Goal: Information Seeking & Learning: Learn about a topic

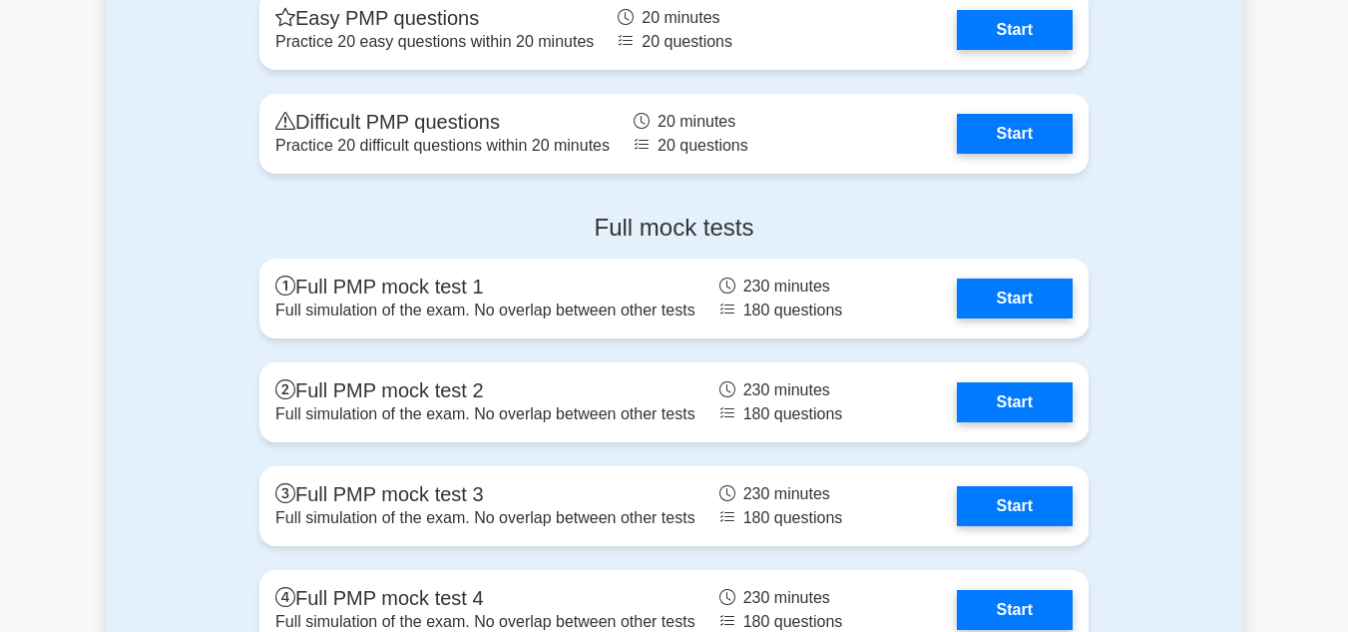
scroll to position [6713, 0]
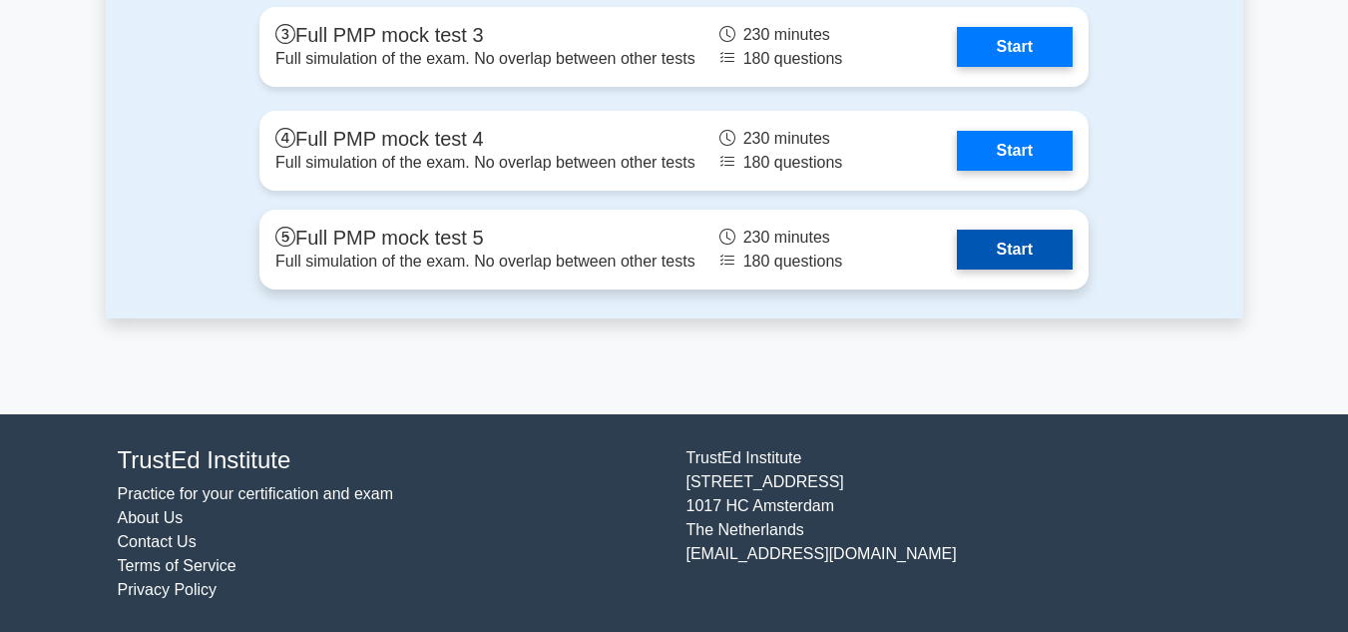
click at [1031, 241] on link "Start" at bounding box center [1015, 250] width 116 height 40
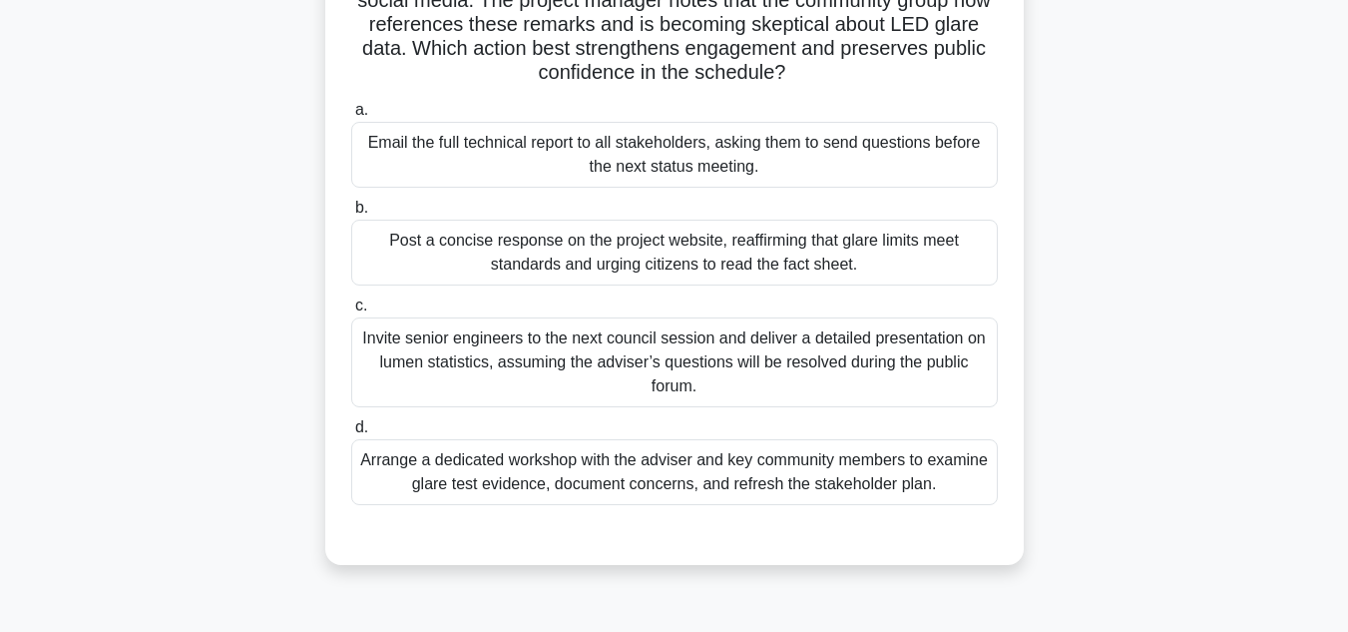
scroll to position [261, 0]
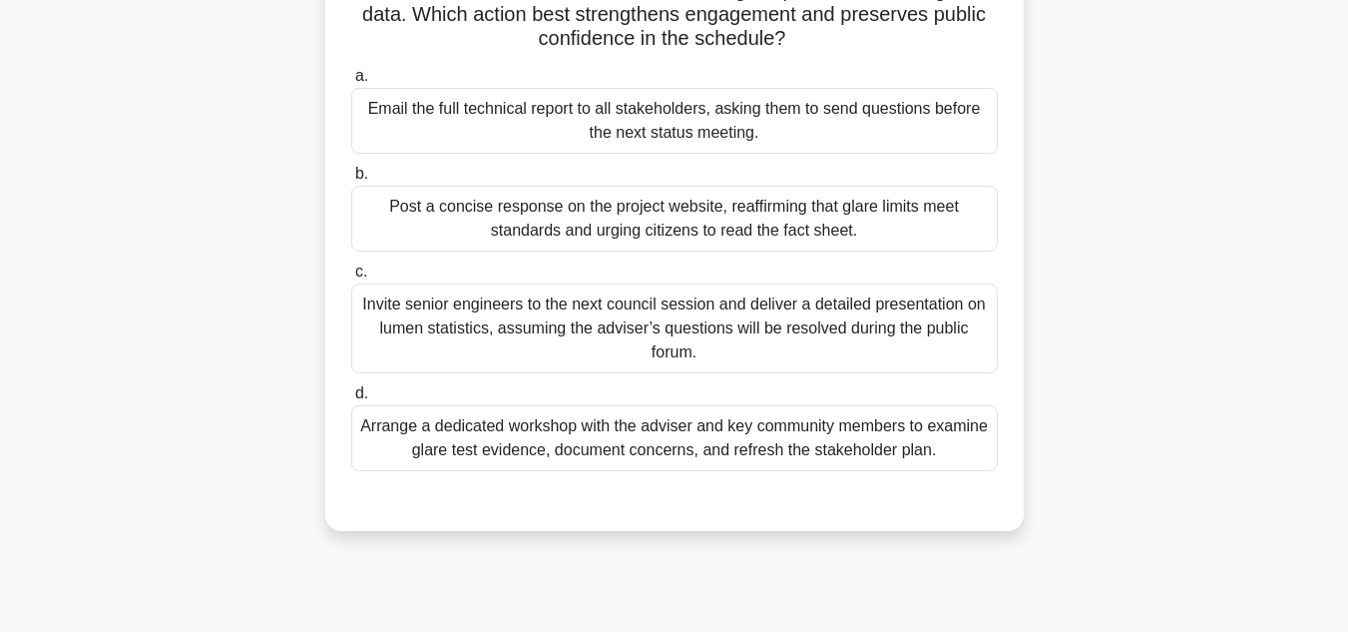
click at [836, 418] on div "Arrange a dedicated workshop with the adviser and key community members to exam…" at bounding box center [674, 438] width 647 height 66
click at [351, 400] on input "d. Arrange a dedicated workshop with the adviser and key community members to e…" at bounding box center [351, 393] width 0 height 13
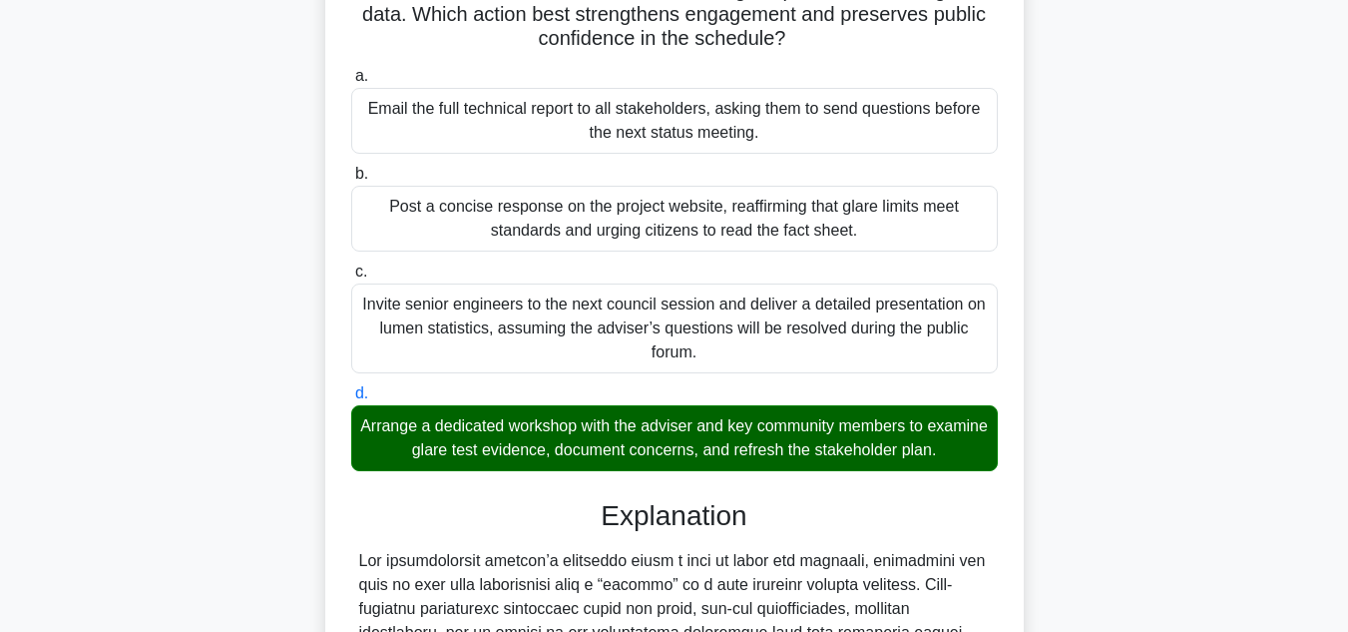
click at [836, 418] on div "Arrange a dedicated workshop with the adviser and key community members to exam…" at bounding box center [674, 438] width 647 height 66
click at [351, 400] on input "d. Arrange a dedicated workshop with the adviser and key community members to e…" at bounding box center [351, 393] width 0 height 13
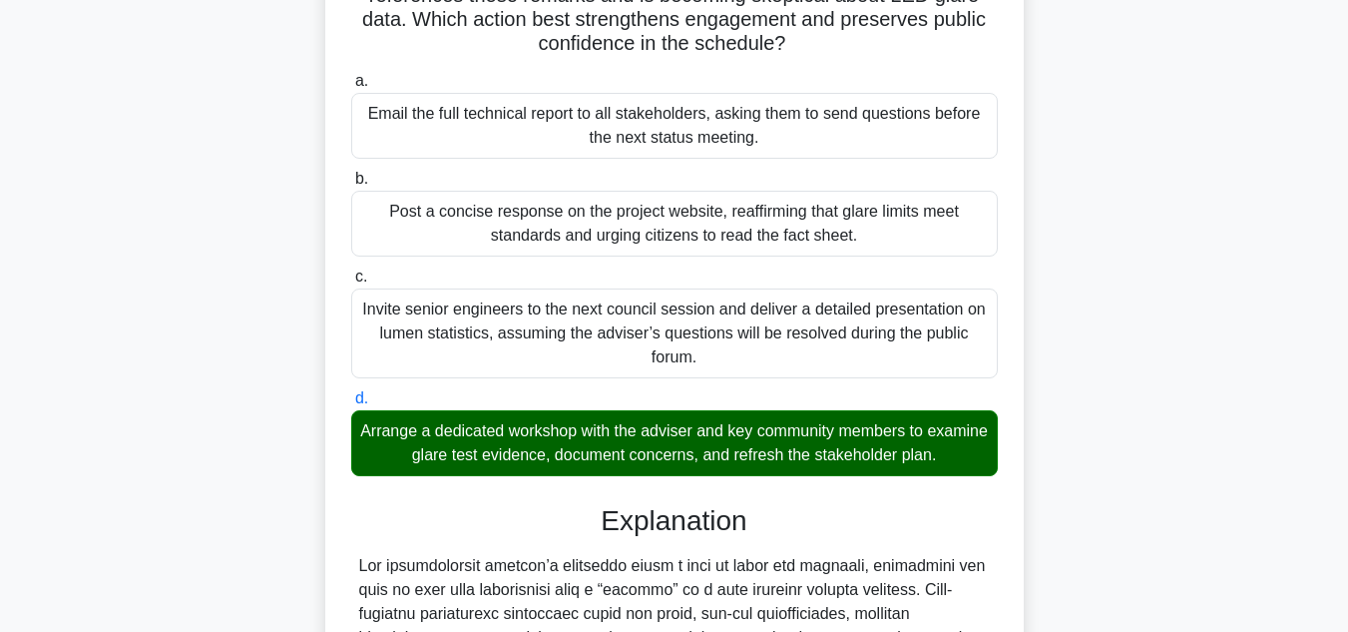
scroll to position [720, 0]
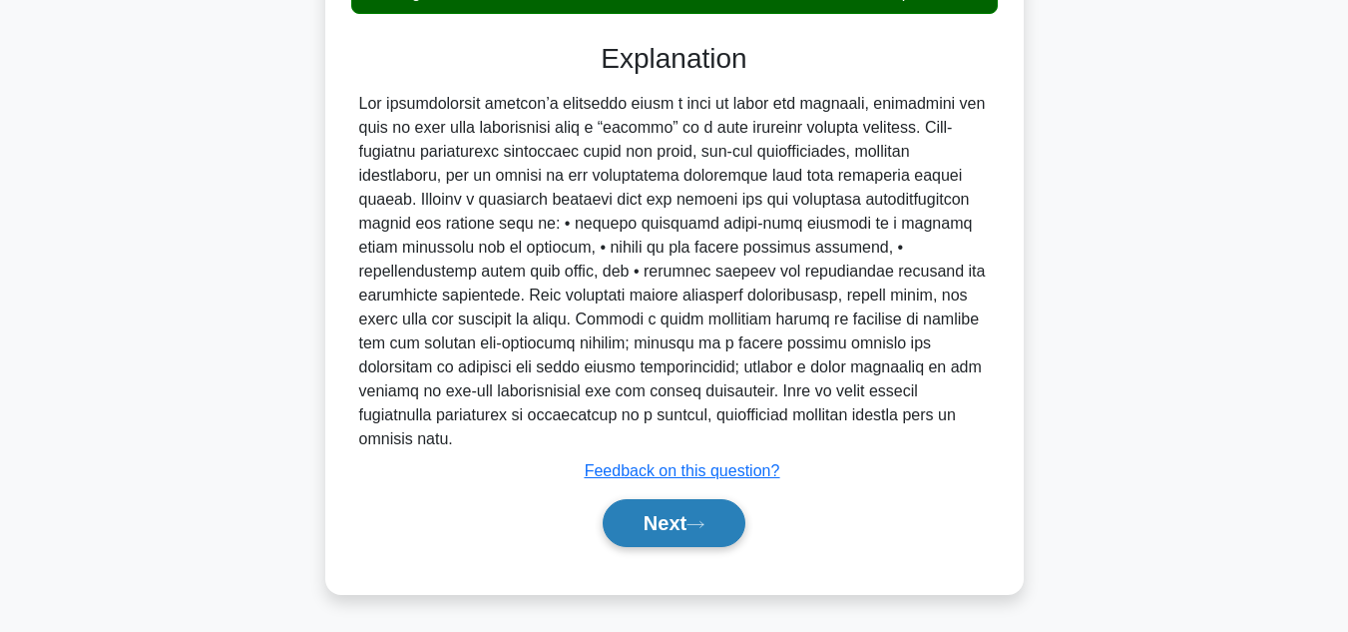
click at [632, 512] on button "Next" at bounding box center [674, 523] width 143 height 48
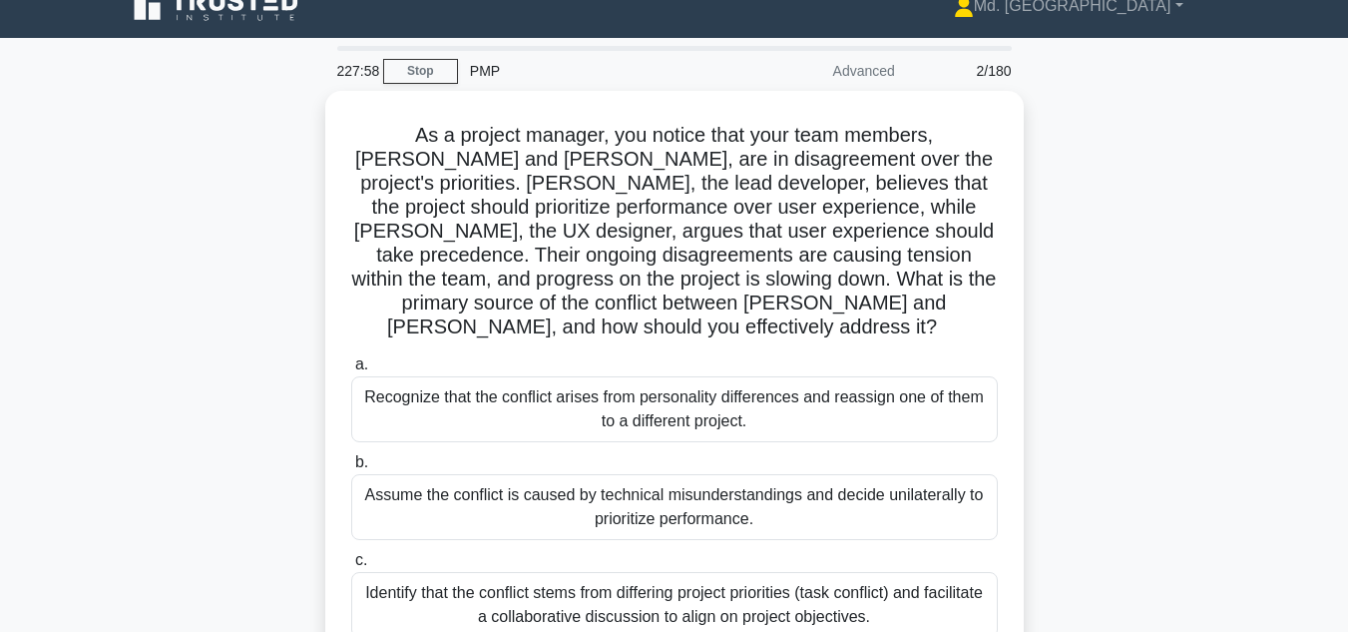
scroll to position [24, 0]
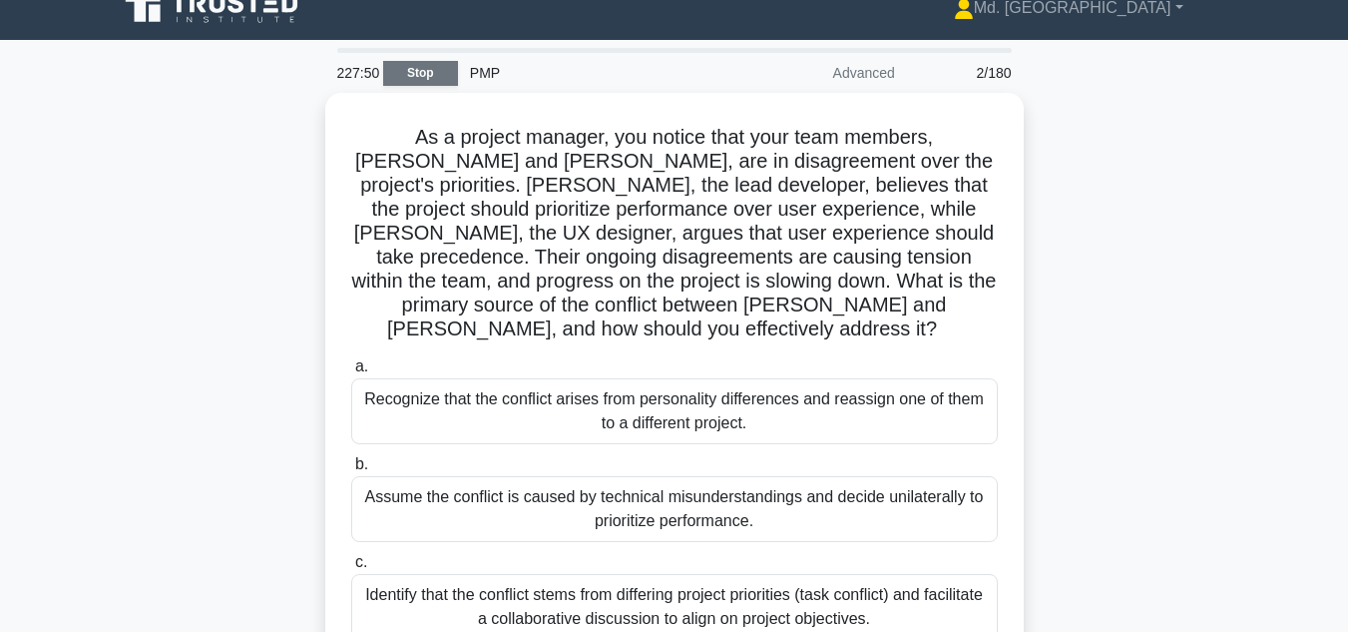
click at [422, 74] on link "Stop" at bounding box center [420, 73] width 75 height 25
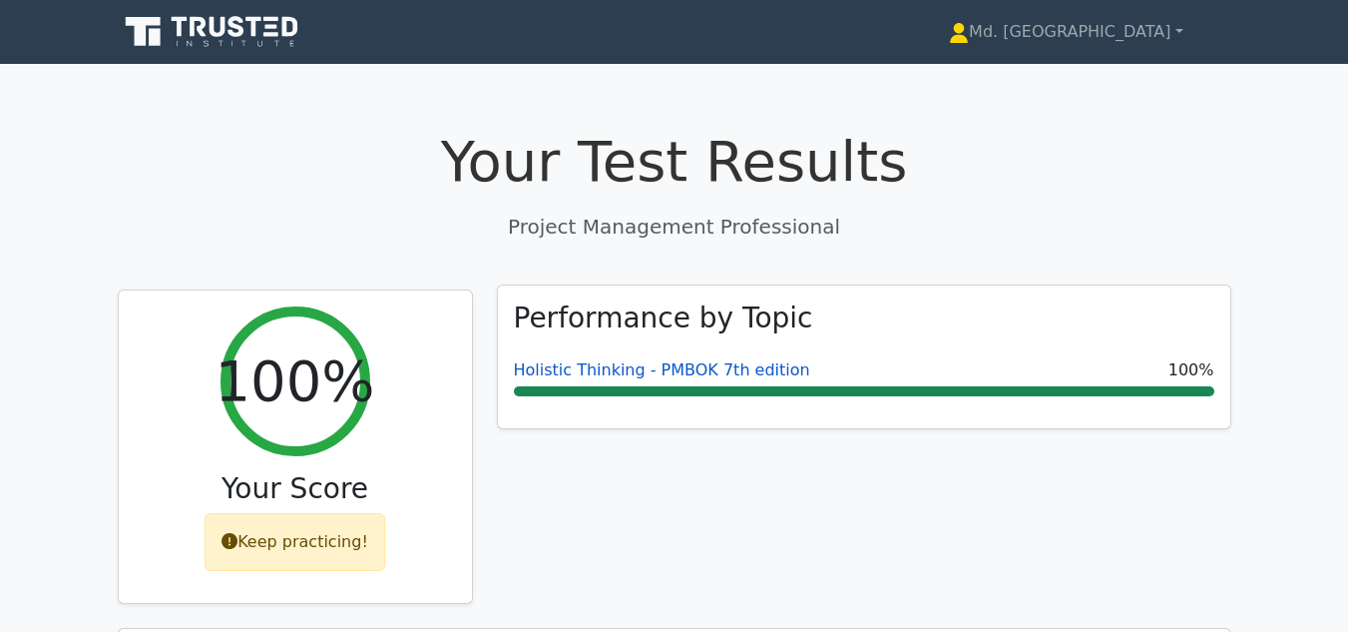
click at [661, 366] on link "Holistic Thinking - PMBOK 7th edition" at bounding box center [662, 369] width 296 height 19
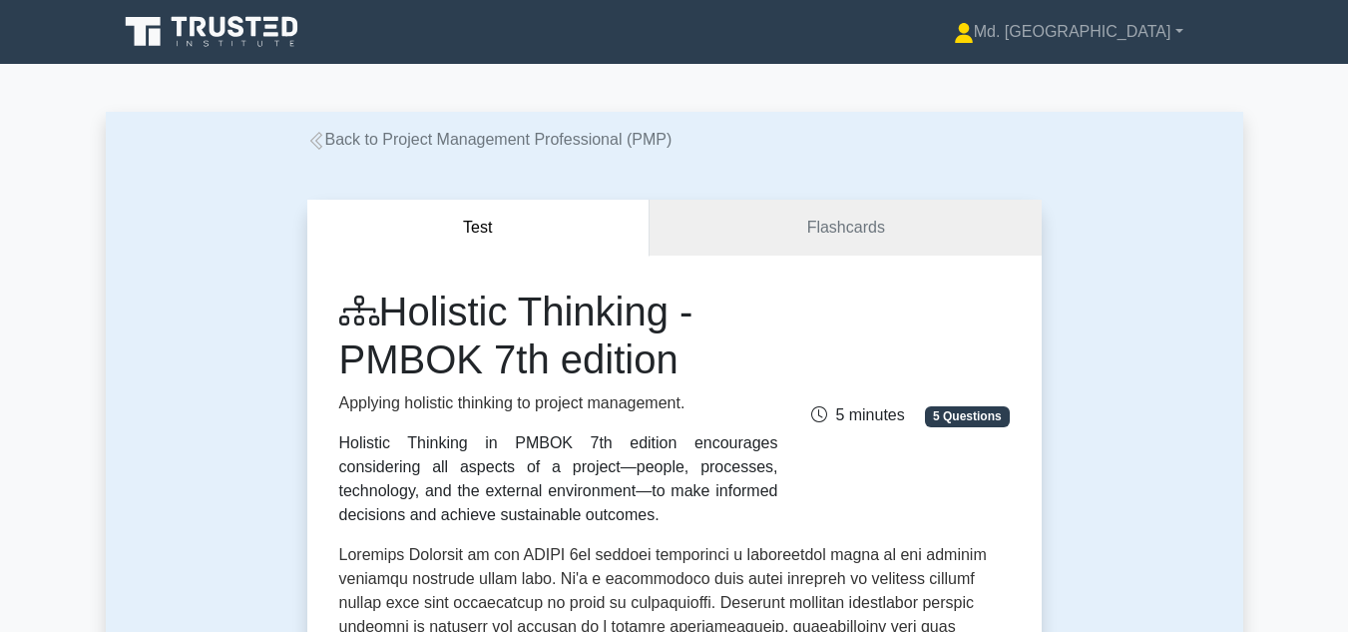
click at [462, 139] on link "Back to Project Management Professional (PMP)" at bounding box center [489, 139] width 365 height 17
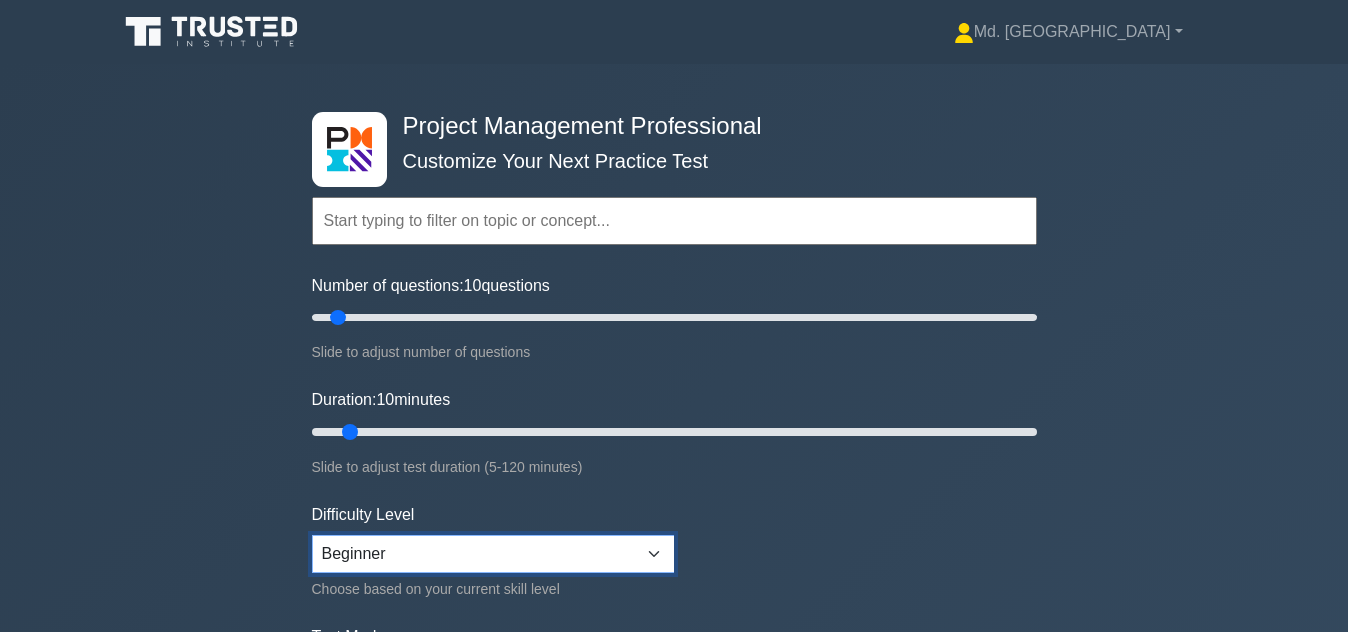
click at [599, 559] on select "Beginner Intermediate Expert" at bounding box center [493, 554] width 362 height 38
select select "expert"
click at [312, 535] on select "Beginner Intermediate Expert" at bounding box center [493, 554] width 362 height 38
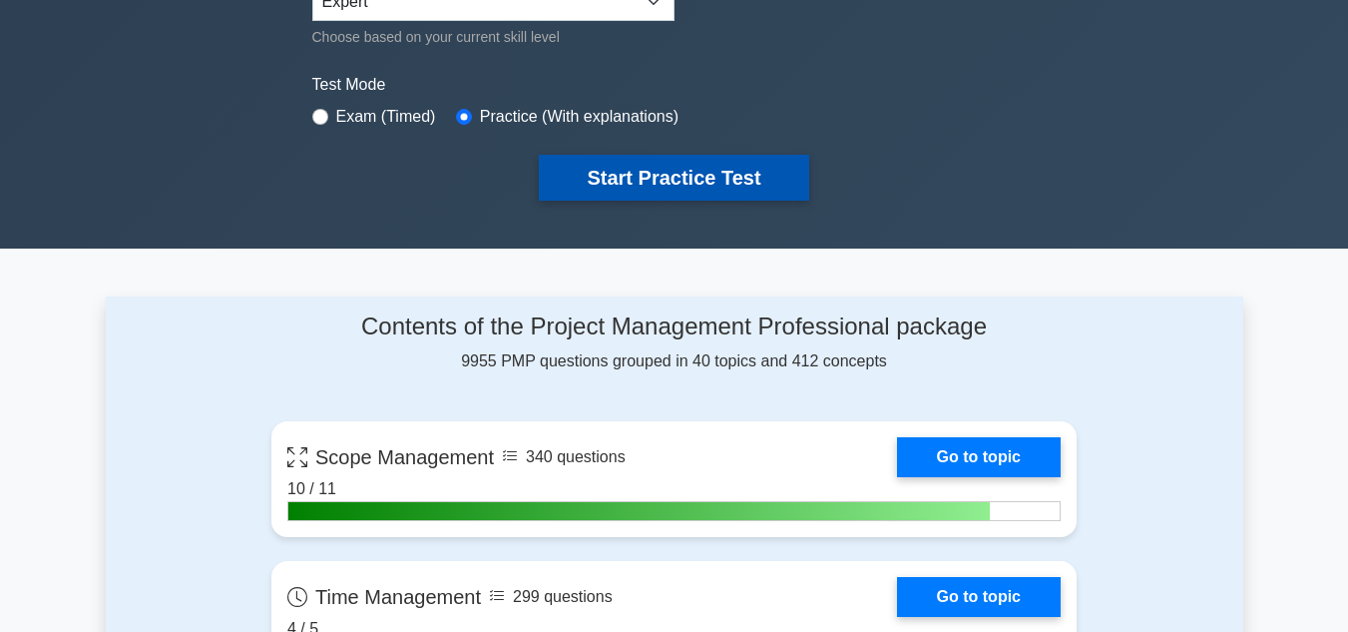
click at [646, 173] on button "Start Practice Test" at bounding box center [673, 178] width 269 height 46
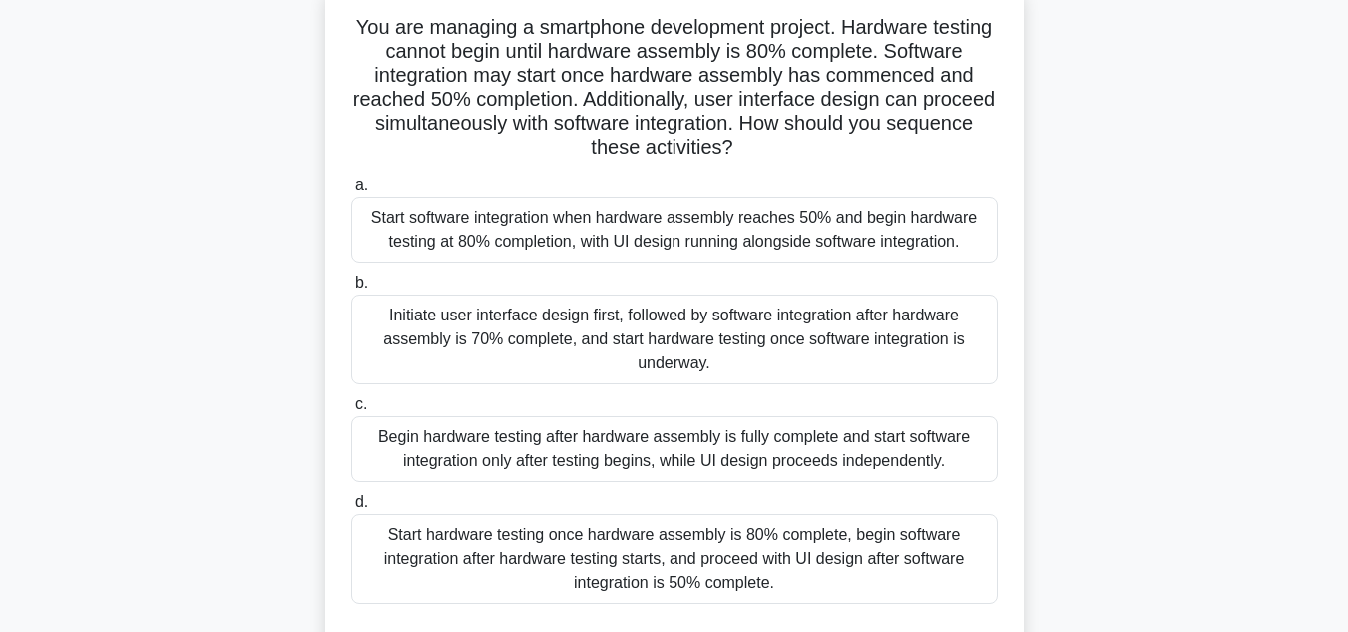
scroll to position [125, 0]
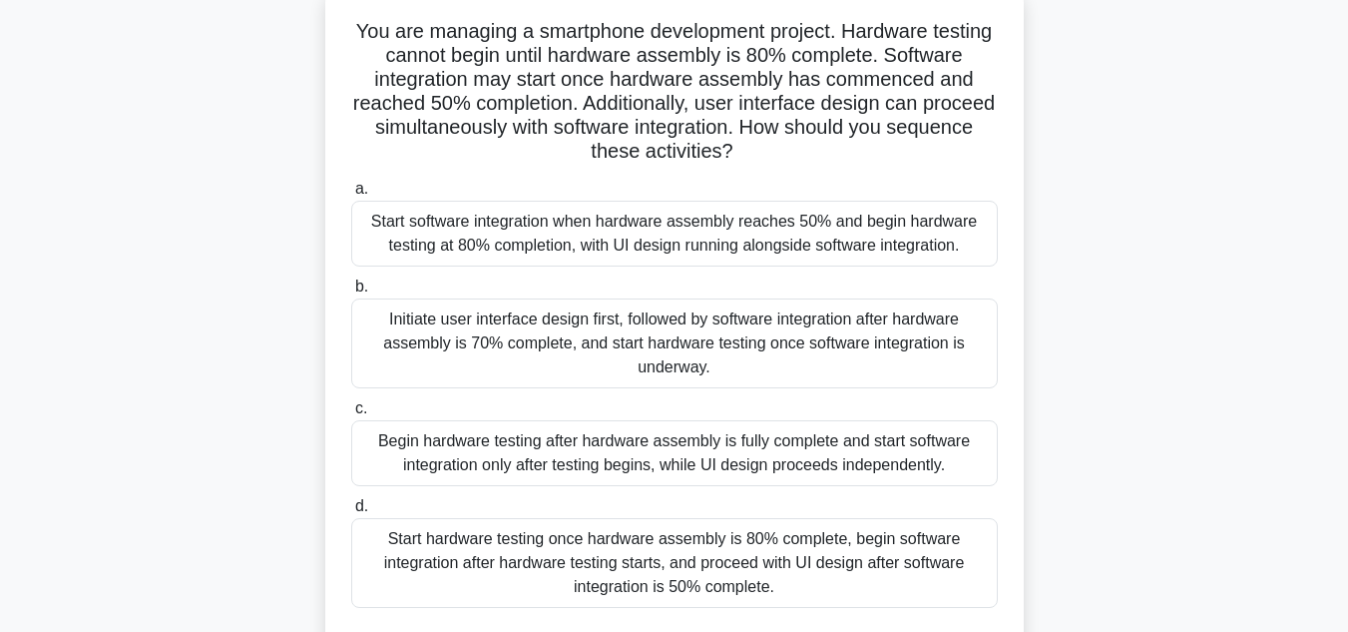
click at [597, 239] on div "Start software integration when hardware assembly reaches 50% and begin hardwar…" at bounding box center [674, 234] width 647 height 66
click at [351, 196] on input "a. Start software integration when hardware assembly reaches 50% and begin hard…" at bounding box center [351, 189] width 0 height 13
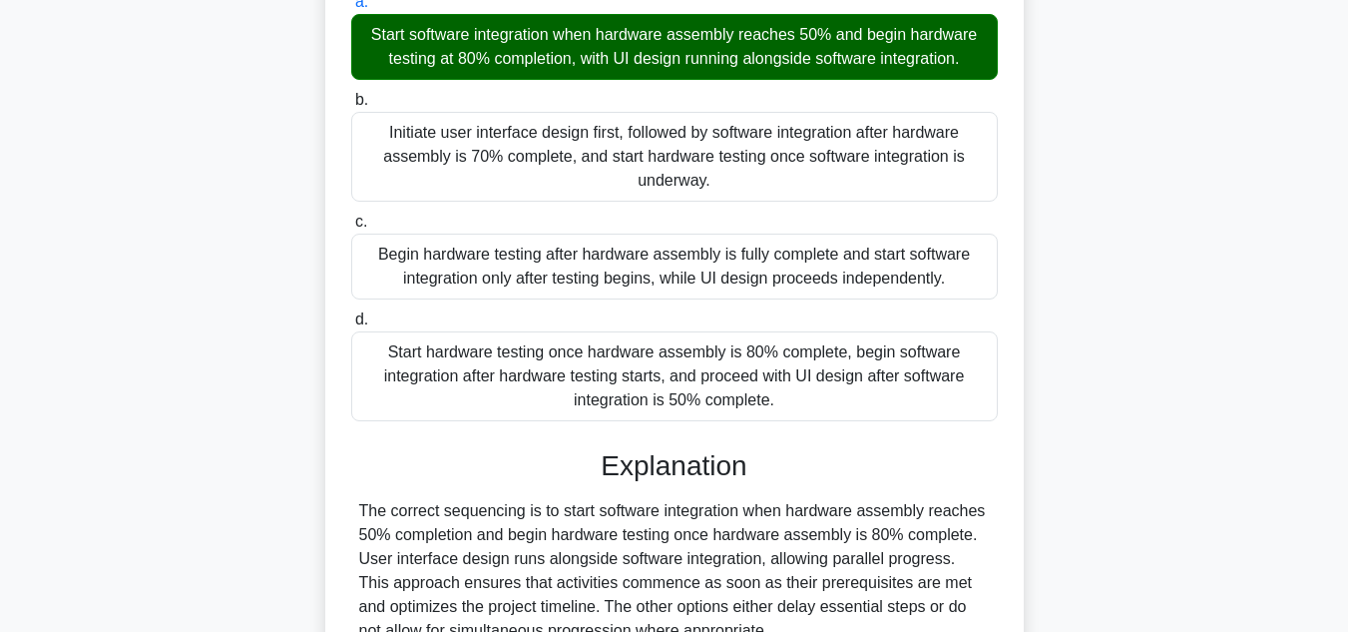
scroll to position [504, 0]
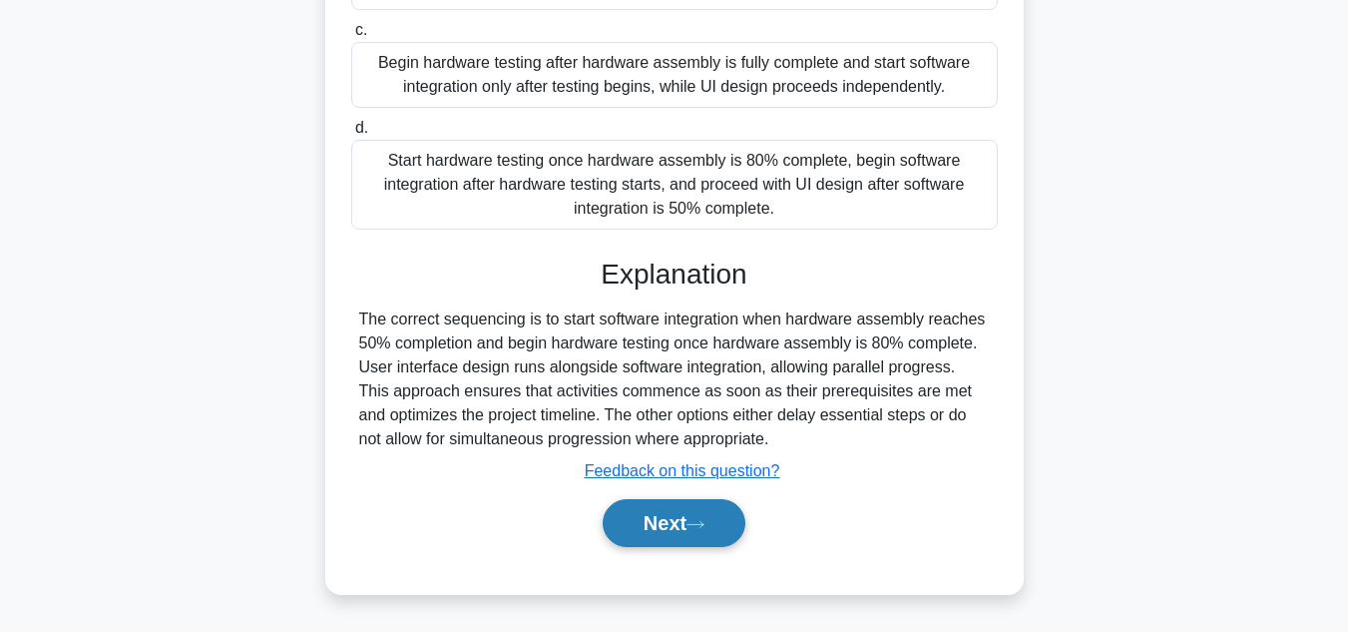
click at [661, 520] on button "Next" at bounding box center [674, 523] width 143 height 48
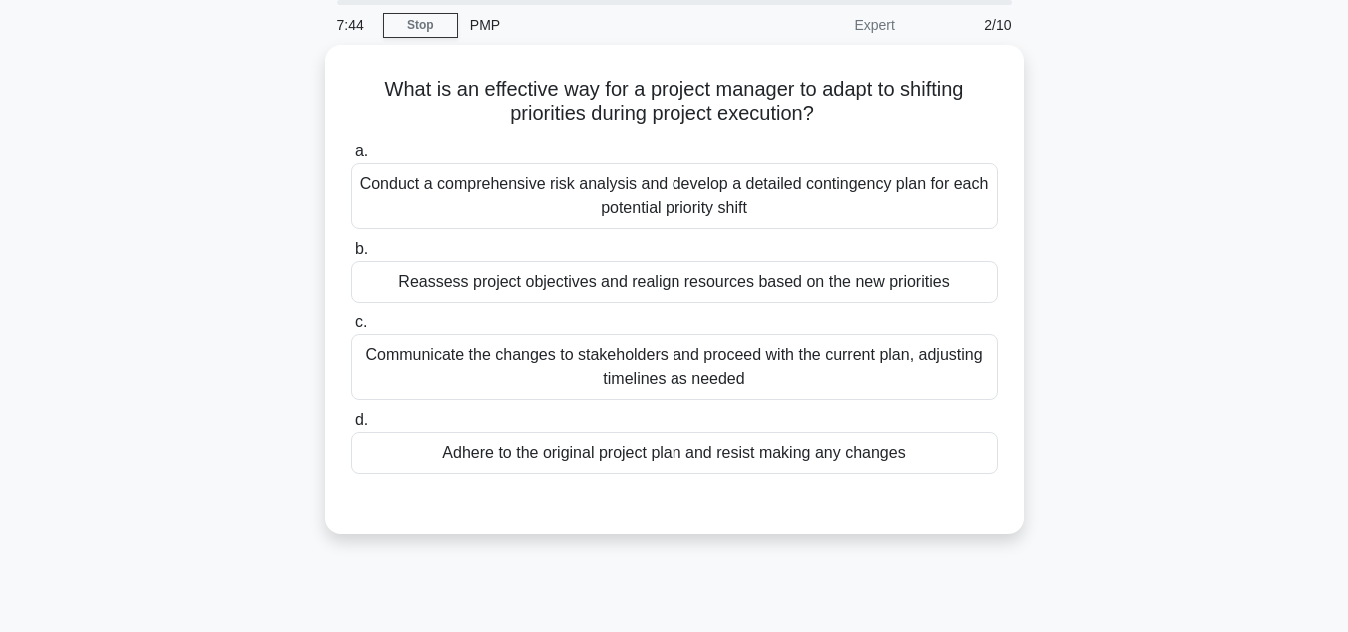
scroll to position [76, 0]
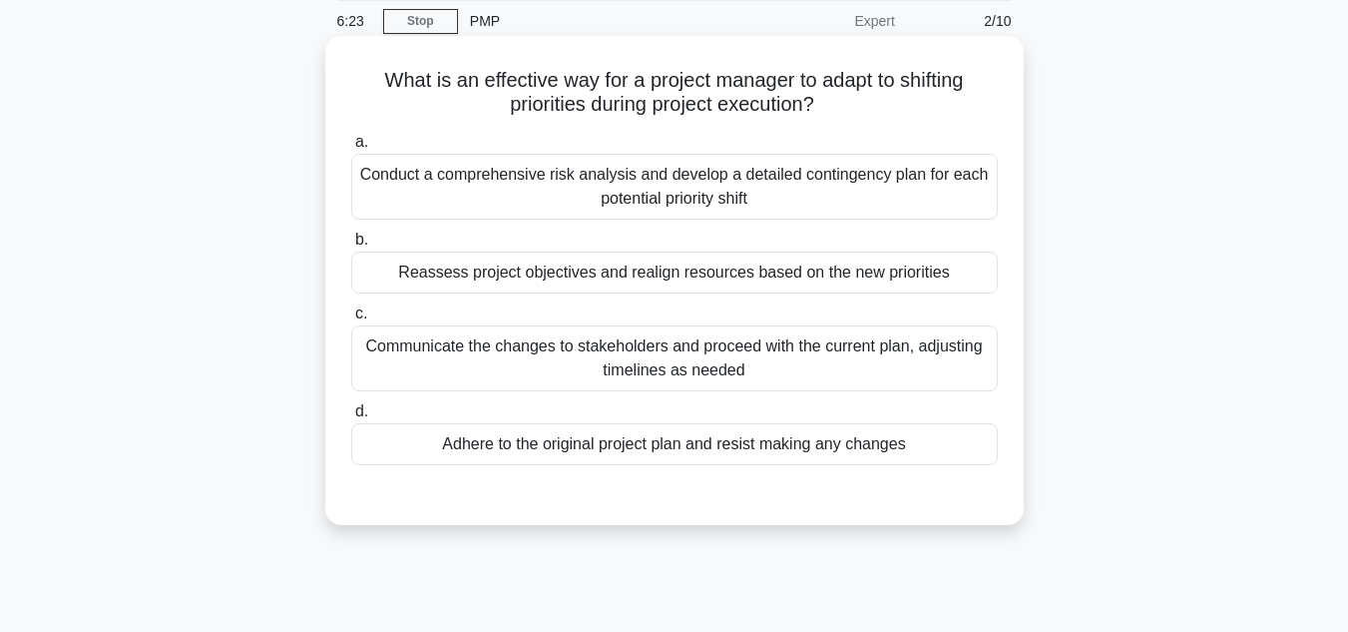
click at [672, 195] on div "Conduct a comprehensive risk analysis and develop a detailed contingency plan f…" at bounding box center [674, 187] width 647 height 66
click at [351, 149] on input "a. Conduct a comprehensive risk analysis and develop a detailed contingency pla…" at bounding box center [351, 142] width 0 height 13
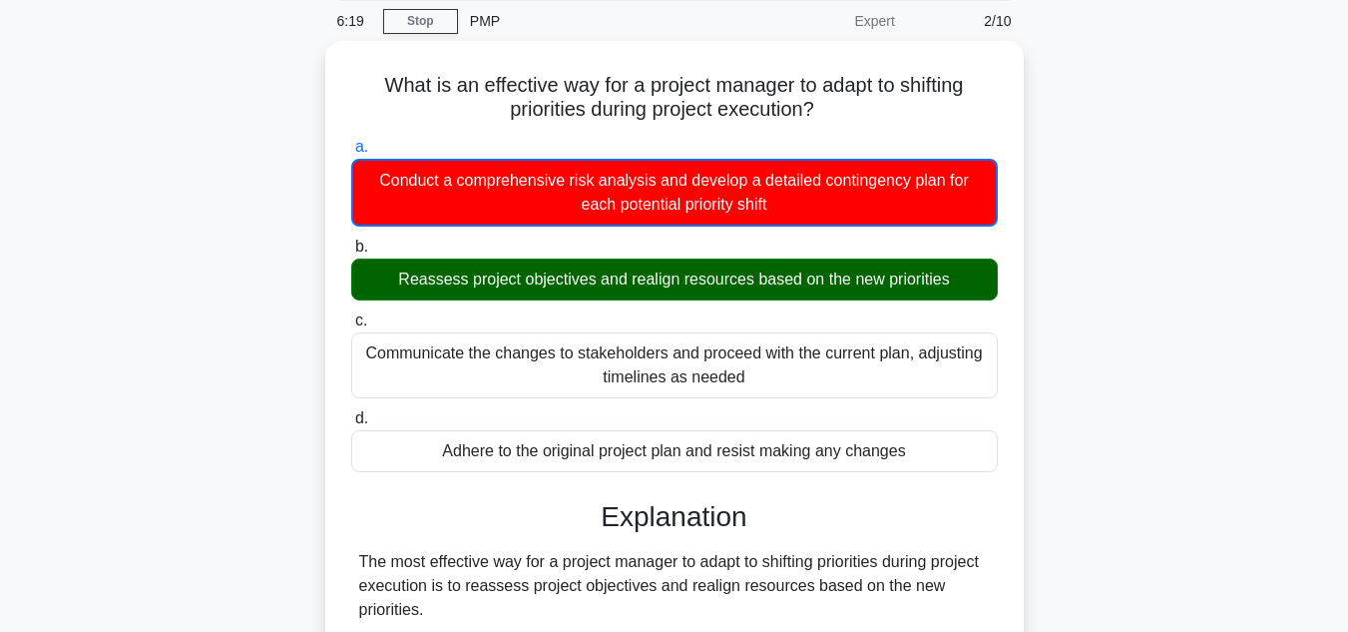
scroll to position [628, 0]
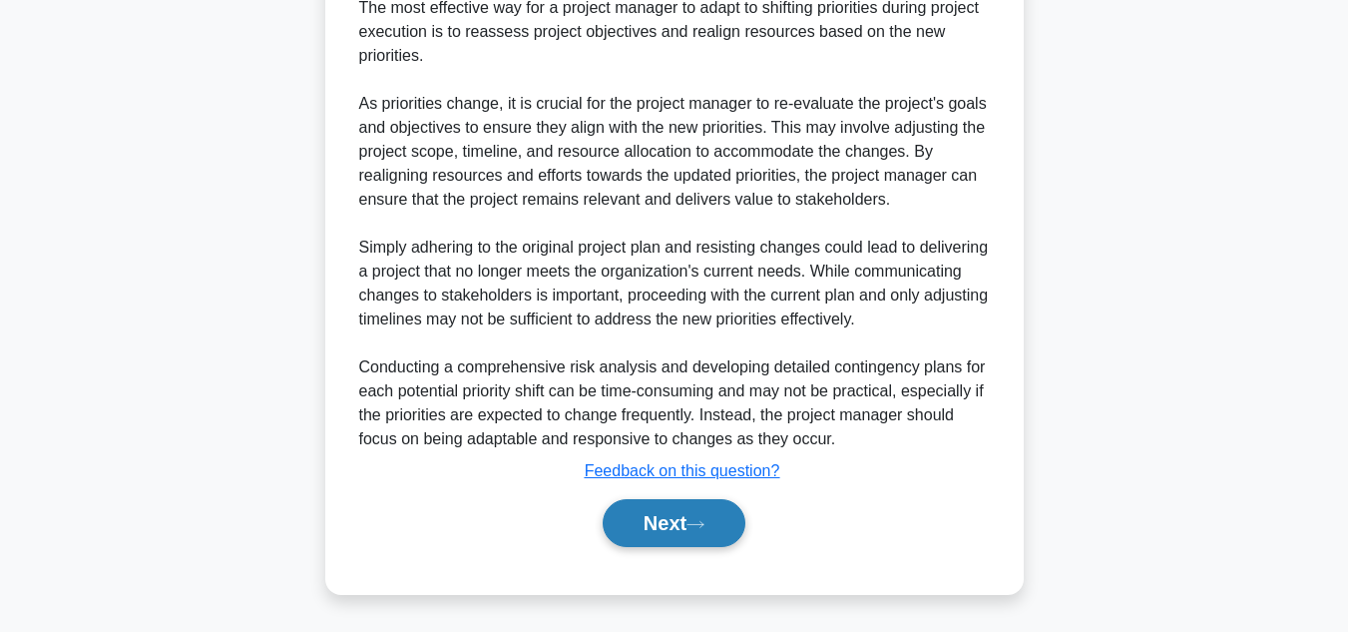
click at [651, 526] on button "Next" at bounding box center [674, 523] width 143 height 48
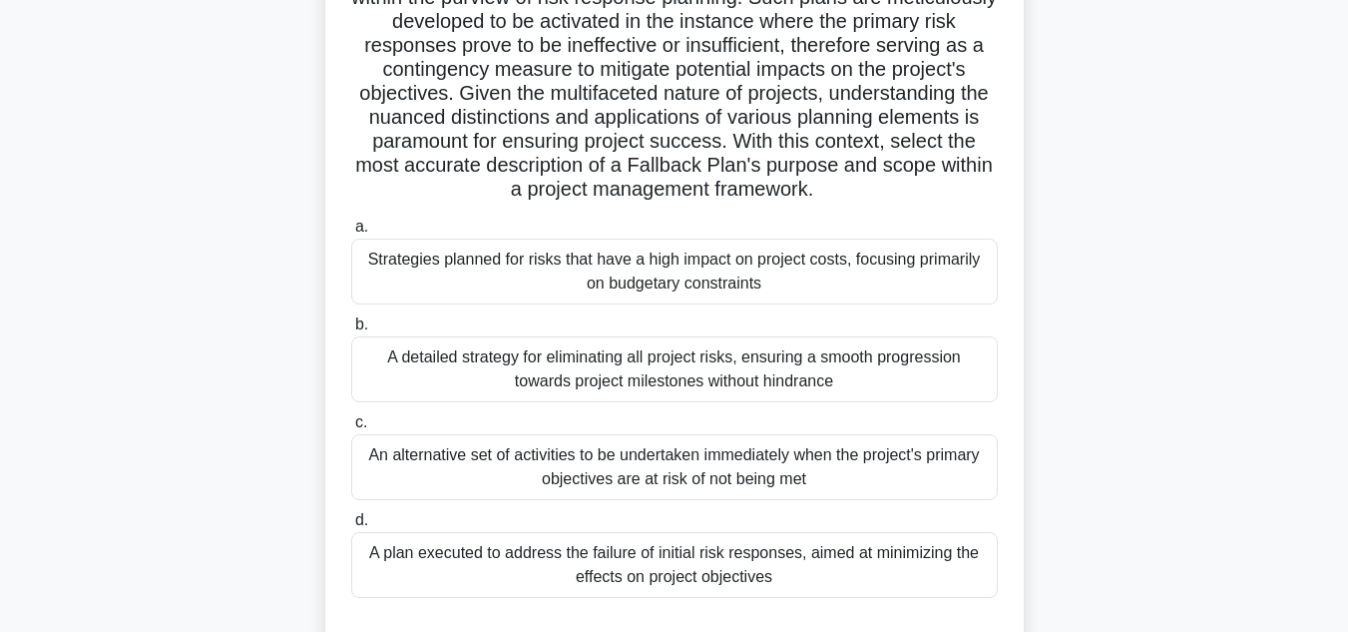
scroll to position [214, 0]
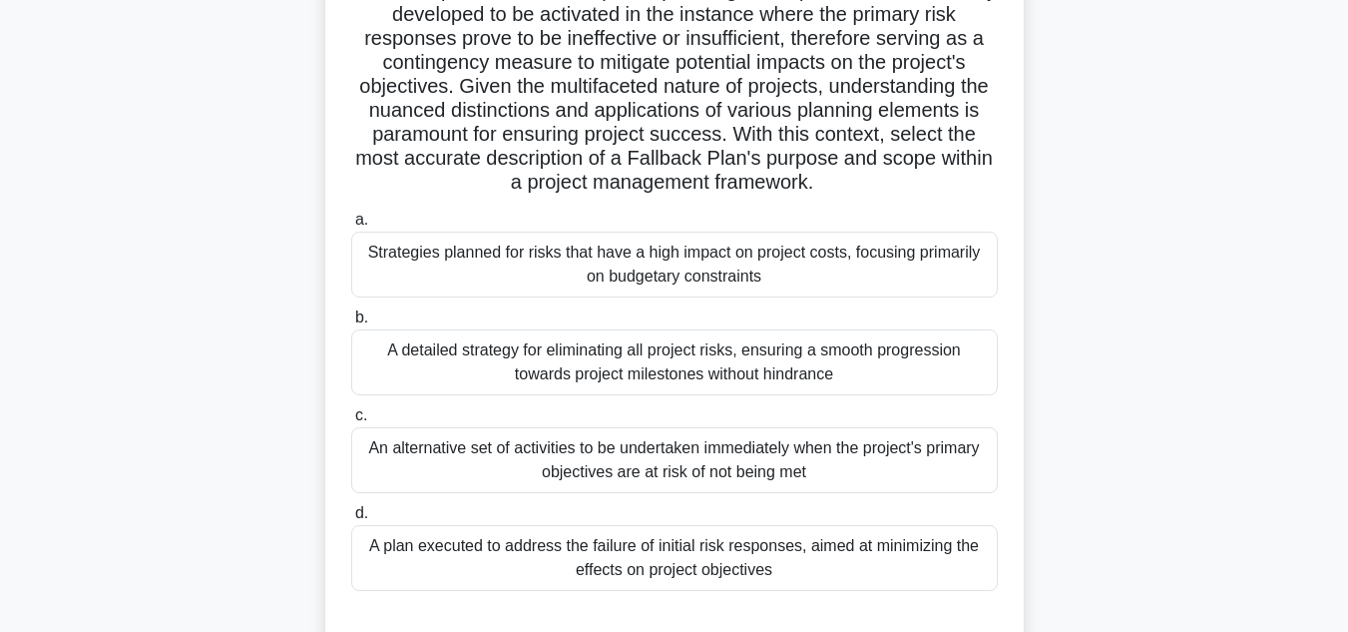
click at [582, 372] on div "A detailed strategy for eliminating all project risks, ensuring a smooth progre…" at bounding box center [674, 362] width 647 height 66
click at [351, 324] on input "b. A detailed strategy for eliminating all project risks, ensuring a smooth pro…" at bounding box center [351, 317] width 0 height 13
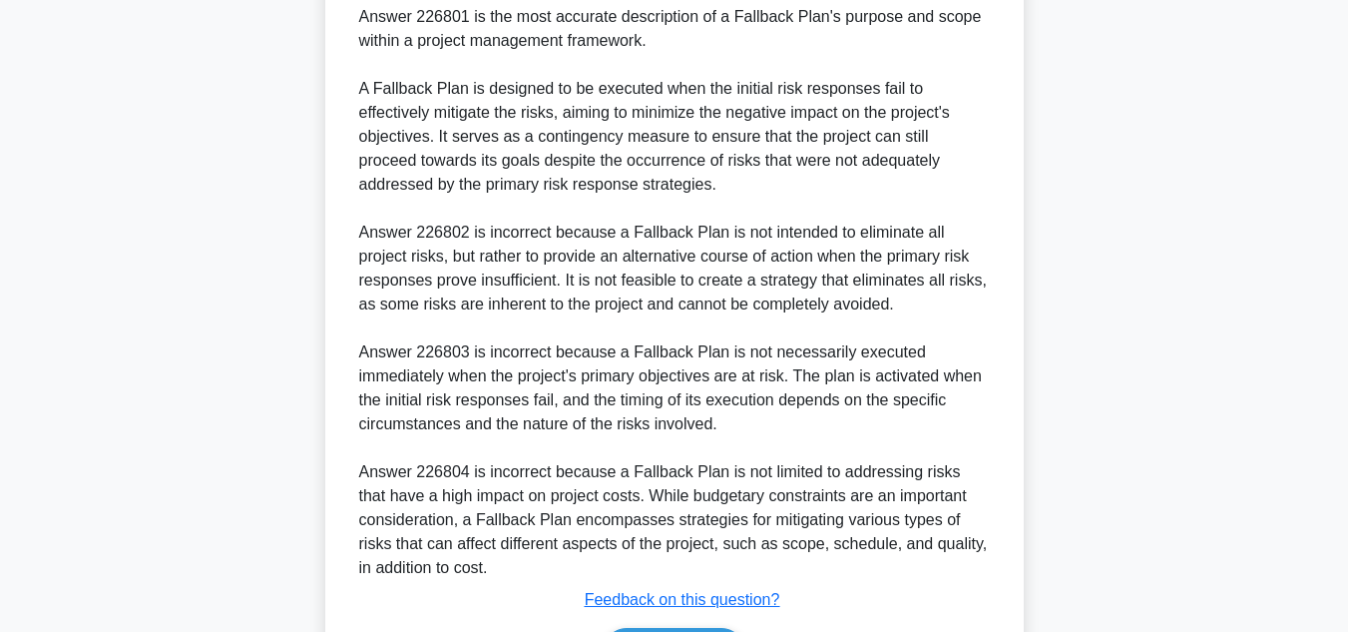
scroll to position [955, 0]
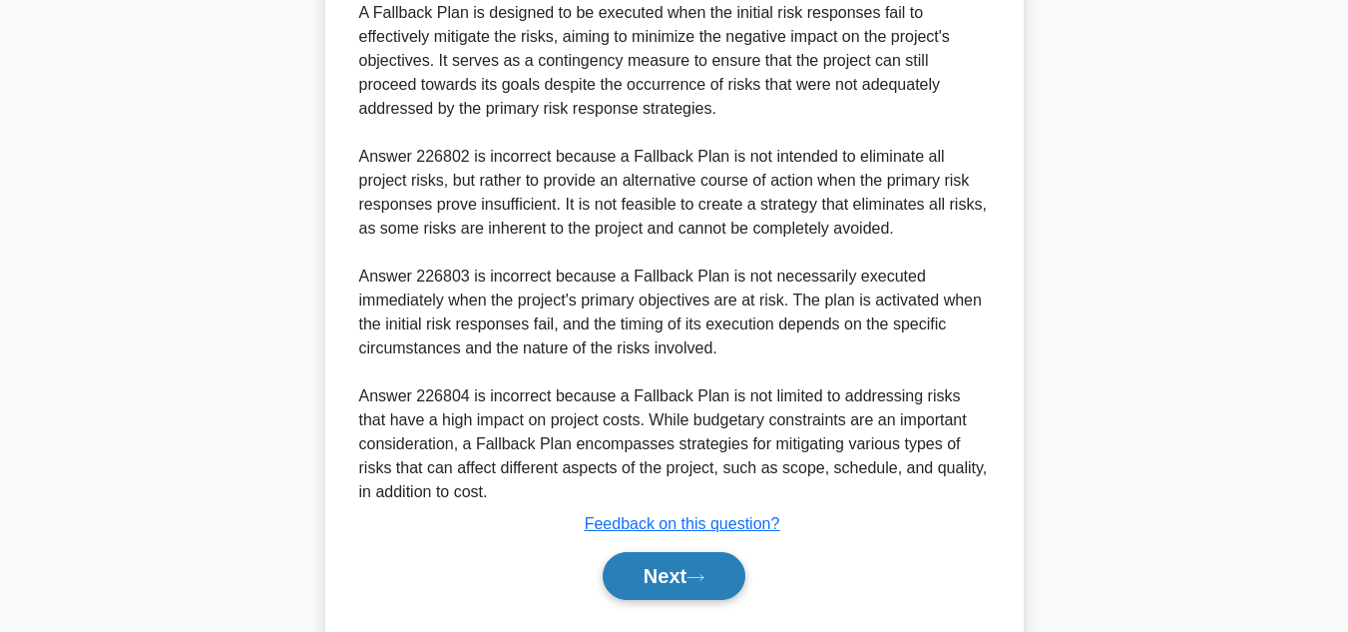
click at [679, 565] on button "Next" at bounding box center [674, 576] width 143 height 48
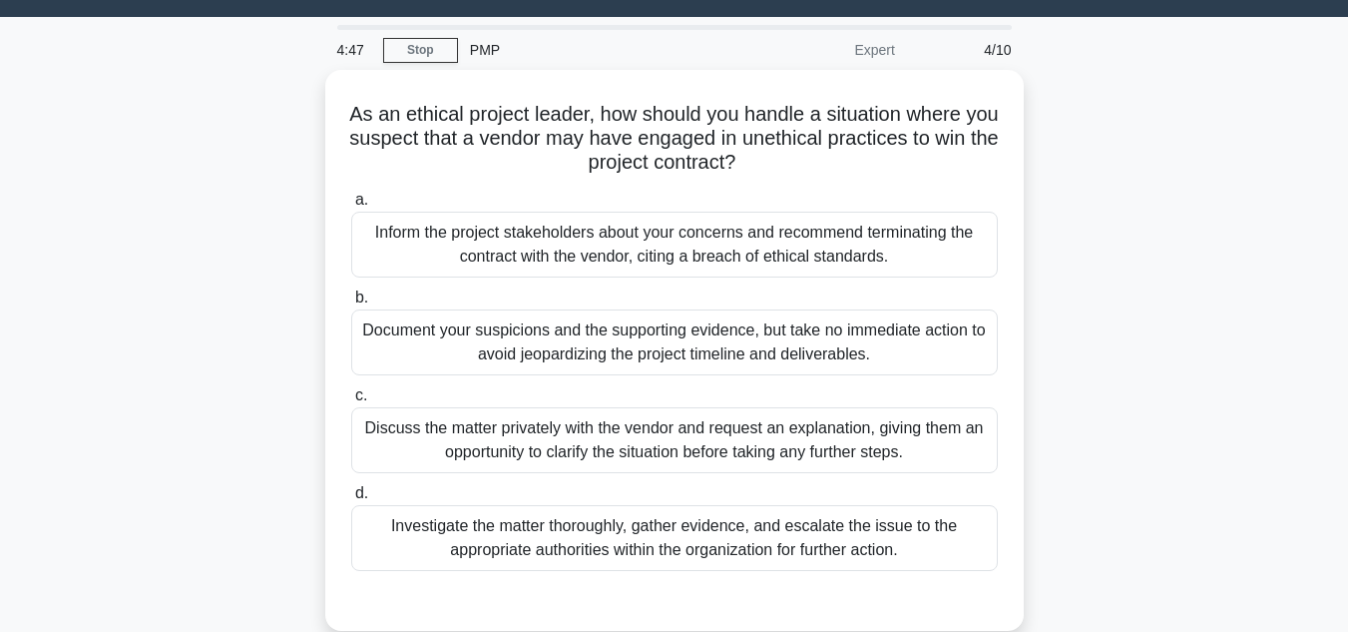
scroll to position [49, 0]
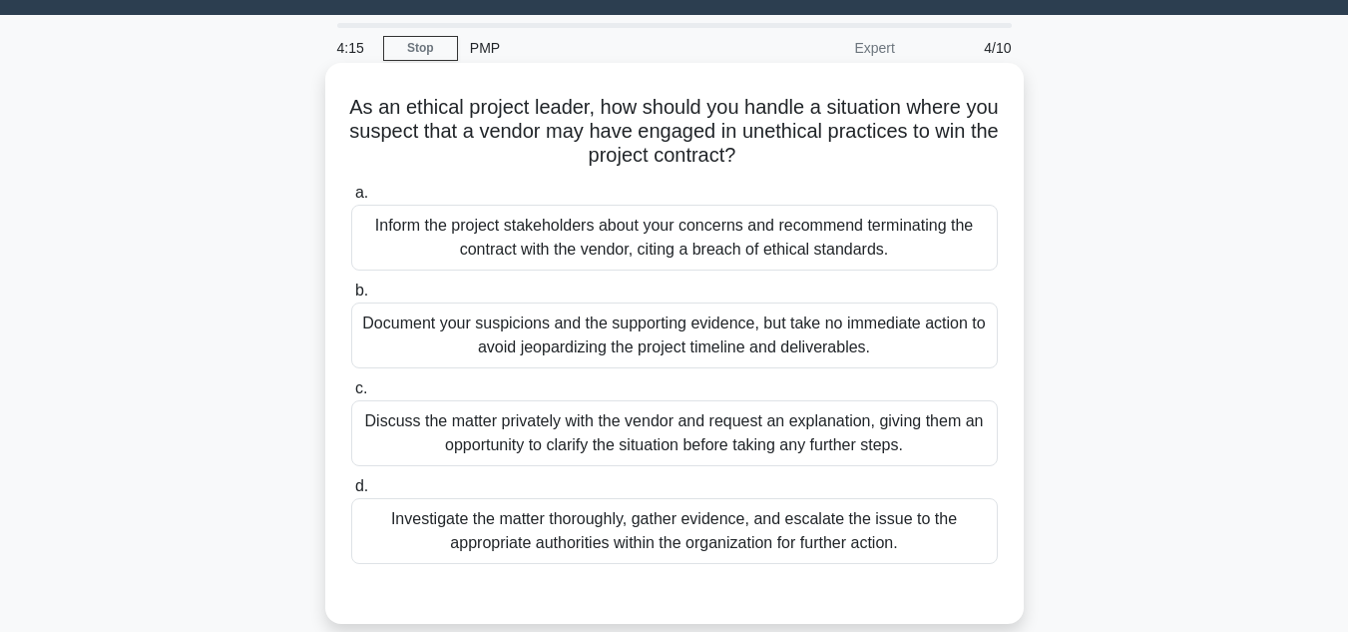
click at [586, 541] on div "Investigate the matter thoroughly, gather evidence, and escalate the issue to t…" at bounding box center [674, 531] width 647 height 66
click at [351, 493] on input "d. Investigate the matter thoroughly, gather evidence, and escalate the issue t…" at bounding box center [351, 486] width 0 height 13
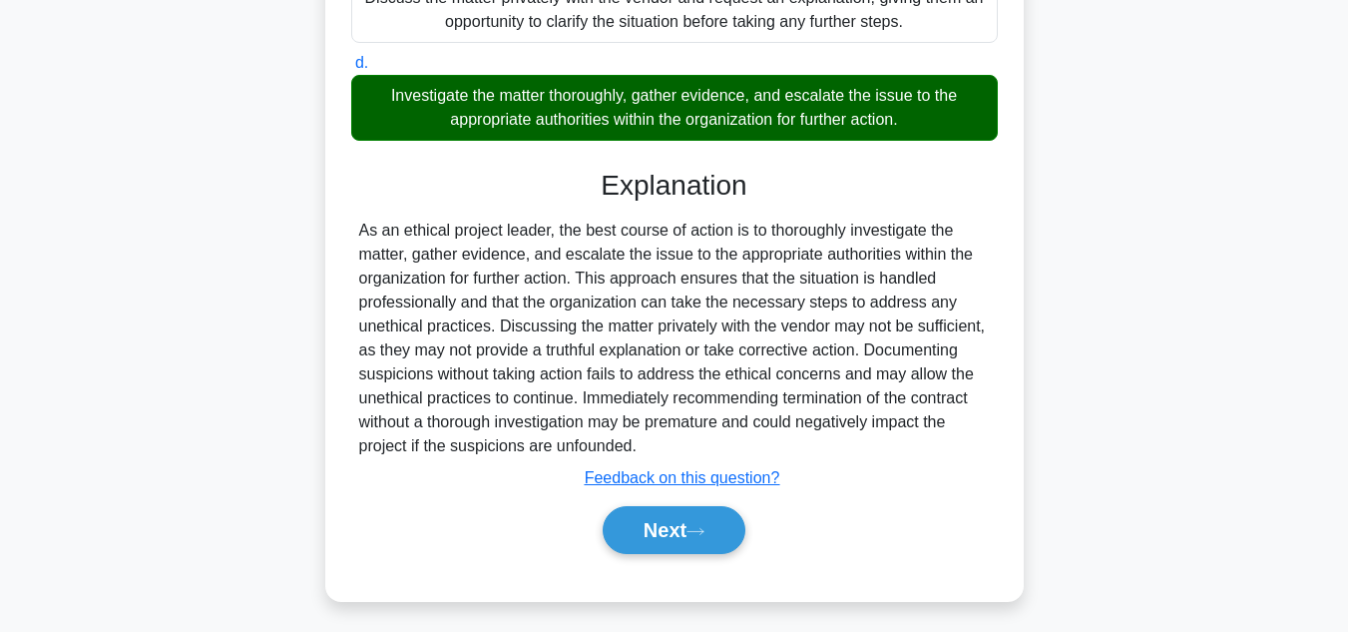
scroll to position [480, 0]
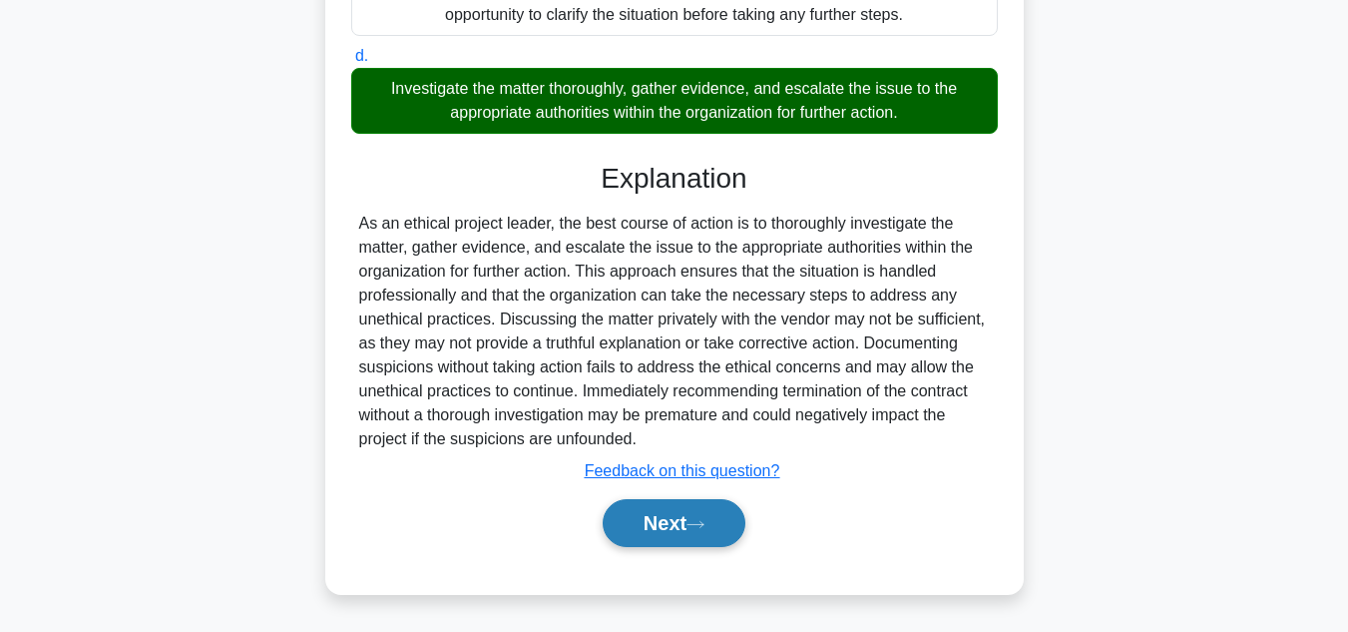
click at [658, 520] on button "Next" at bounding box center [674, 523] width 143 height 48
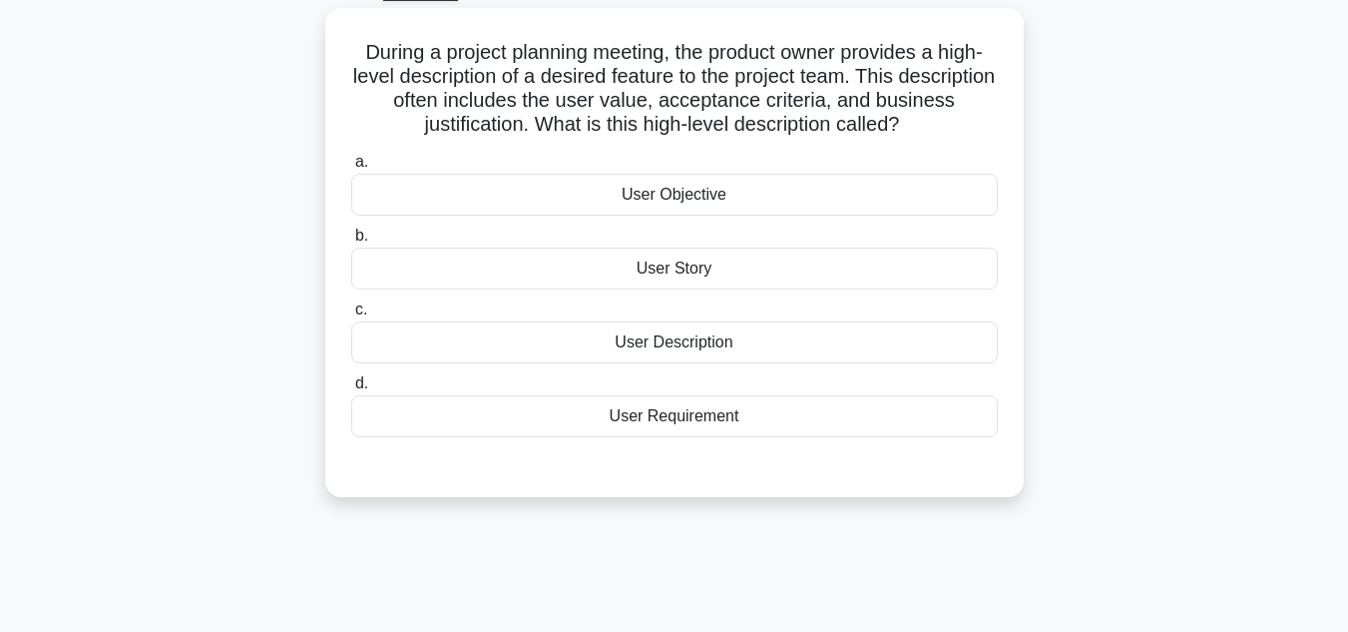
scroll to position [107, 0]
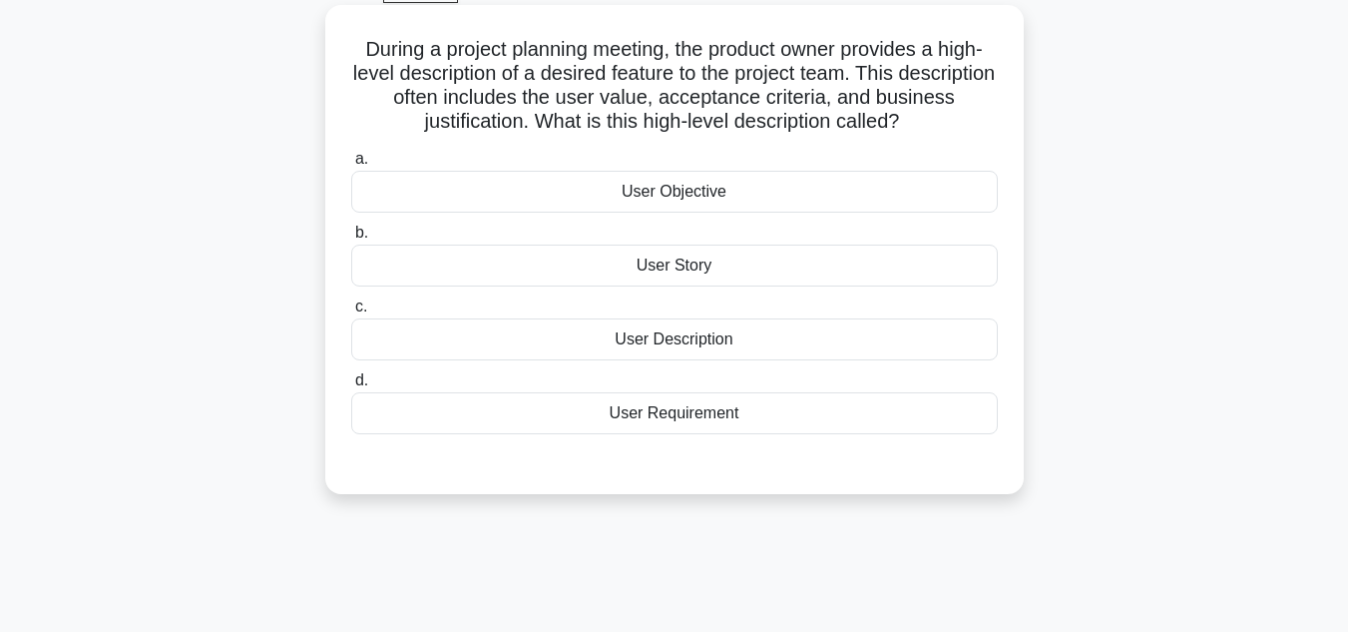
click at [701, 281] on div "User Story" at bounding box center [674, 266] width 647 height 42
click at [351, 240] on input "b. User Story" at bounding box center [351, 233] width 0 height 13
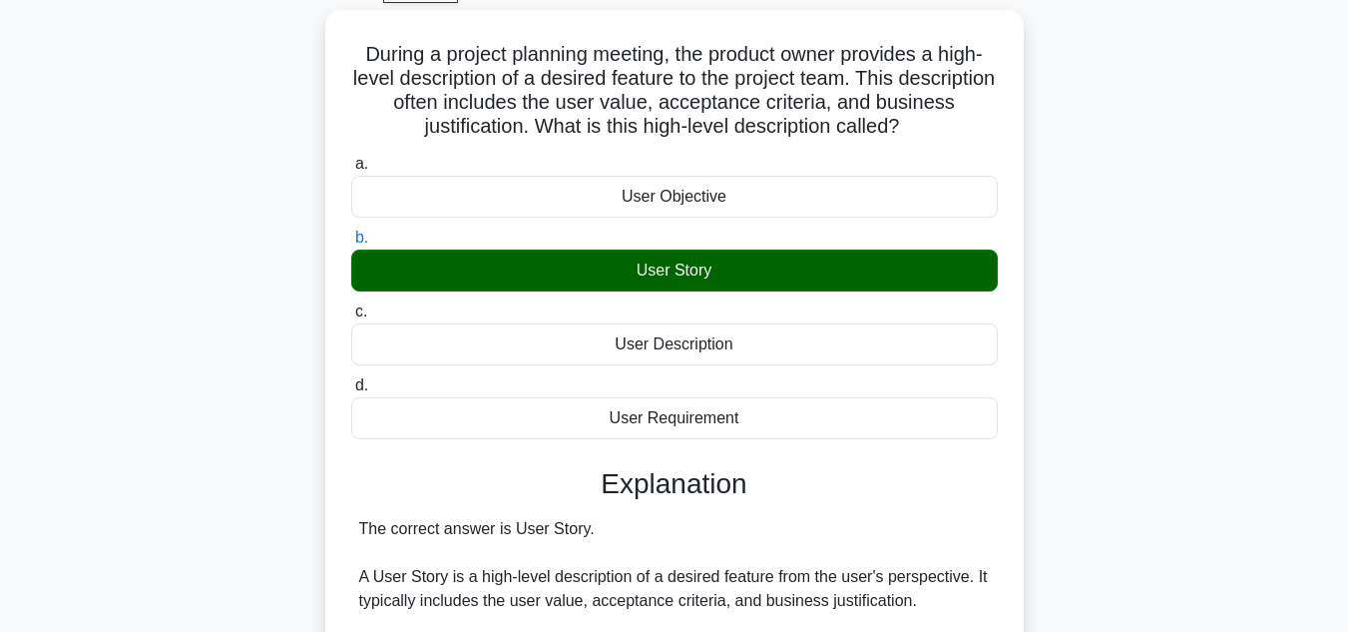
scroll to position [446, 0]
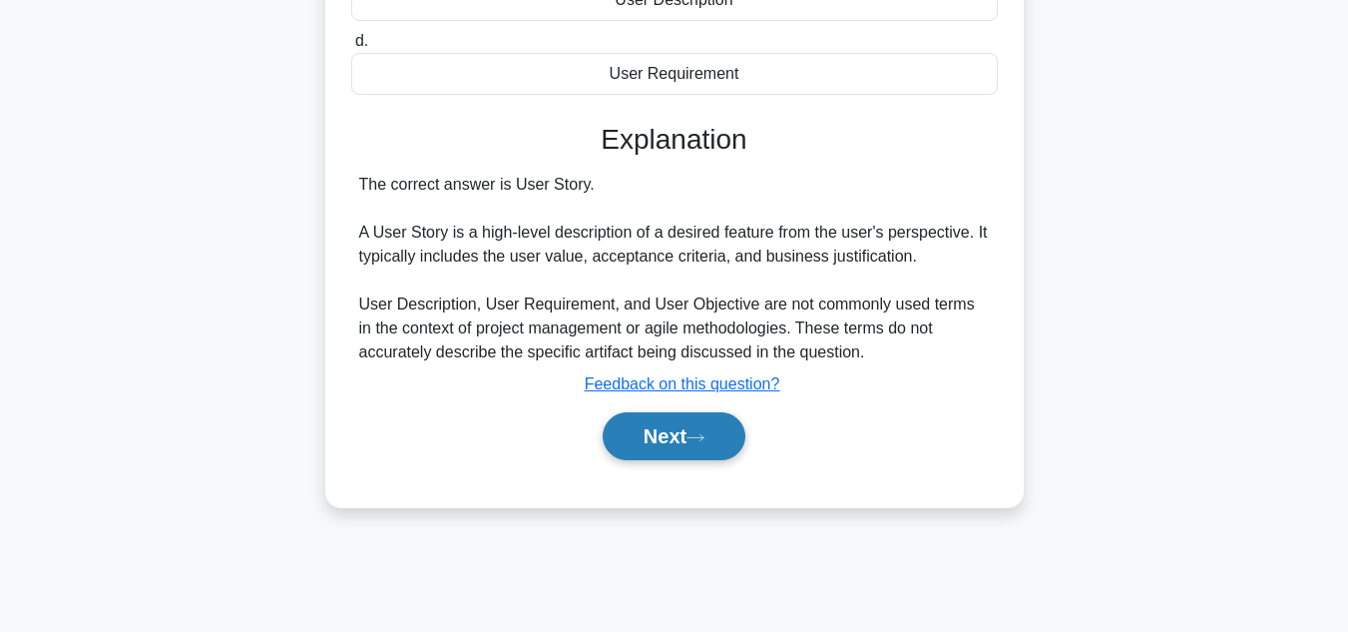
click at [679, 432] on button "Next" at bounding box center [674, 436] width 143 height 48
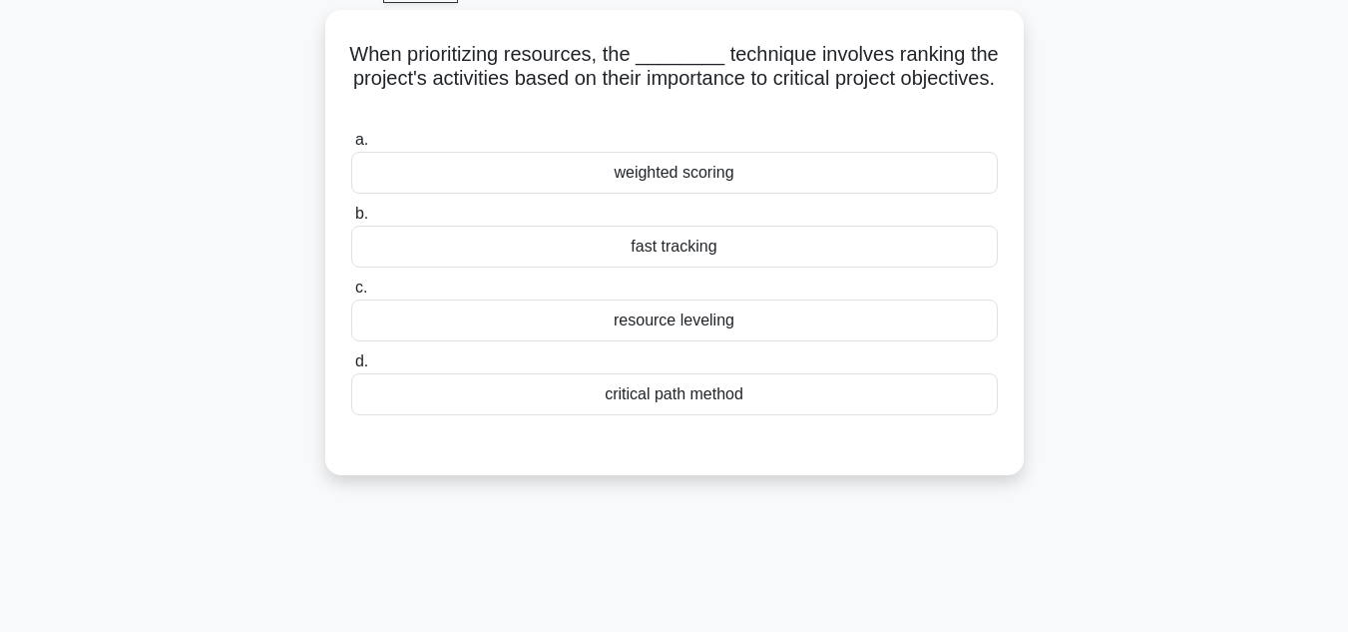
scroll to position [103, 0]
click at [666, 172] on div "weighted scoring" at bounding box center [674, 172] width 647 height 42
click at [351, 146] on input "a. weighted scoring" at bounding box center [351, 139] width 0 height 13
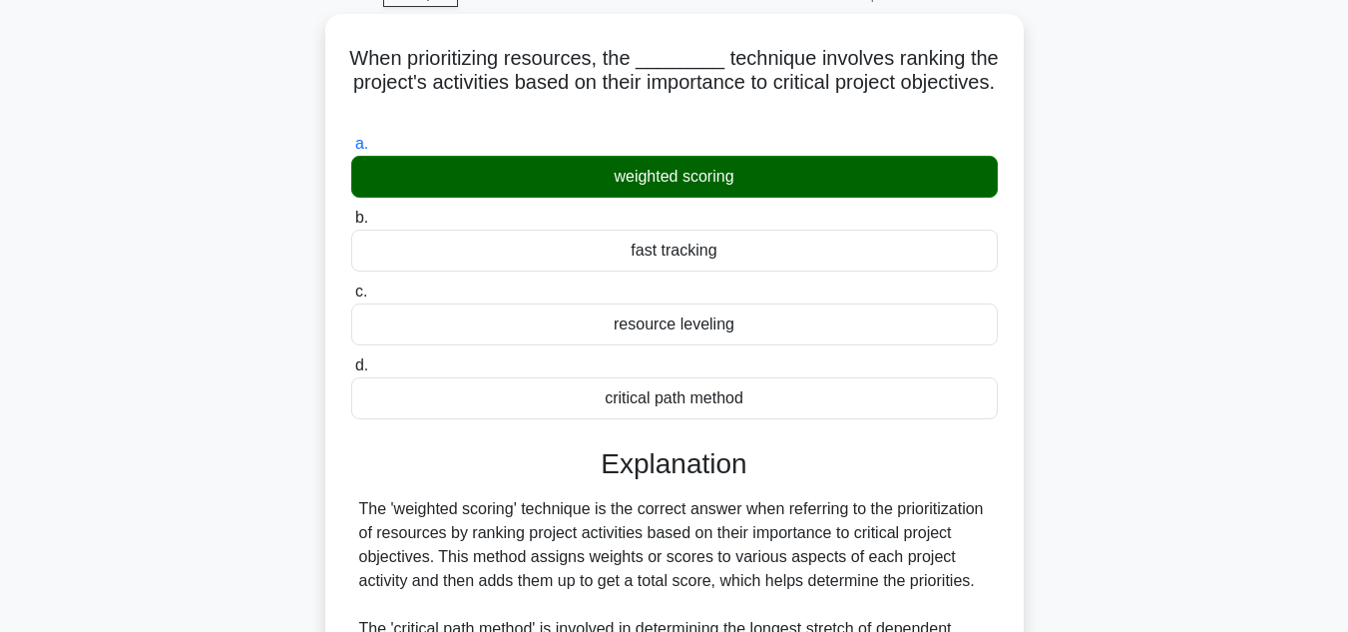
scroll to position [552, 0]
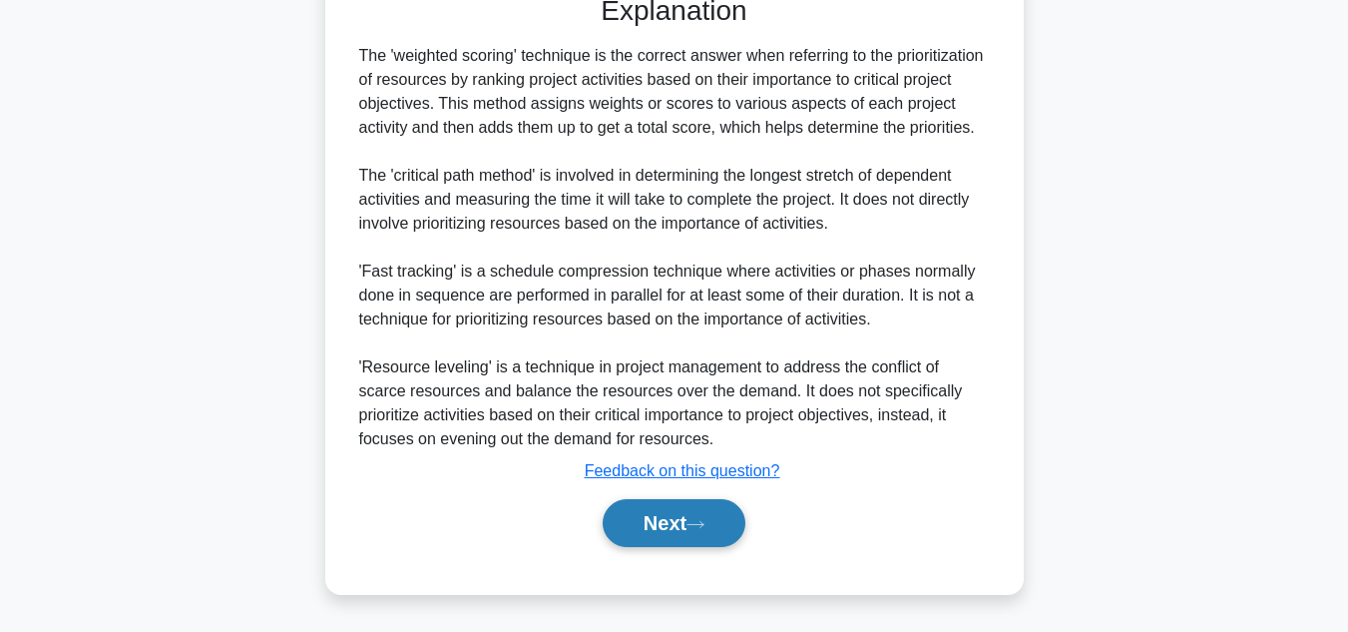
click at [678, 526] on button "Next" at bounding box center [674, 523] width 143 height 48
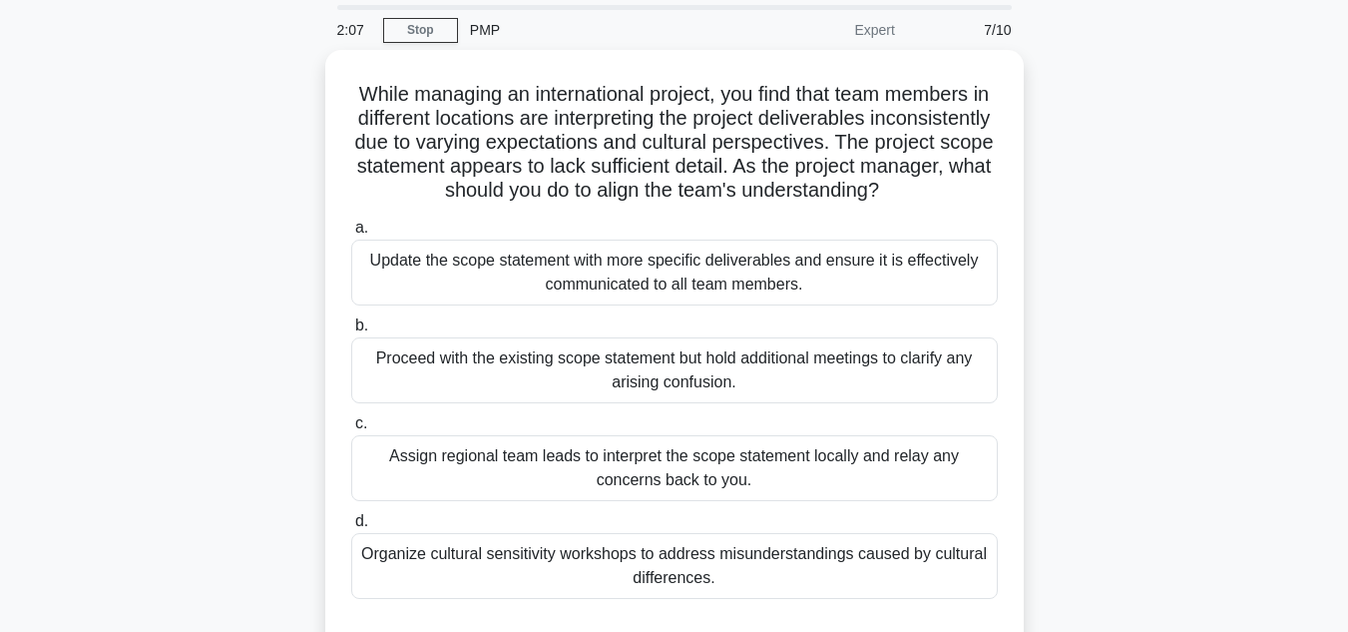
scroll to position [71, 0]
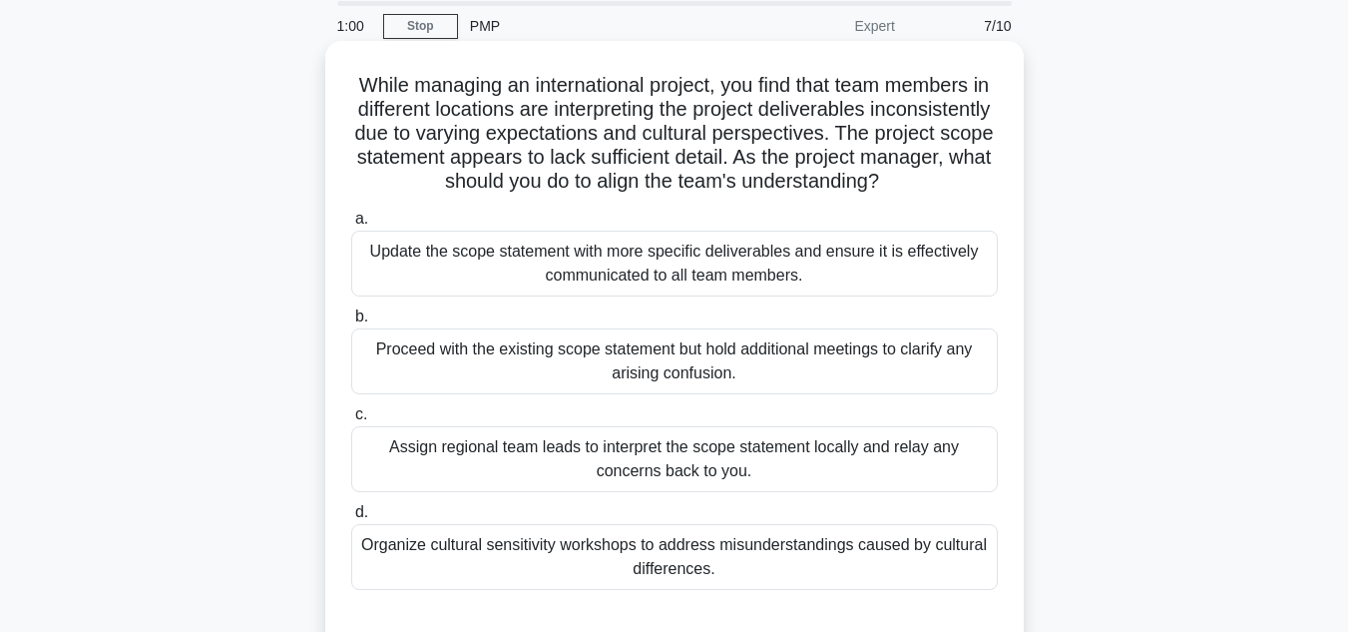
click at [704, 296] on div "Update the scope statement with more specific deliverables and ensure it is eff…" at bounding box center [674, 264] width 647 height 66
click at [351, 226] on input "a. Update the scope statement with more specific deliverables and ensure it is …" at bounding box center [351, 219] width 0 height 13
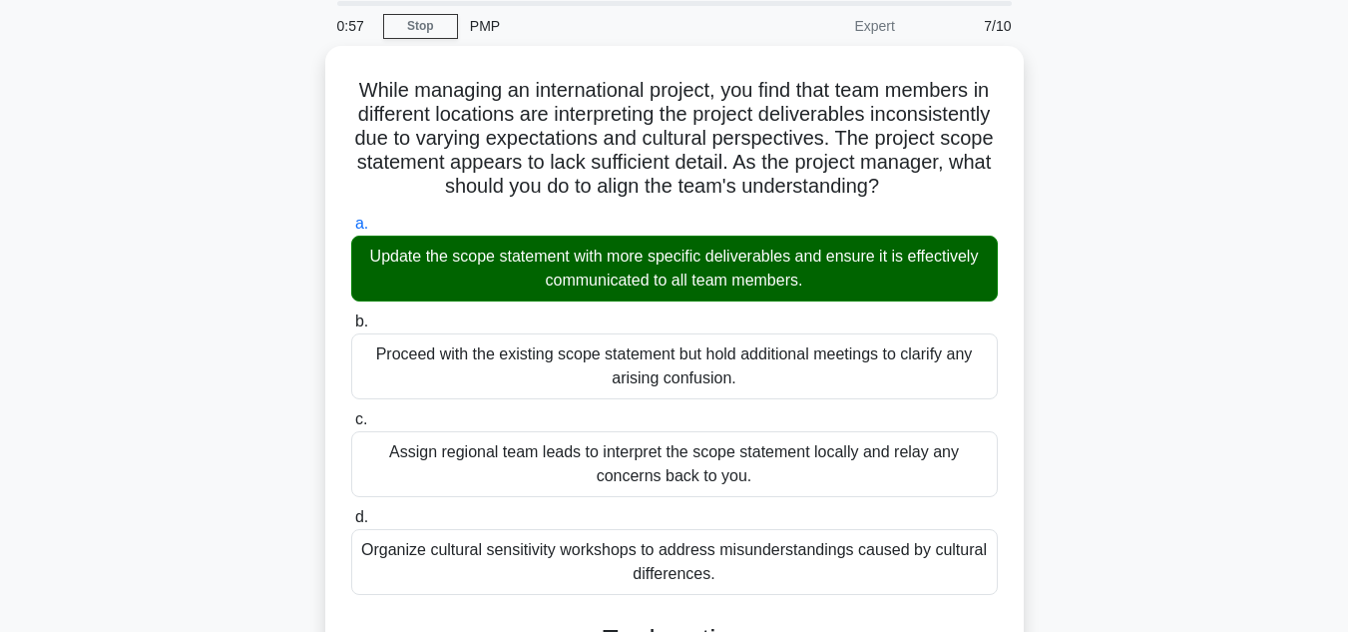
scroll to position [504, 0]
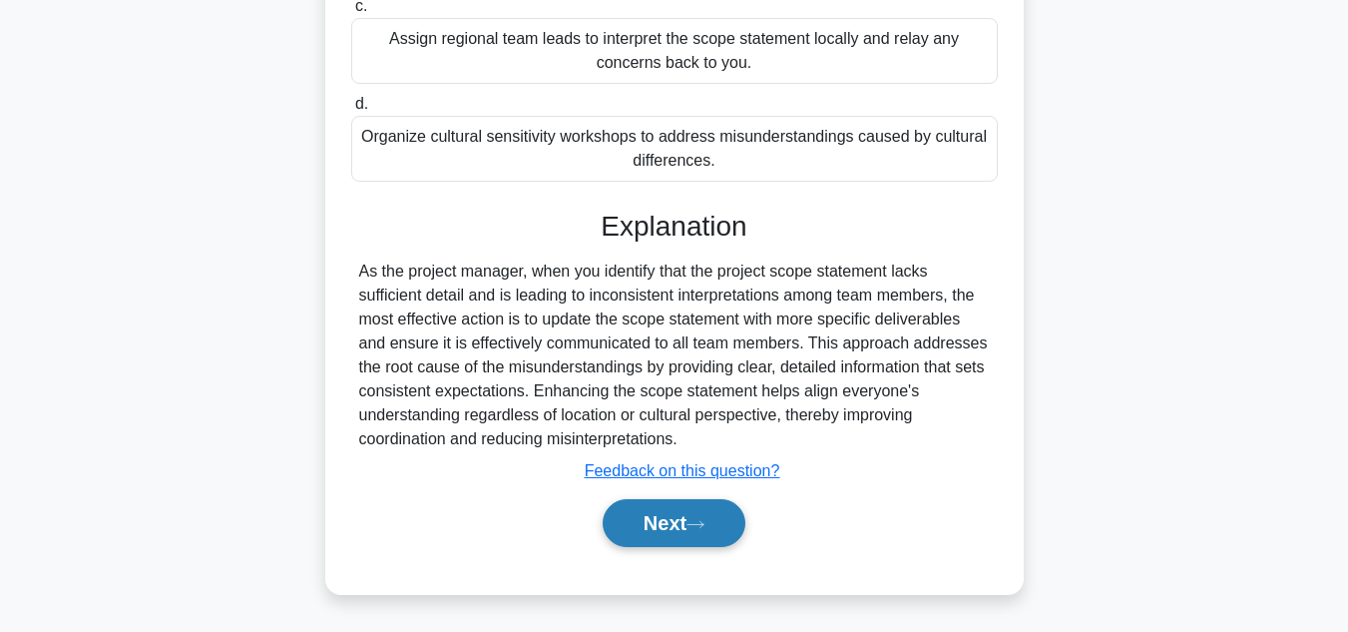
click at [662, 518] on button "Next" at bounding box center [674, 523] width 143 height 48
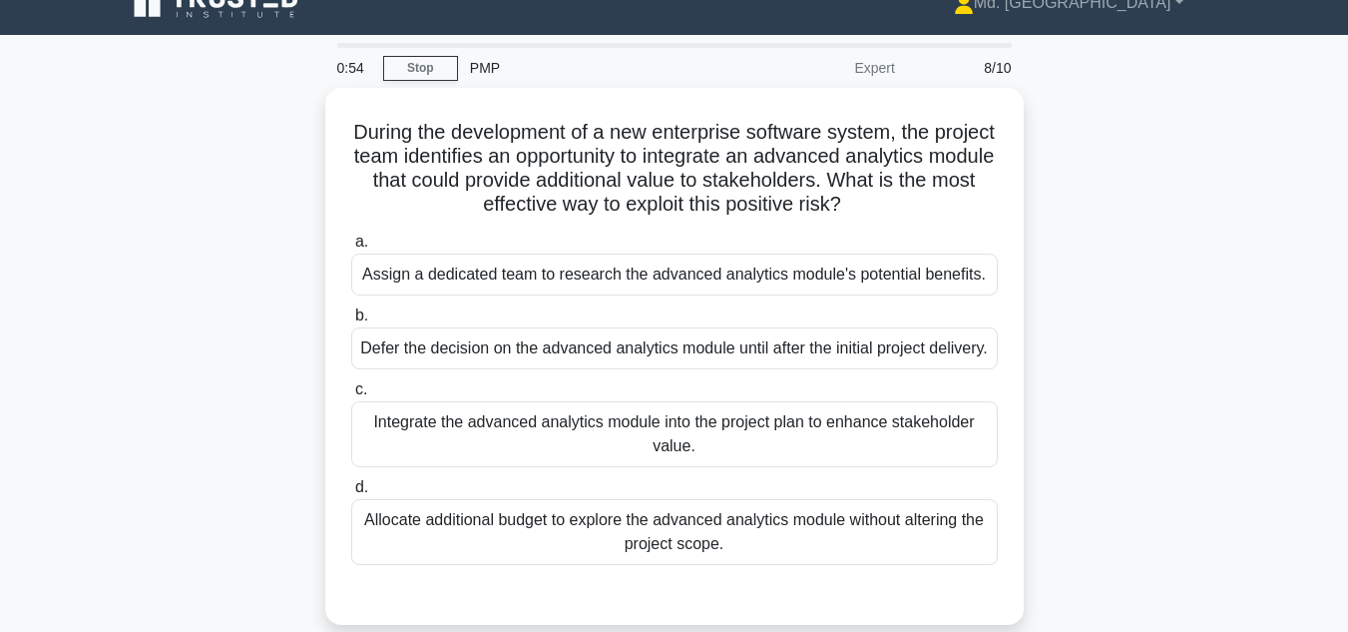
scroll to position [51, 0]
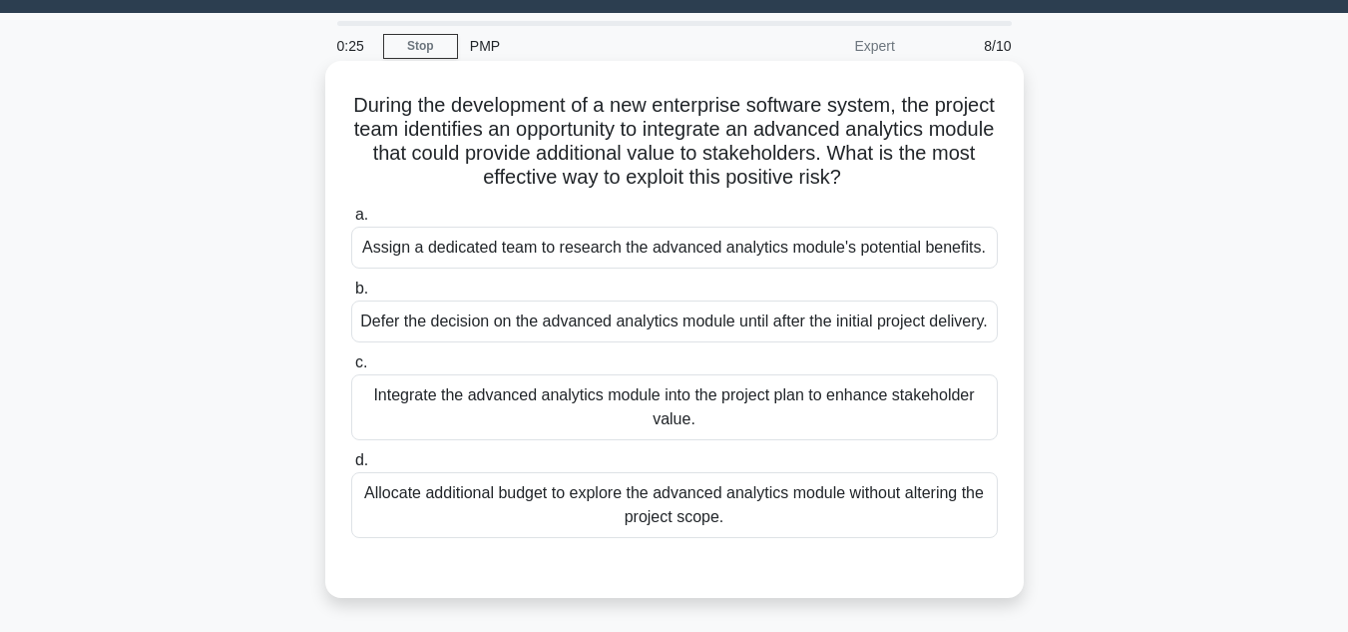
click at [523, 431] on div "Integrate the advanced analytics module into the project plan to enhance stakeh…" at bounding box center [674, 407] width 647 height 66
click at [351, 369] on input "c. Integrate the advanced analytics module into the project plan to enhance sta…" at bounding box center [351, 362] width 0 height 13
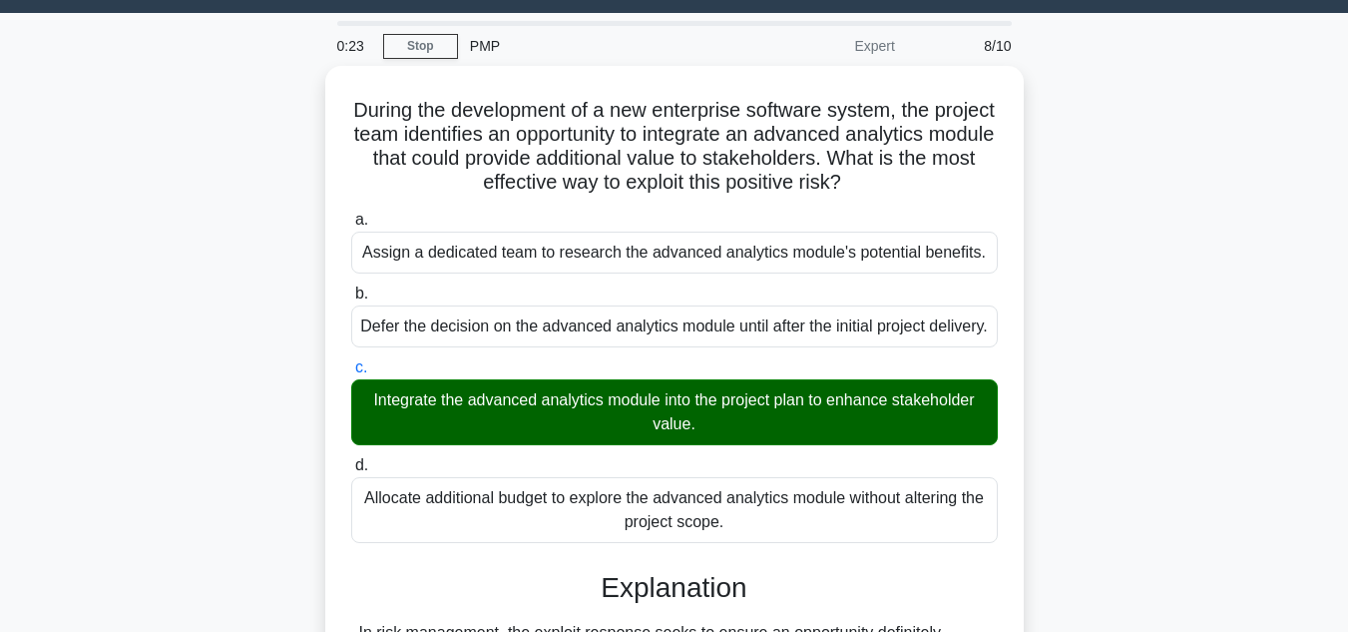
scroll to position [456, 0]
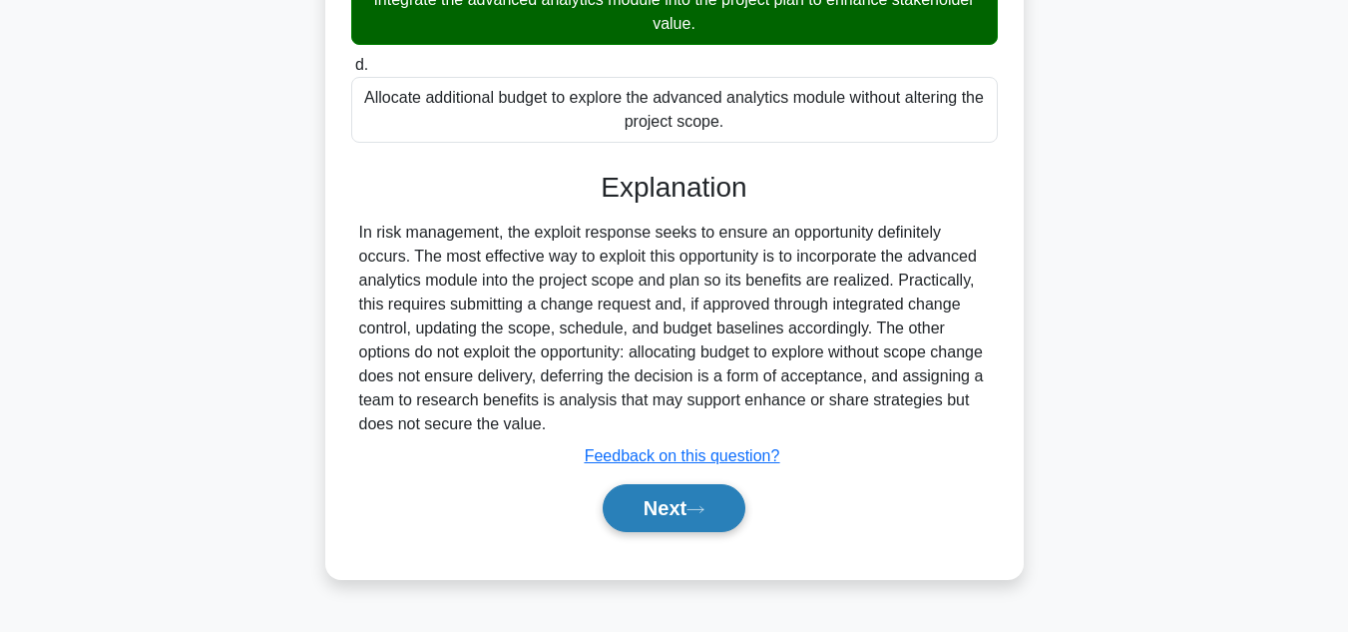
click at [680, 531] on button "Next" at bounding box center [674, 508] width 143 height 48
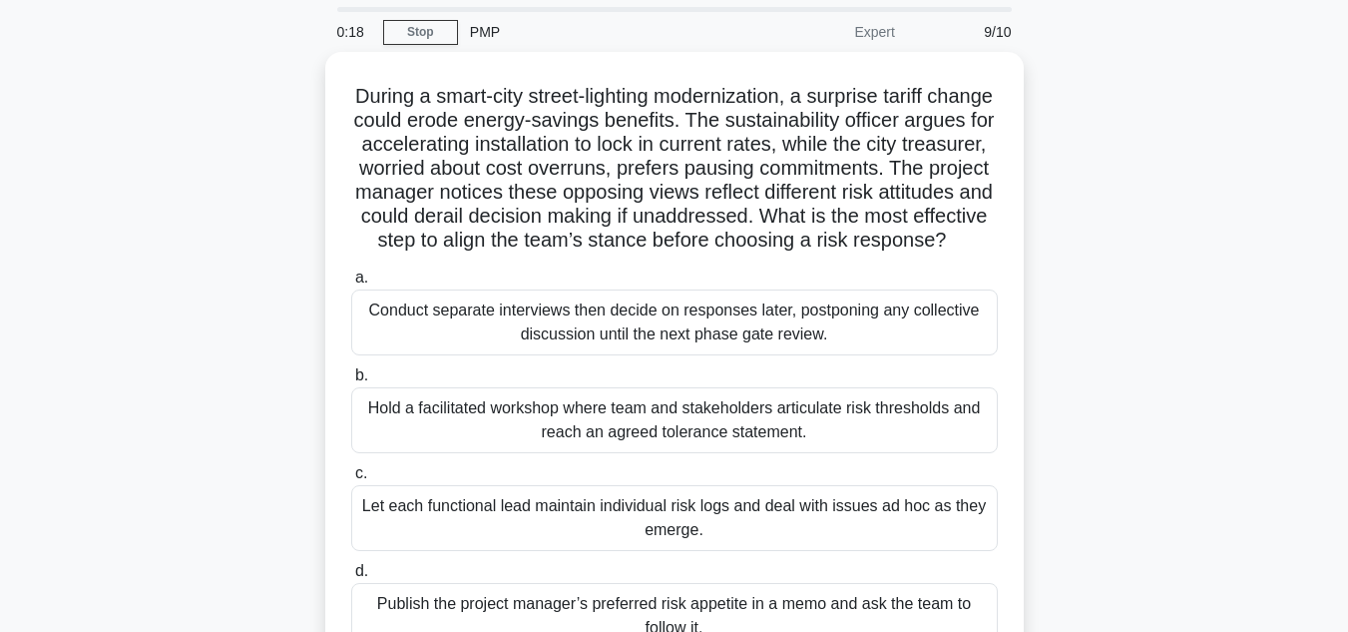
scroll to position [67, 0]
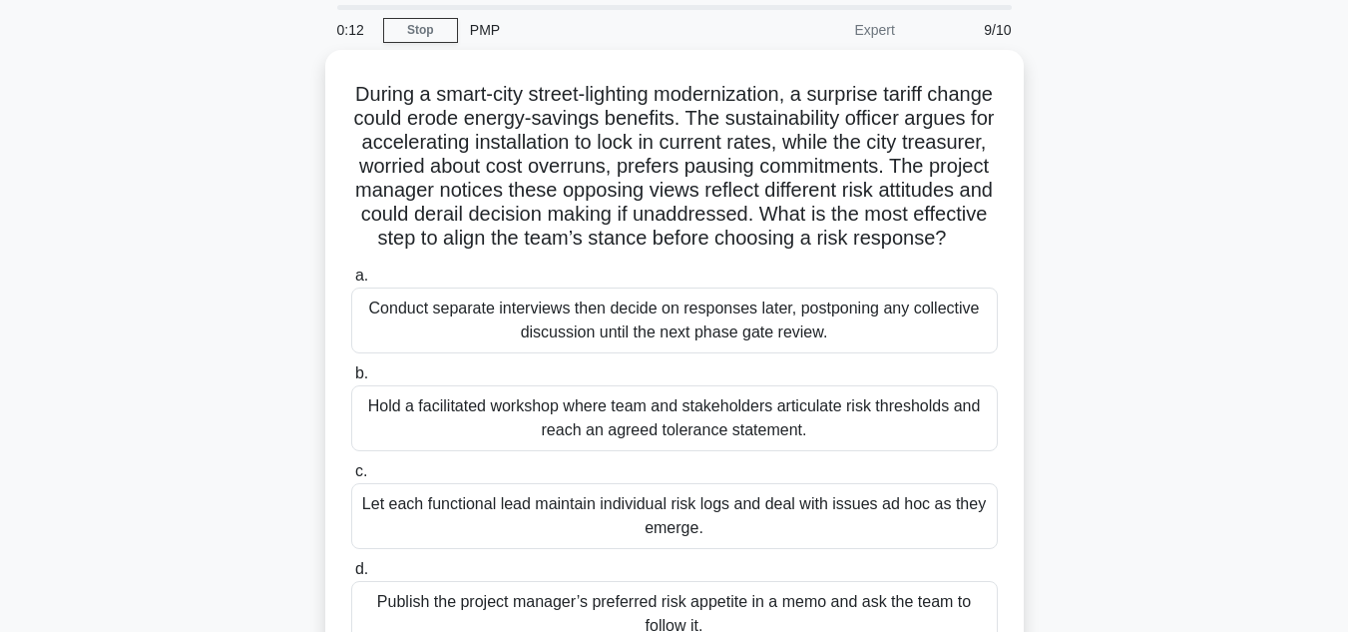
drag, startPoint x: 1333, startPoint y: 224, endPoint x: 1330, endPoint y: 265, distance: 42.0
click at [1330, 265] on main "0:12 Stop PMP Expert 9/10 During a smart-city street-lighting modernization, a …" at bounding box center [674, 504] width 1348 height 1014
click at [1149, 304] on div "During a smart-city street-lighting modernization, a surprise tariff change cou…" at bounding box center [675, 390] width 1138 height 681
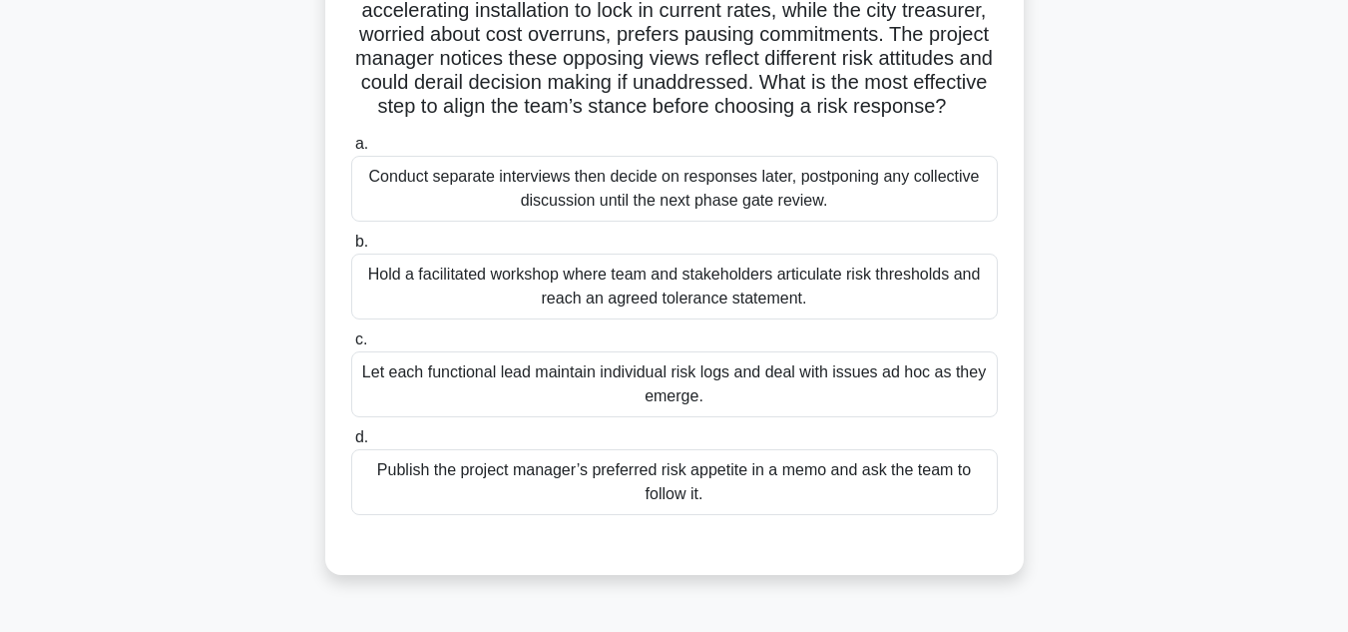
click at [730, 319] on div "Hold a facilitated workshop where team and stakeholders articulate risk thresho…" at bounding box center [674, 286] width 647 height 66
click at [351, 249] on input "b. Hold a facilitated workshop where team and stakeholders articulate risk thre…" at bounding box center [351, 242] width 0 height 13
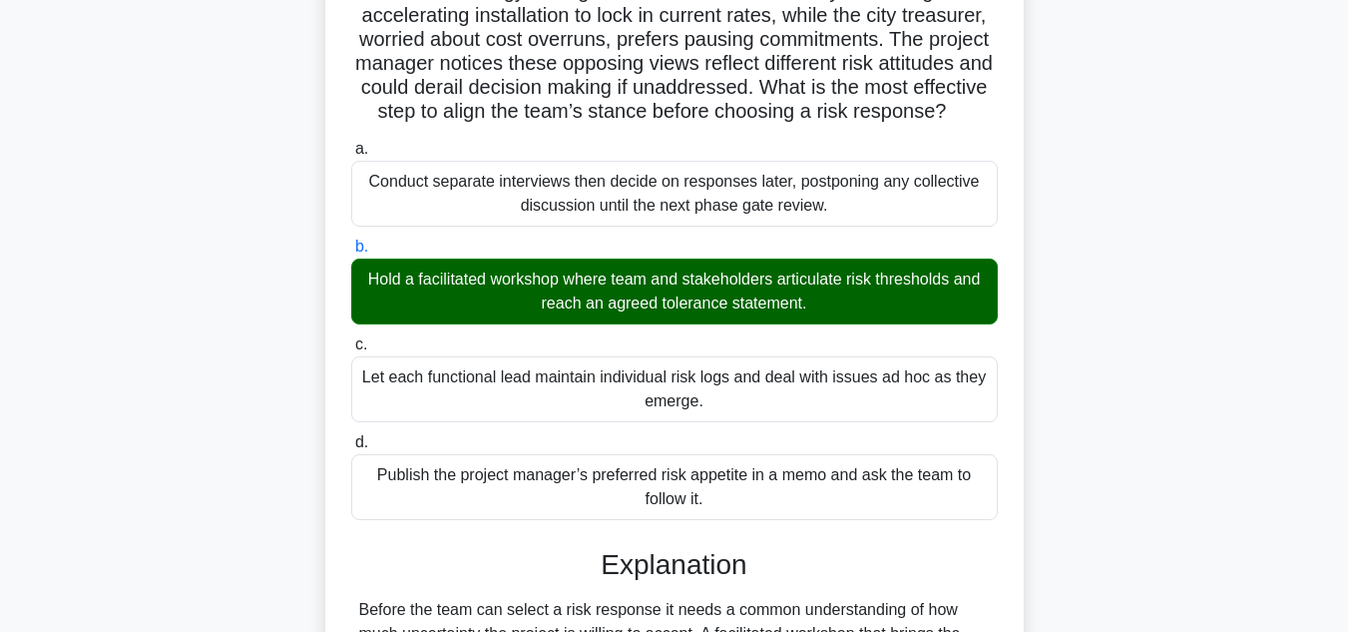
scroll to position [672, 0]
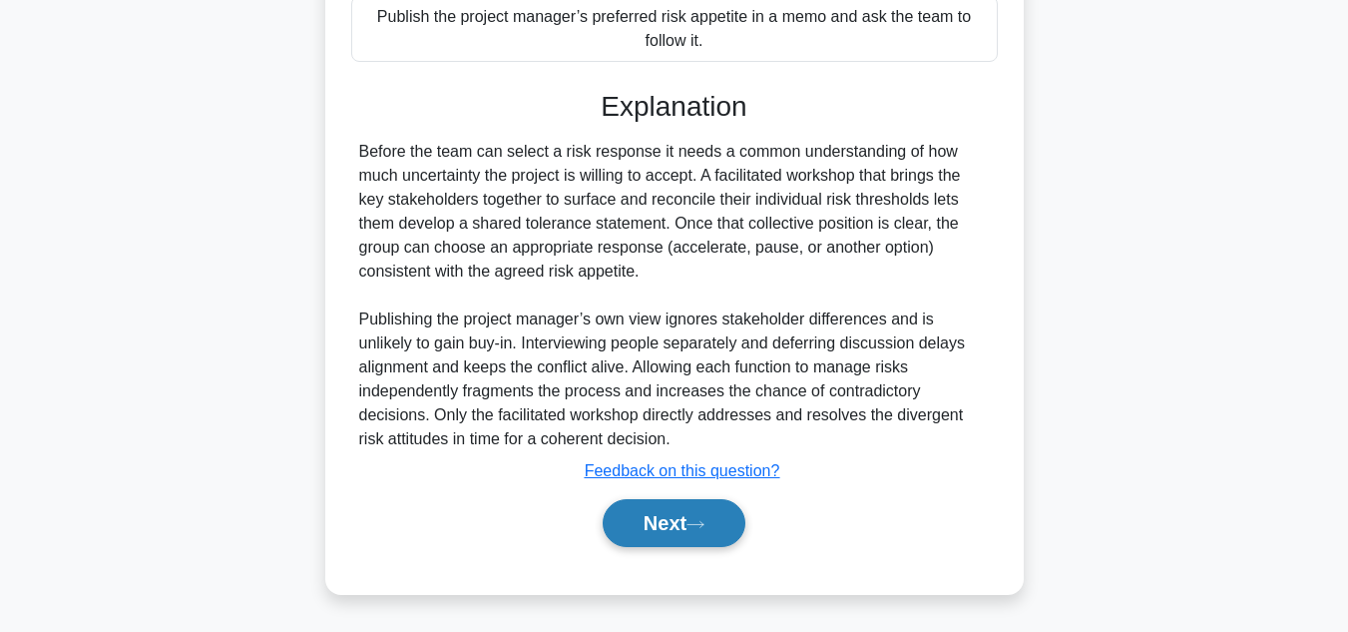
click at [657, 524] on button "Next" at bounding box center [674, 523] width 143 height 48
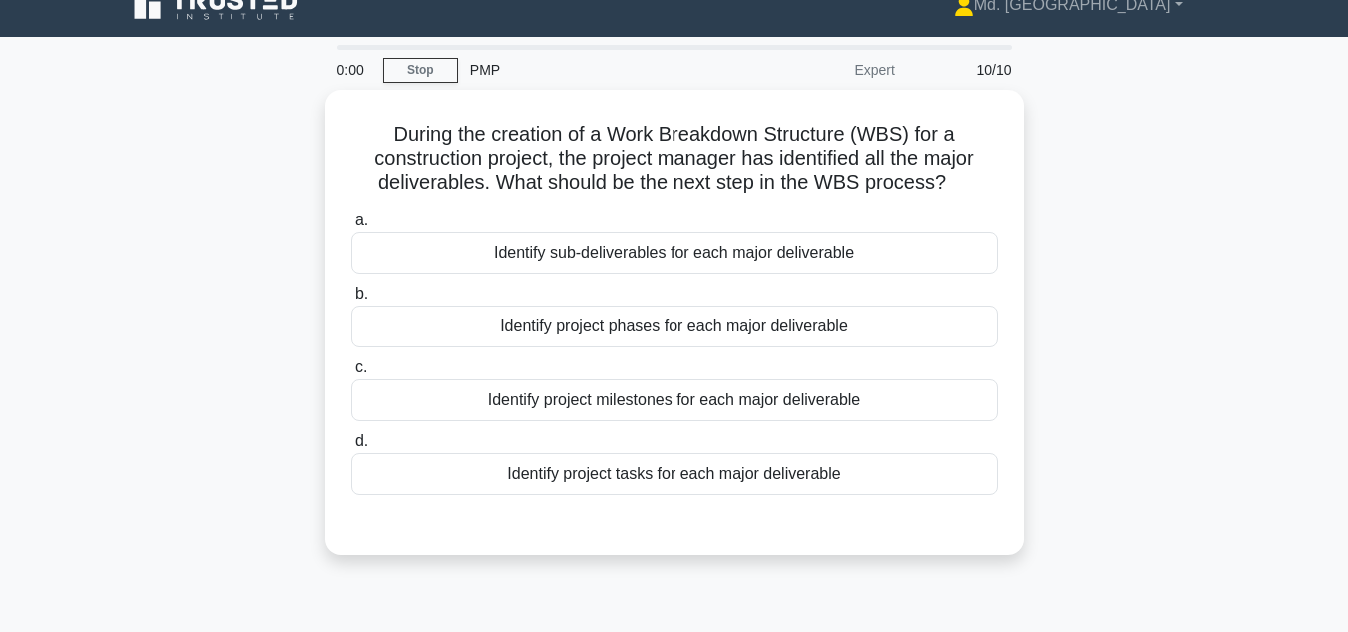
scroll to position [29, 0]
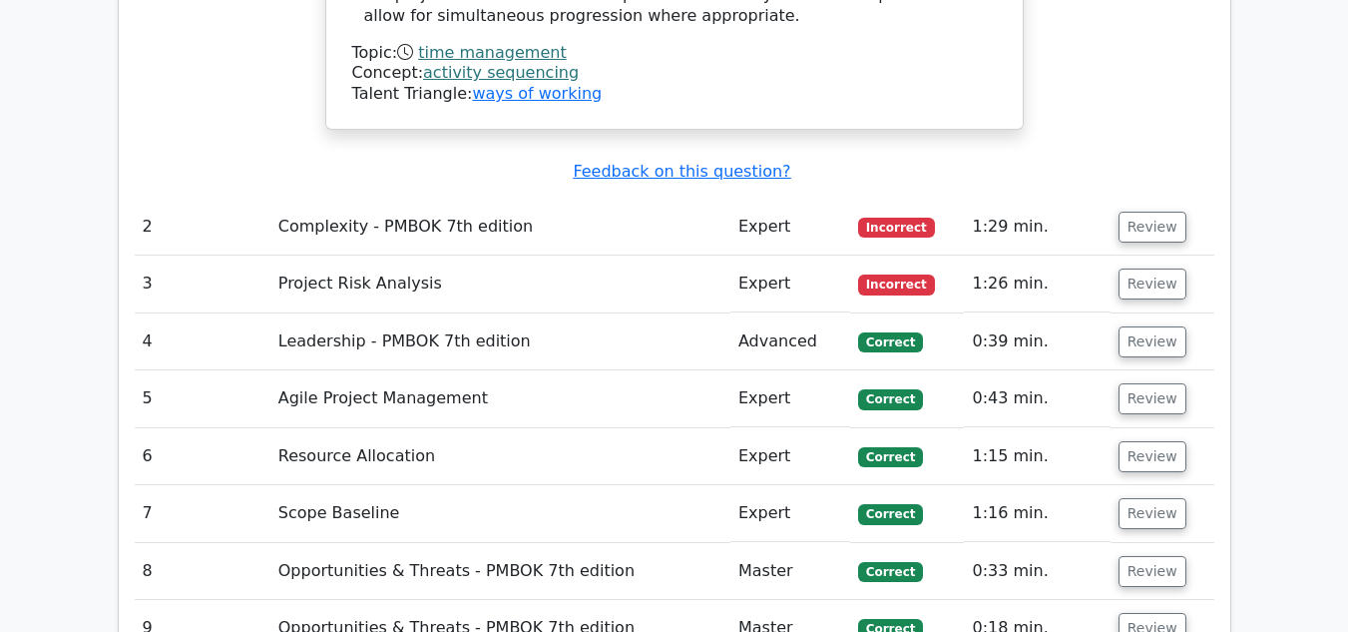
scroll to position [2508, 0]
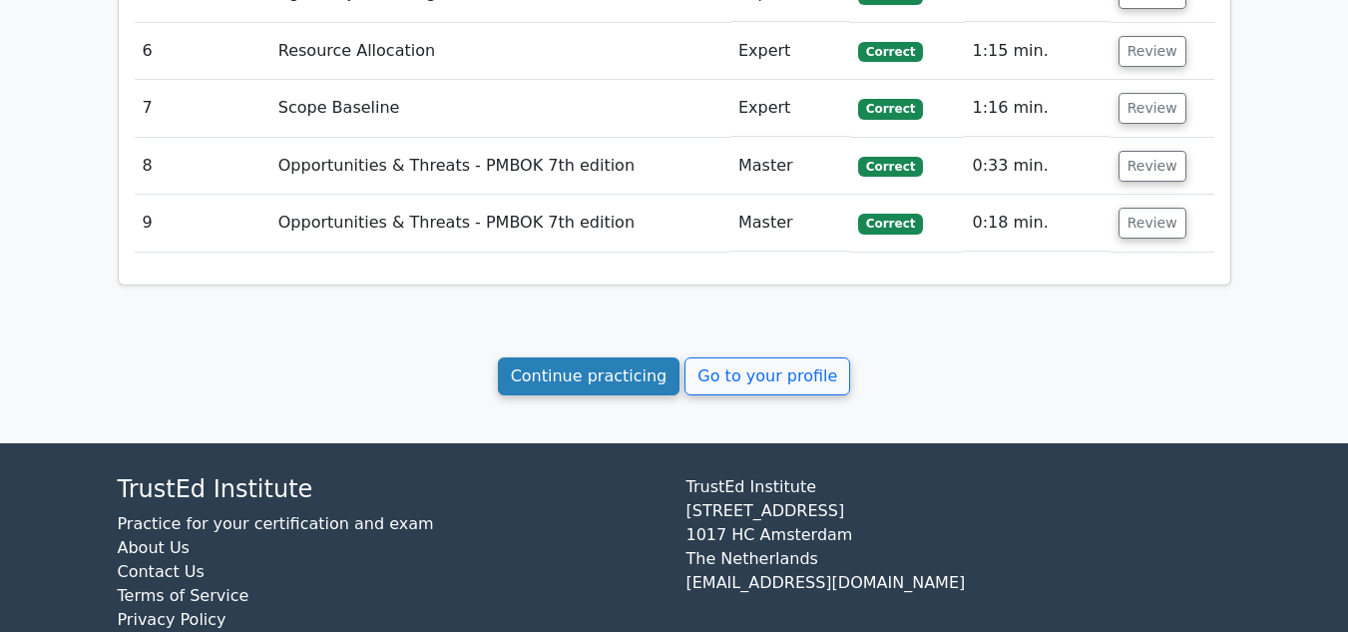
click at [598, 357] on link "Continue practicing" at bounding box center [589, 376] width 183 height 38
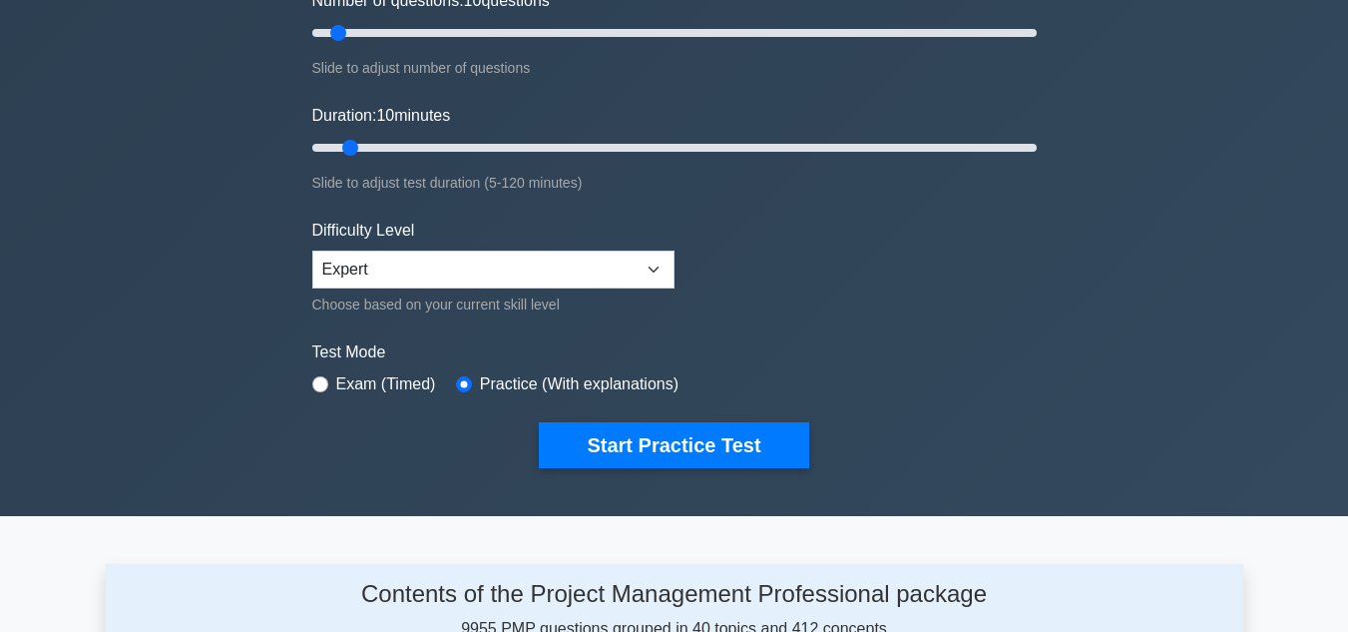
scroll to position [309, 0]
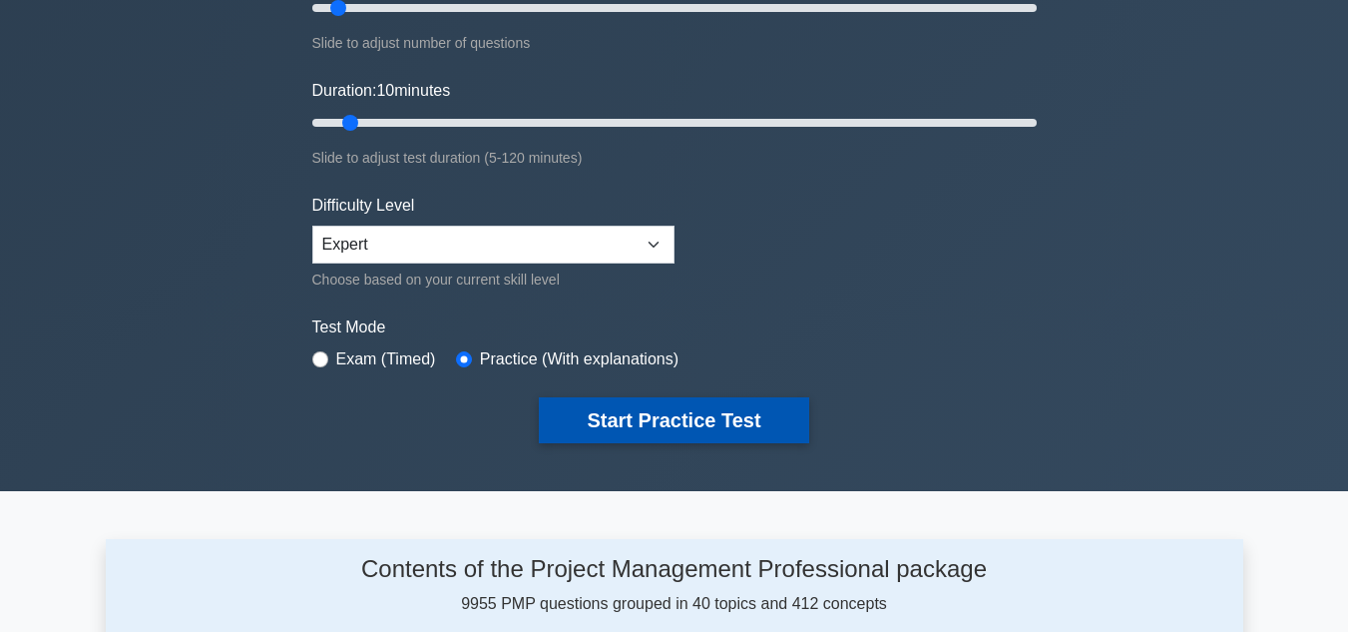
click at [693, 407] on button "Start Practice Test" at bounding box center [673, 420] width 269 height 46
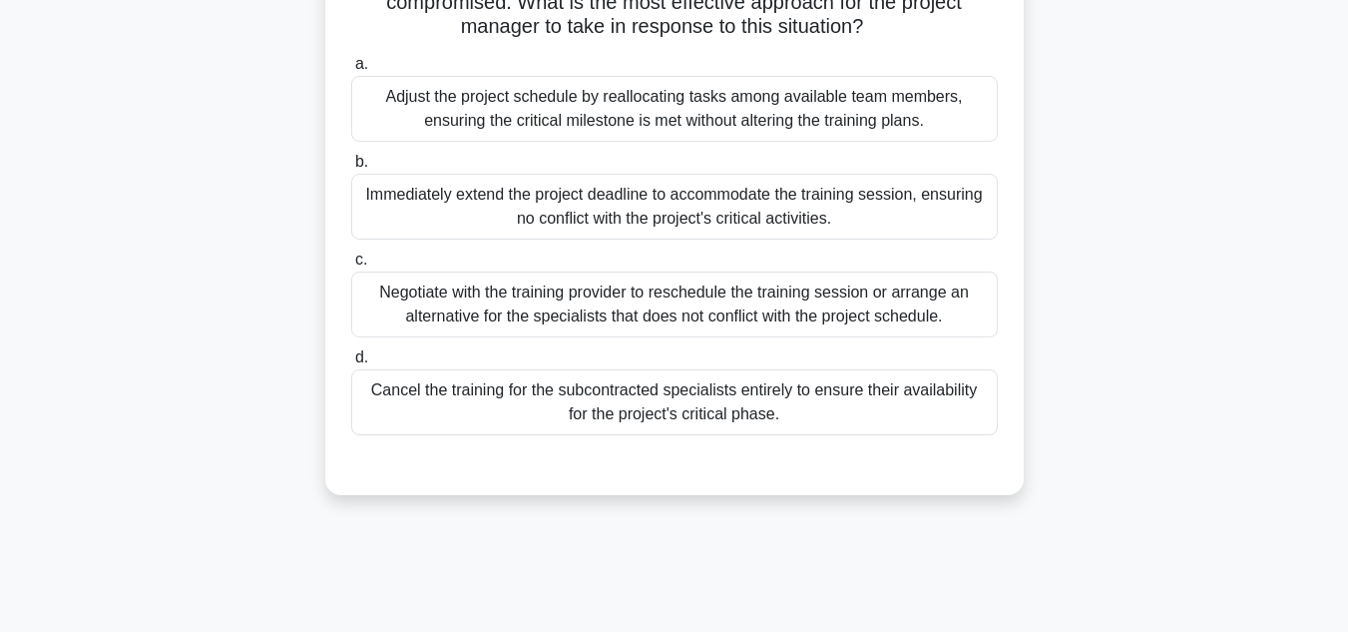
scroll to position [16, 0]
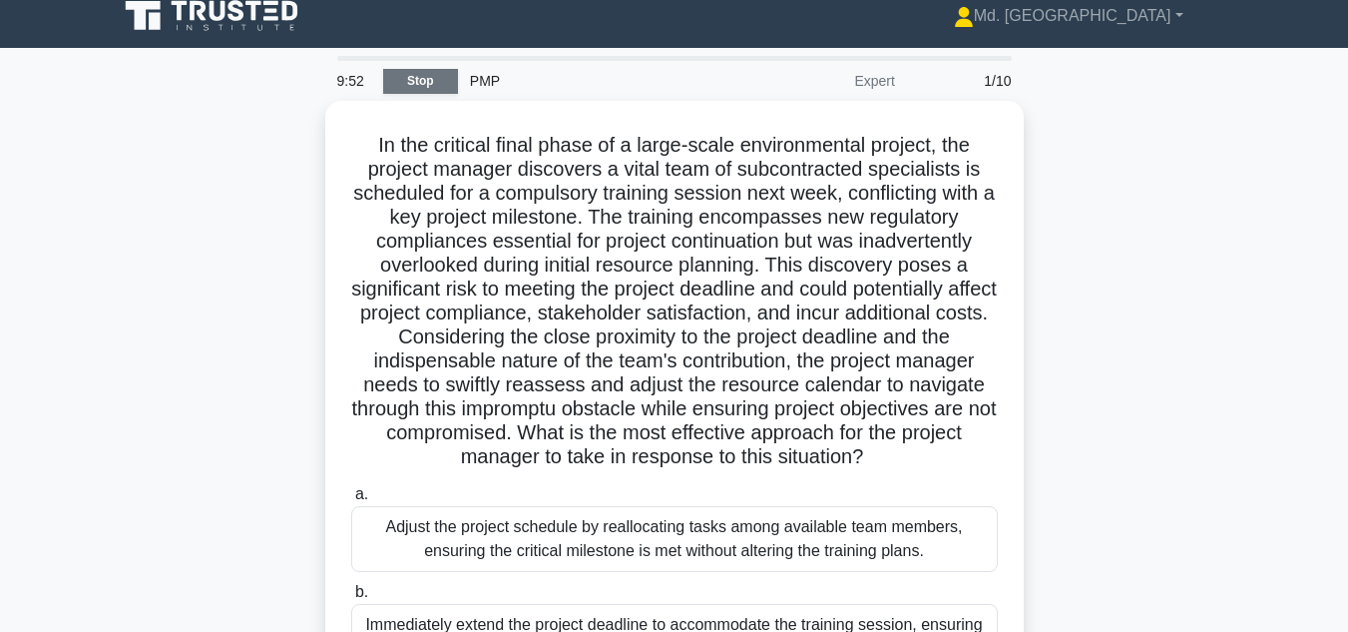
click at [405, 77] on link "Stop" at bounding box center [420, 81] width 75 height 25
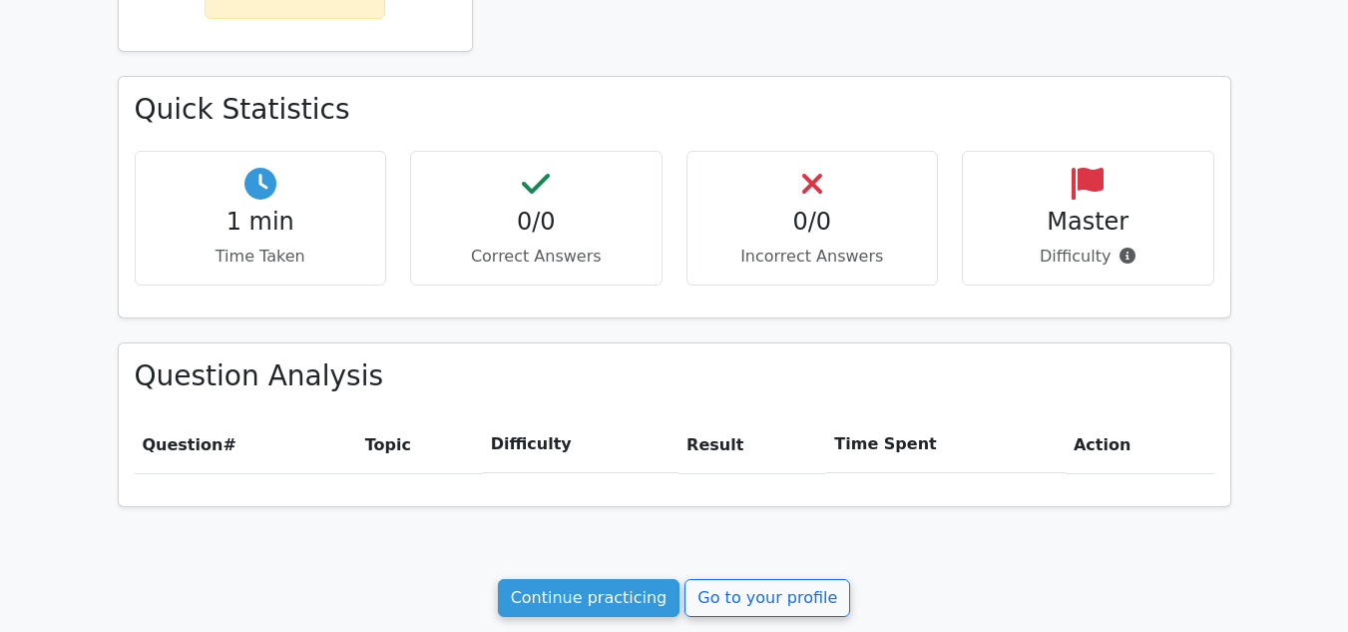
scroll to position [821, 0]
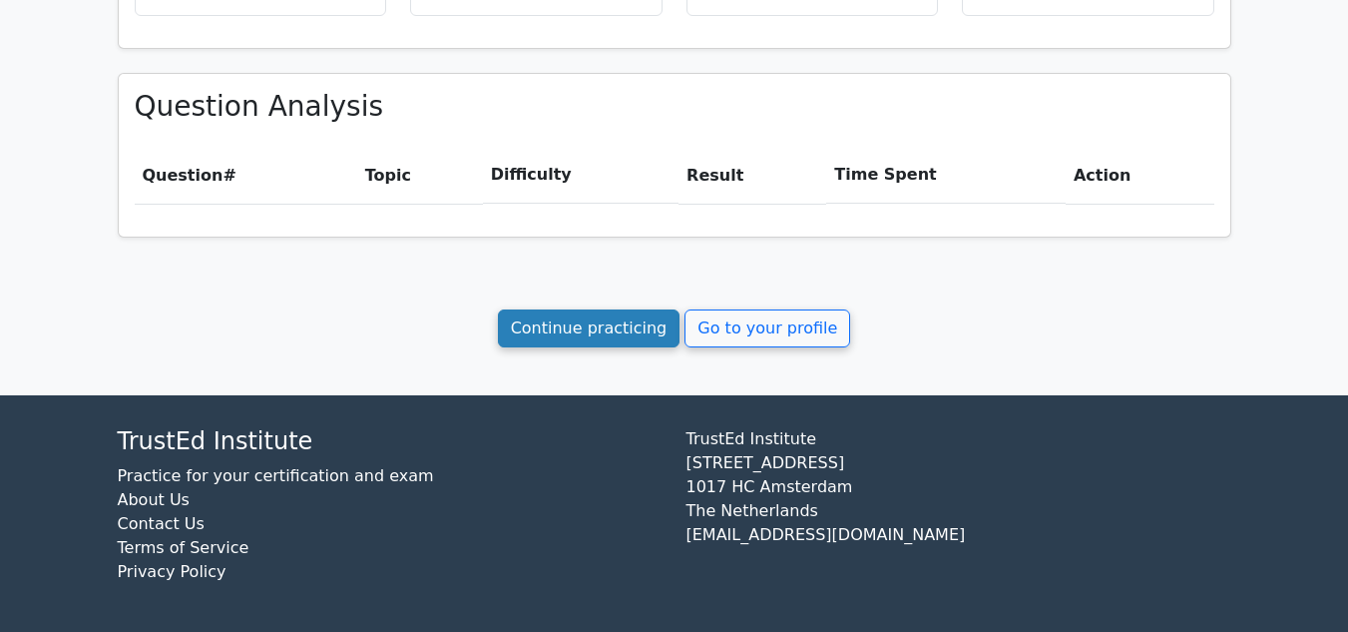
click at [600, 324] on link "Continue practicing" at bounding box center [589, 328] width 183 height 38
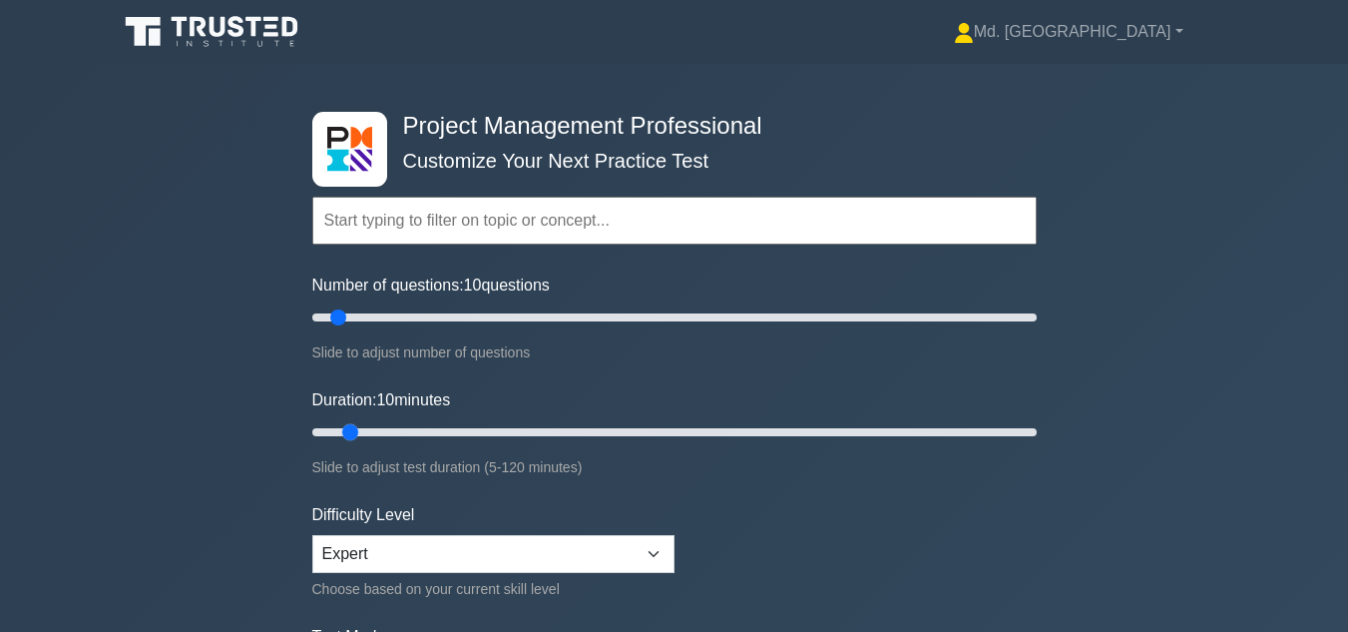
drag, startPoint x: 351, startPoint y: 432, endPoint x: 362, endPoint y: 434, distance: 11.2
click at [362, 434] on input "Duration: 10 minutes" at bounding box center [674, 432] width 725 height 24
drag, startPoint x: 351, startPoint y: 434, endPoint x: 393, endPoint y: 435, distance: 41.9
type input "15"
click at [393, 435] on input "Duration: 15 minutes" at bounding box center [674, 432] width 725 height 24
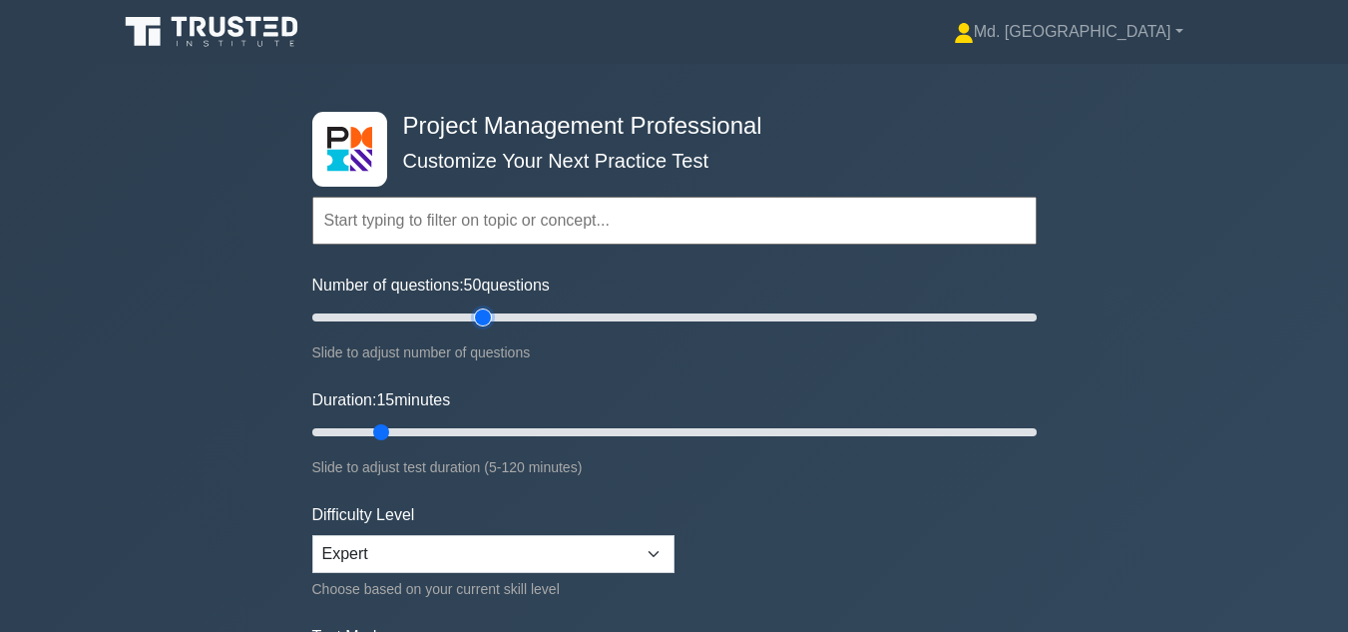
drag, startPoint x: 336, startPoint y: 315, endPoint x: 485, endPoint y: 306, distance: 149.0
type input "50"
click at [485, 306] on input "Number of questions: 50 questions" at bounding box center [674, 317] width 725 height 24
drag, startPoint x: 381, startPoint y: 428, endPoint x: 679, endPoint y: 429, distance: 297.4
type input "65"
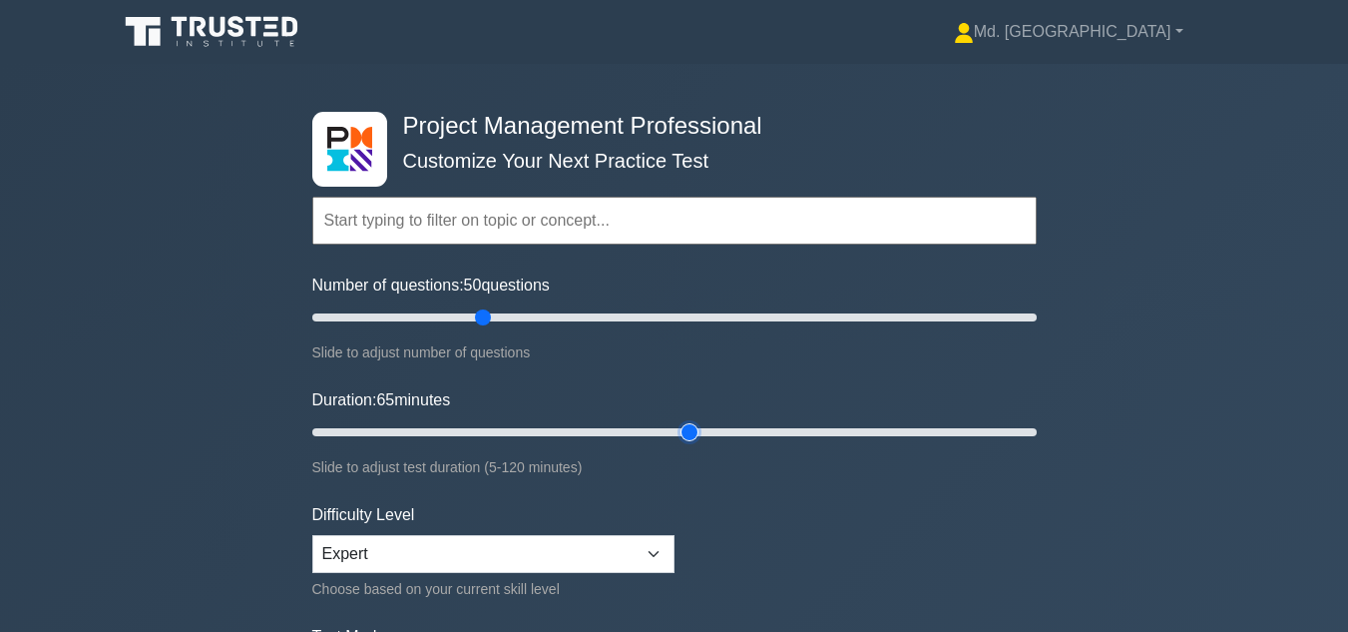
click at [679, 429] on input "Duration: 65 minutes" at bounding box center [674, 432] width 725 height 24
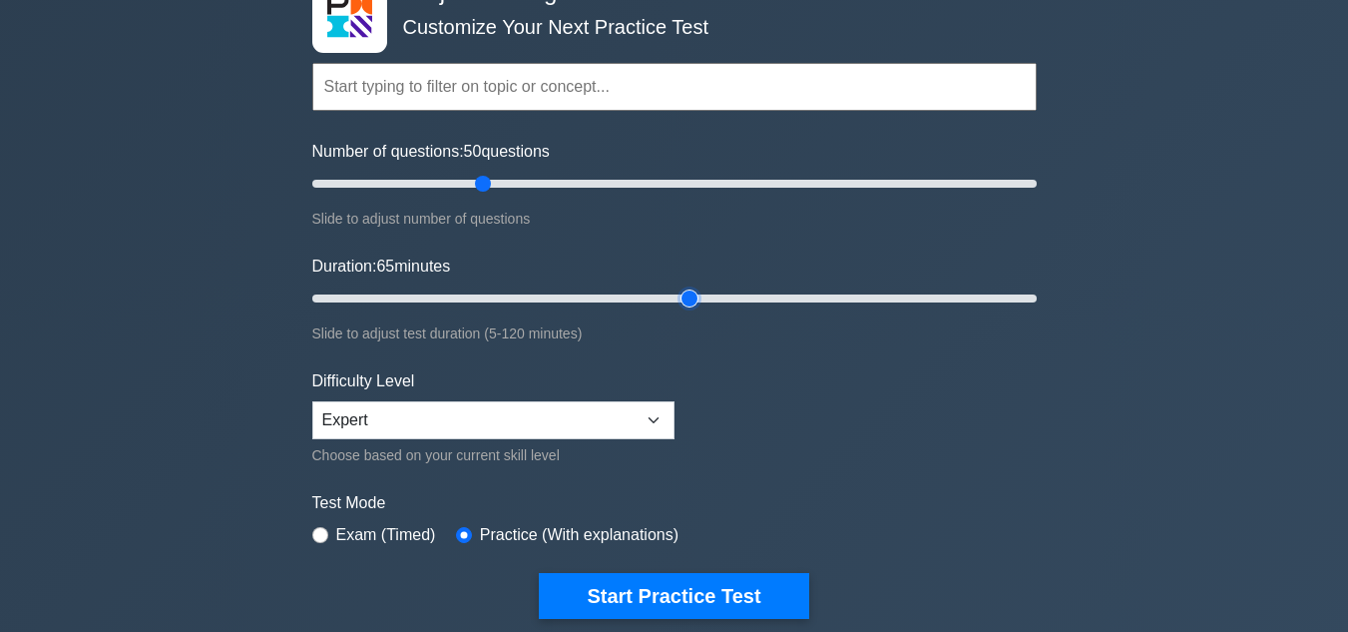
scroll to position [227, 0]
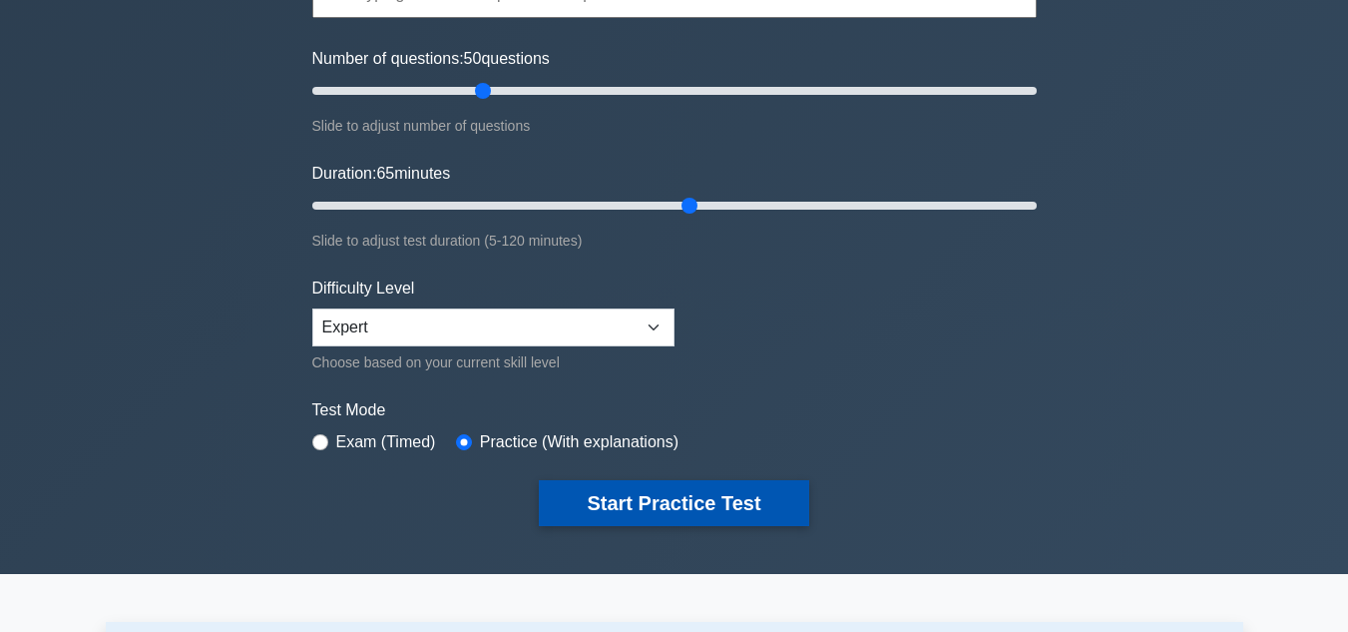
click at [705, 494] on button "Start Practice Test" at bounding box center [673, 503] width 269 height 46
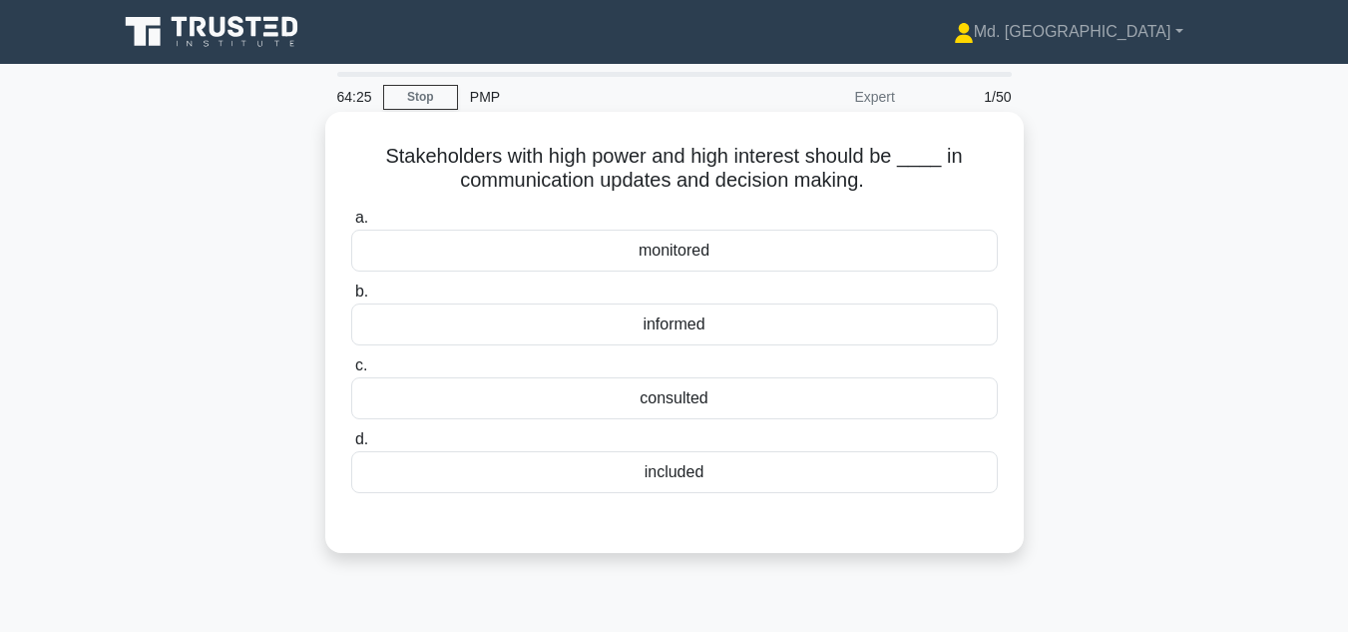
click at [646, 318] on div "informed" at bounding box center [674, 324] width 647 height 42
click at [351, 298] on input "b. informed" at bounding box center [351, 291] width 0 height 13
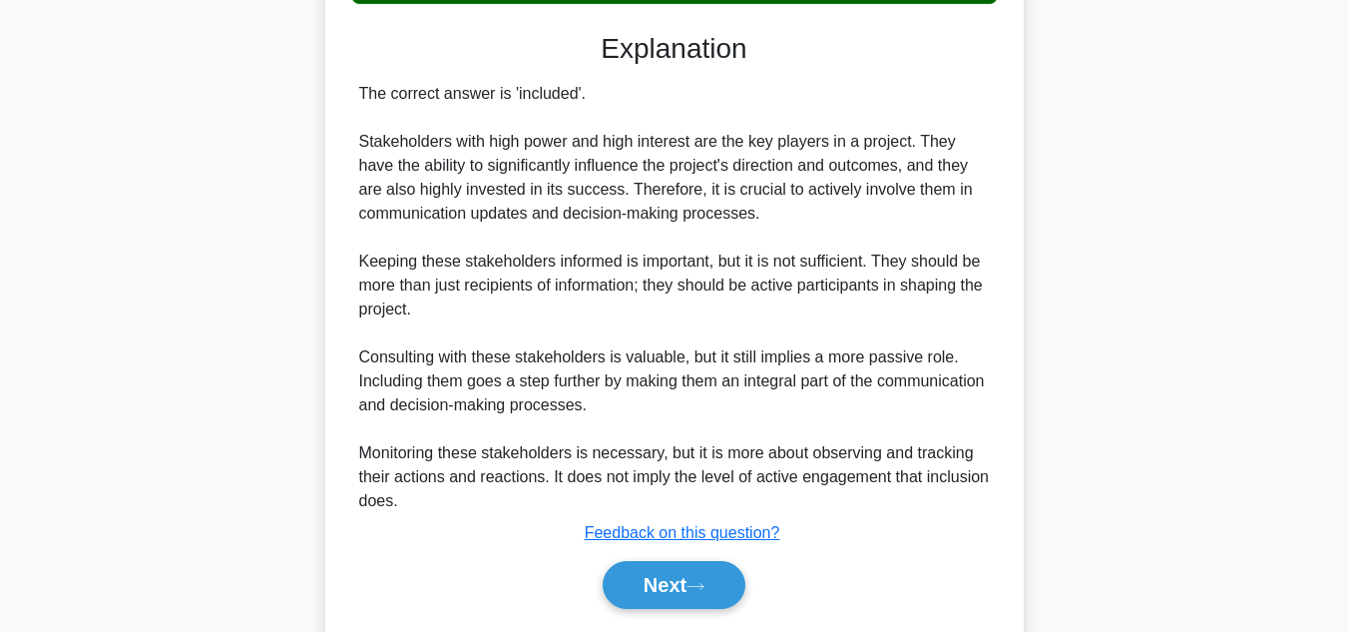
scroll to position [554, 0]
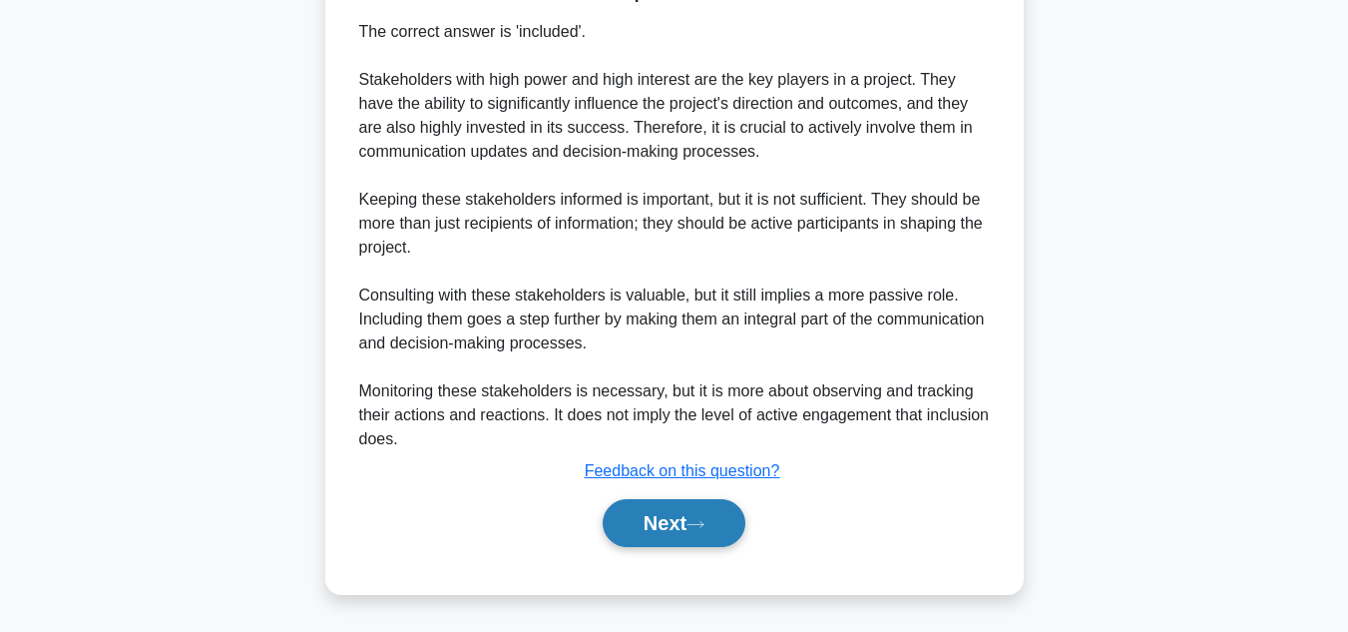
click at [662, 530] on button "Next" at bounding box center [674, 523] width 143 height 48
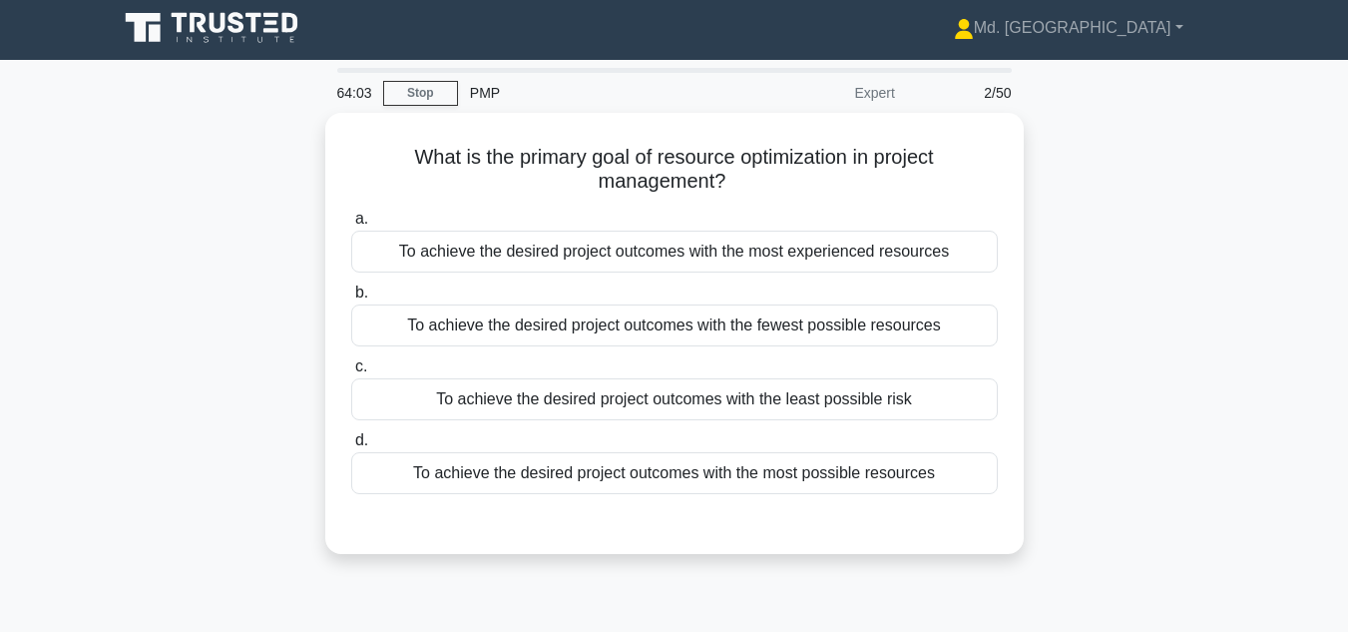
scroll to position [0, 0]
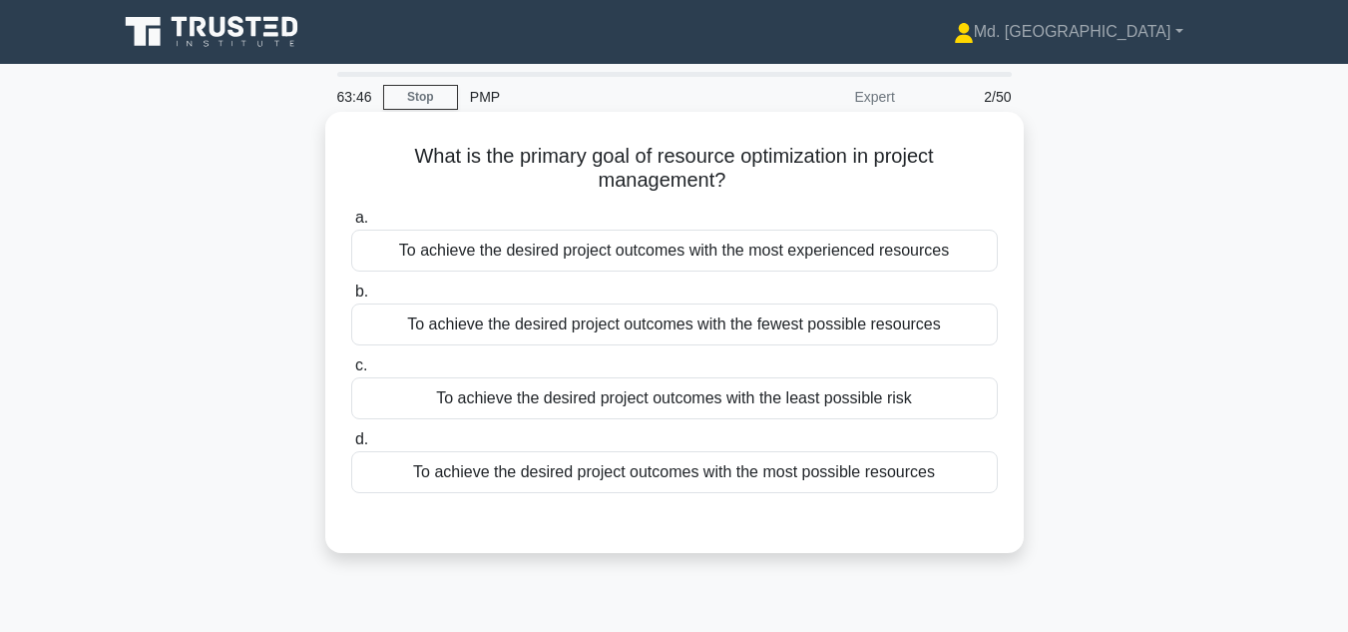
click at [736, 481] on div "To achieve the desired project outcomes with the most possible resources" at bounding box center [674, 472] width 647 height 42
click at [351, 446] on input "d. To achieve the desired project outcomes with the most possible resources" at bounding box center [351, 439] width 0 height 13
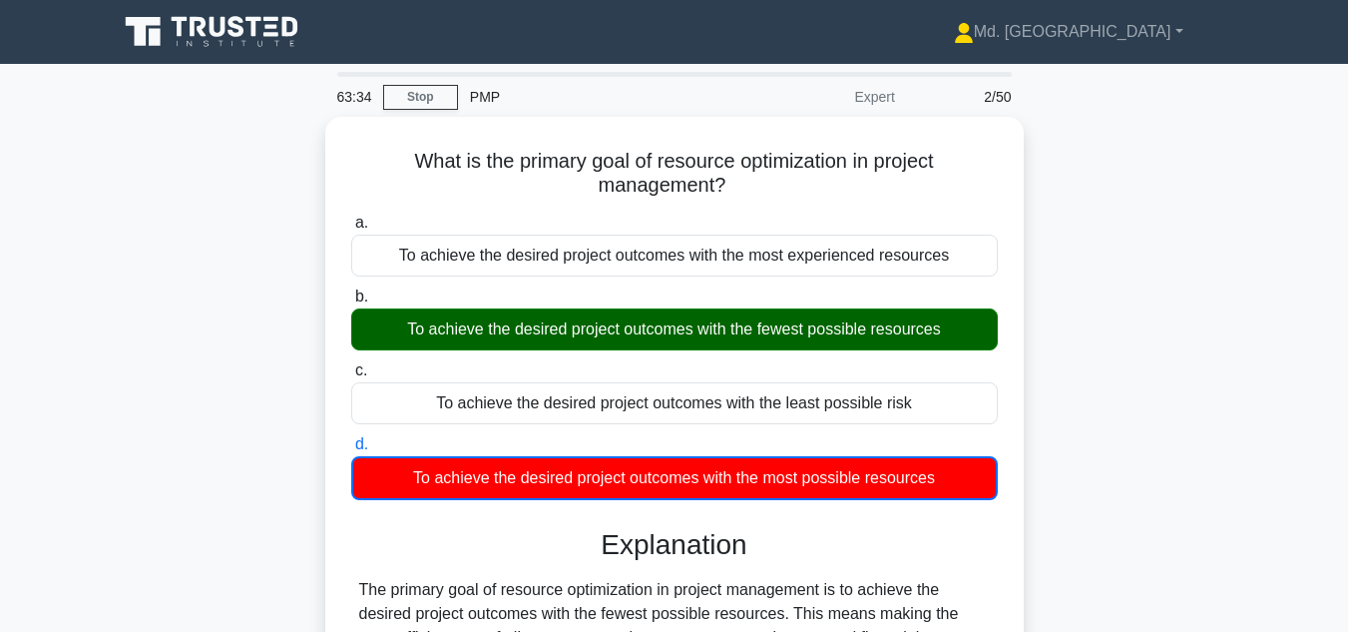
scroll to position [446, 0]
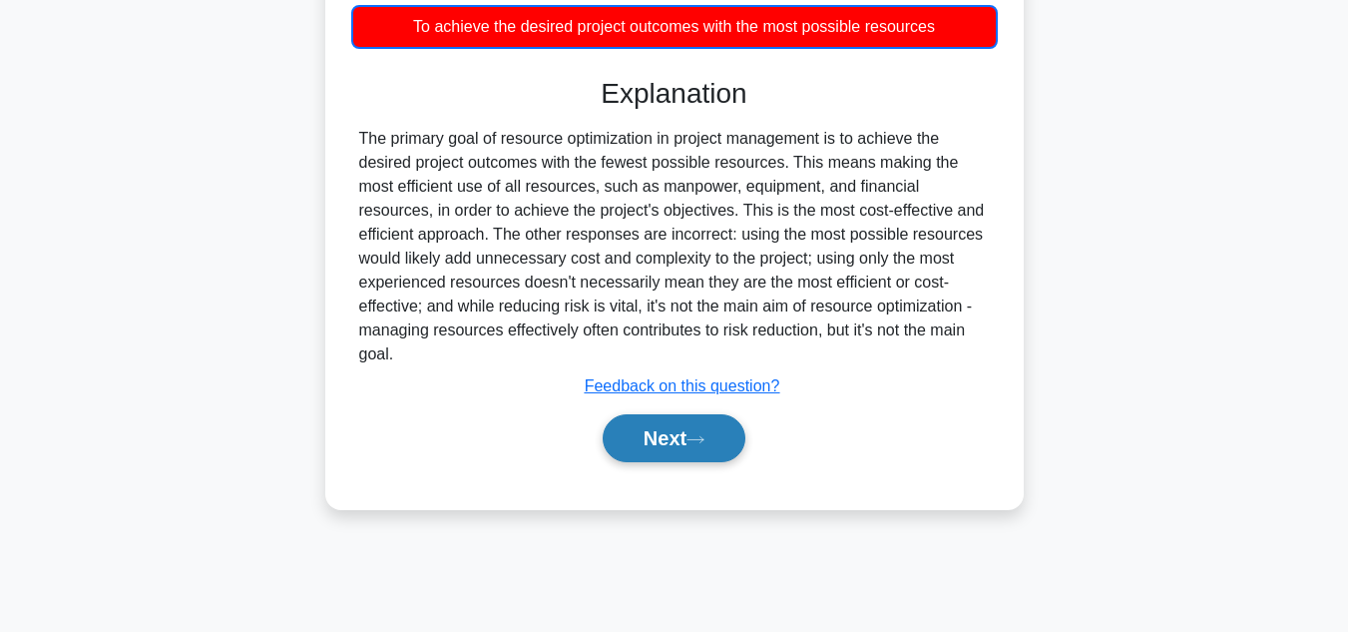
click at [656, 442] on button "Next" at bounding box center [674, 438] width 143 height 48
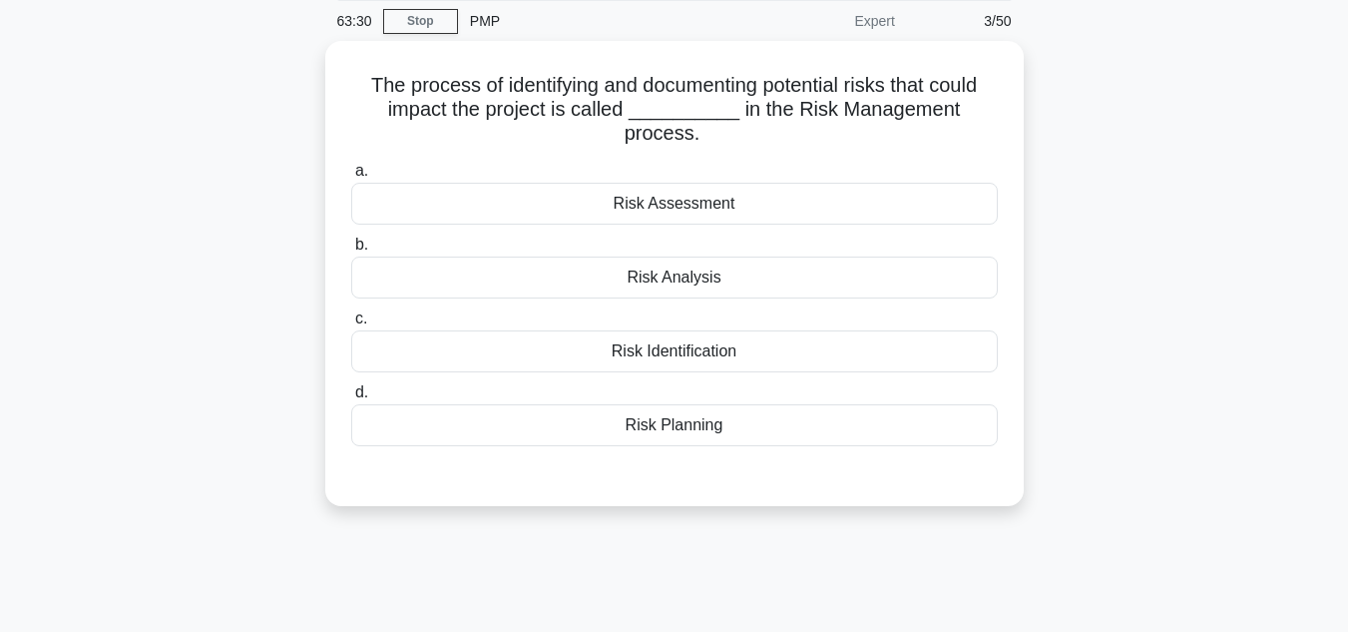
scroll to position [72, 0]
click at [710, 199] on div "Risk Assessment" at bounding box center [674, 203] width 647 height 42
click at [351, 177] on input "a. Risk Assessment" at bounding box center [351, 170] width 0 height 13
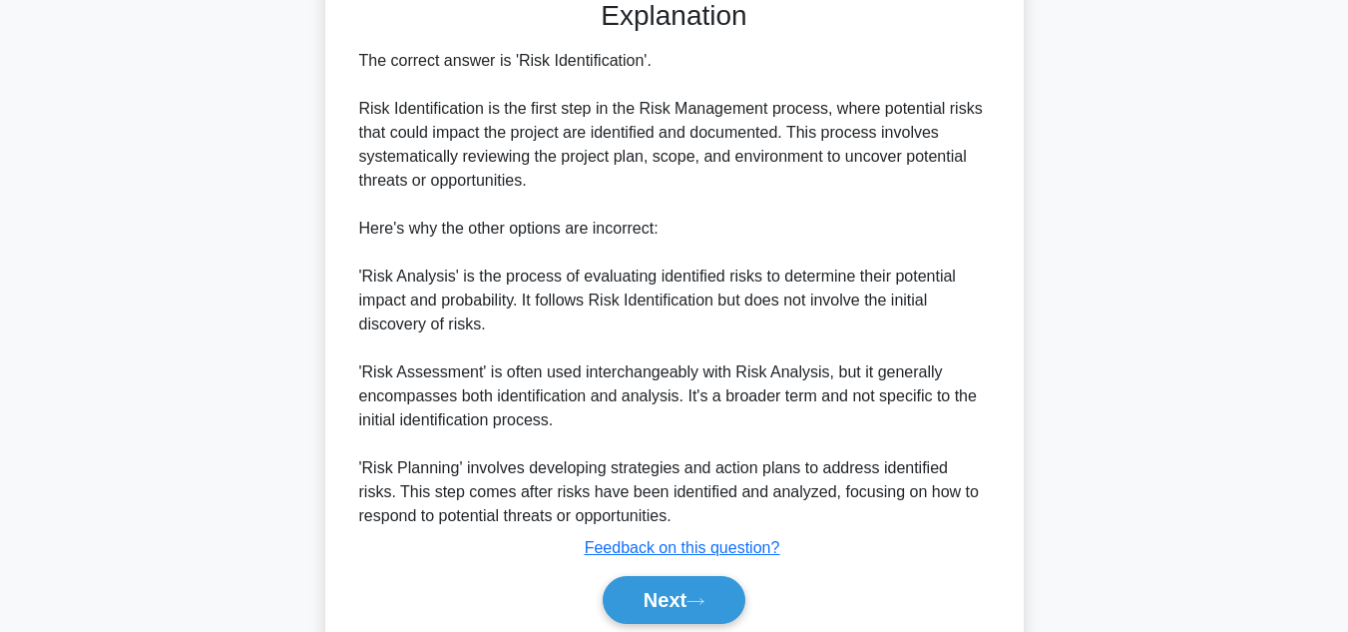
scroll to position [626, 0]
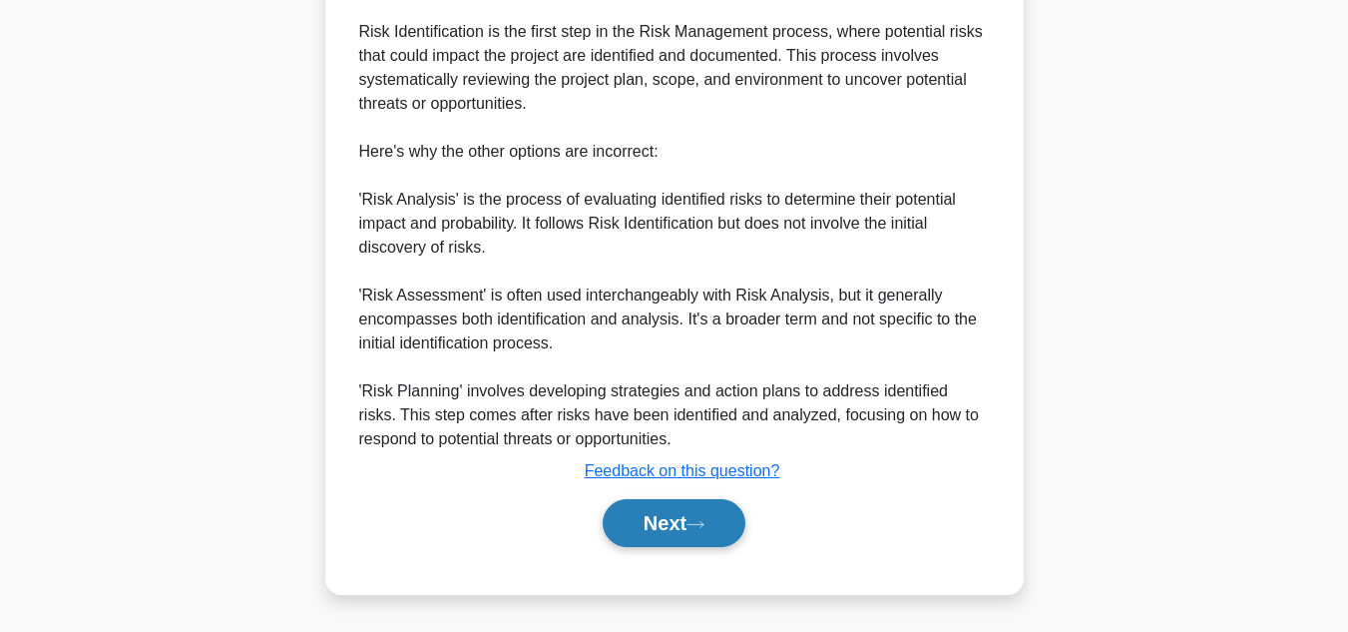
click at [660, 521] on button "Next" at bounding box center [674, 523] width 143 height 48
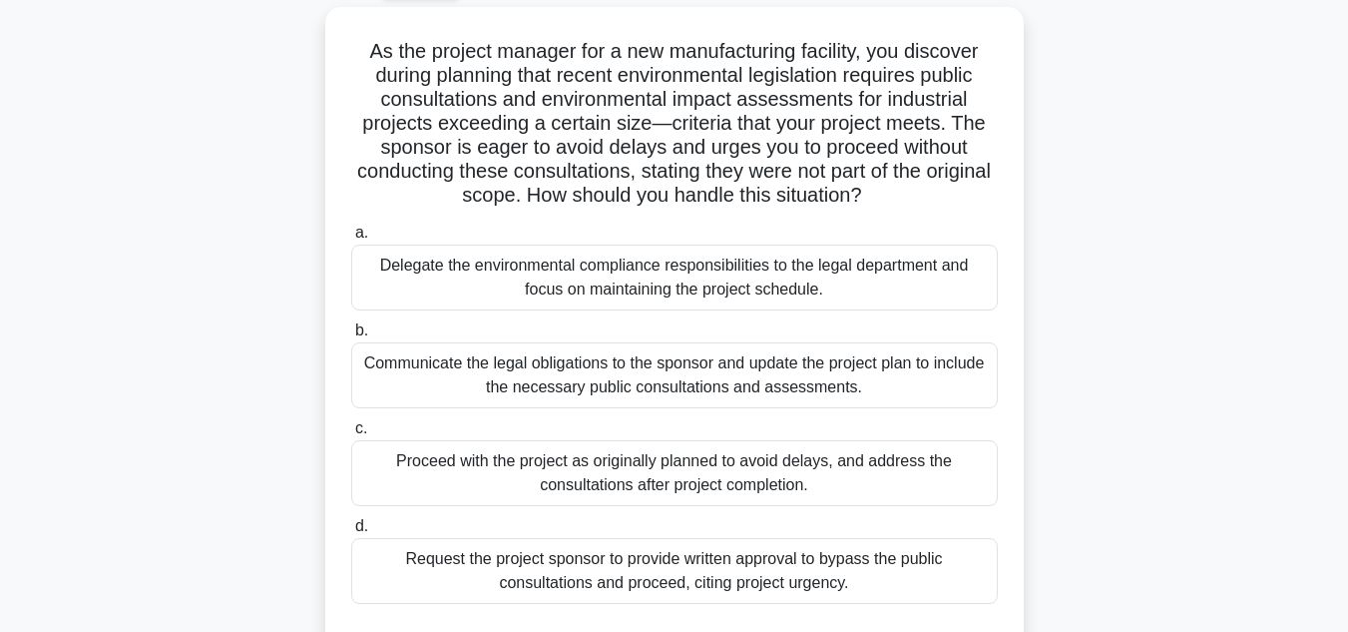
scroll to position [114, 0]
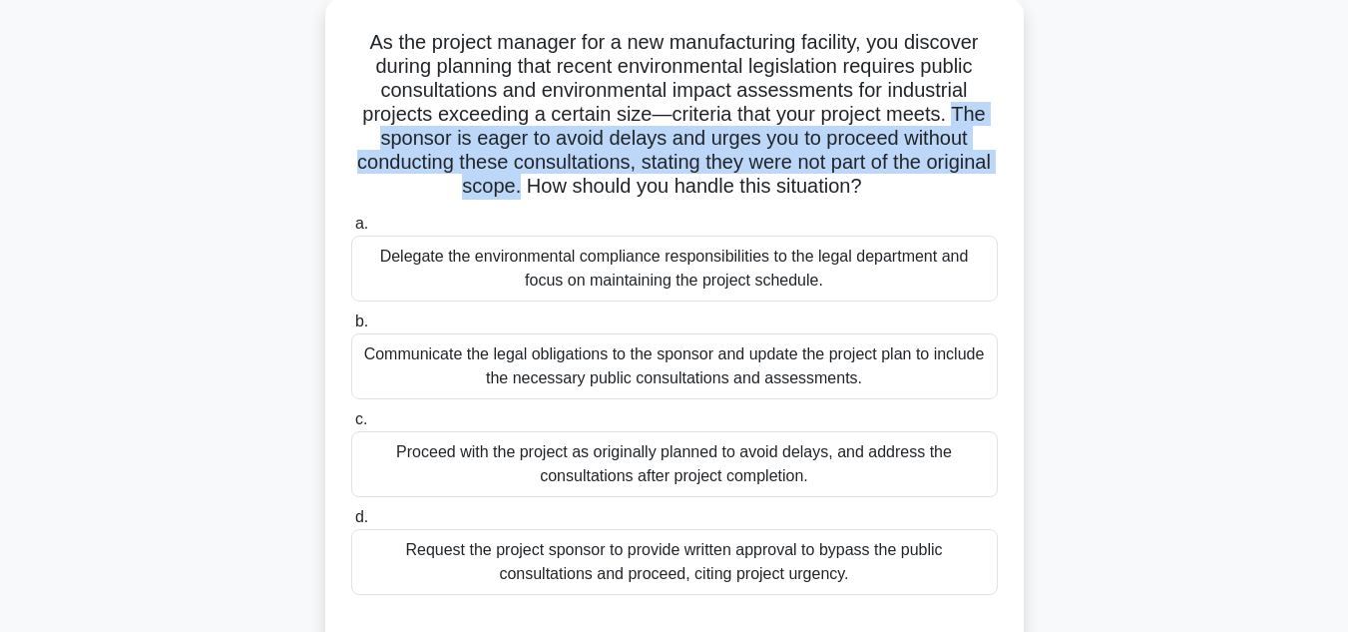
drag, startPoint x: 963, startPoint y: 117, endPoint x: 548, endPoint y: 193, distance: 422.0
click at [548, 193] on h5 "As the project manager for a new manufacturing facility, you discover during pl…" at bounding box center [674, 115] width 651 height 170
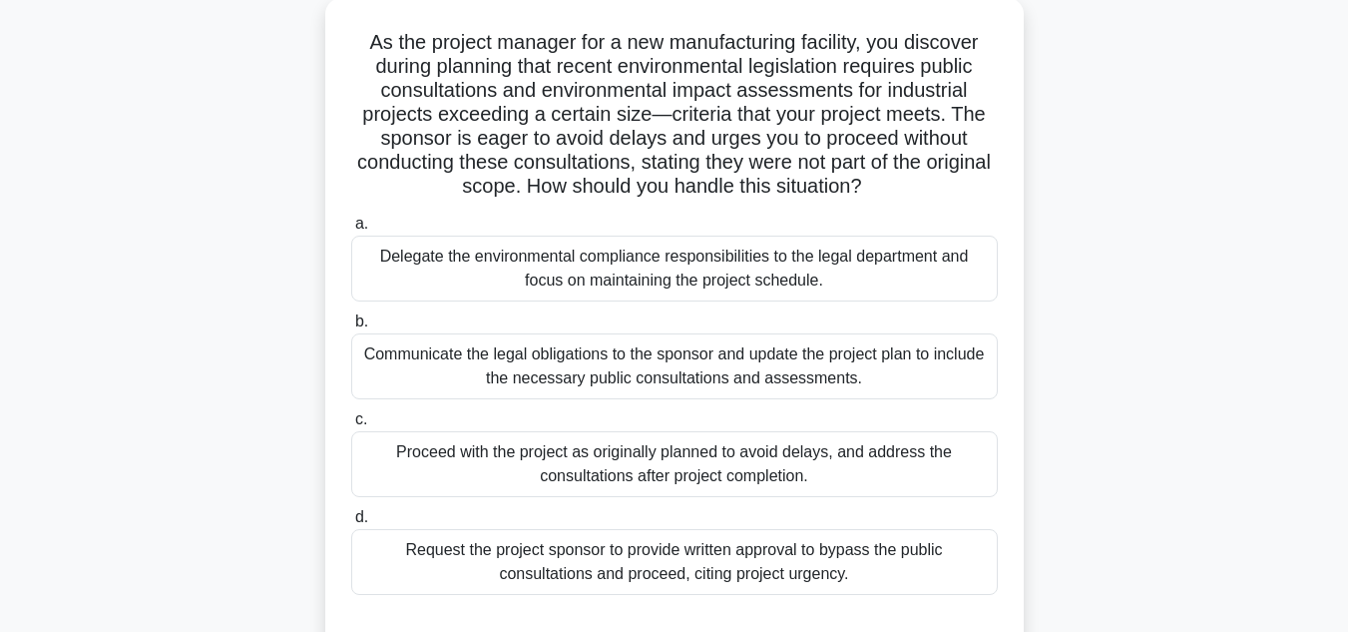
click at [675, 478] on div "Proceed with the project as originally planned to avoid delays, and address the…" at bounding box center [674, 464] width 647 height 66
click at [351, 426] on input "c. Proceed with the project as originally planned to avoid delays, and address …" at bounding box center [351, 419] width 0 height 13
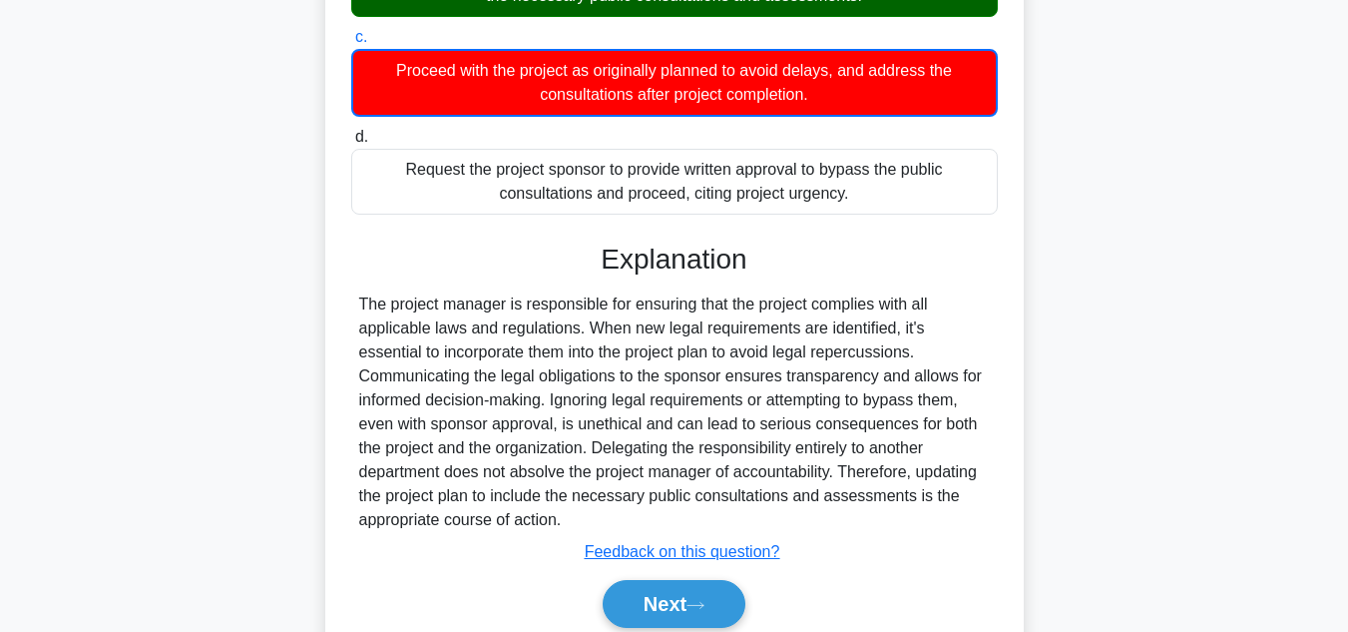
scroll to position [578, 0]
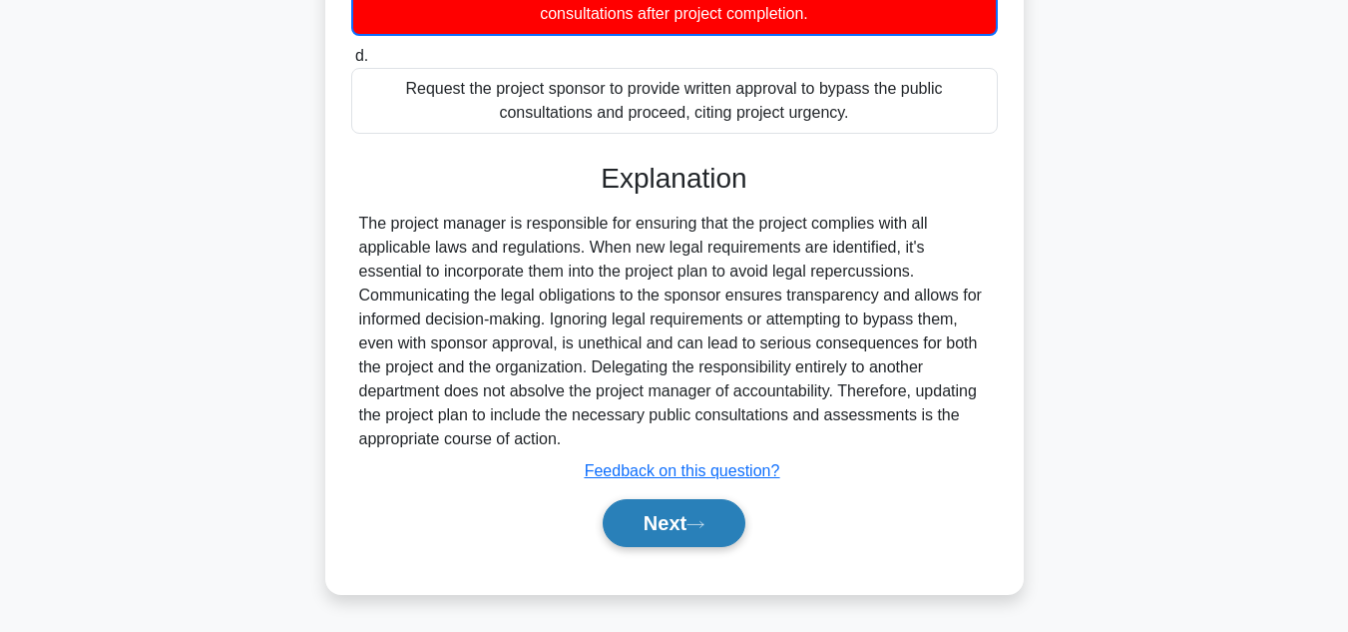
click at [664, 503] on button "Next" at bounding box center [674, 523] width 143 height 48
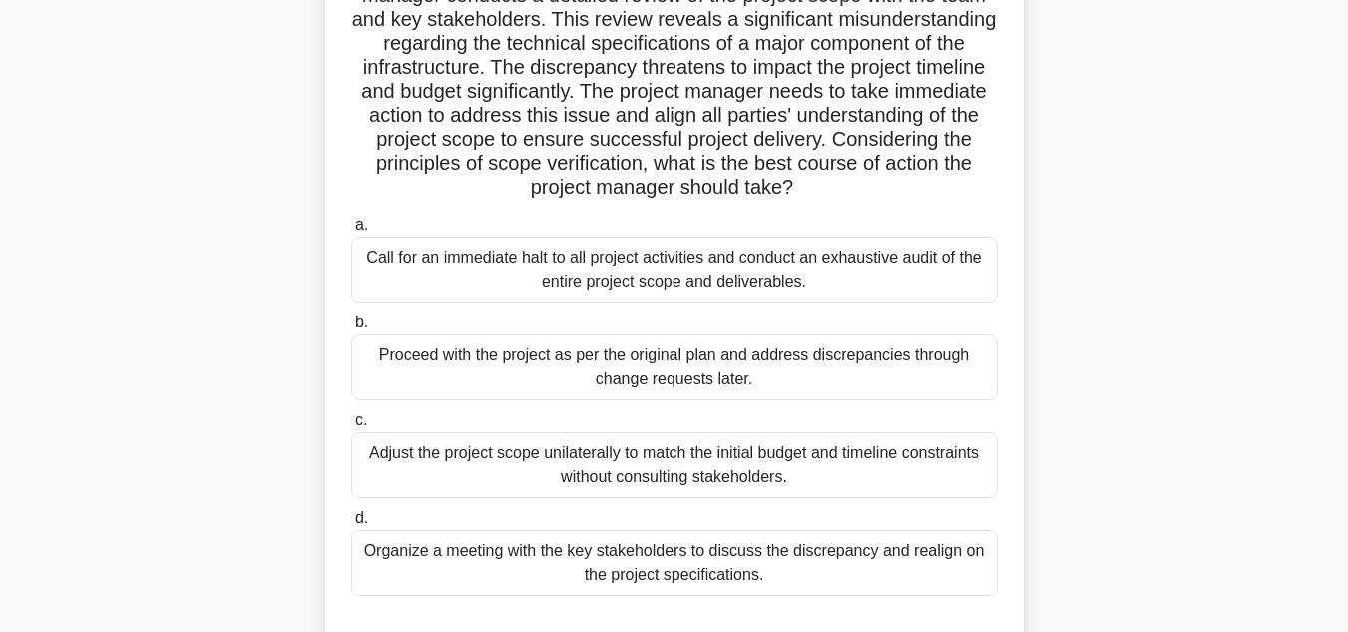
scroll to position [194, 0]
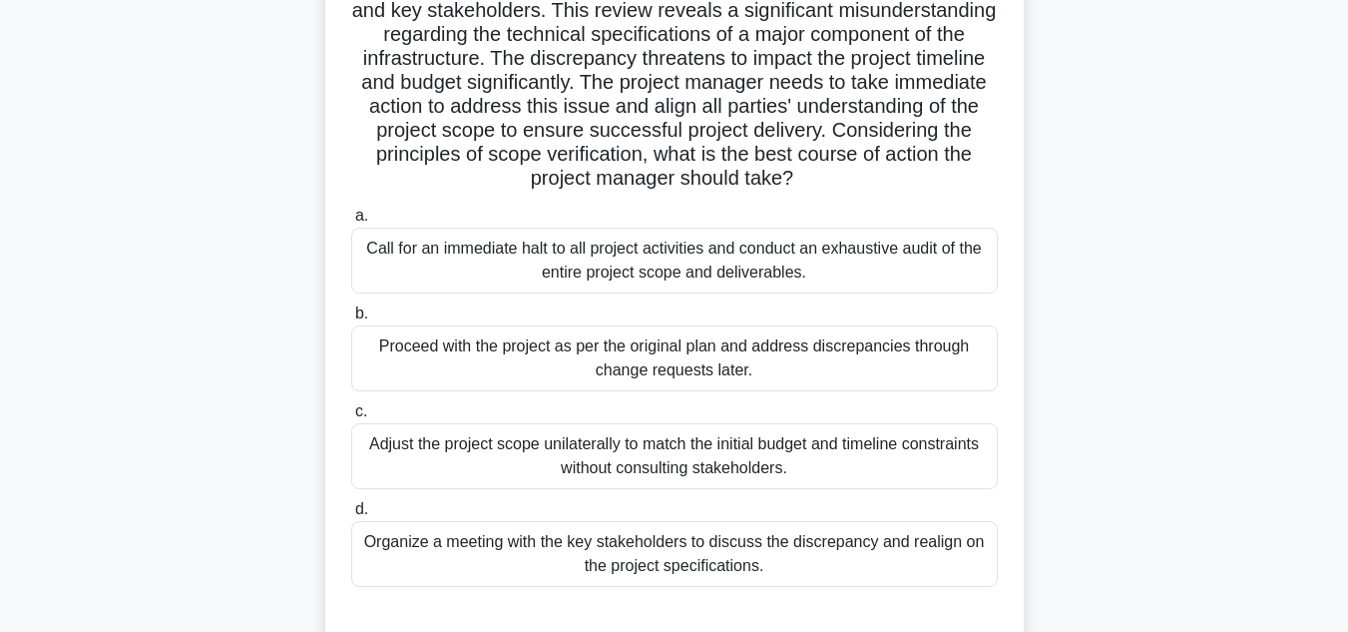
click at [686, 579] on div "Organize a meeting with the key stakeholders to discuss the discrepancy and rea…" at bounding box center [674, 554] width 647 height 66
click at [351, 516] on input "d. Organize a meeting with the key stakeholders to discuss the discrepancy and …" at bounding box center [351, 509] width 0 height 13
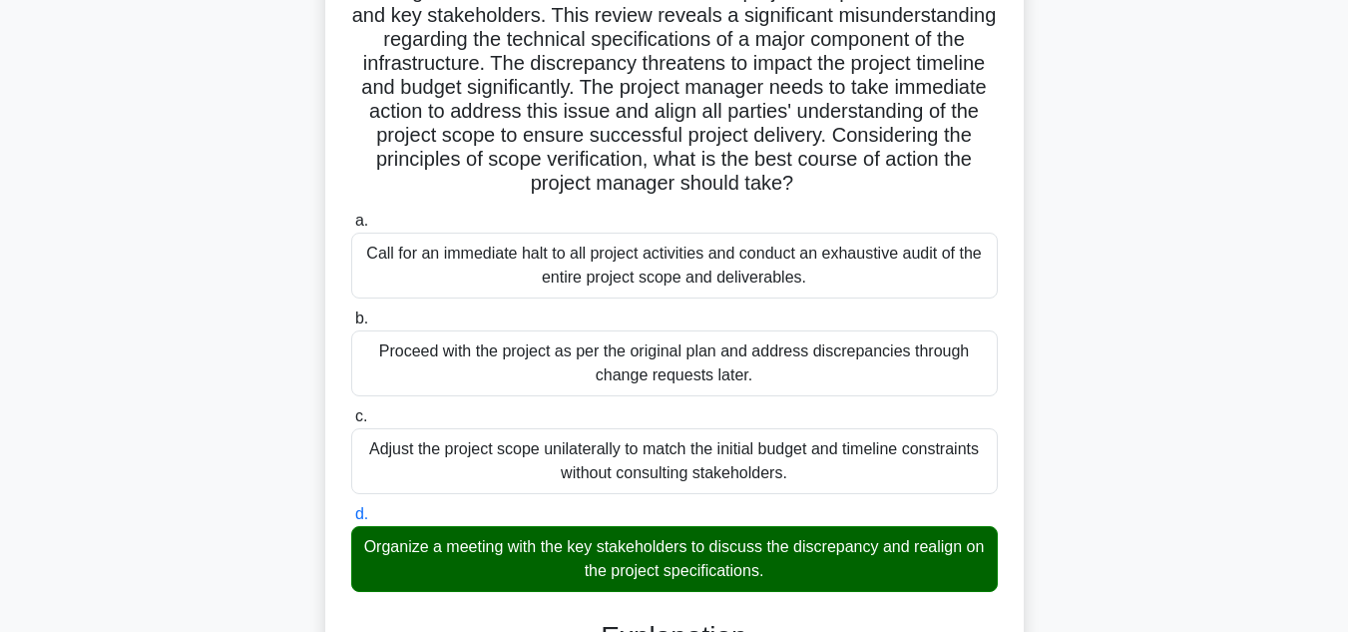
scroll to position [746, 0]
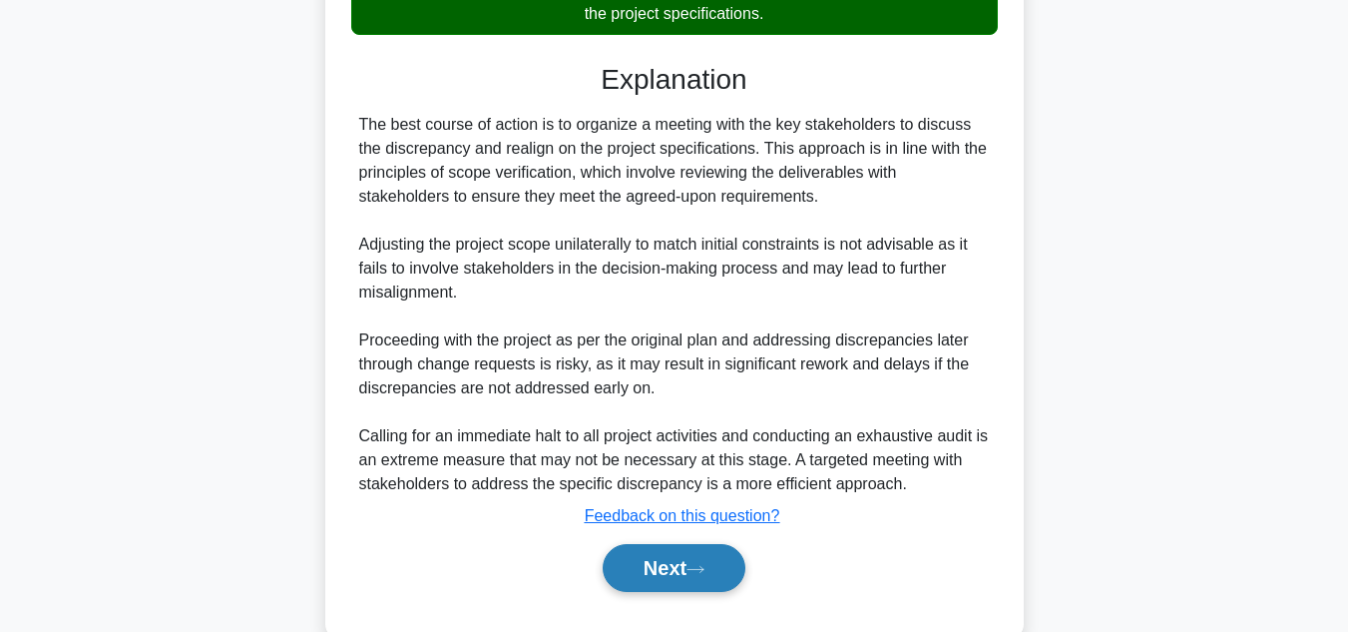
click at [656, 558] on button "Next" at bounding box center [674, 568] width 143 height 48
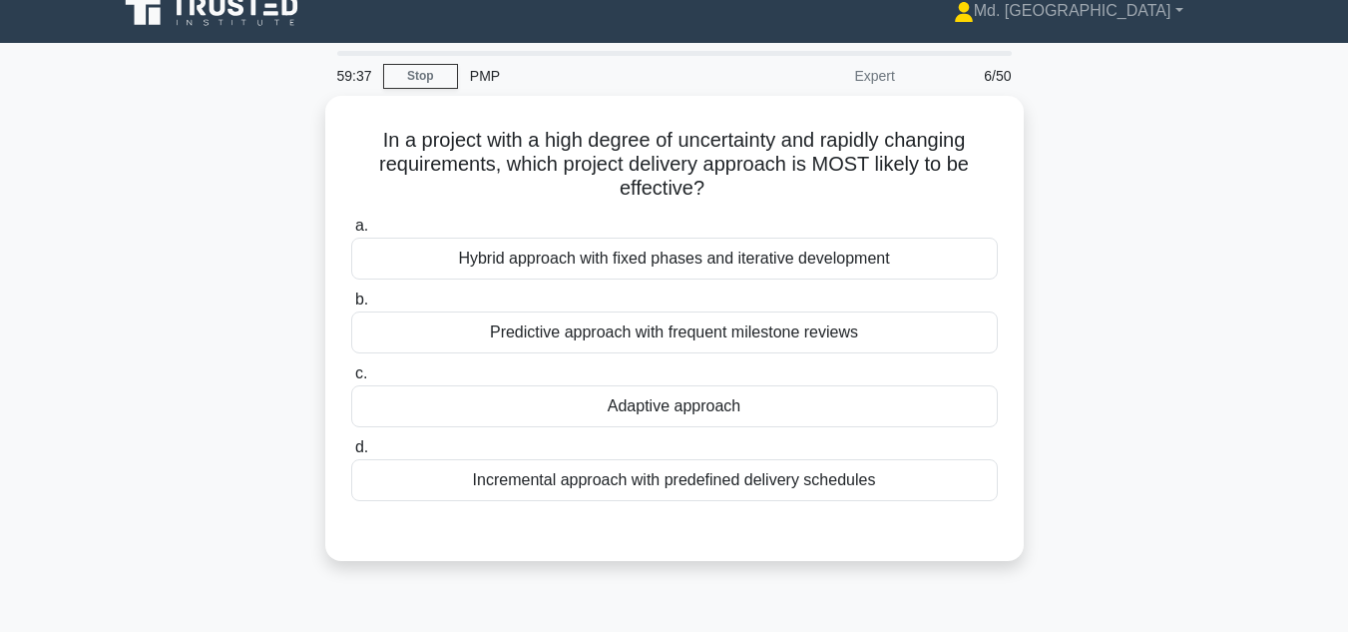
scroll to position [10, 0]
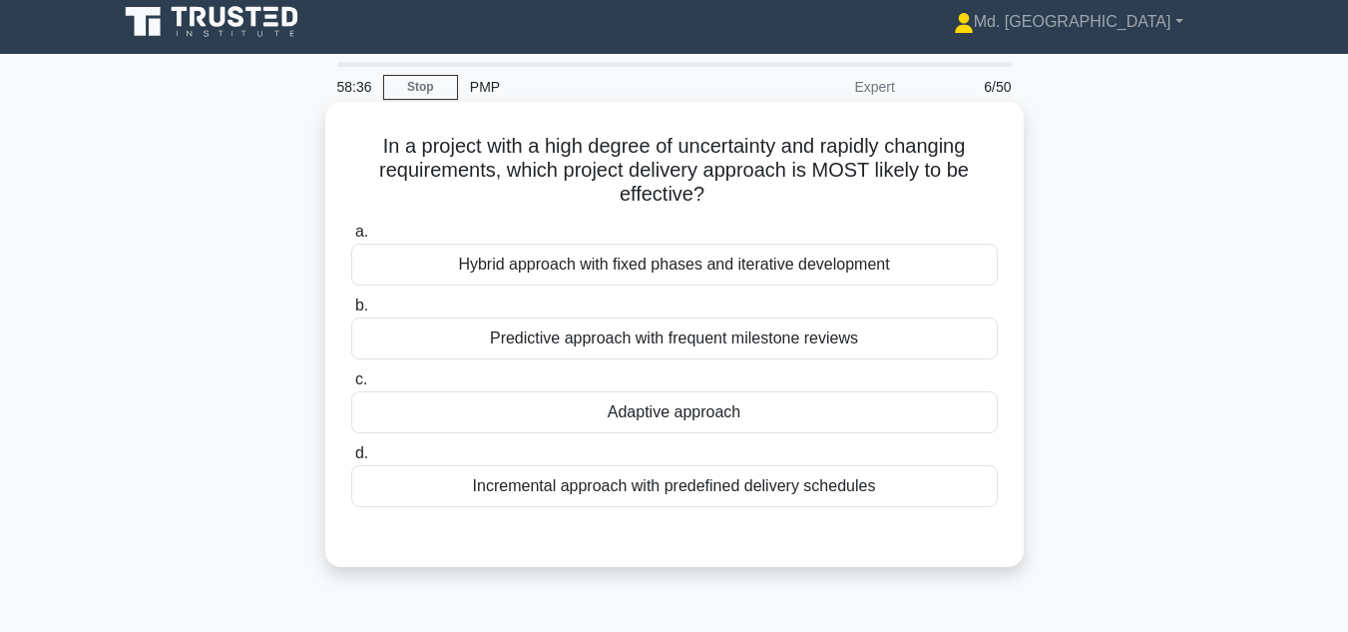
click at [658, 412] on div "Adaptive approach" at bounding box center [674, 412] width 647 height 42
click at [351, 386] on input "c. Adaptive approach" at bounding box center [351, 379] width 0 height 13
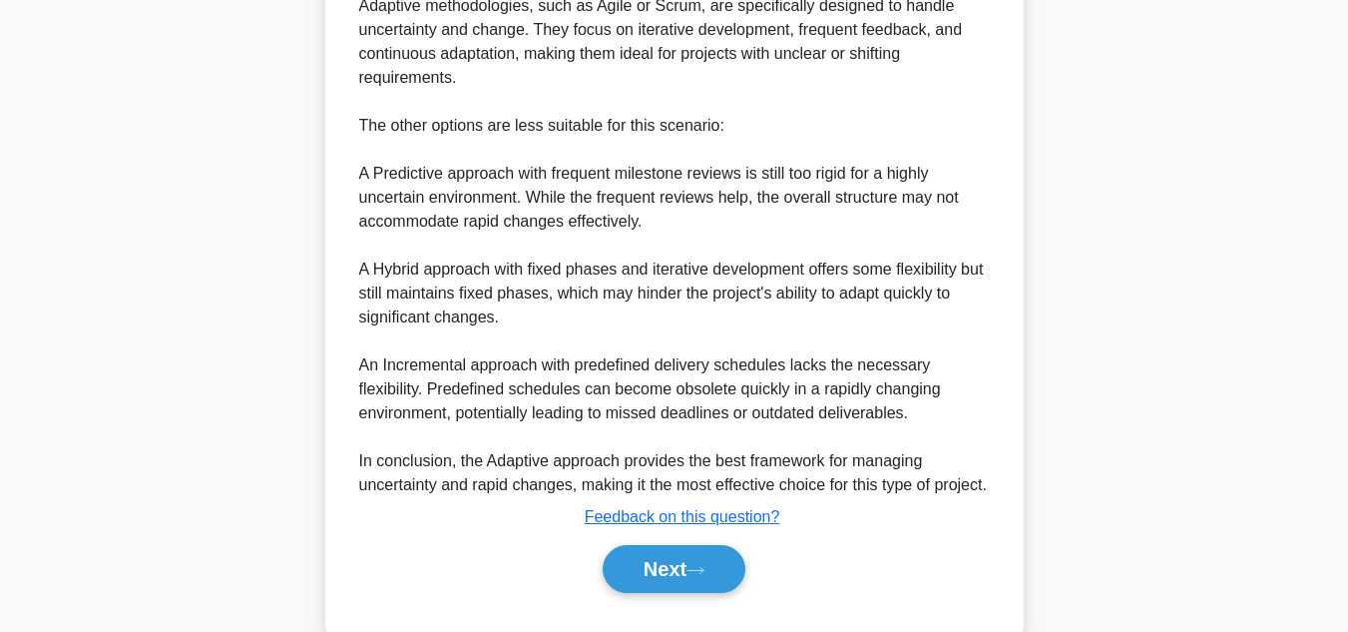
scroll to position [791, 0]
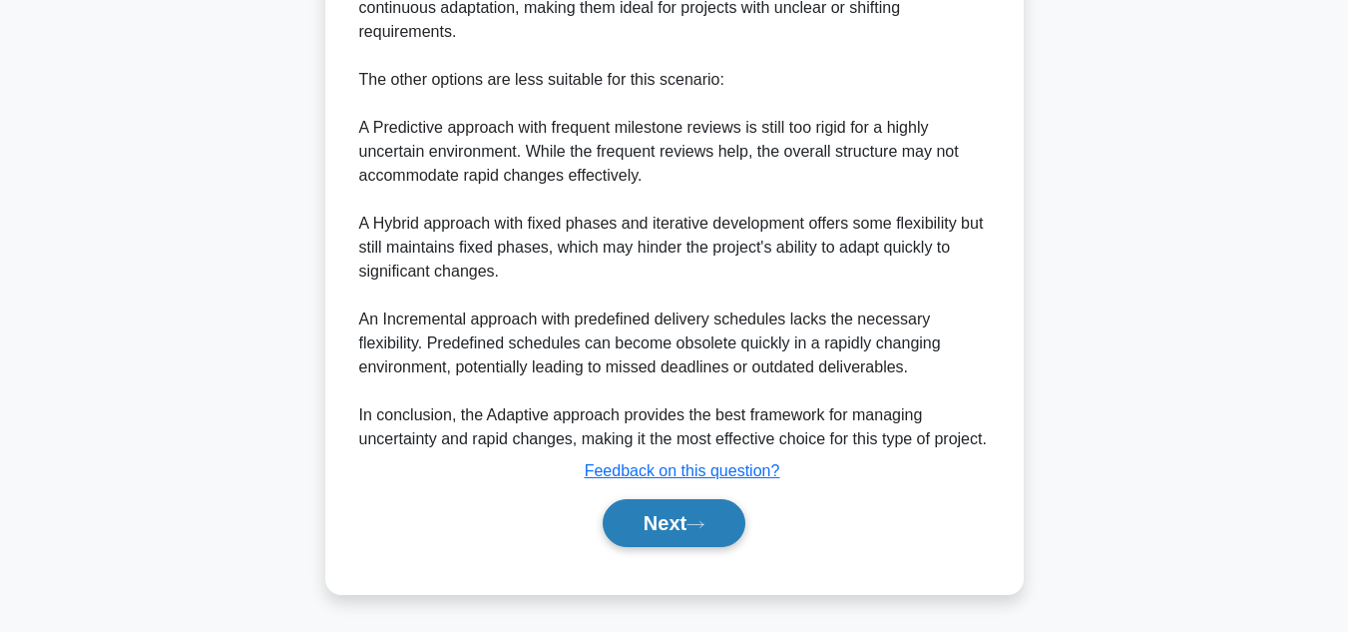
click at [672, 520] on button "Next" at bounding box center [674, 523] width 143 height 48
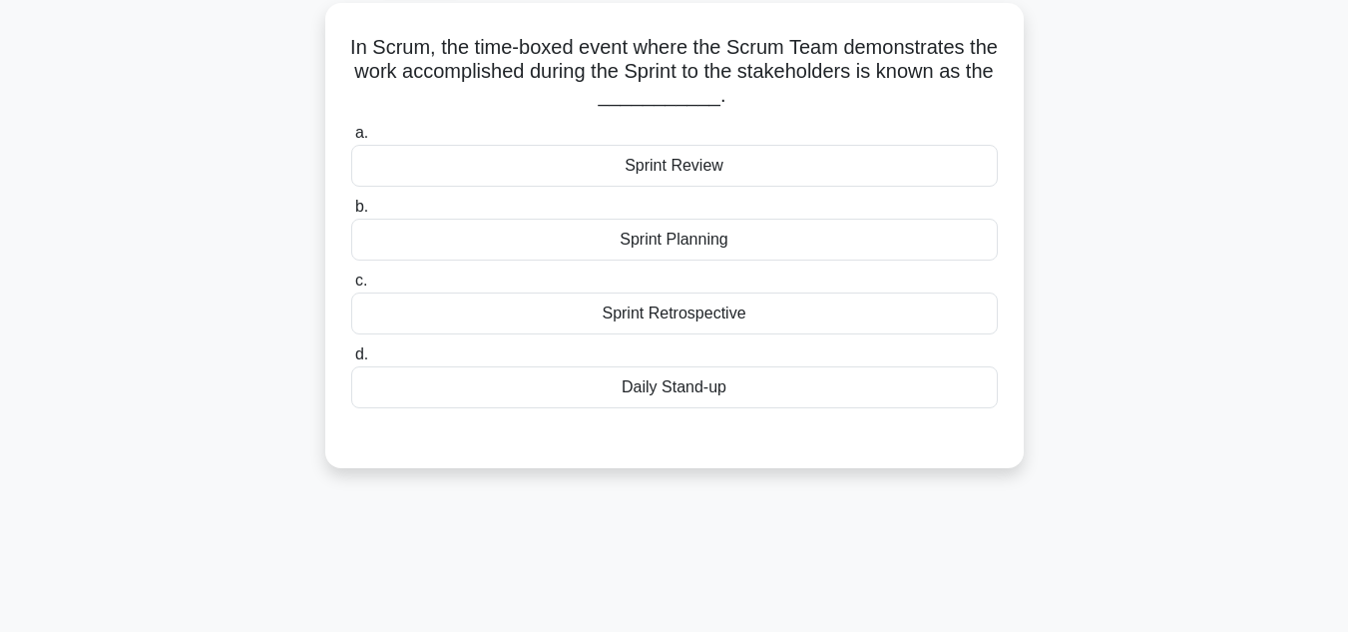
scroll to position [54, 0]
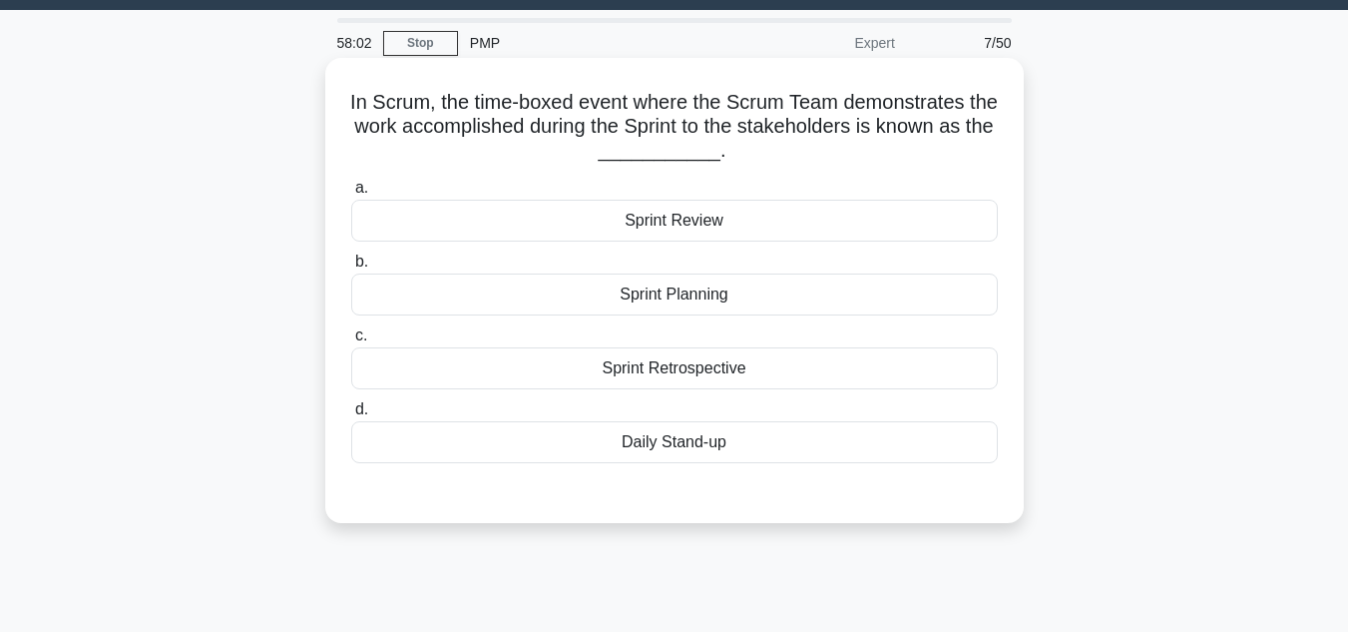
click at [675, 236] on div "Sprint Review" at bounding box center [674, 221] width 647 height 42
click at [351, 195] on input "a. Sprint Review" at bounding box center [351, 188] width 0 height 13
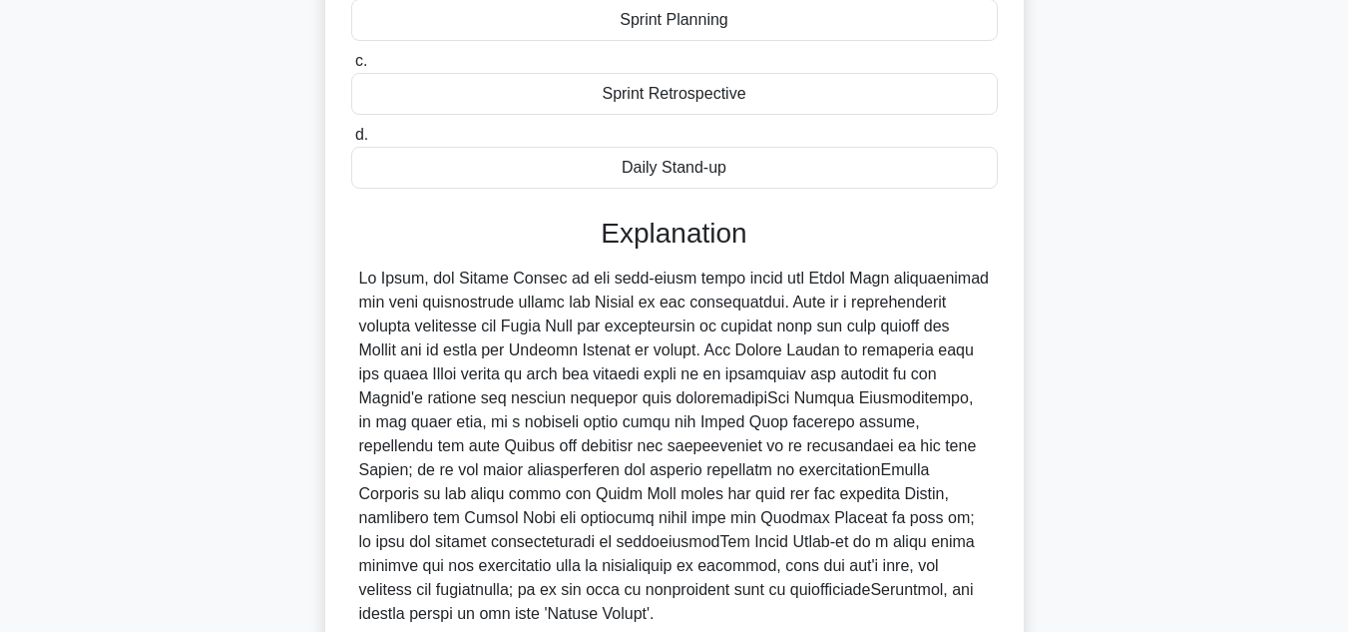
scroll to position [504, 0]
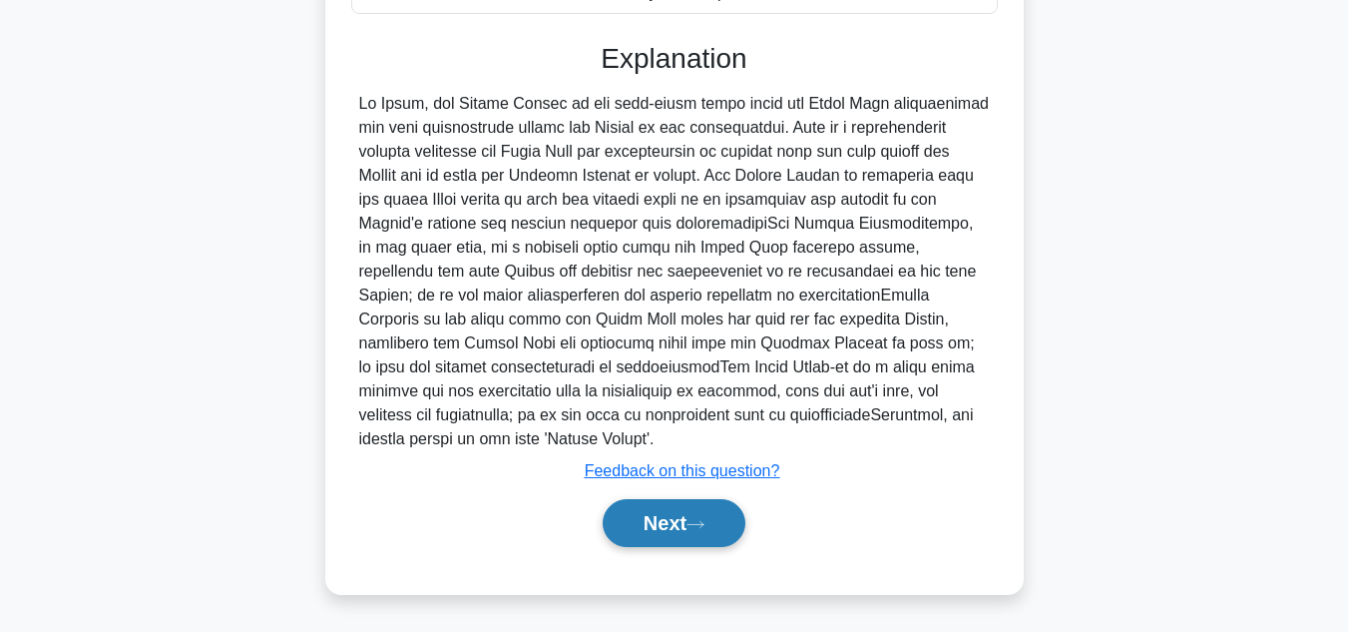
click at [646, 538] on button "Next" at bounding box center [674, 523] width 143 height 48
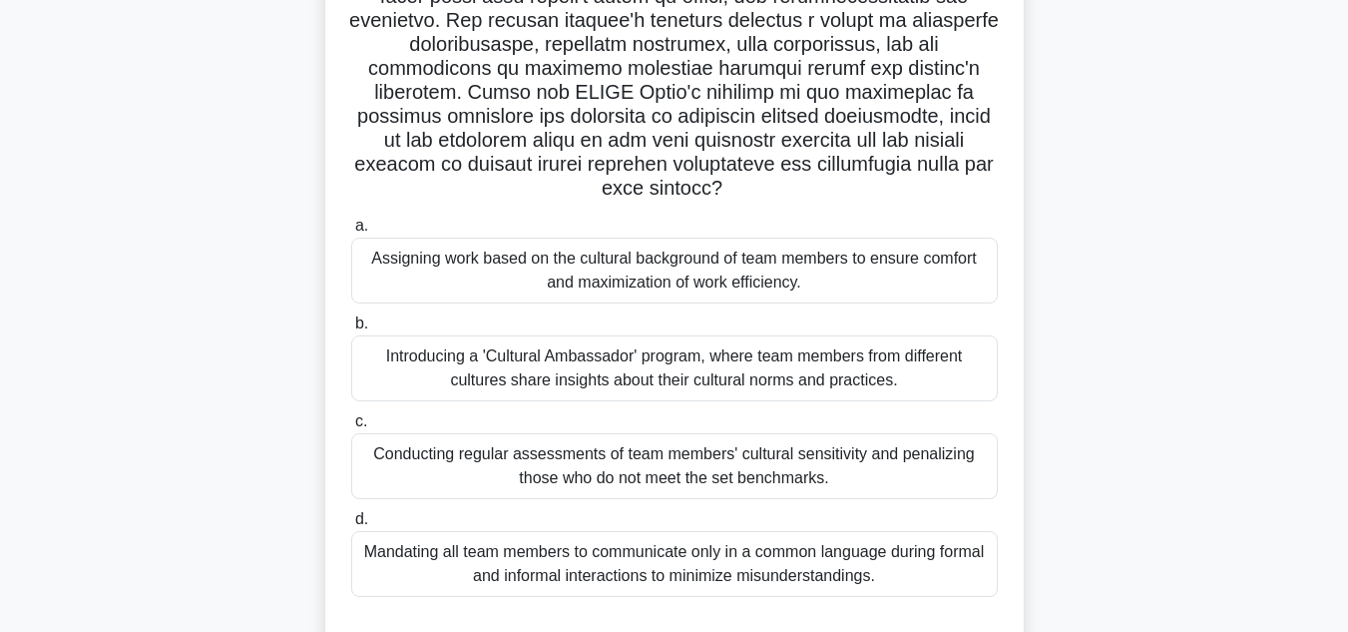
scroll to position [357, 0]
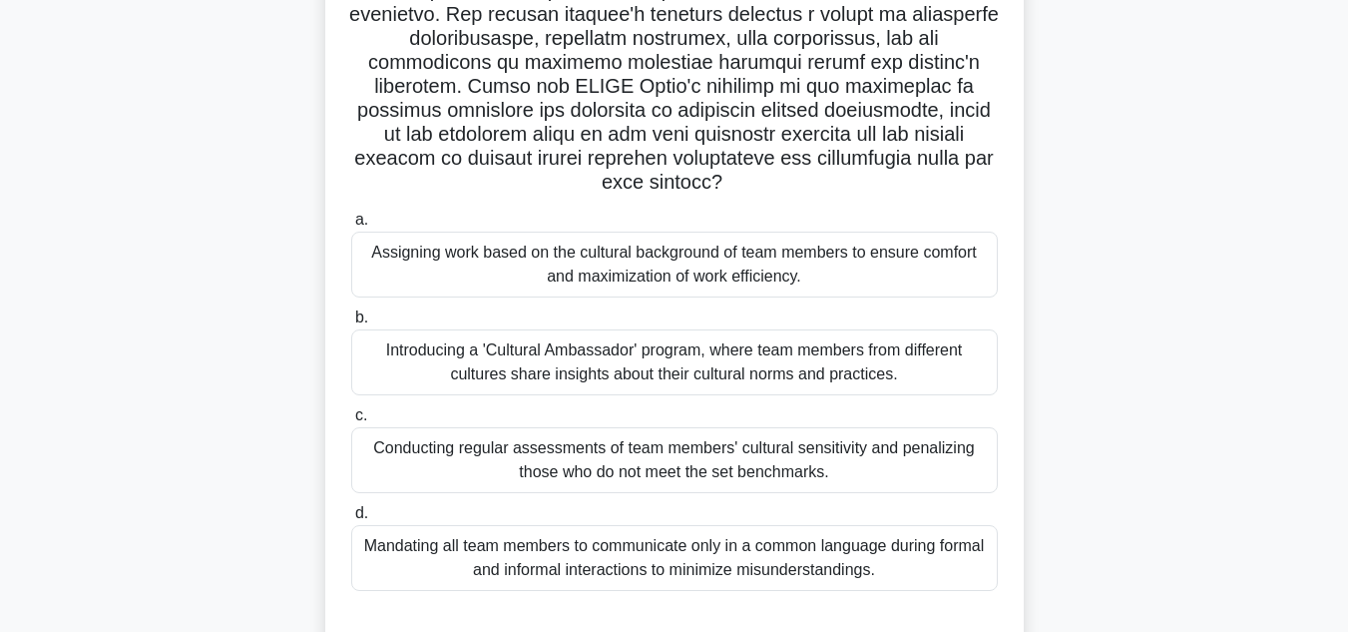
click at [686, 380] on div "Introducing a 'Cultural Ambassador' program, where team members from different …" at bounding box center [674, 362] width 647 height 66
click at [351, 324] on input "b. Introducing a 'Cultural Ambassador' program, where team members from differe…" at bounding box center [351, 317] width 0 height 13
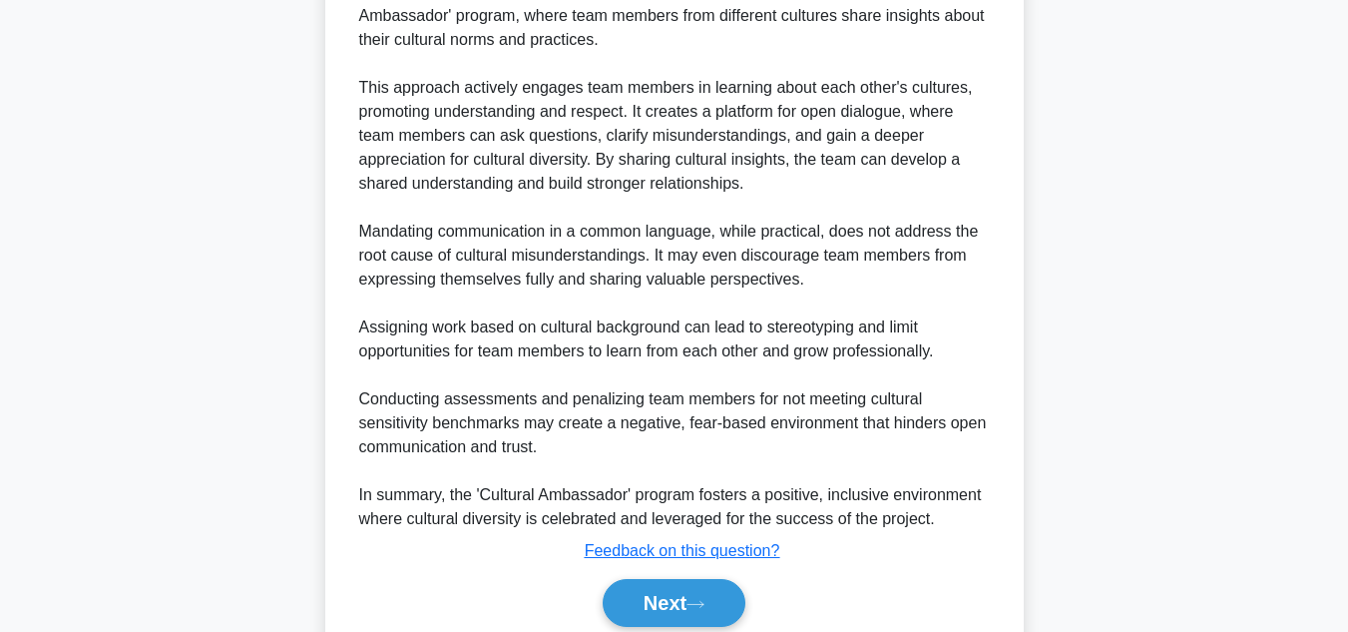
scroll to position [1151, 0]
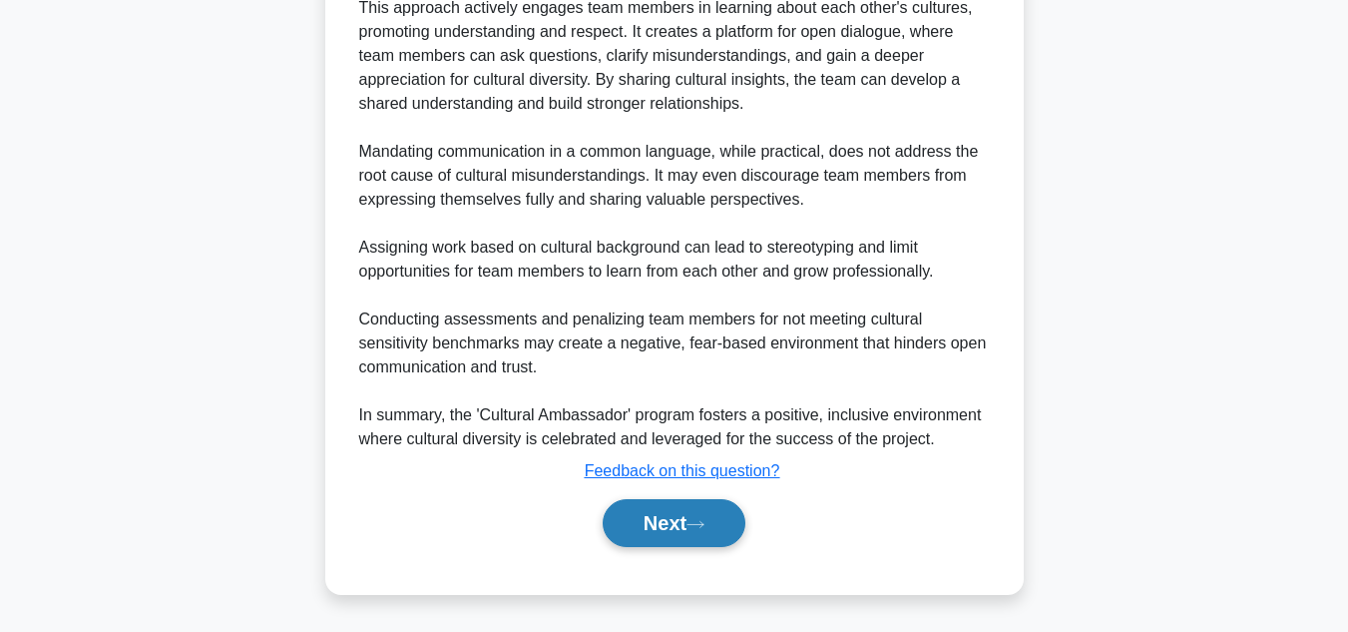
click at [662, 522] on button "Next" at bounding box center [674, 523] width 143 height 48
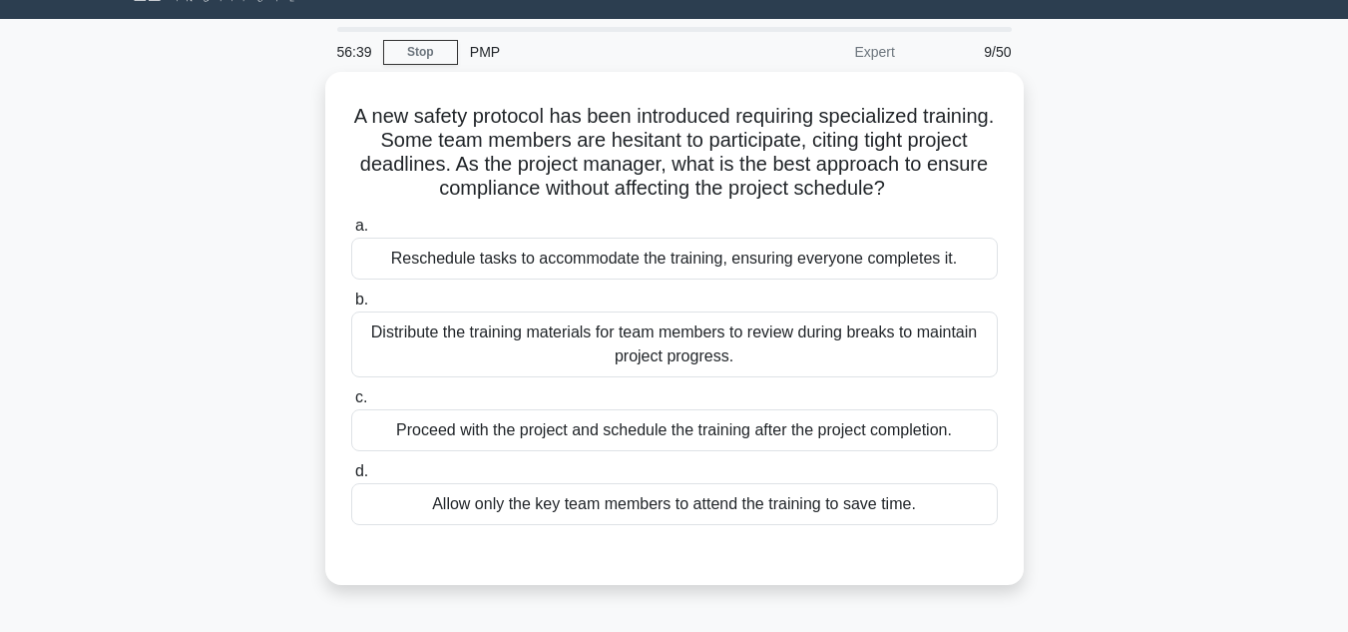
scroll to position [49, 0]
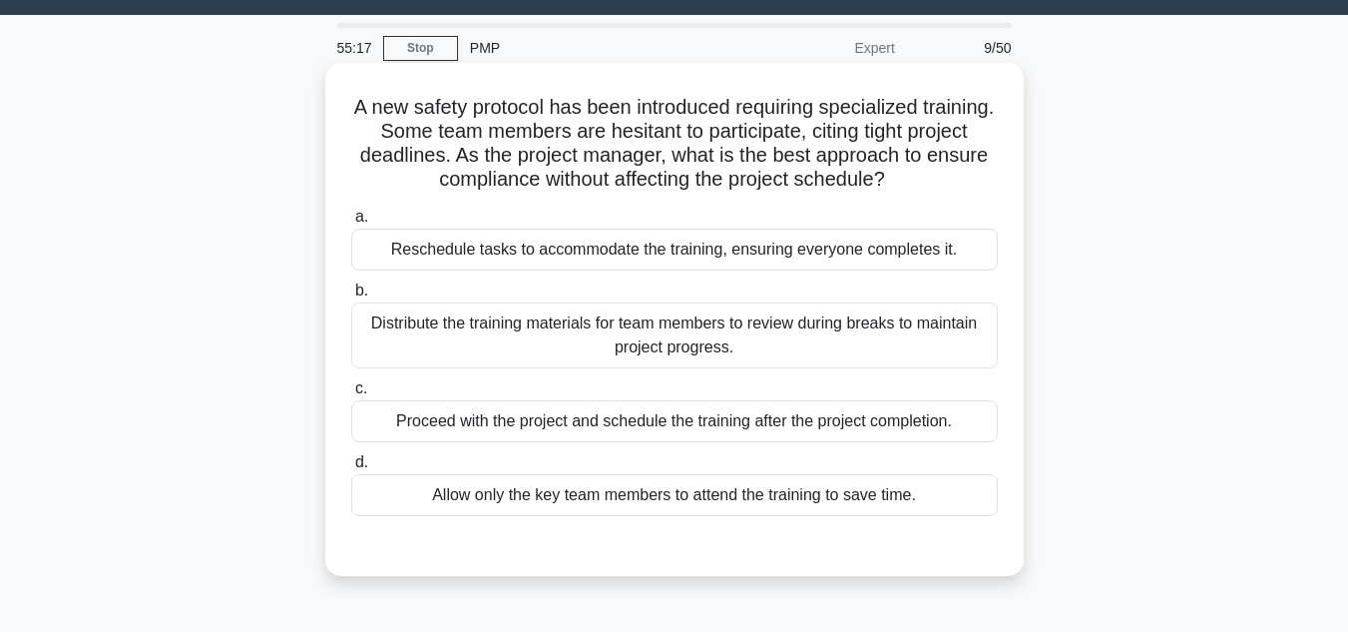
click at [702, 252] on div "Reschedule tasks to accommodate the training, ensuring everyone completes it." at bounding box center [674, 250] width 647 height 42
click at [351, 224] on input "a. Reschedule tasks to accommodate the training, ensuring everyone completes it." at bounding box center [351, 217] width 0 height 13
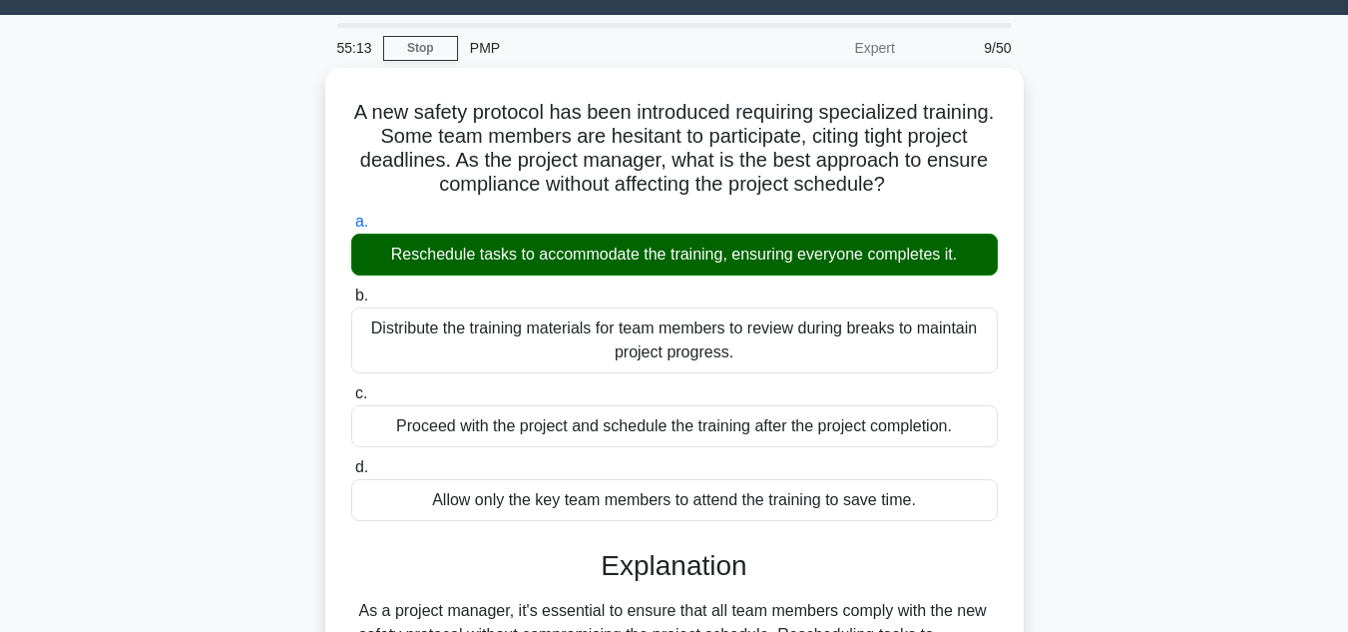
scroll to position [446, 0]
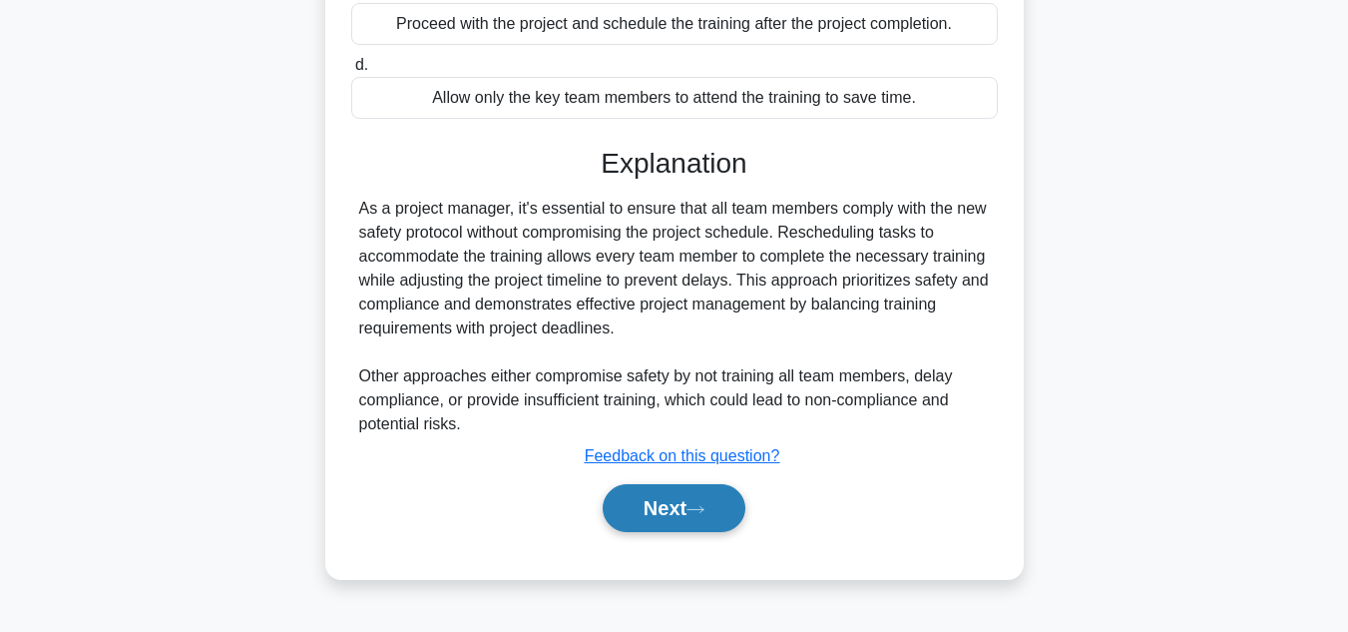
click at [649, 500] on button "Next" at bounding box center [674, 508] width 143 height 48
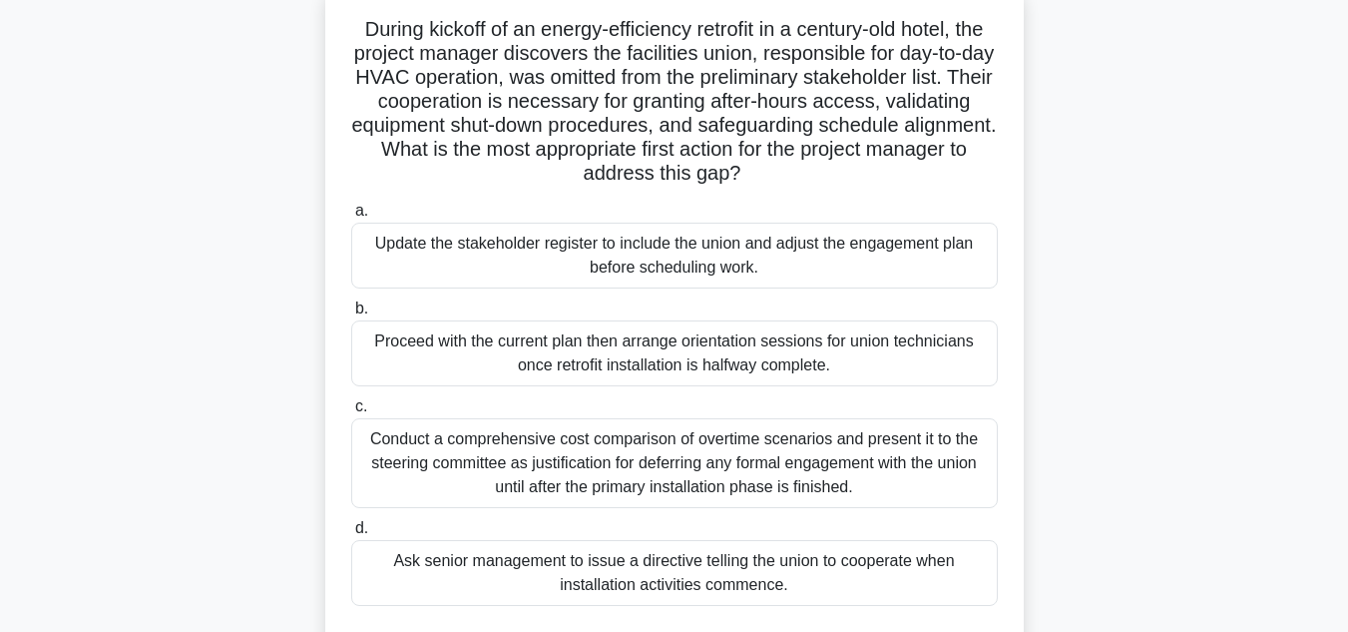
scroll to position [139, 0]
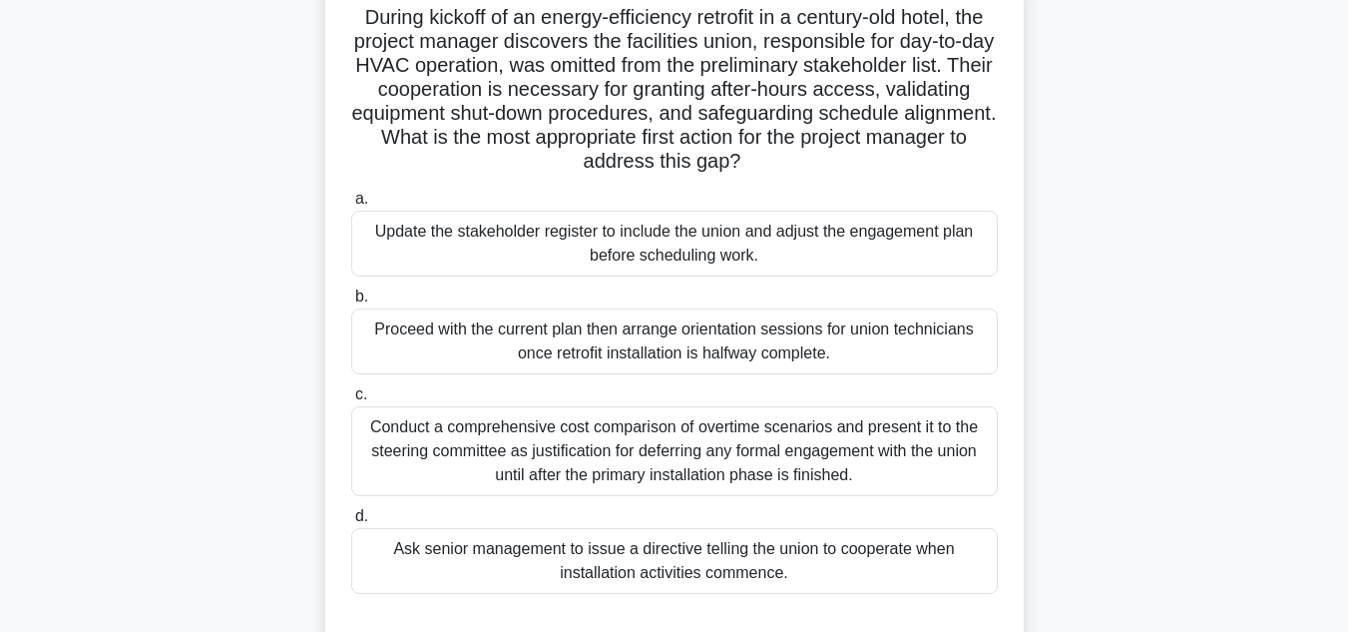
click at [735, 265] on div "Update the stakeholder register to include the union and adjust the engagement …" at bounding box center [674, 244] width 647 height 66
click at [351, 206] on input "a. Update the stakeholder register to include the union and adjust the engageme…" at bounding box center [351, 199] width 0 height 13
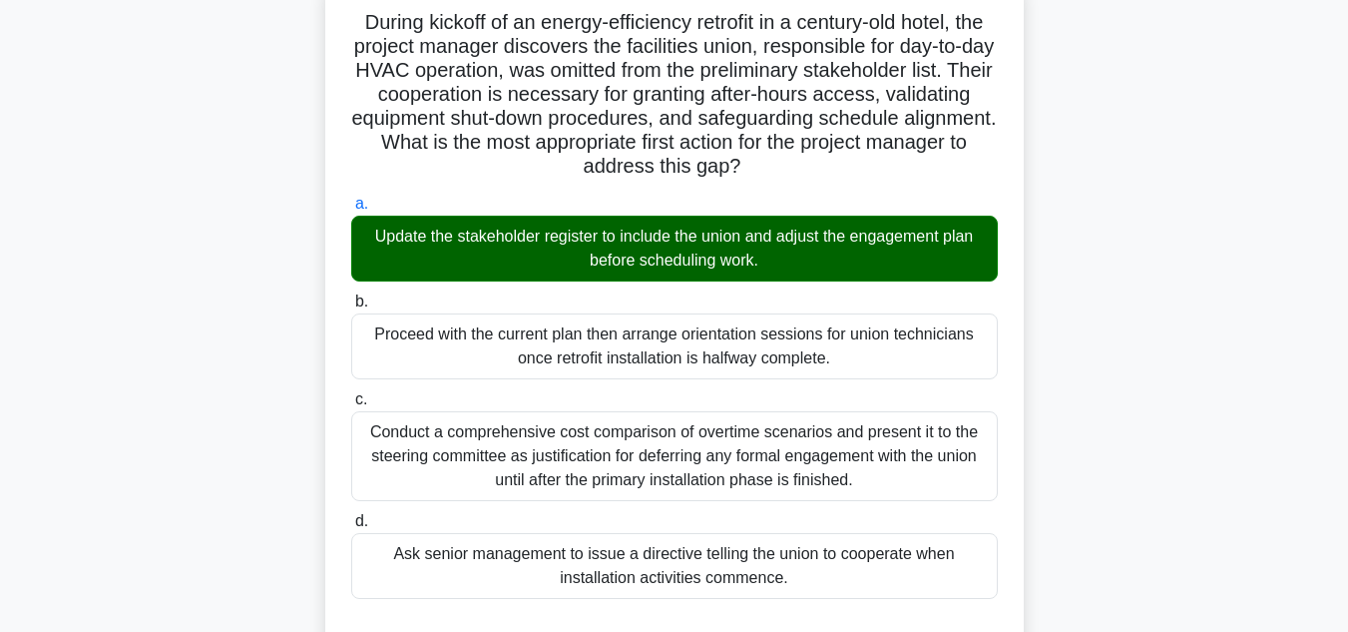
scroll to position [648, 0]
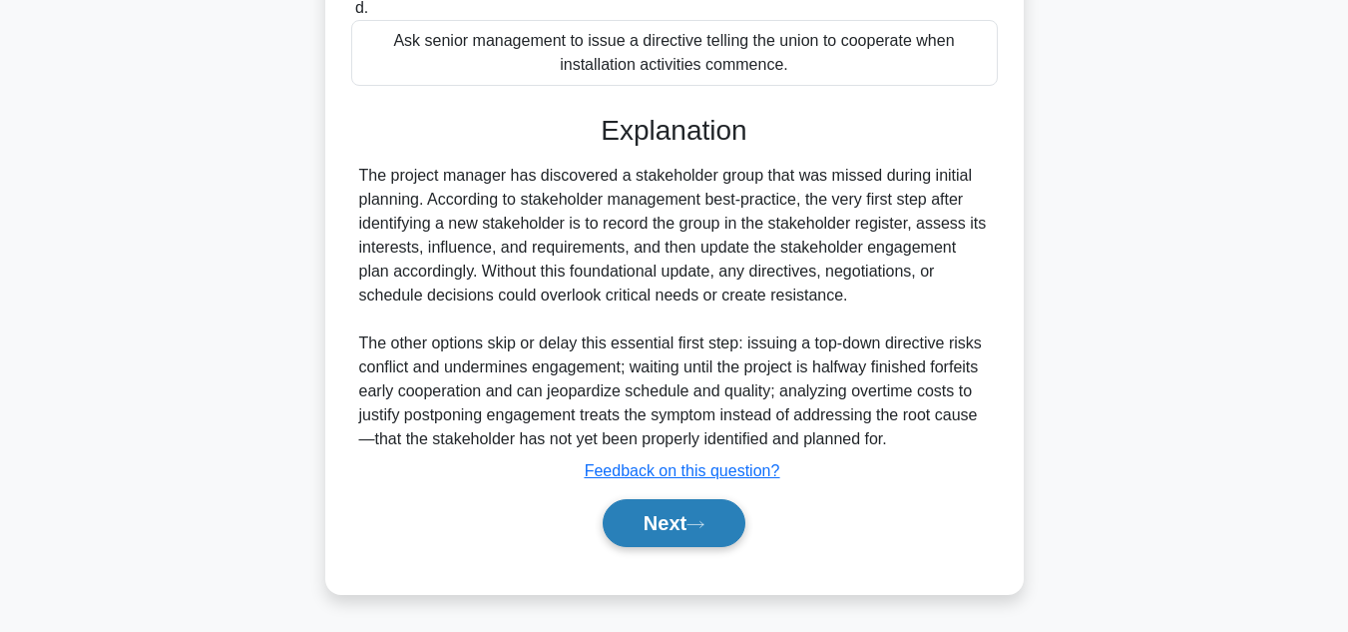
click at [649, 513] on button "Next" at bounding box center [674, 523] width 143 height 48
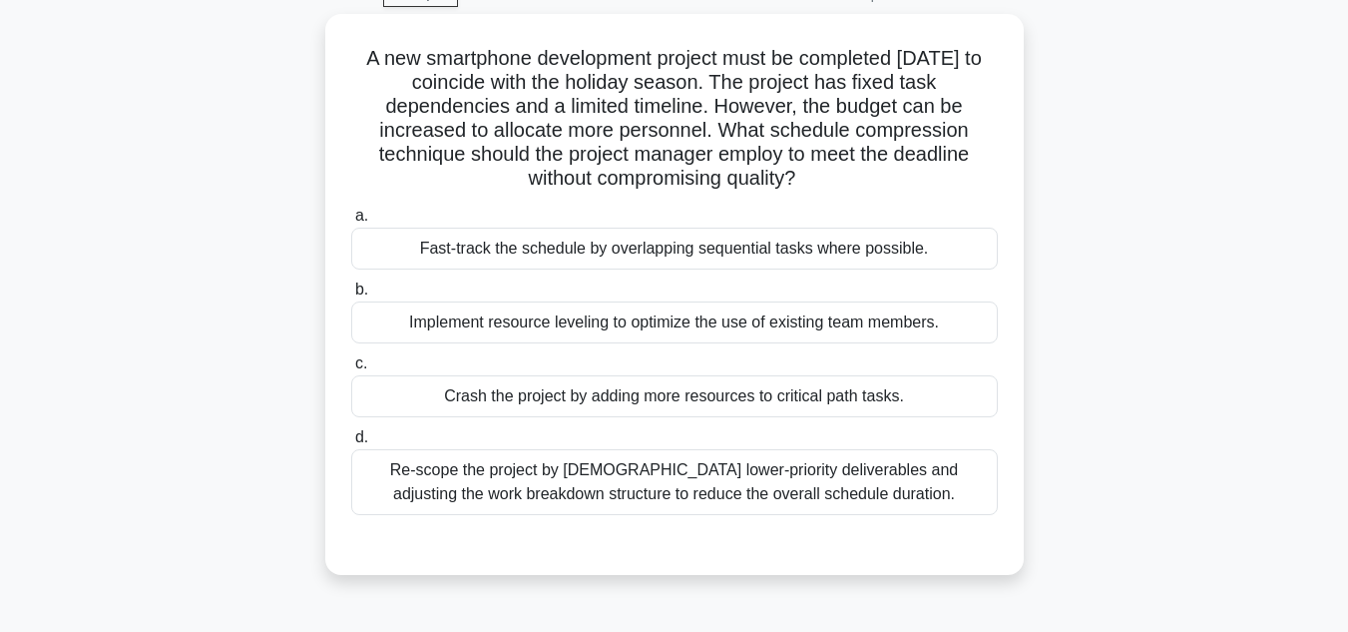
scroll to position [123, 0]
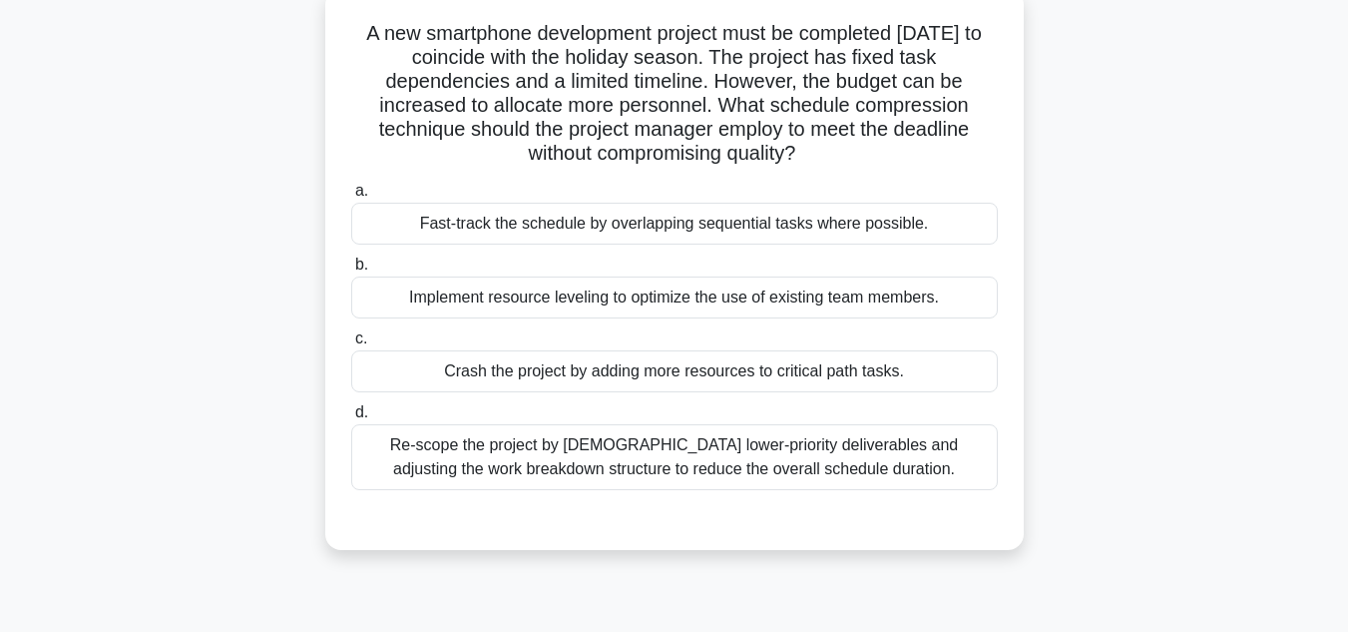
click at [548, 369] on div "Crash the project by adding more resources to critical path tasks." at bounding box center [674, 371] width 647 height 42
click at [351, 345] on input "c. Crash the project by adding more resources to critical path tasks." at bounding box center [351, 338] width 0 height 13
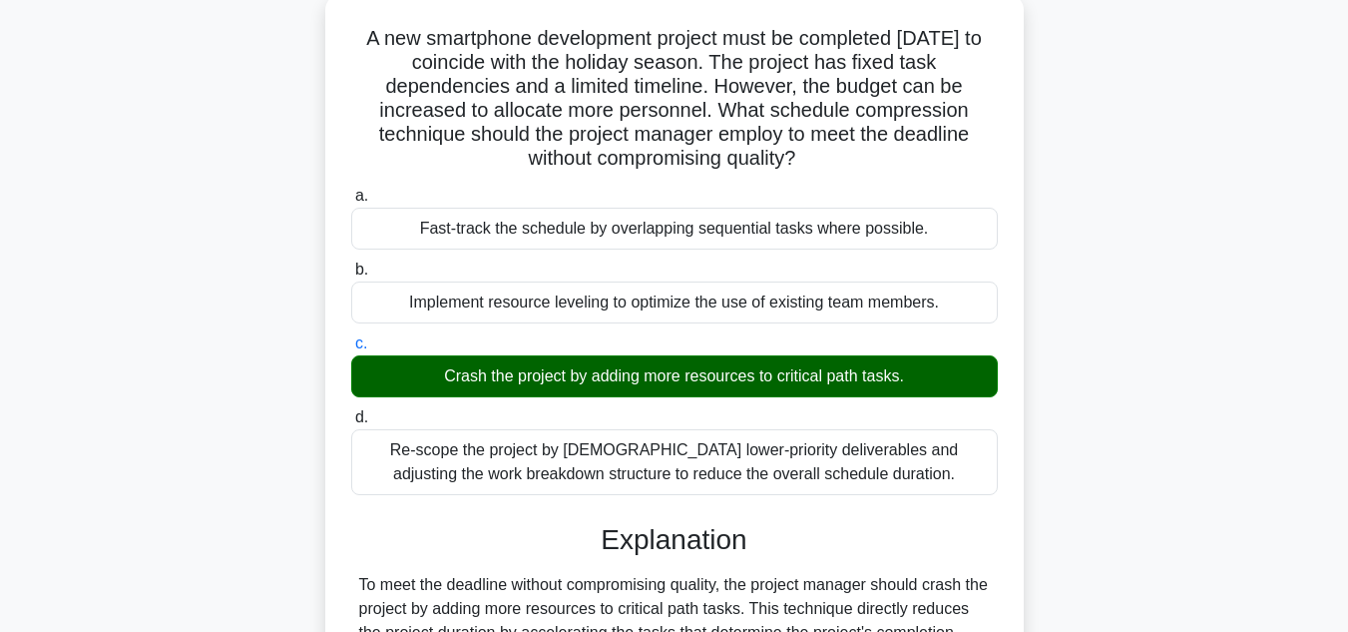
scroll to position [446, 0]
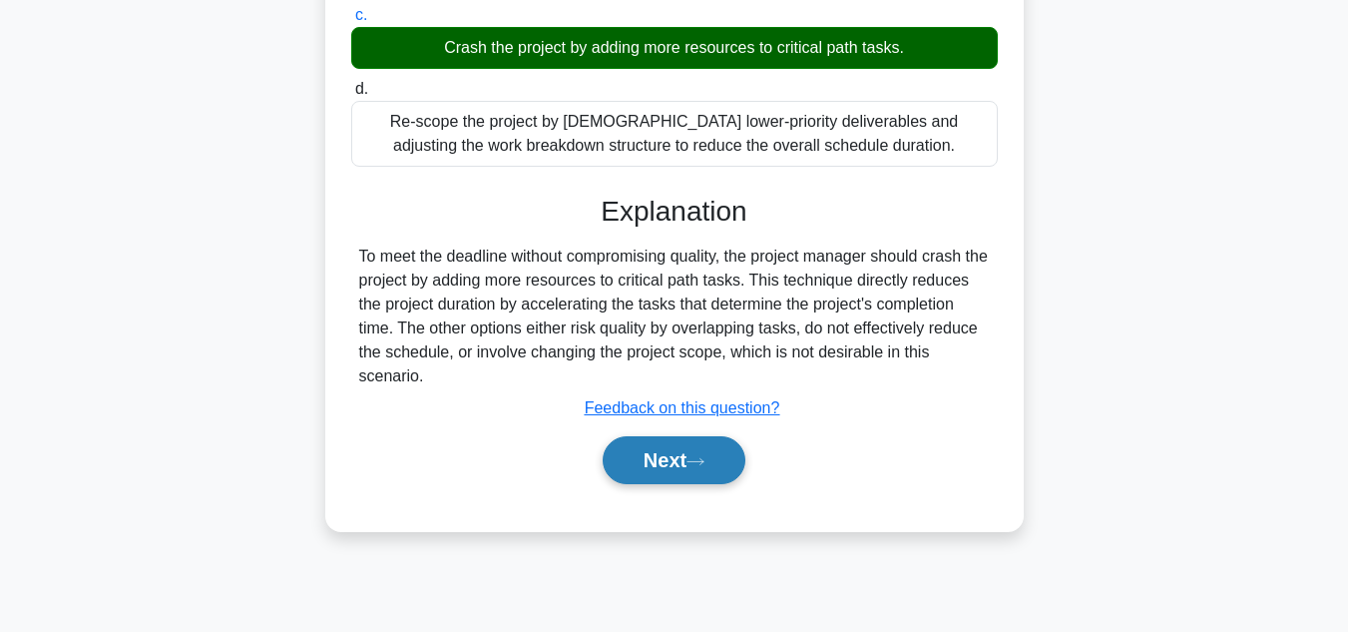
click at [698, 460] on icon at bounding box center [696, 461] width 18 height 11
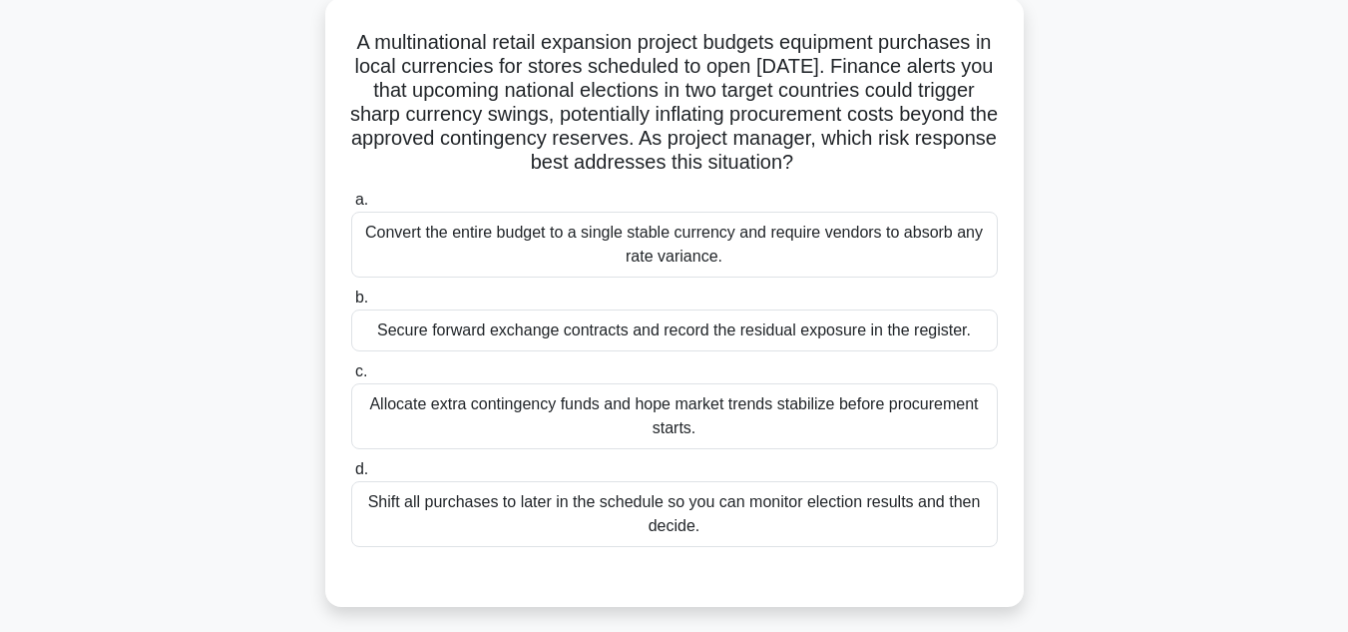
scroll to position [123, 0]
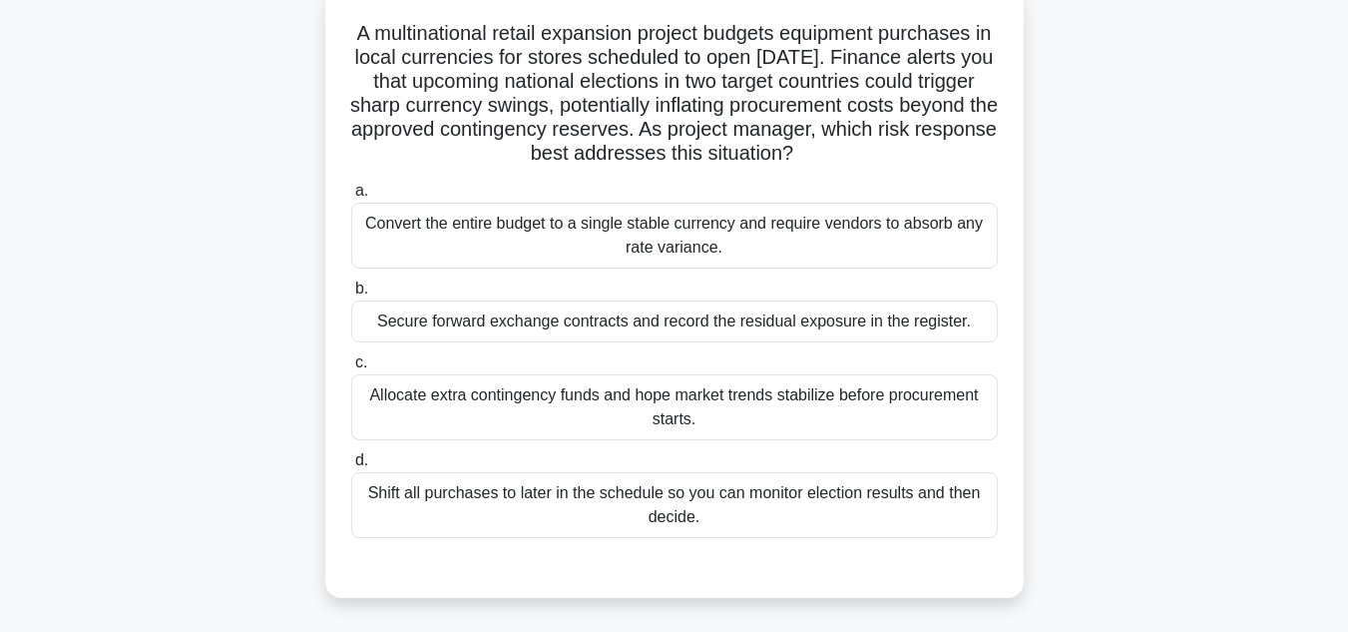
click at [876, 239] on div "Convert the entire budget to a single stable currency and require vendors to ab…" at bounding box center [674, 236] width 647 height 66
click at [351, 198] on input "a. Convert the entire budget to a single stable currency and require vendors to…" at bounding box center [351, 191] width 0 height 13
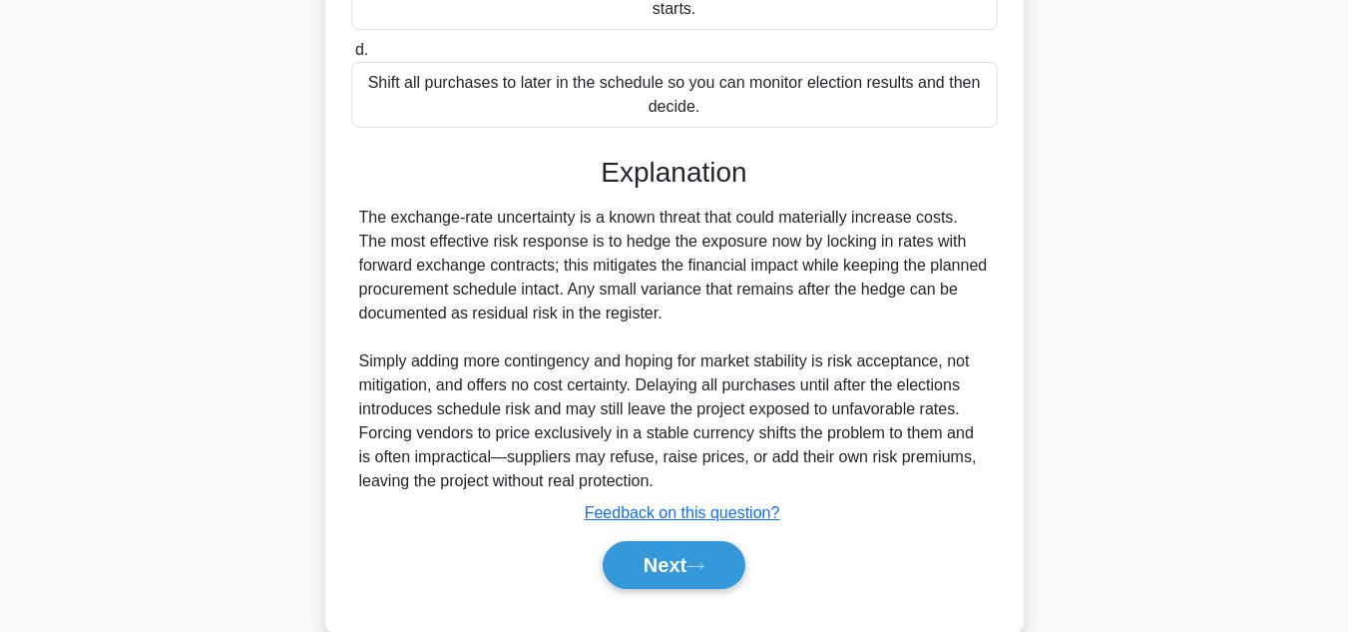
scroll to position [578, 0]
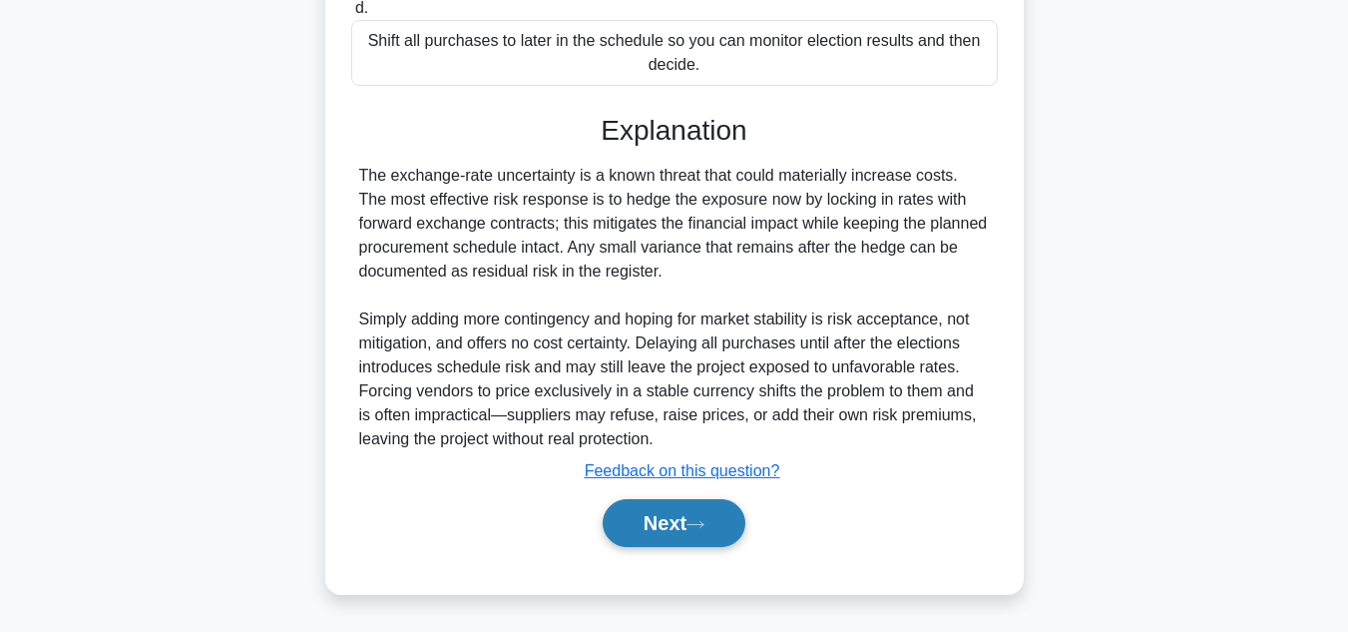
click at [663, 544] on button "Next" at bounding box center [674, 523] width 143 height 48
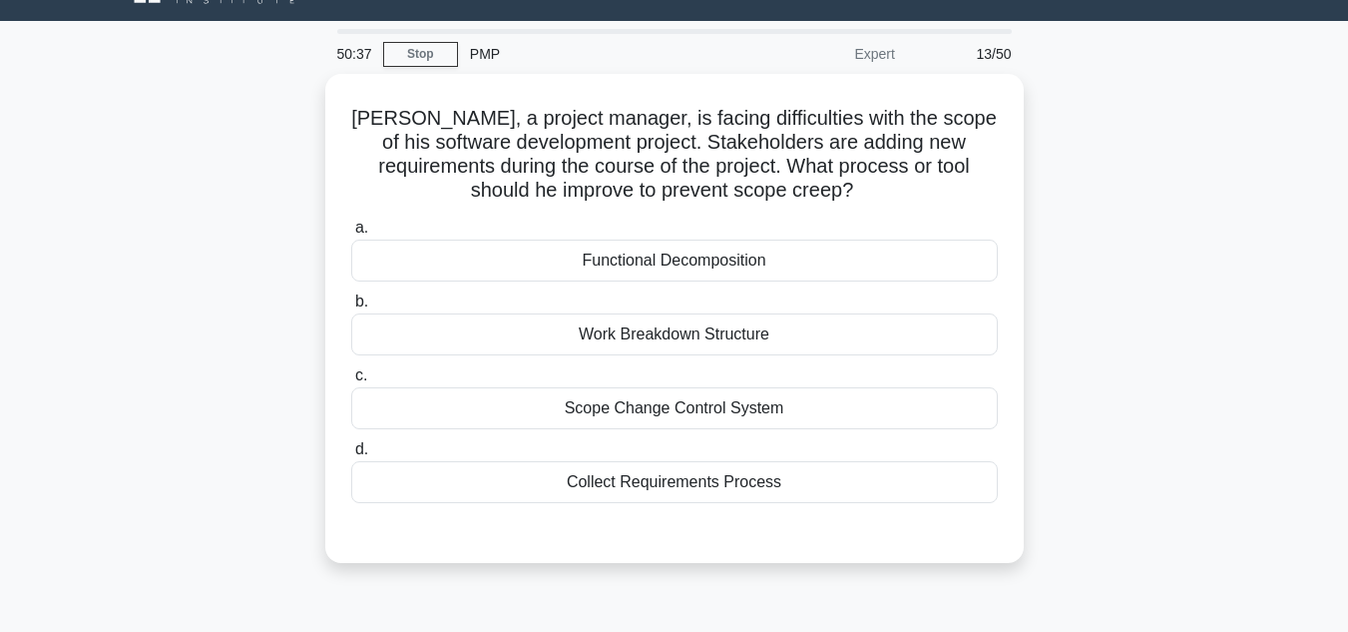
scroll to position [45, 0]
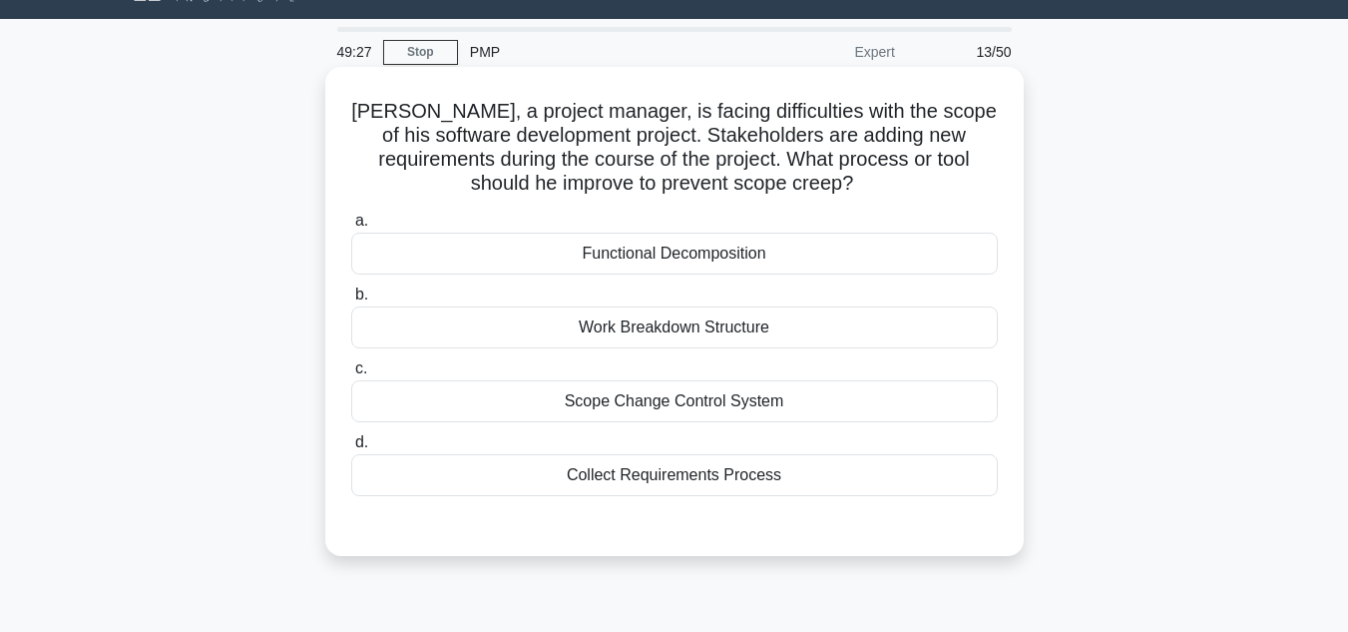
click at [768, 484] on div "Collect Requirements Process" at bounding box center [674, 475] width 647 height 42
click at [351, 449] on input "d. Collect Requirements Process" at bounding box center [351, 442] width 0 height 13
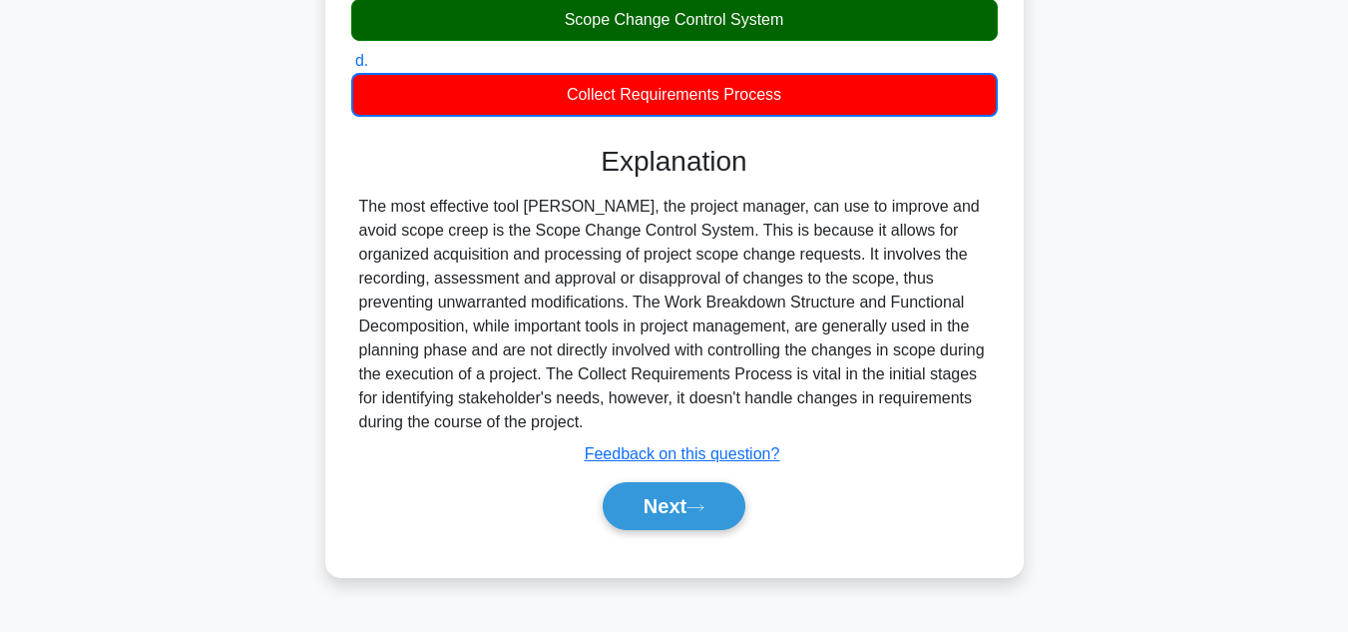
scroll to position [446, 0]
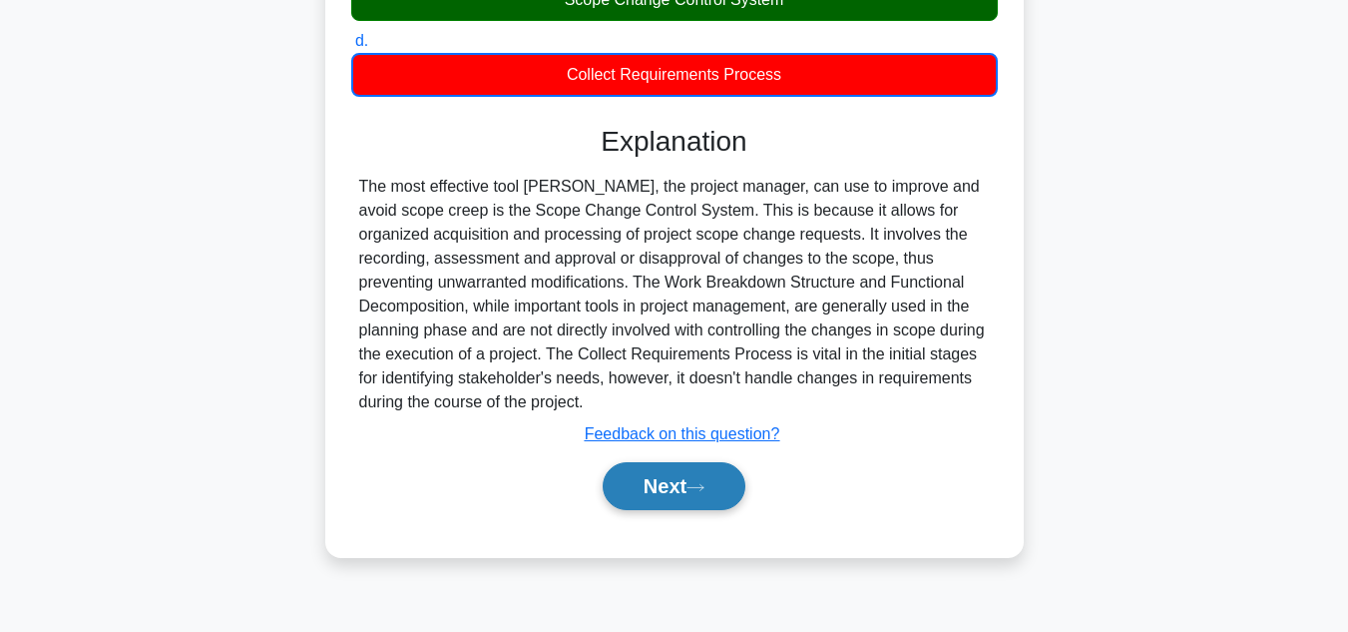
click at [668, 482] on button "Next" at bounding box center [674, 486] width 143 height 48
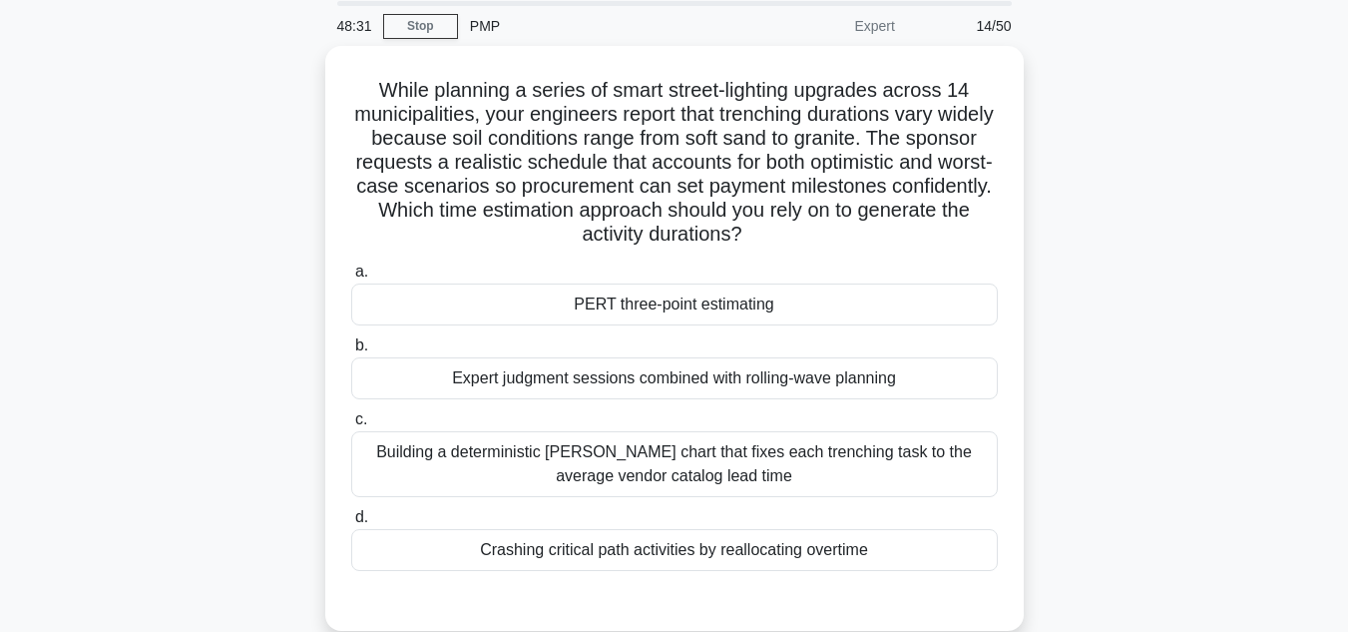
scroll to position [74, 0]
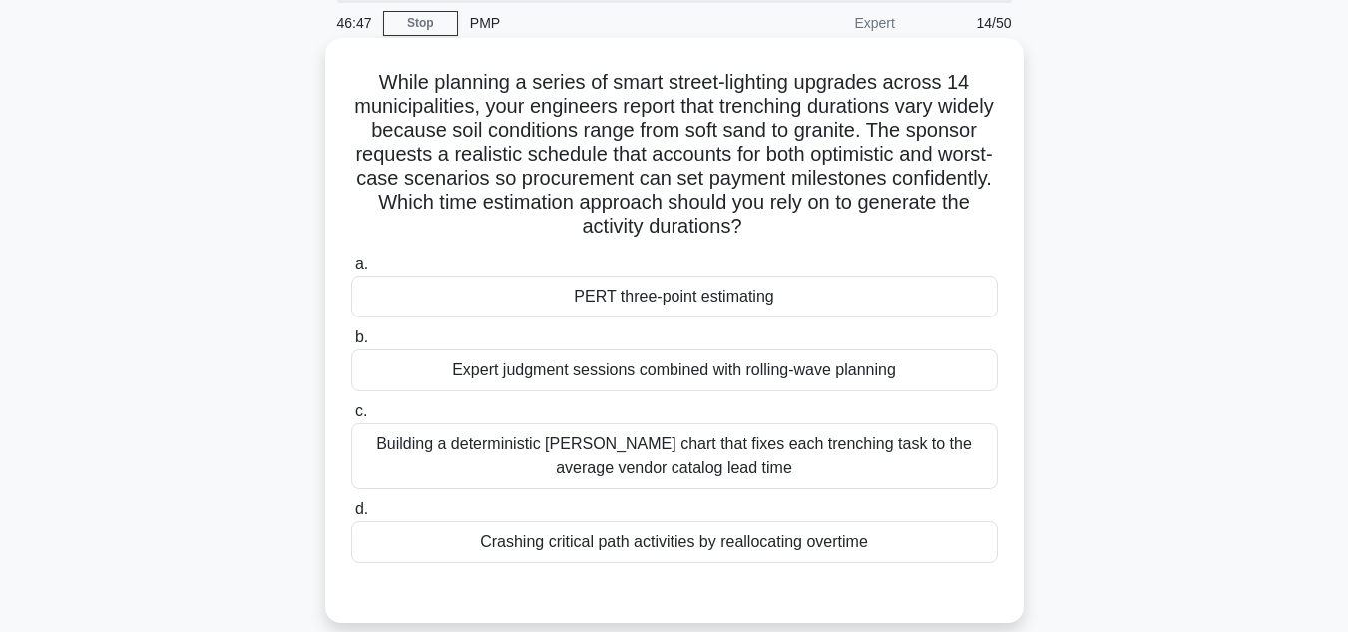
click at [559, 377] on div "Expert judgment sessions combined with rolling-wave planning" at bounding box center [674, 370] width 647 height 42
click at [351, 344] on input "b. Expert judgment sessions combined with rolling-wave planning" at bounding box center [351, 337] width 0 height 13
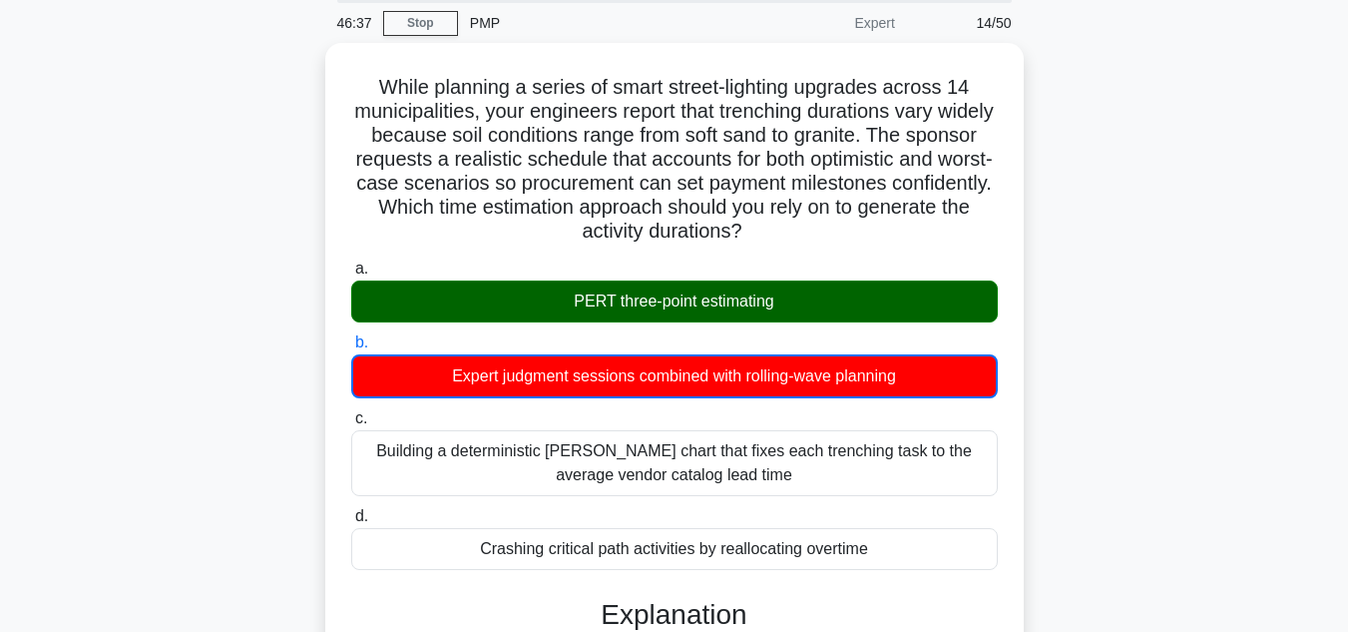
drag, startPoint x: 1355, startPoint y: 366, endPoint x: 1321, endPoint y: 128, distance: 240.9
click at [1321, 128] on main "46:37 Stop PMP Expert 14/50 While planning a series of smart street-lighting up…" at bounding box center [674, 586] width 1348 height 1192
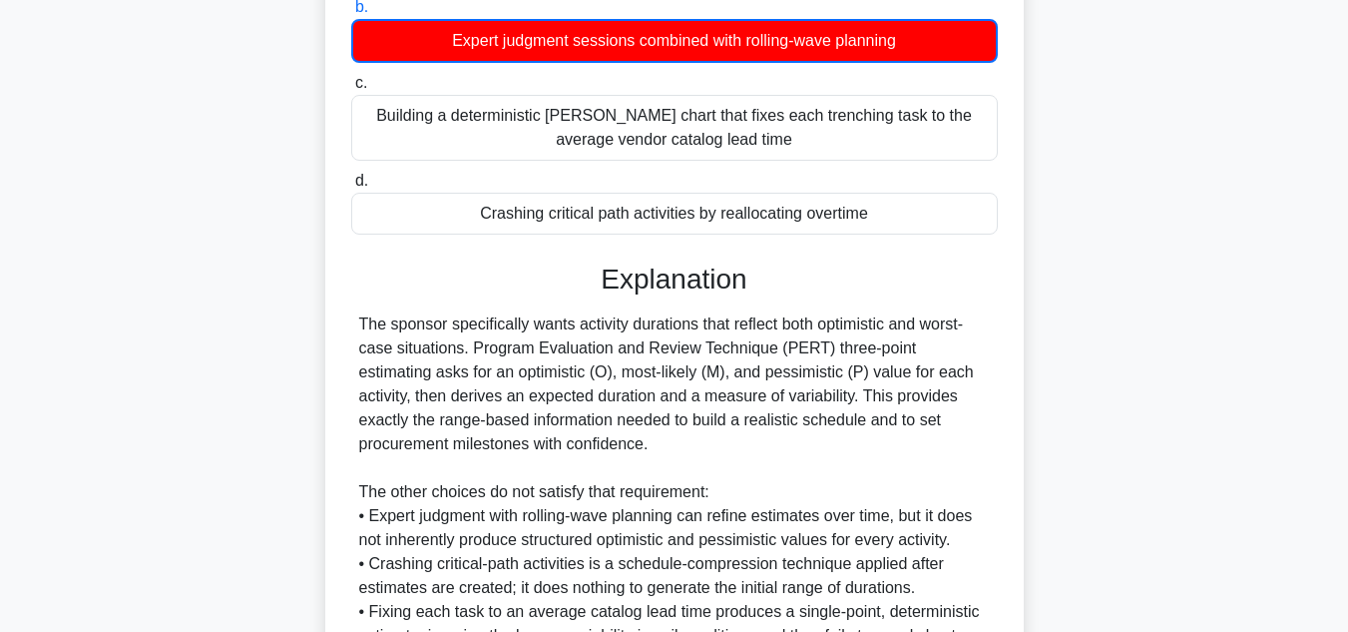
scroll to position [626, 0]
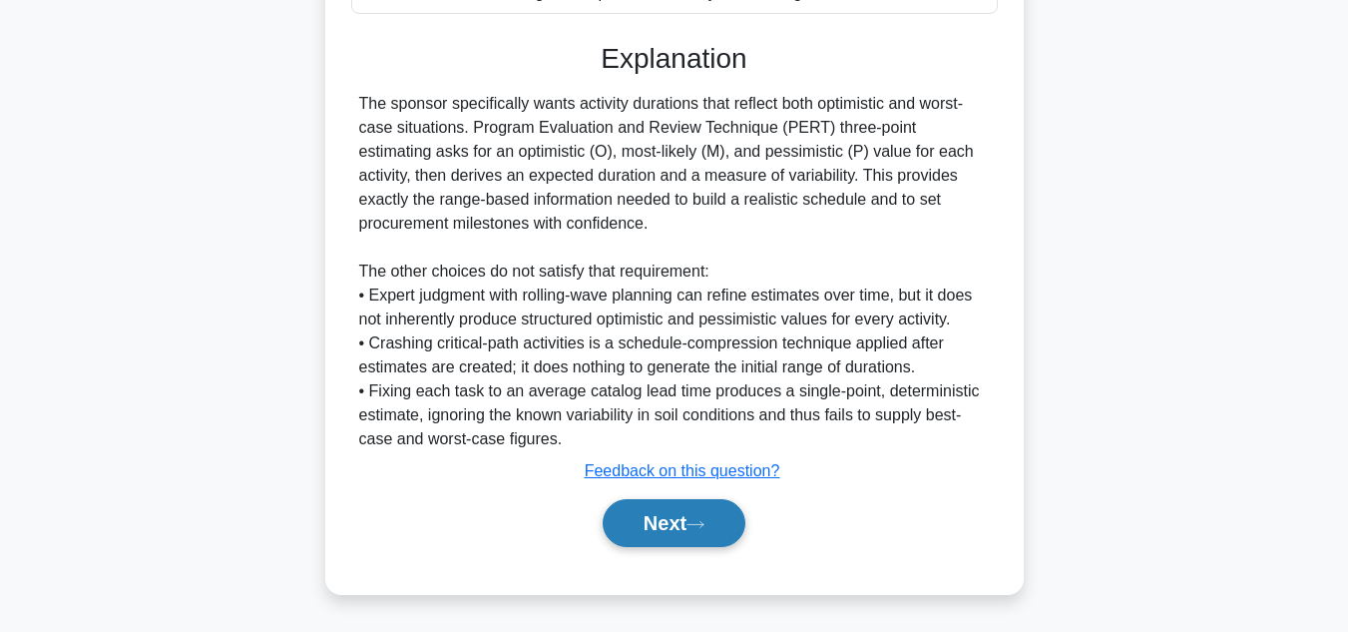
click at [668, 523] on button "Next" at bounding box center [674, 523] width 143 height 48
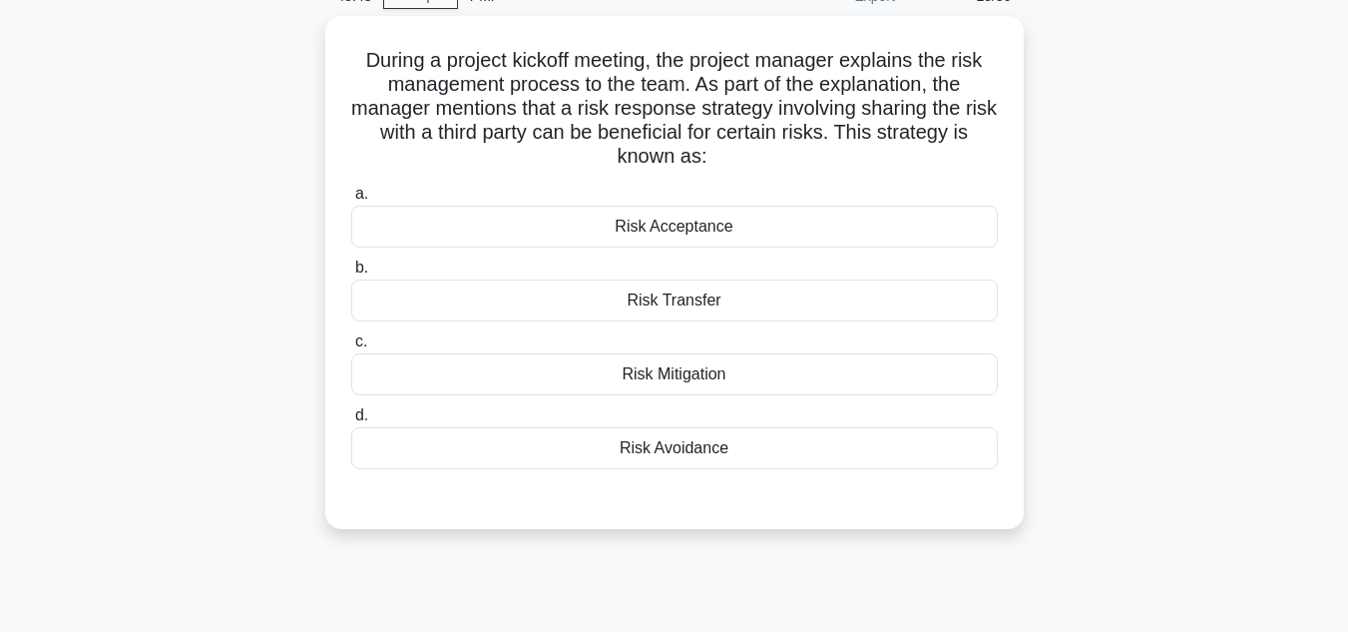
scroll to position [100, 0]
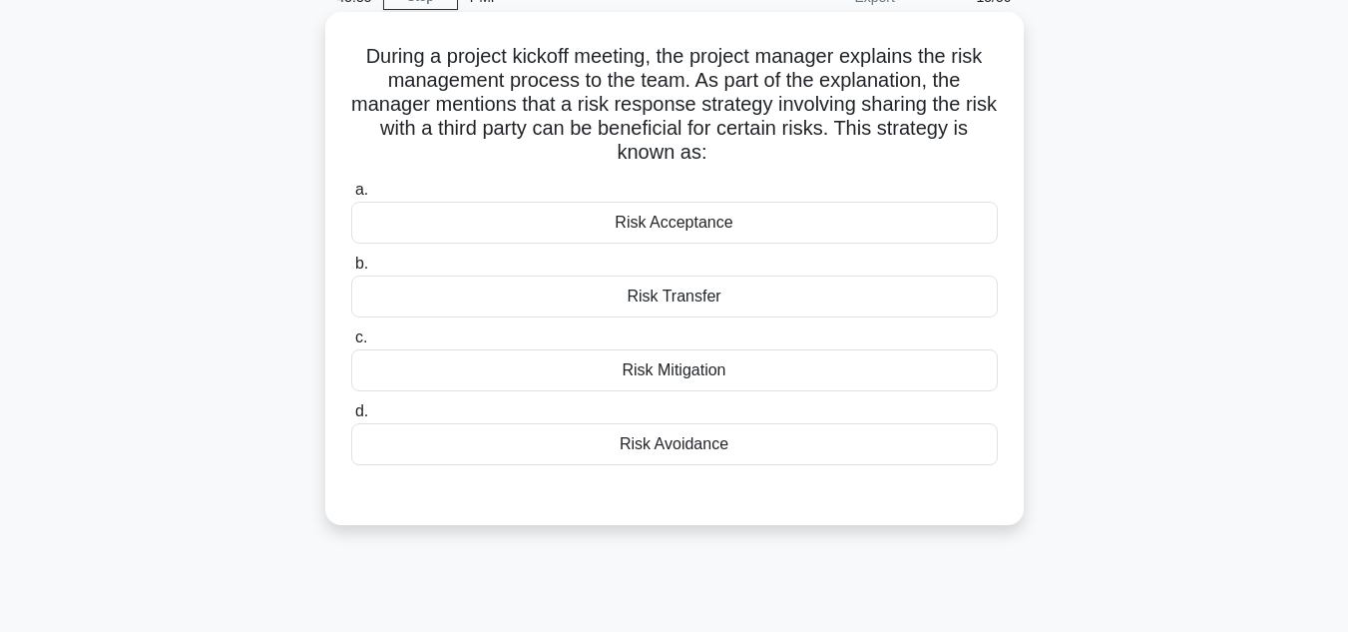
click at [646, 290] on div "Risk Transfer" at bounding box center [674, 296] width 647 height 42
click at [351, 270] on input "b. Risk Transfer" at bounding box center [351, 263] width 0 height 13
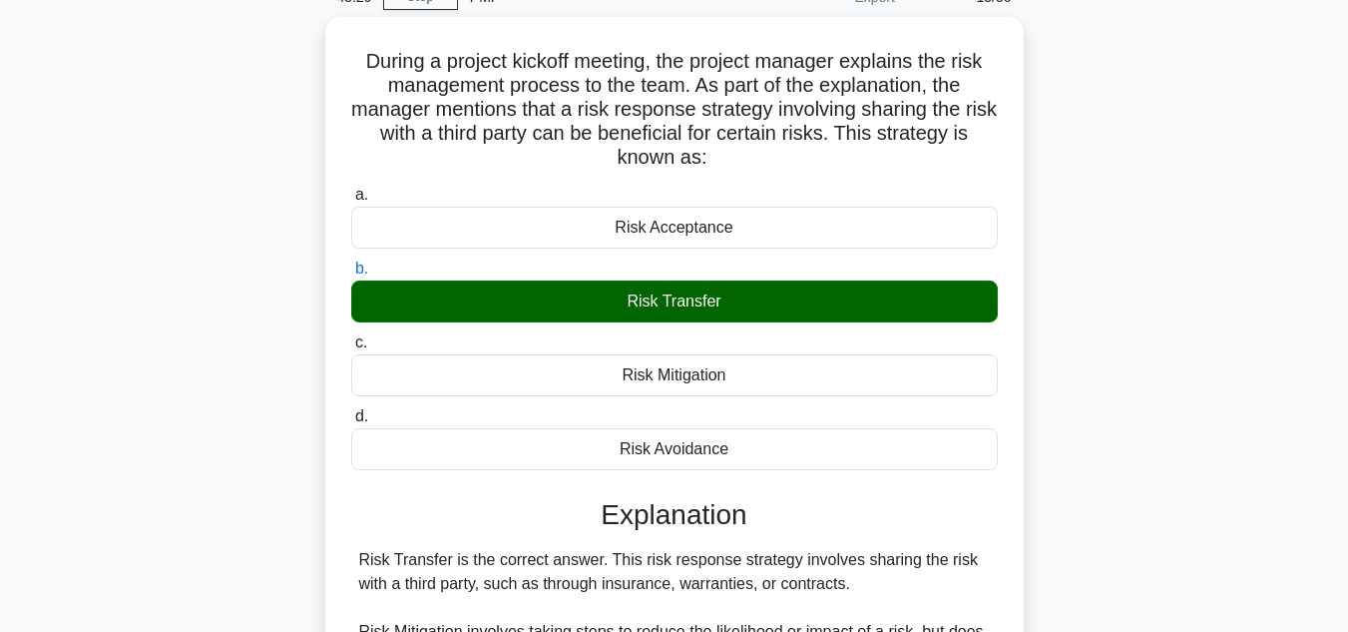
scroll to position [456, 0]
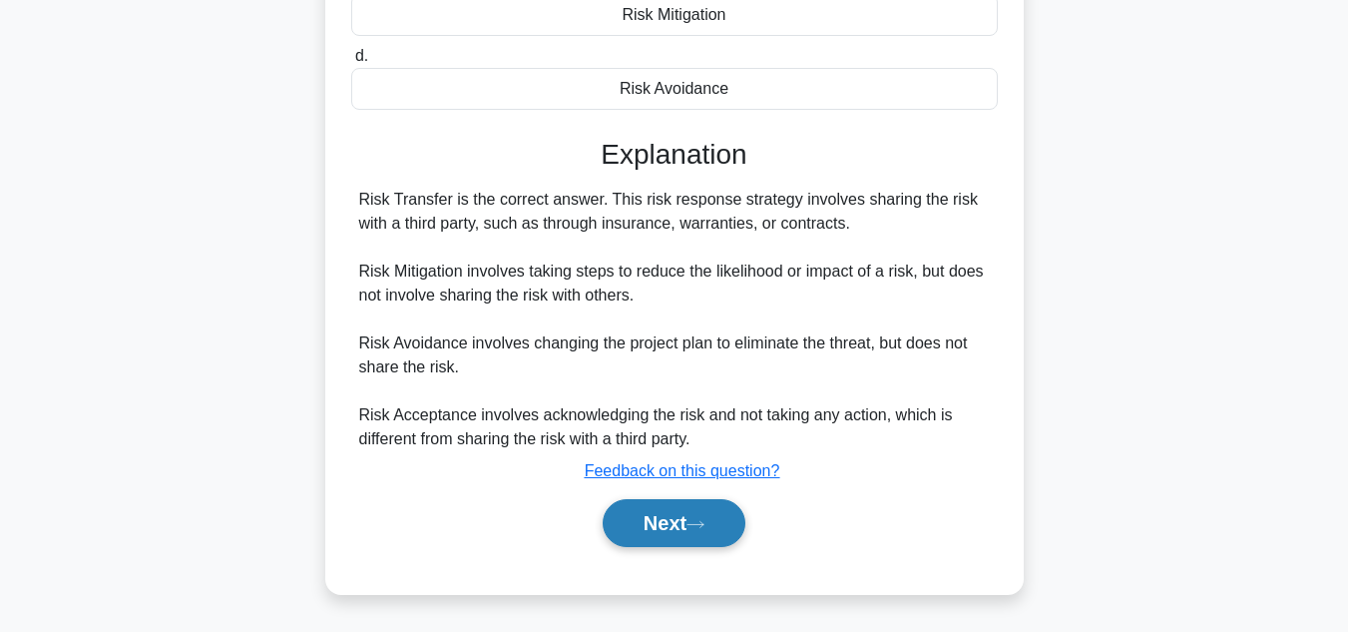
click at [650, 516] on button "Next" at bounding box center [674, 523] width 143 height 48
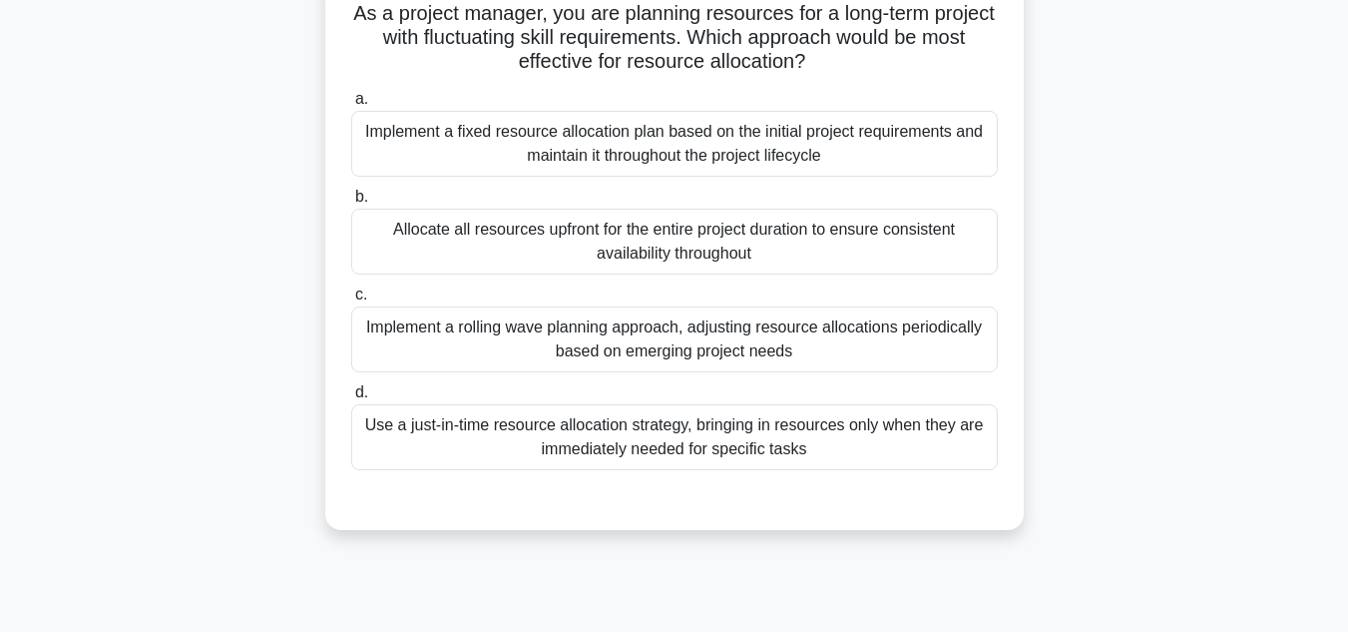
scroll to position [150, 0]
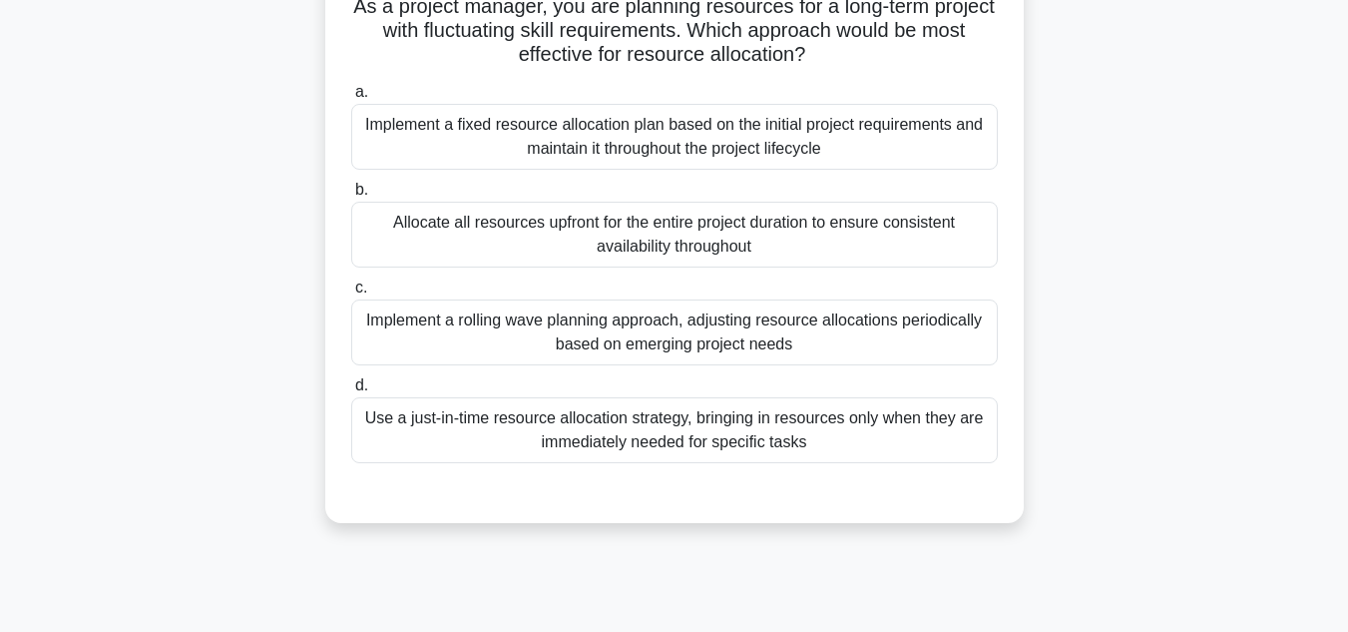
click at [622, 323] on div "Implement a rolling wave planning approach, adjusting resource allocations peri…" at bounding box center [674, 332] width 647 height 66
click at [351, 294] on input "c. Implement a rolling wave planning approach, adjusting resource allocations p…" at bounding box center [351, 287] width 0 height 13
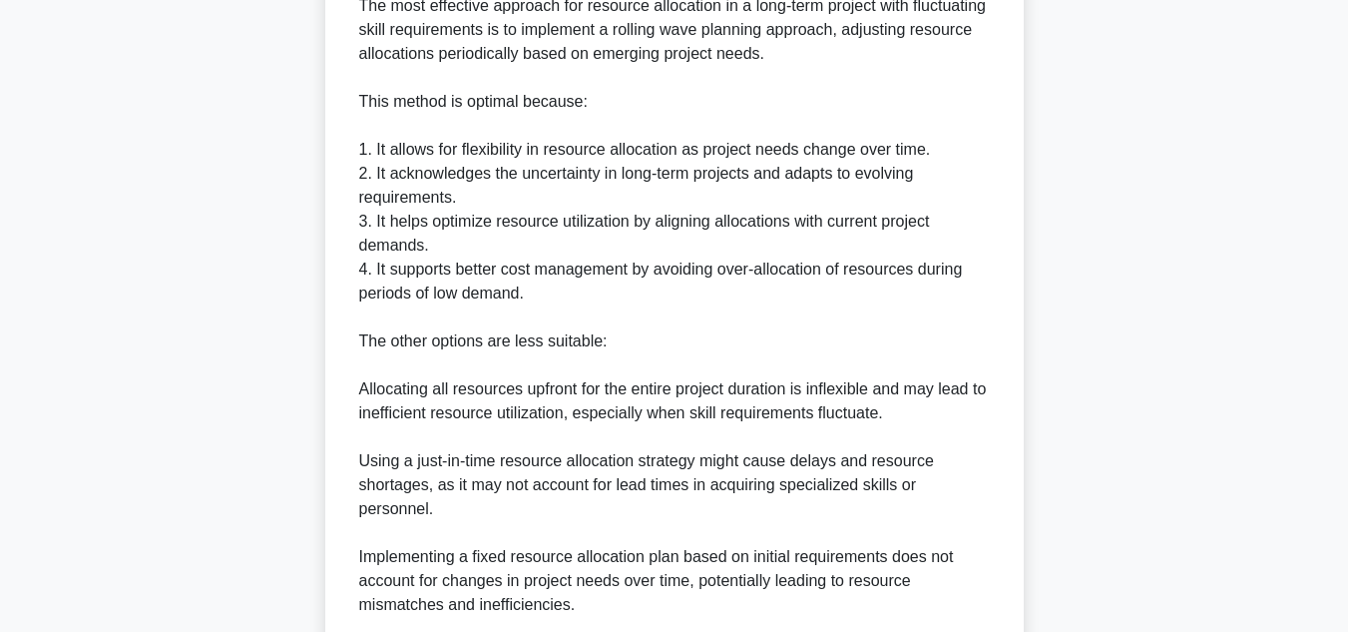
scroll to position [959, 0]
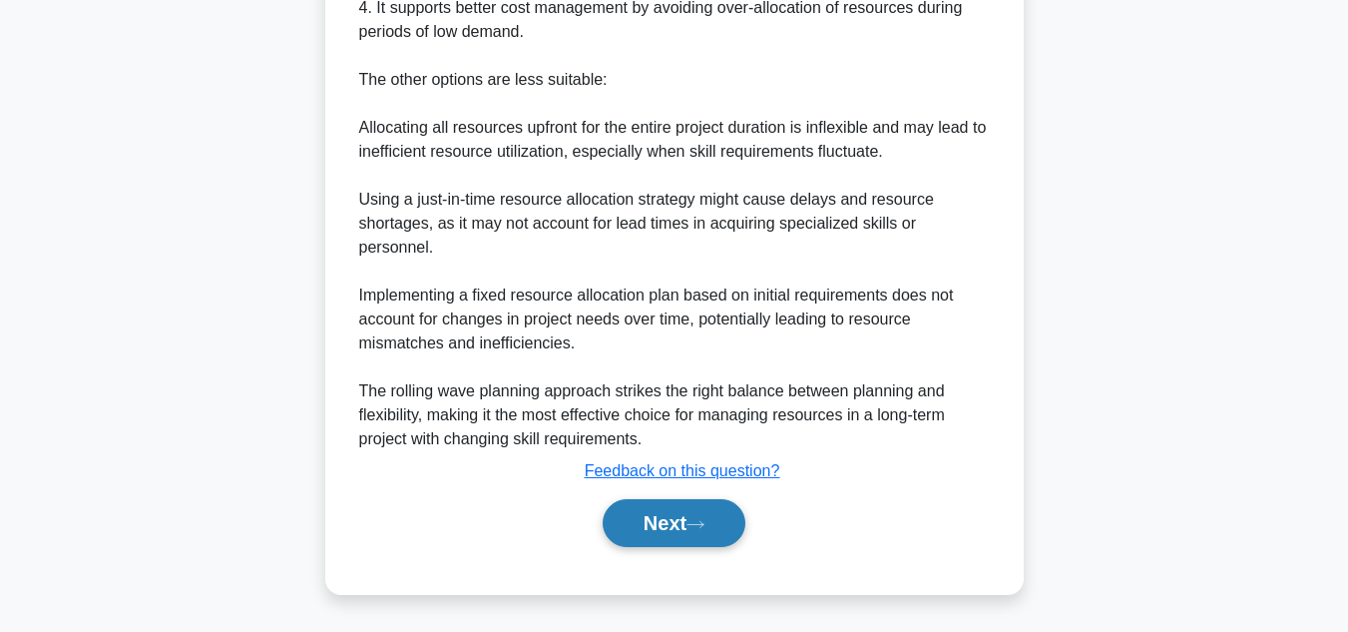
click at [674, 533] on button "Next" at bounding box center [674, 523] width 143 height 48
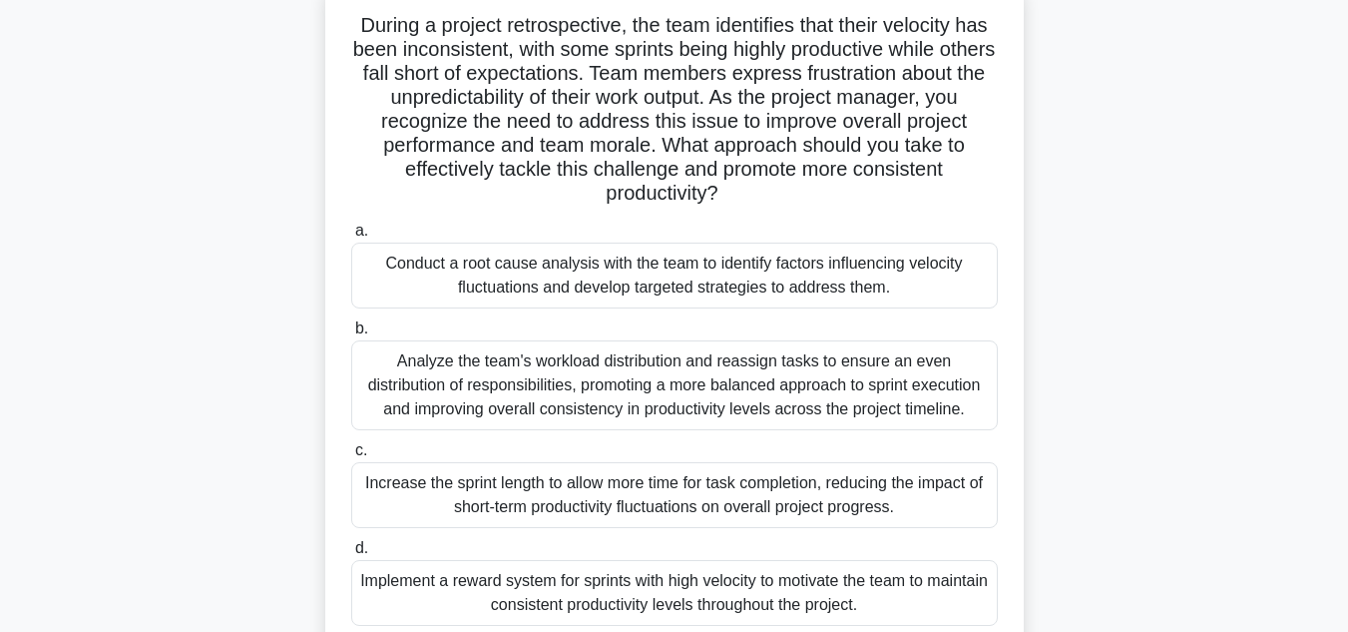
scroll to position [139, 0]
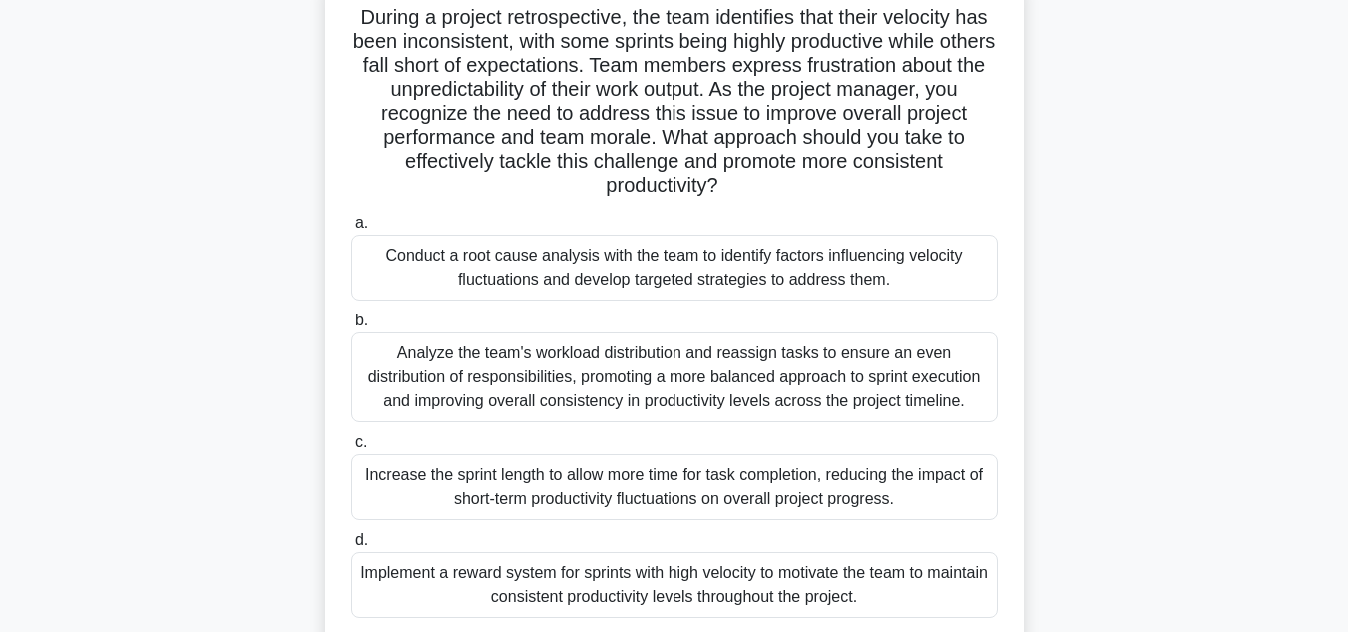
click at [757, 270] on div "Conduct a root cause analysis with the team to identify factors influencing vel…" at bounding box center [674, 268] width 647 height 66
click at [351, 230] on input "a. Conduct a root cause analysis with the team to identify factors influencing …" at bounding box center [351, 223] width 0 height 13
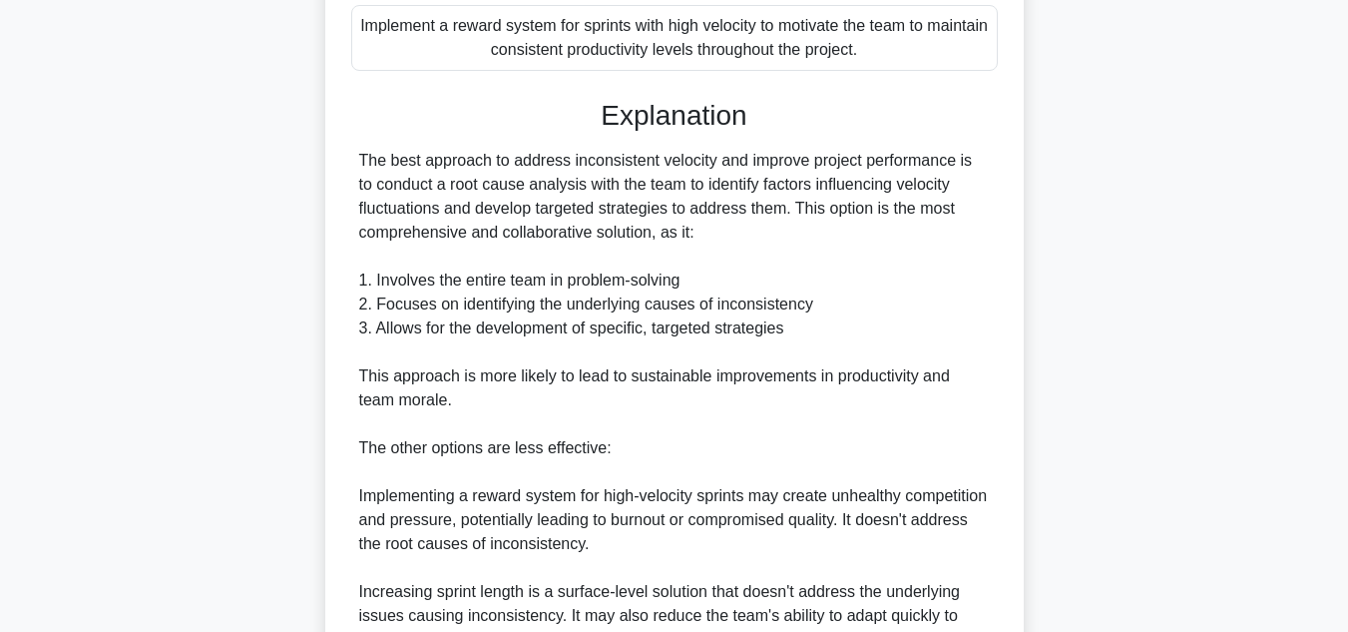
scroll to position [1079, 0]
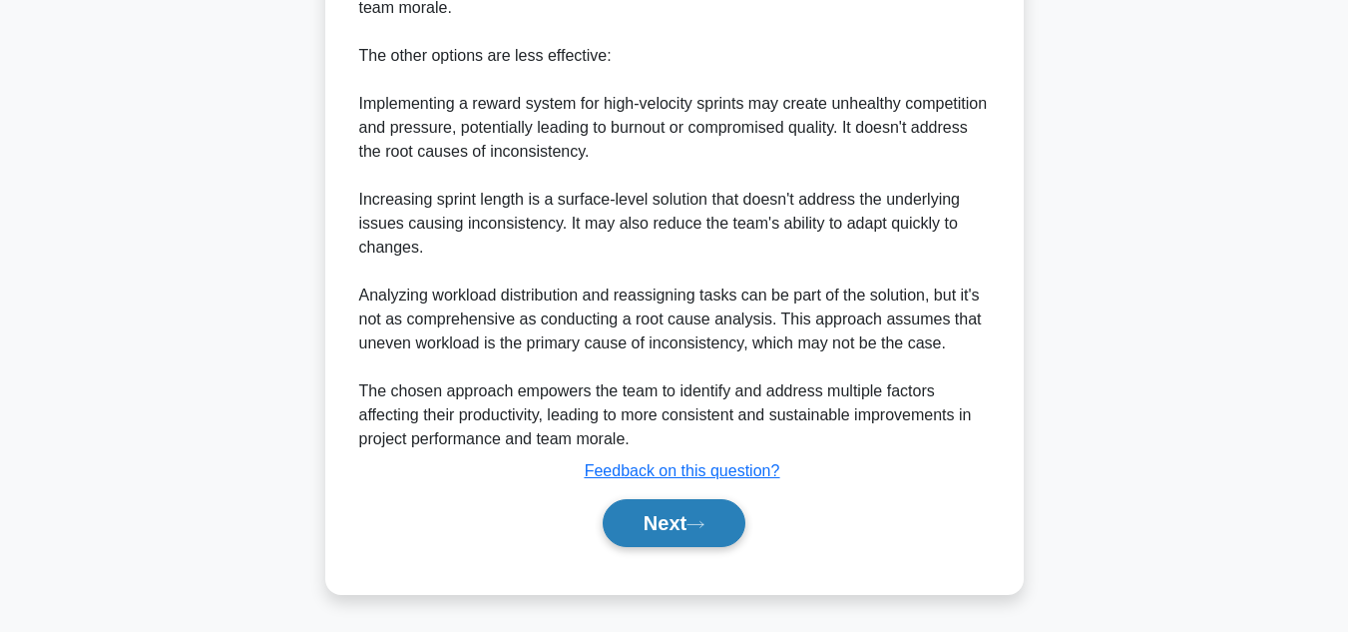
click at [653, 511] on button "Next" at bounding box center [674, 523] width 143 height 48
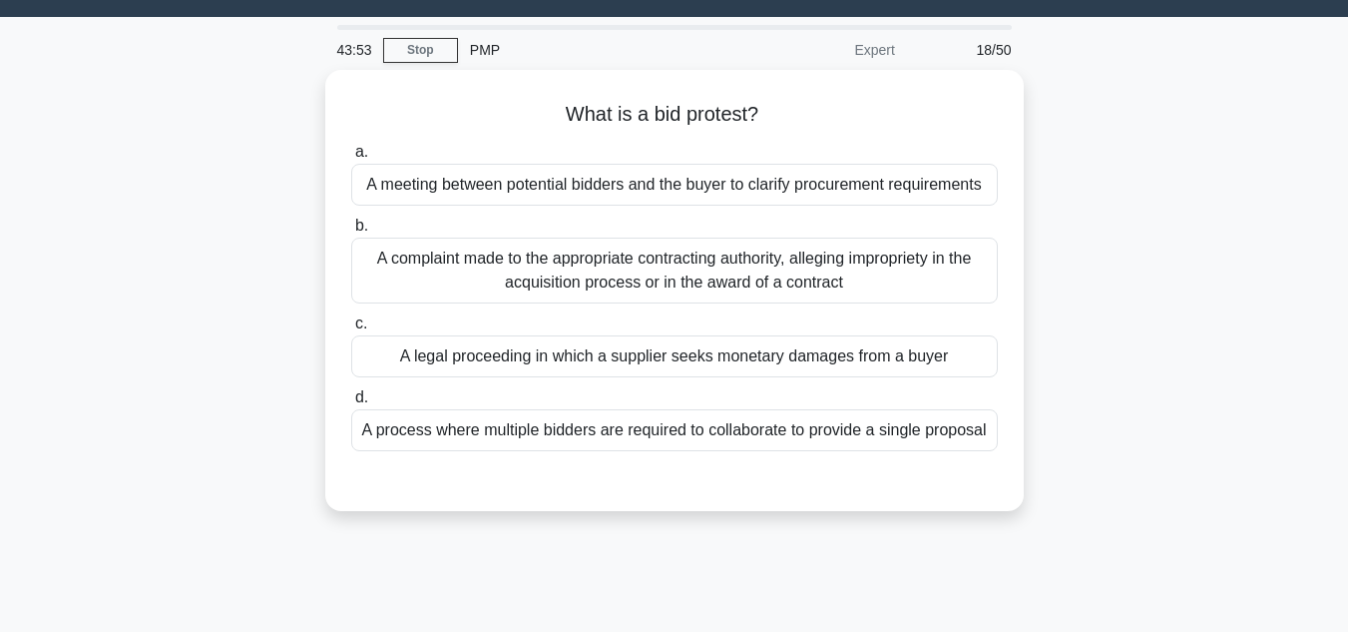
scroll to position [42, 0]
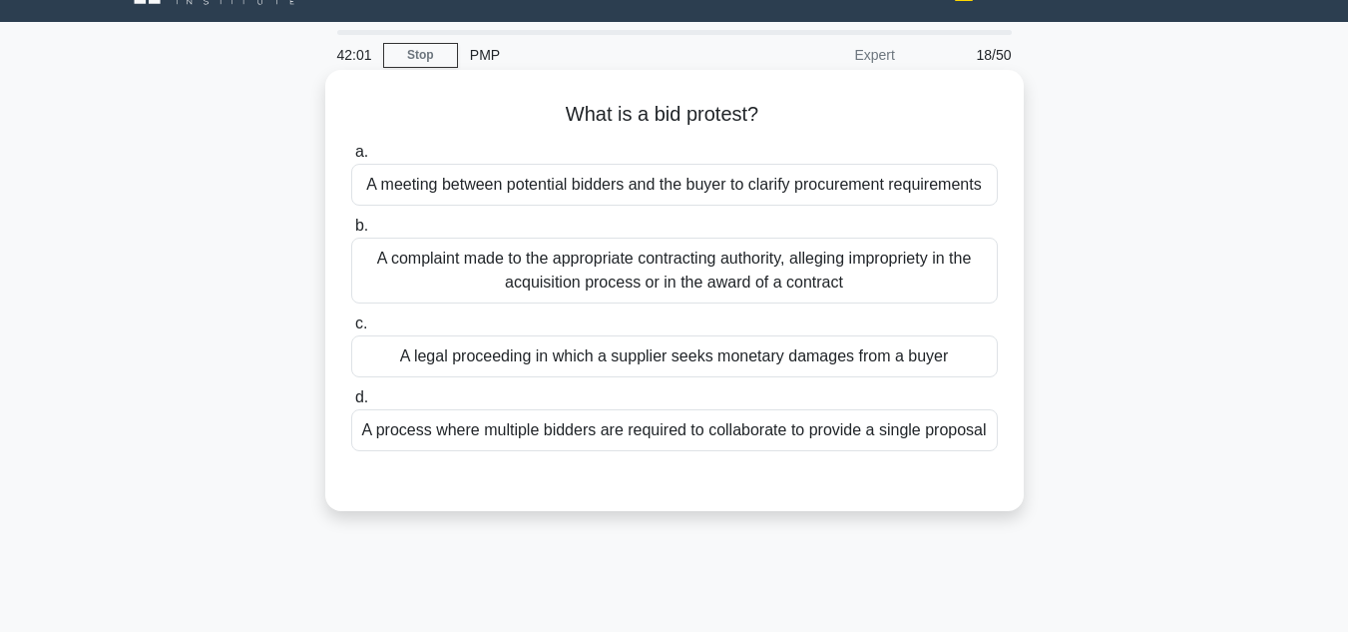
click at [604, 293] on div "A complaint made to the appropriate contracting authority, alleging impropriety…" at bounding box center [674, 271] width 647 height 66
click at [351, 233] on input "b. A complaint made to the appropriate contracting authority, alleging impropri…" at bounding box center [351, 226] width 0 height 13
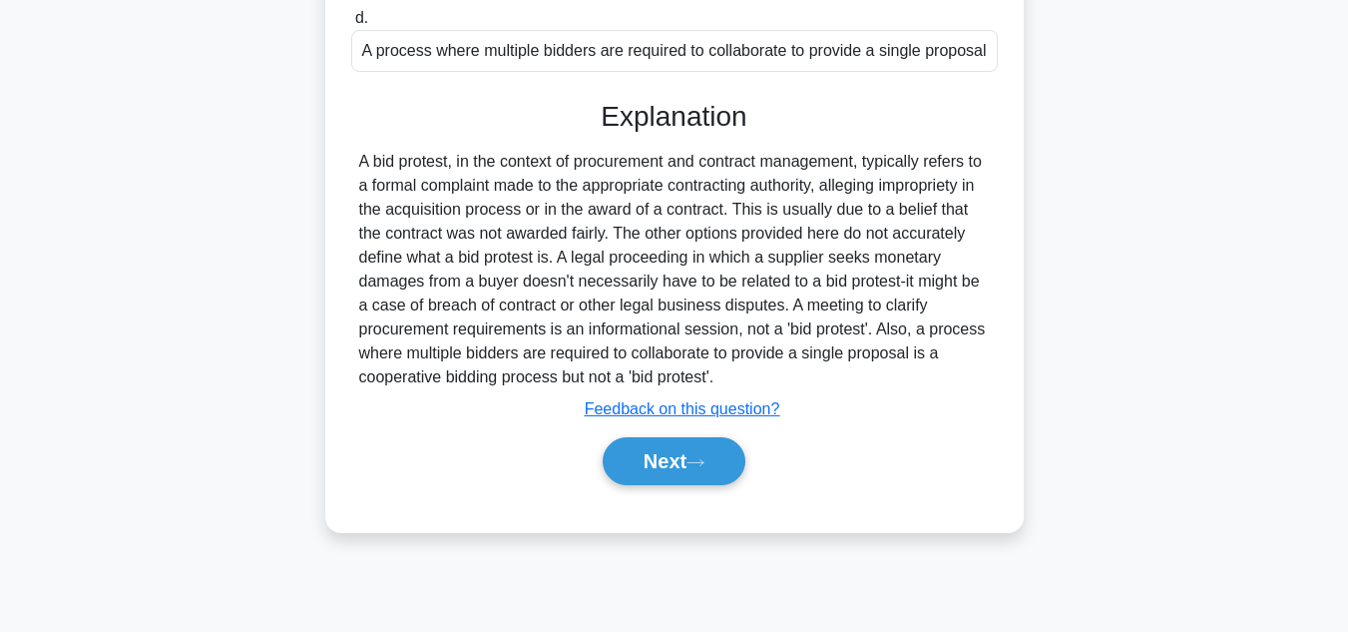
scroll to position [446, 0]
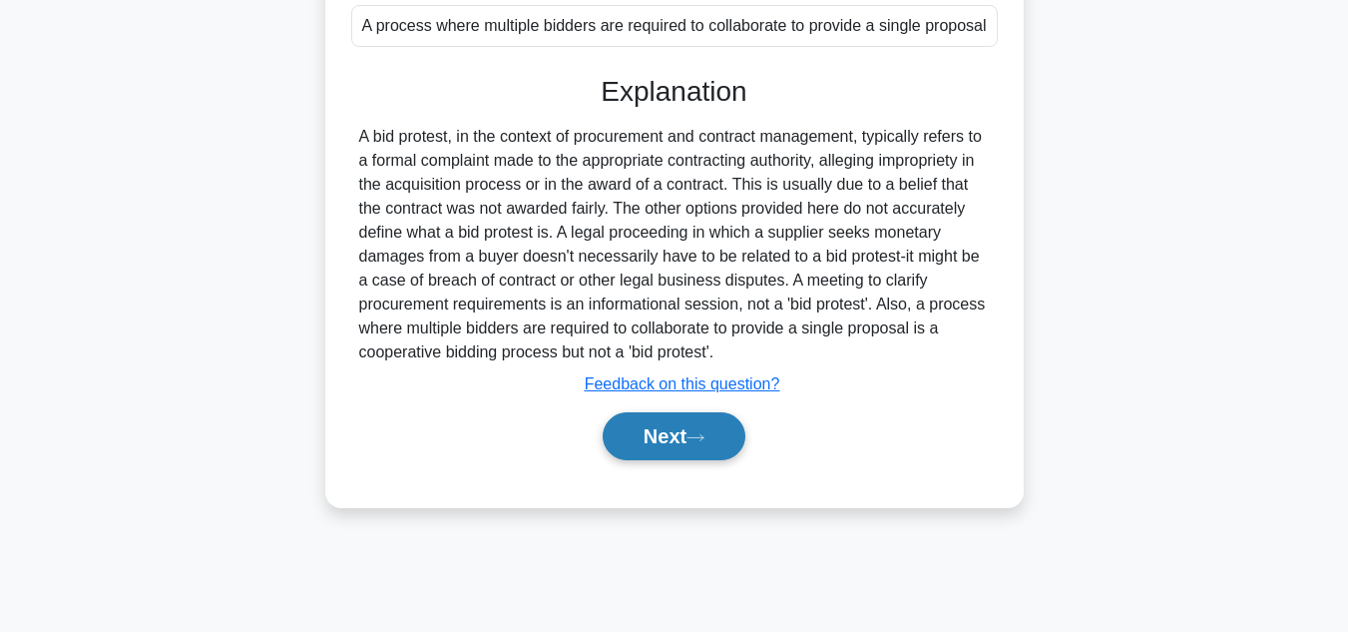
click at [652, 438] on button "Next" at bounding box center [674, 436] width 143 height 48
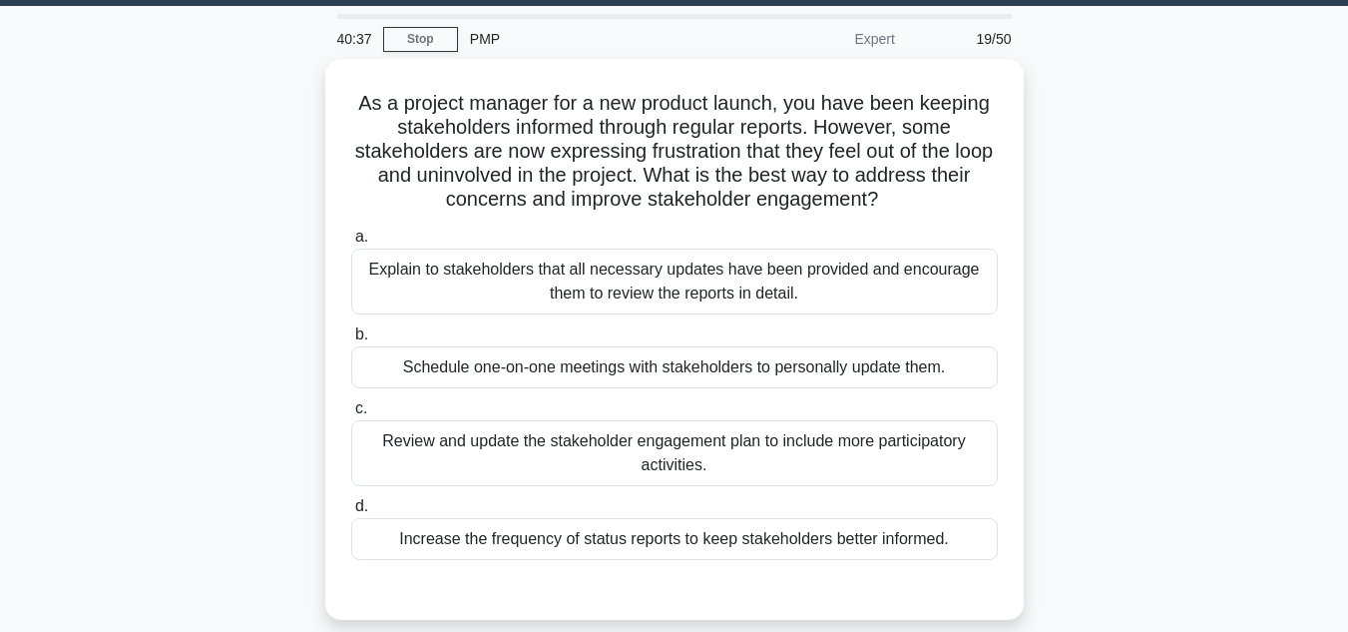
scroll to position [65, 0]
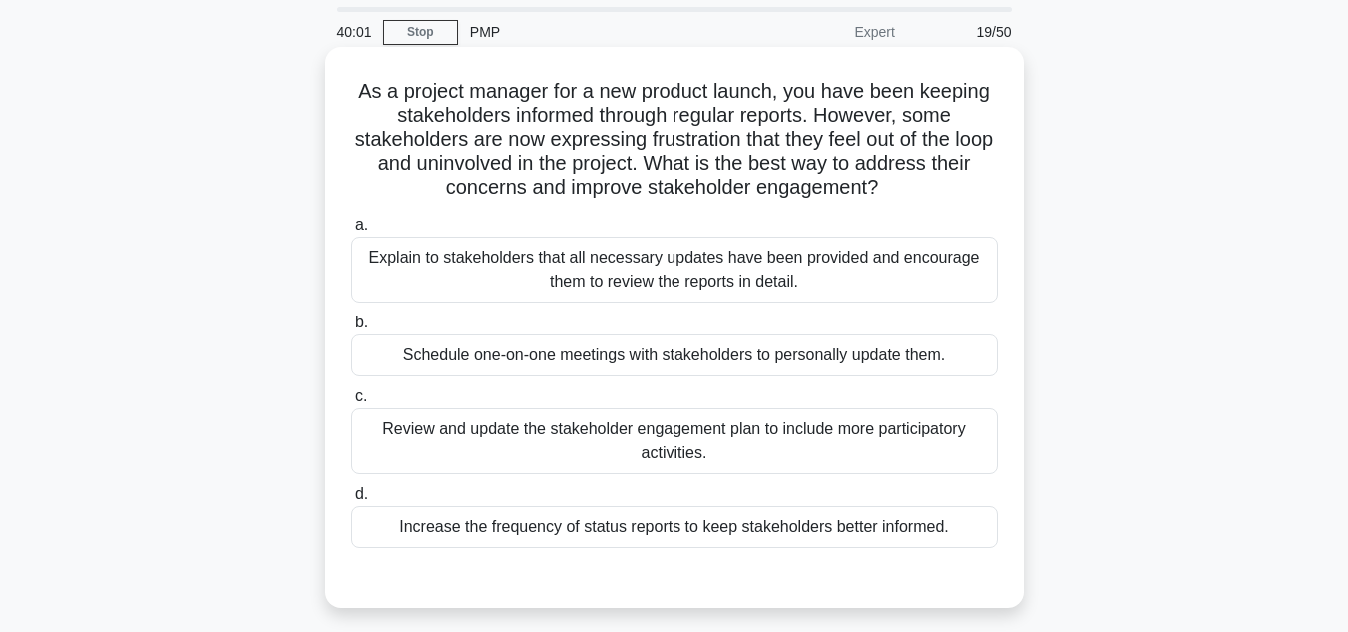
click at [572, 444] on div "Review and update the stakeholder engagement plan to include more participatory…" at bounding box center [674, 441] width 647 height 66
click at [351, 403] on input "c. Review and update the stakeholder engagement plan to include more participat…" at bounding box center [351, 396] width 0 height 13
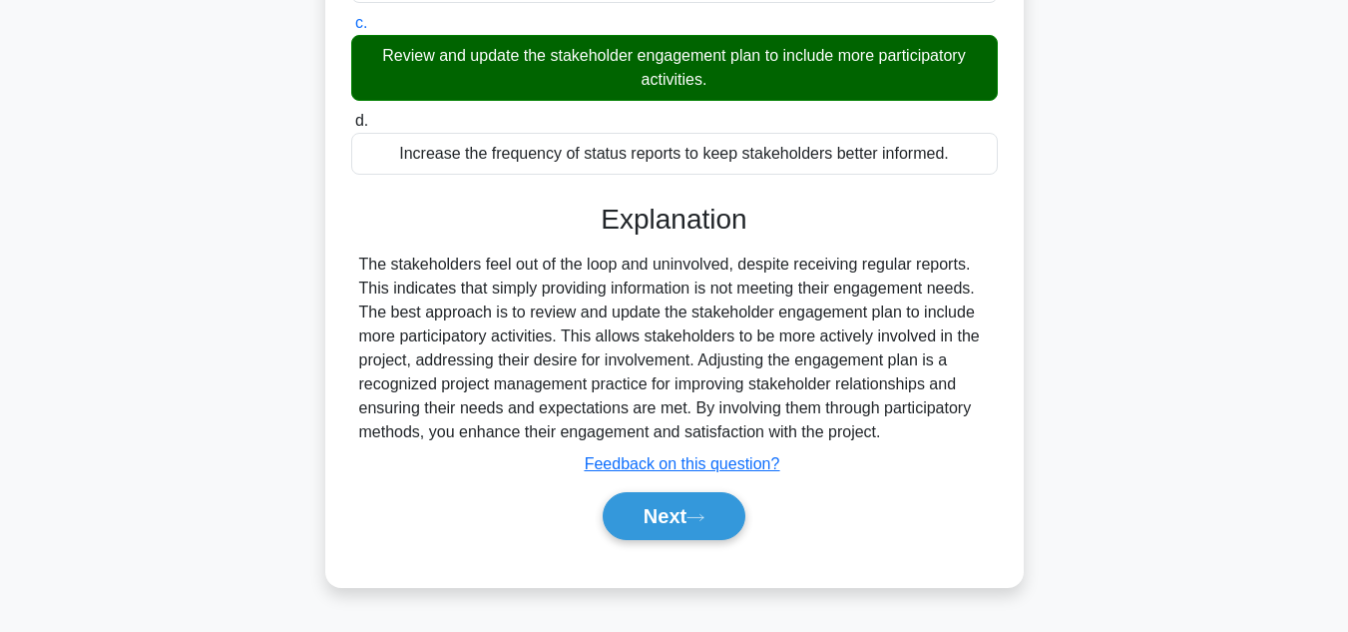
scroll to position [446, 0]
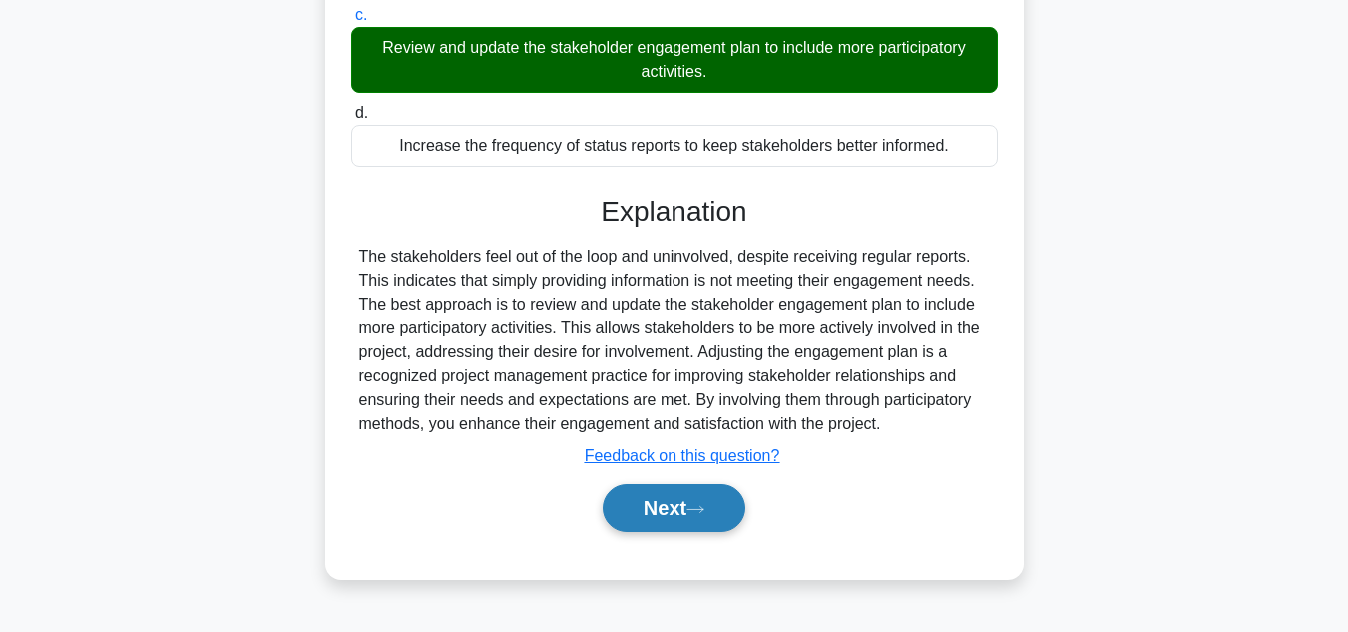
click at [659, 505] on button "Next" at bounding box center [674, 508] width 143 height 48
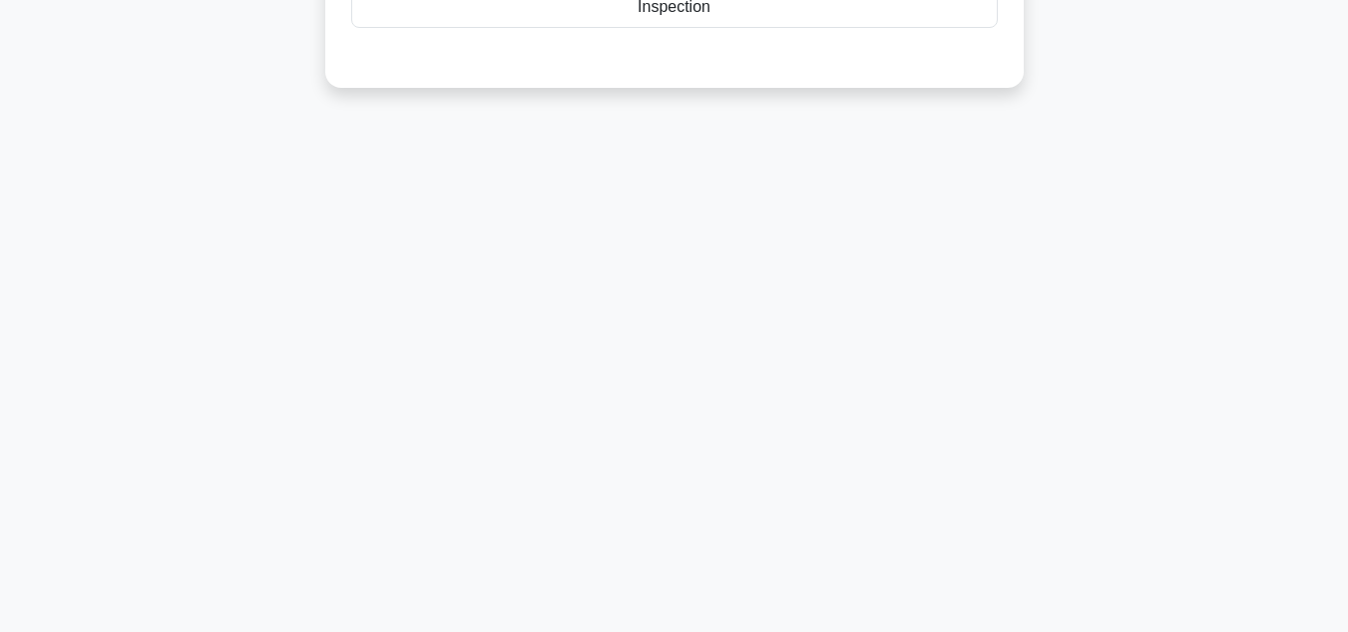
scroll to position [0, 0]
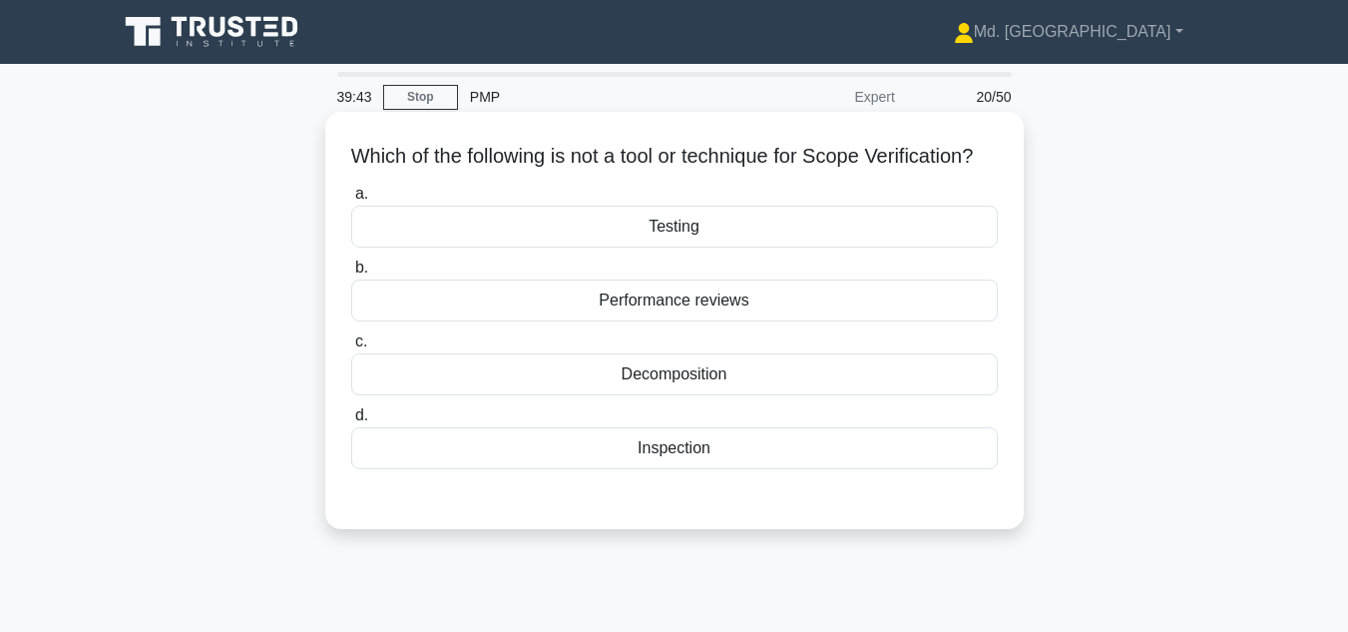
click at [691, 395] on div "Decomposition" at bounding box center [674, 374] width 647 height 42
click at [351, 348] on input "c. Decomposition" at bounding box center [351, 341] width 0 height 13
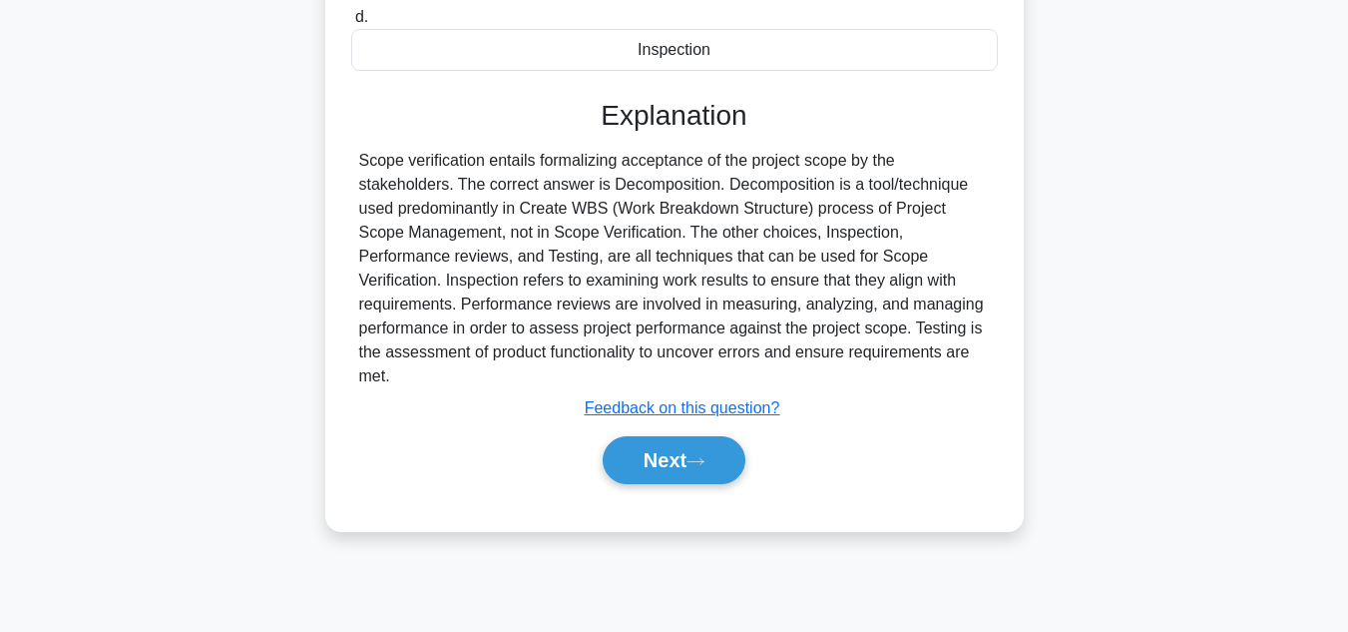
scroll to position [408, 0]
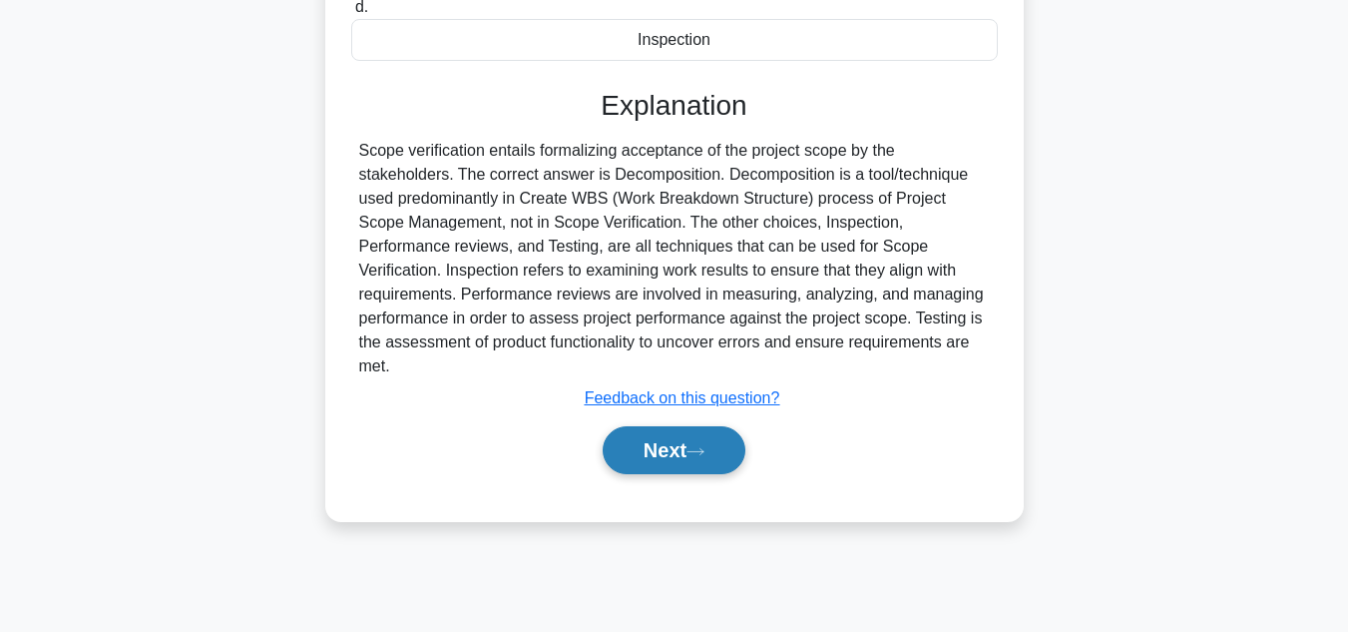
click at [678, 456] on button "Next" at bounding box center [674, 450] width 143 height 48
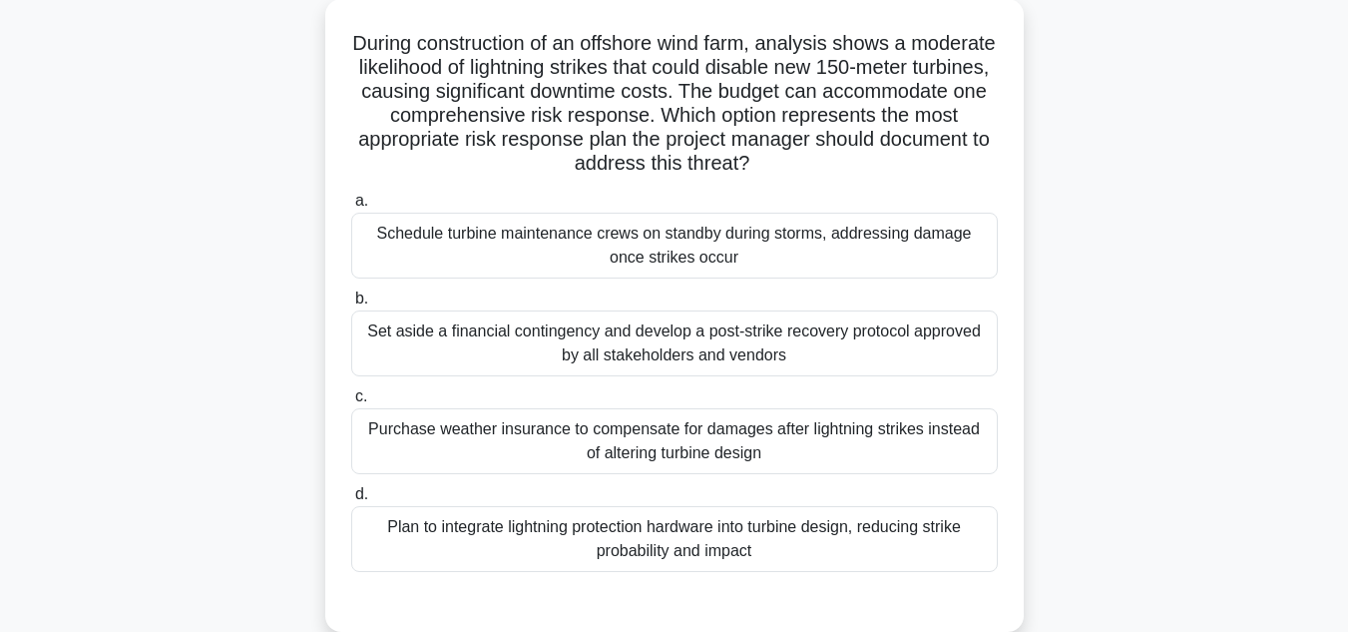
scroll to position [119, 0]
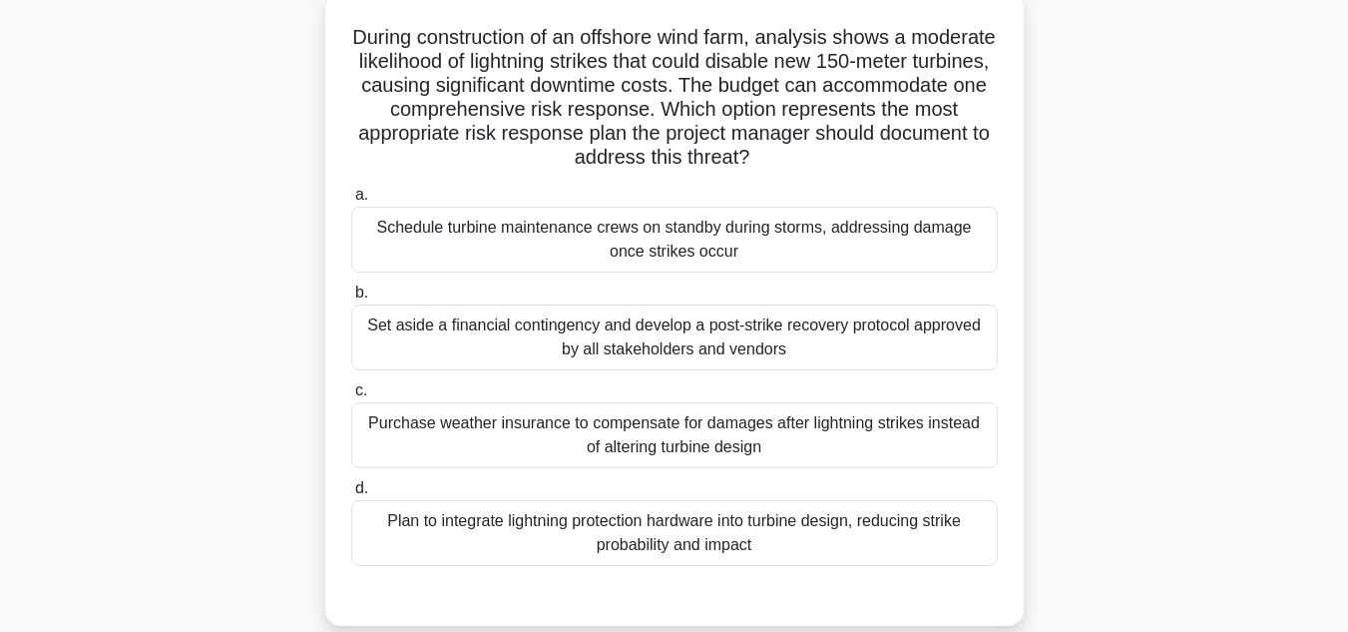
click at [599, 543] on div "Plan to integrate lightning protection hardware into turbine design, reducing s…" at bounding box center [674, 533] width 647 height 66
click at [351, 495] on input "d. Plan to integrate lightning protection hardware into turbine design, reducin…" at bounding box center [351, 488] width 0 height 13
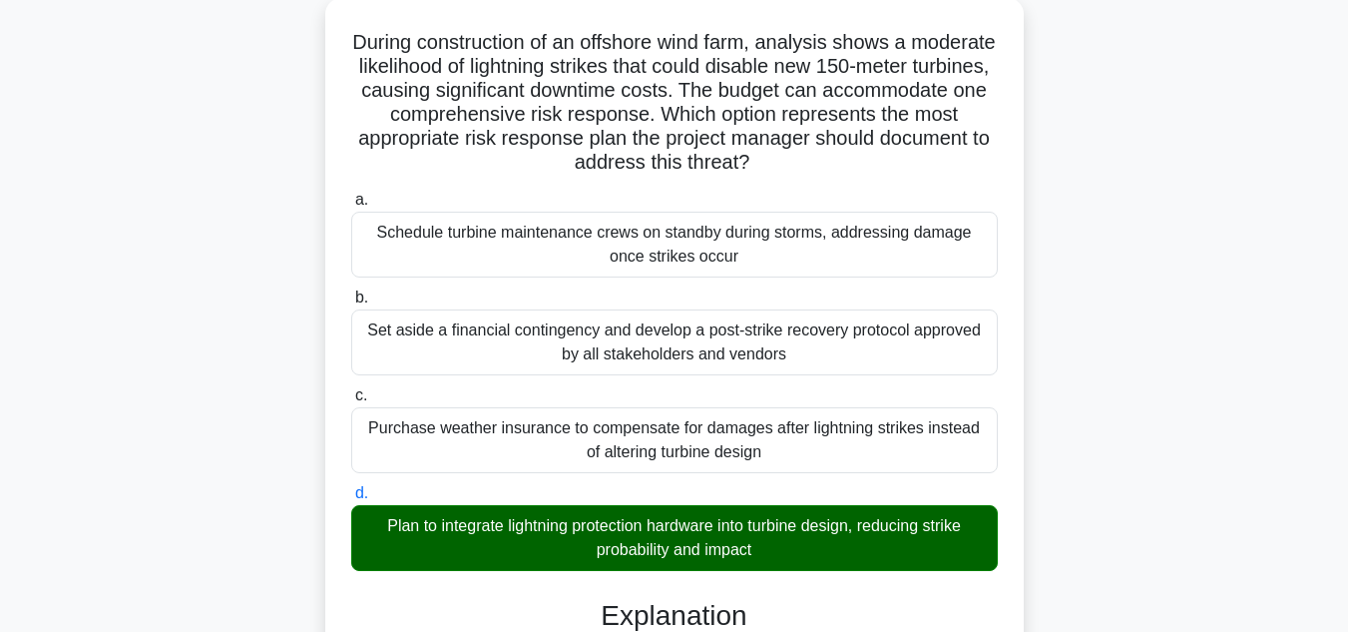
scroll to position [600, 0]
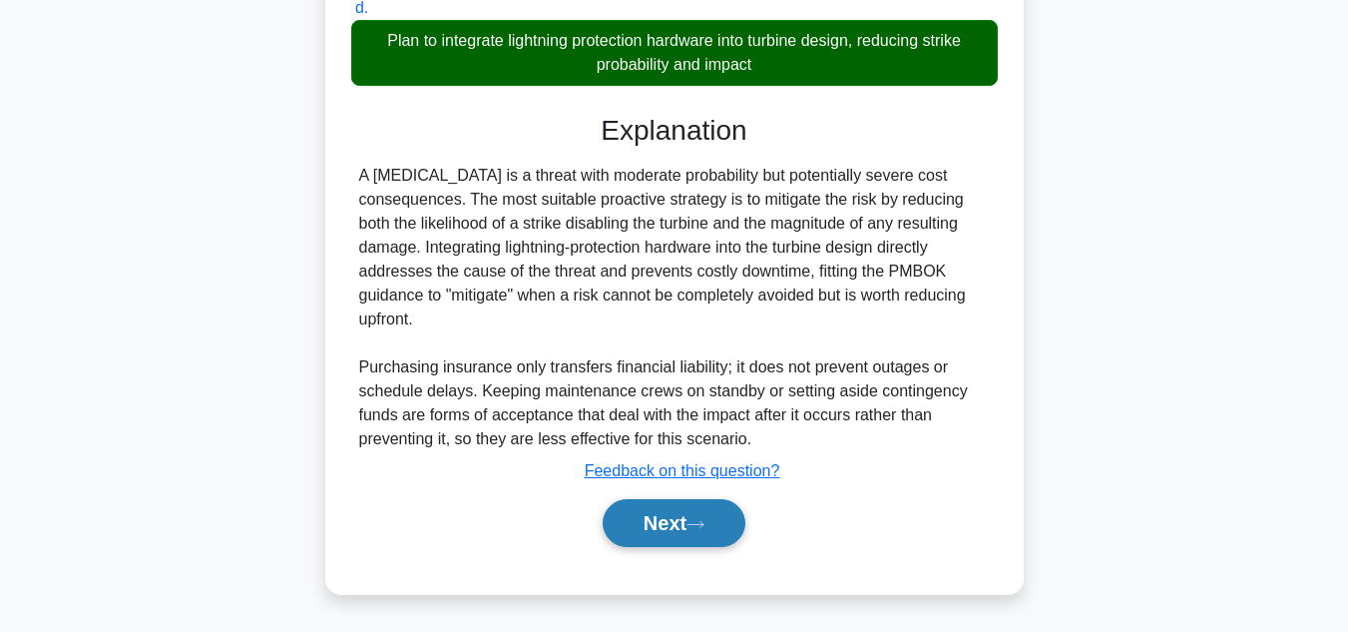
click at [650, 520] on button "Next" at bounding box center [674, 523] width 143 height 48
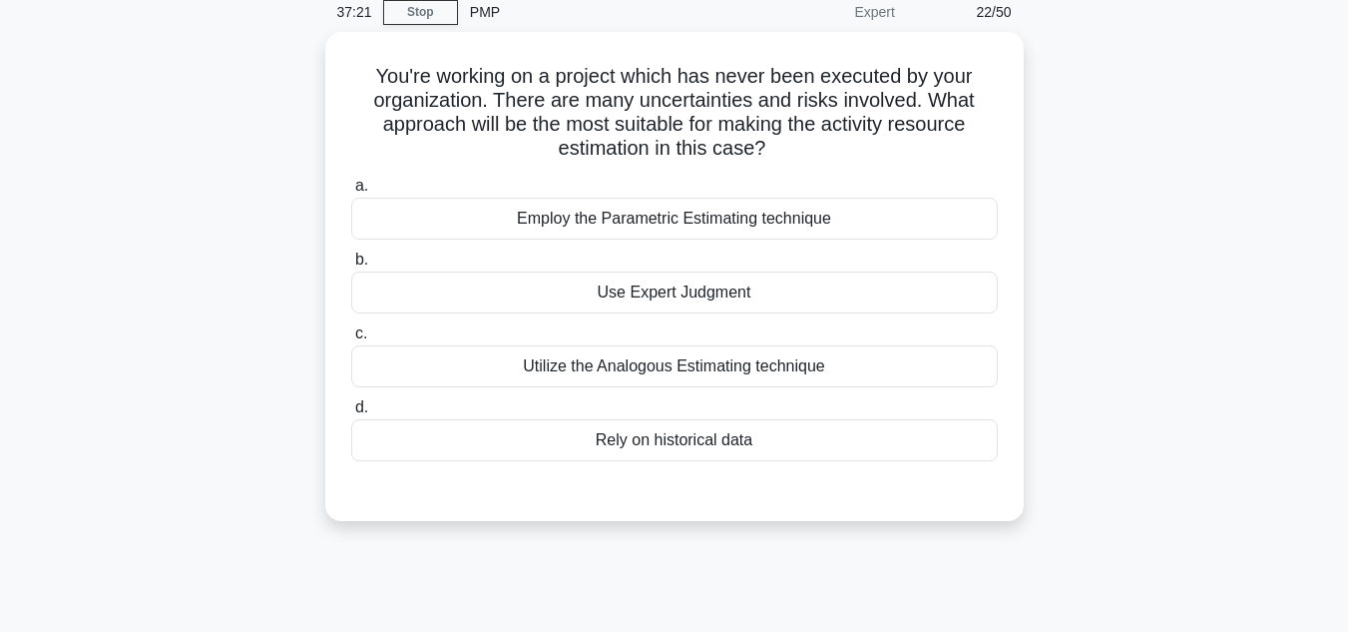
scroll to position [87, 0]
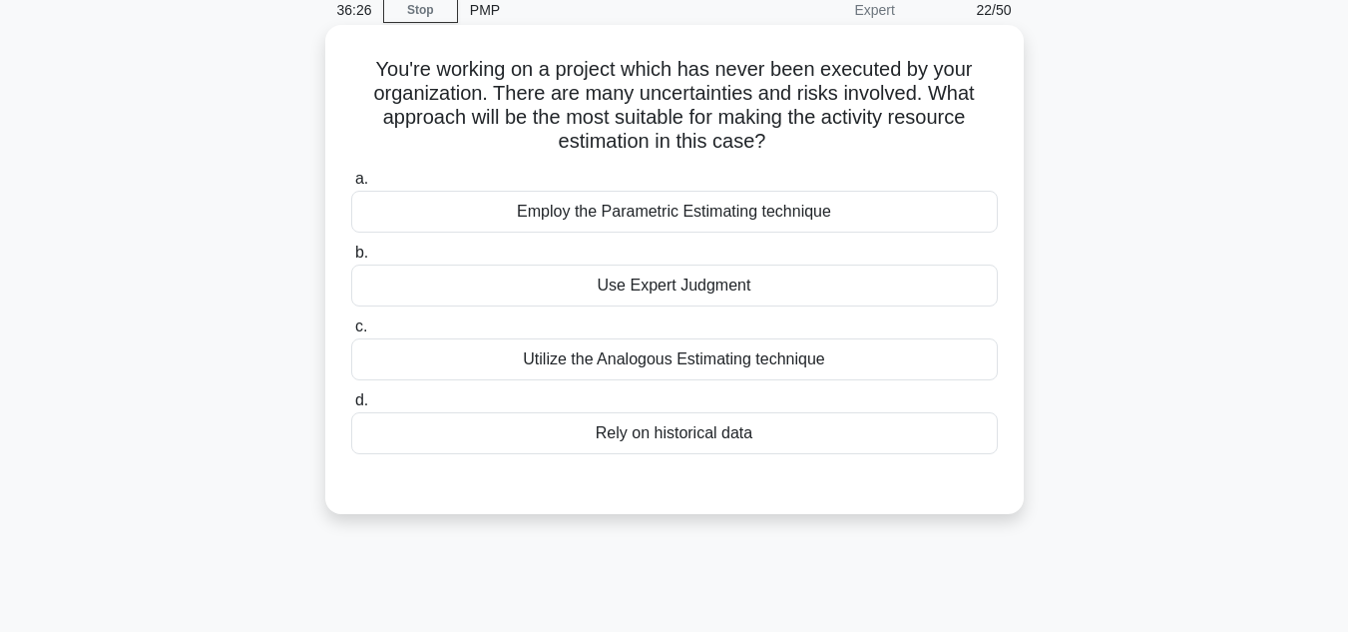
click at [681, 292] on div "Use Expert Judgment" at bounding box center [674, 285] width 647 height 42
click at [351, 259] on input "b. Use Expert Judgment" at bounding box center [351, 253] width 0 height 13
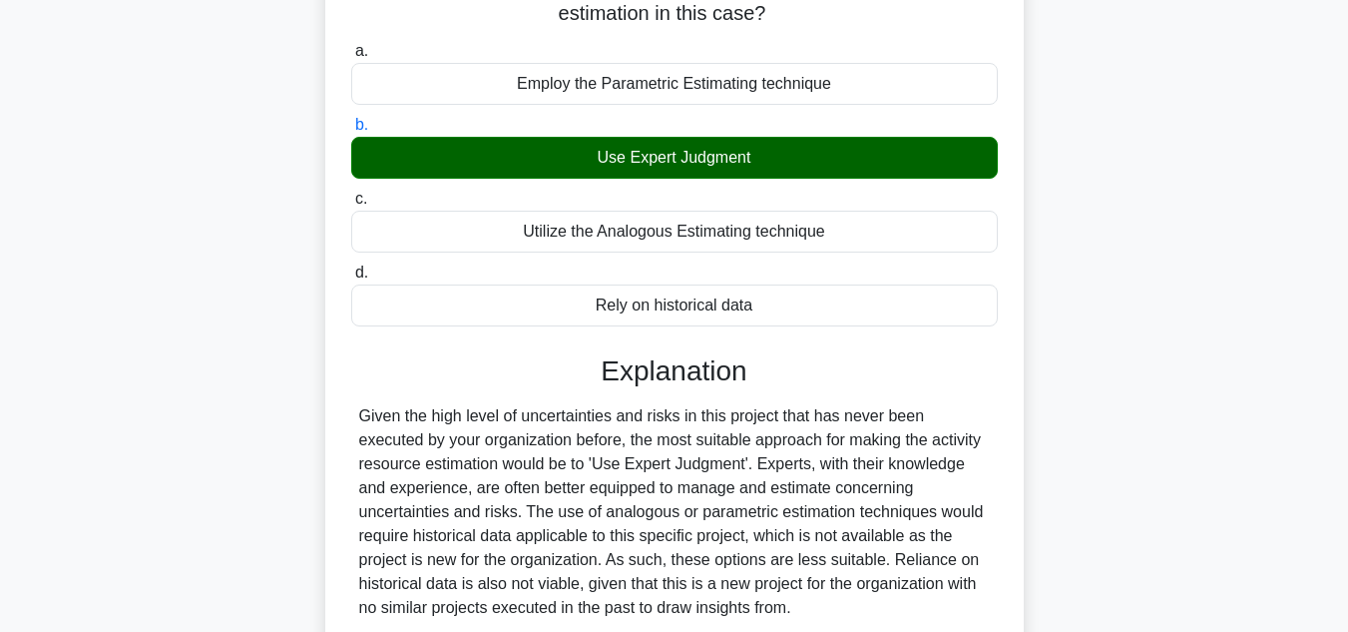
scroll to position [312, 0]
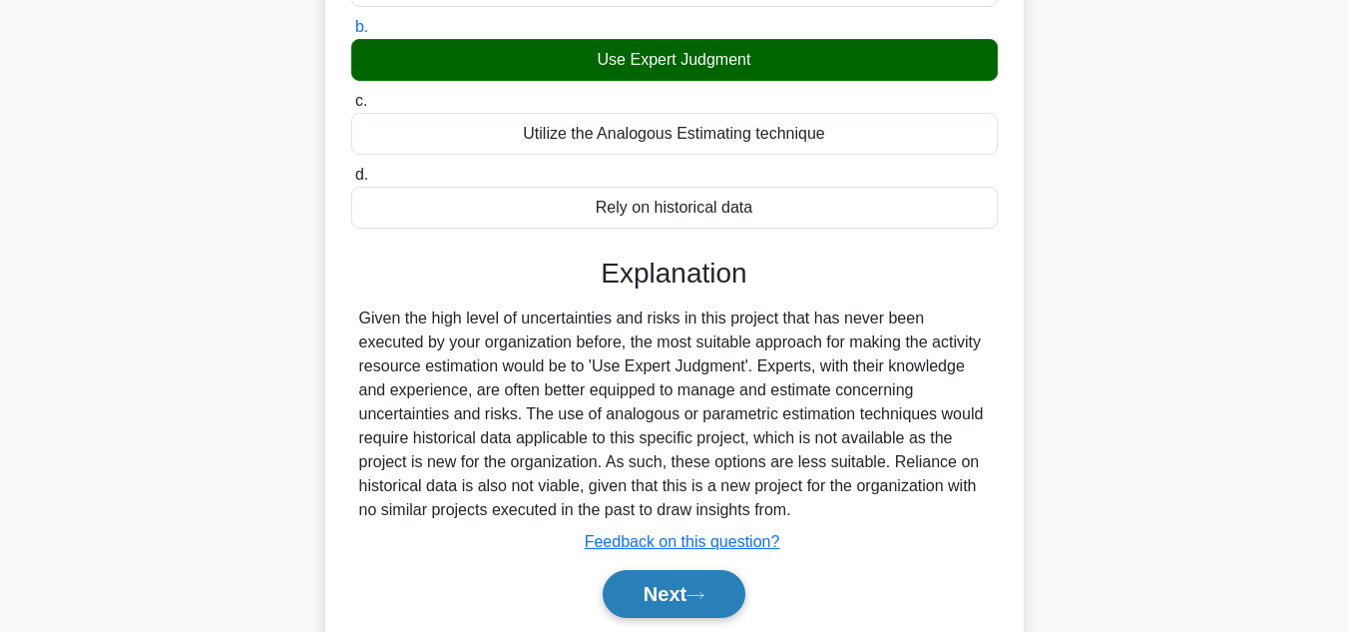
click at [668, 604] on button "Next" at bounding box center [674, 594] width 143 height 48
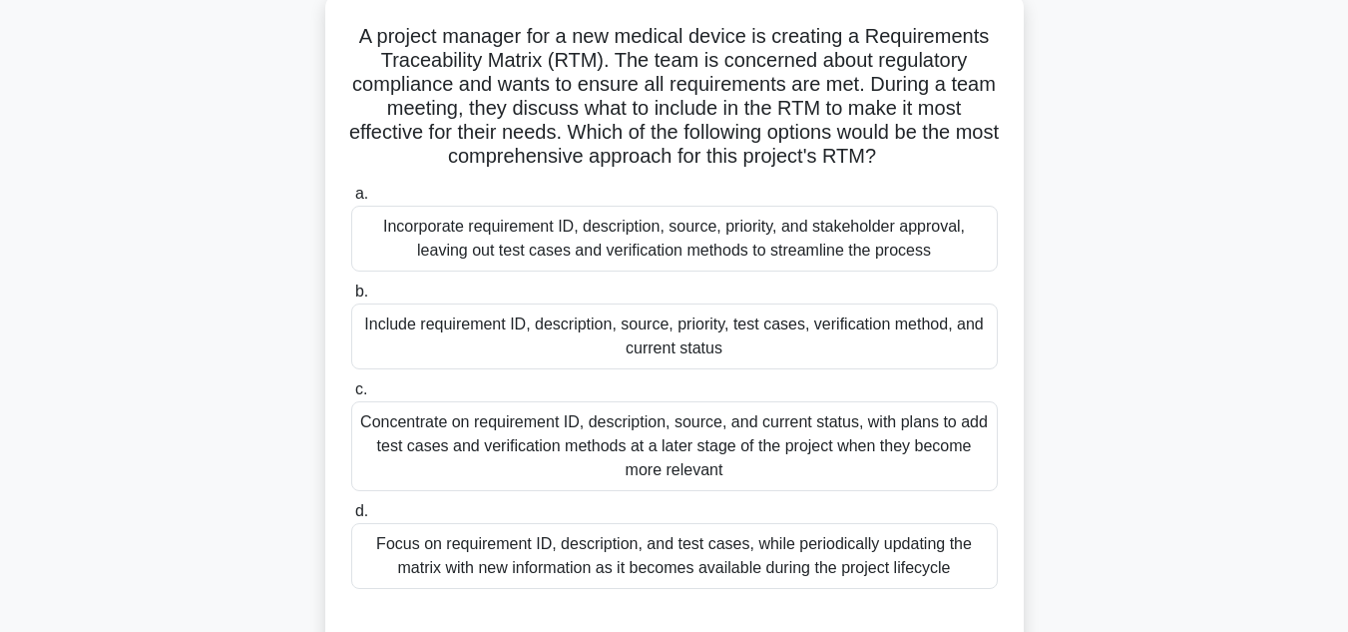
scroll to position [131, 0]
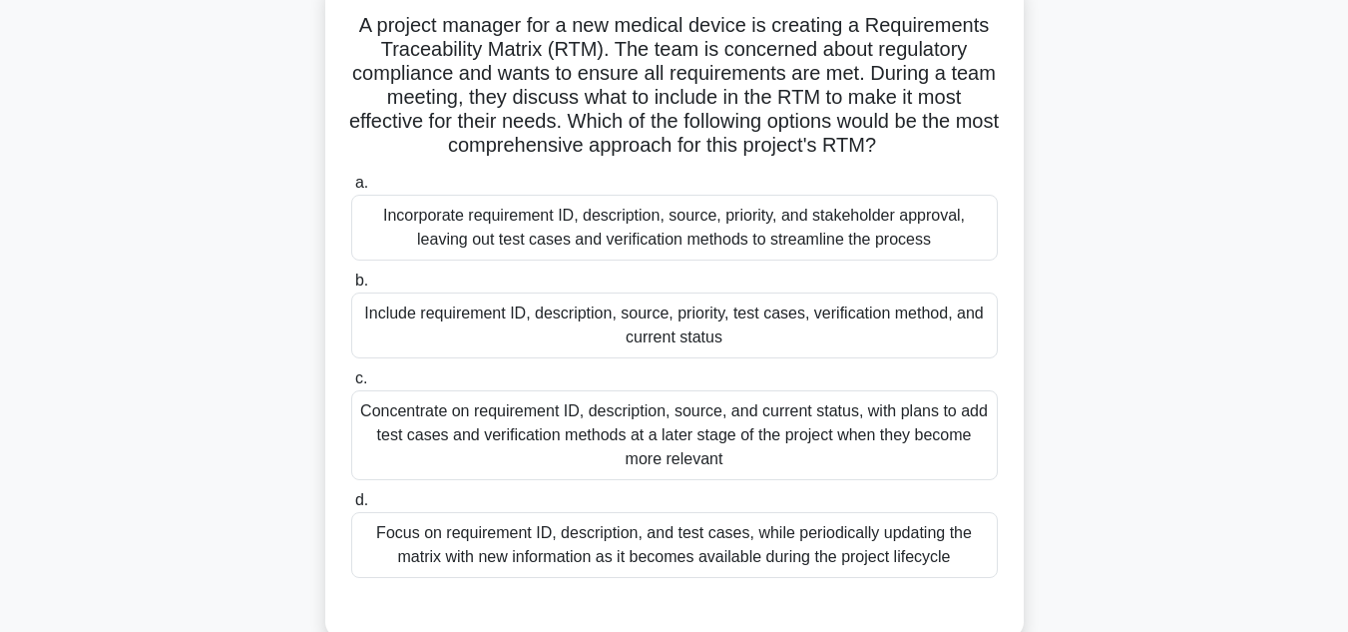
click at [652, 311] on div "Include requirement ID, description, source, priority, test cases, verification…" at bounding box center [674, 325] width 647 height 66
click at [351, 287] on input "b. Include requirement ID, description, source, priority, test cases, verificat…" at bounding box center [351, 280] width 0 height 13
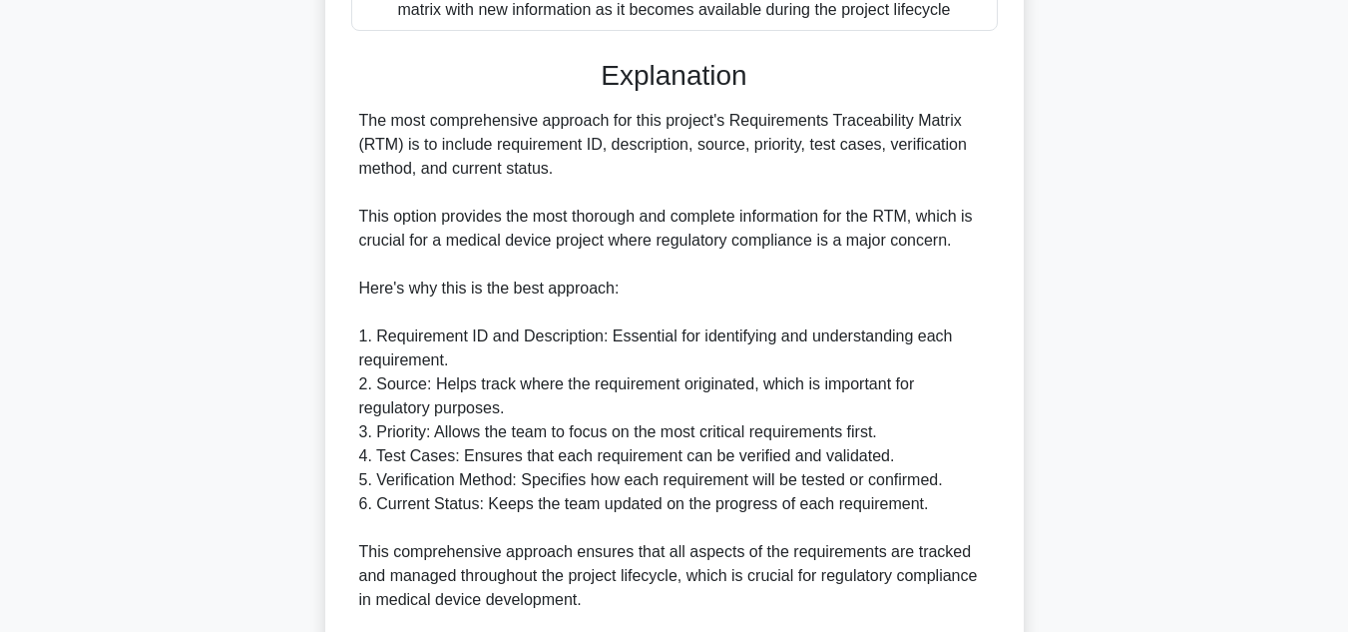
scroll to position [1199, 0]
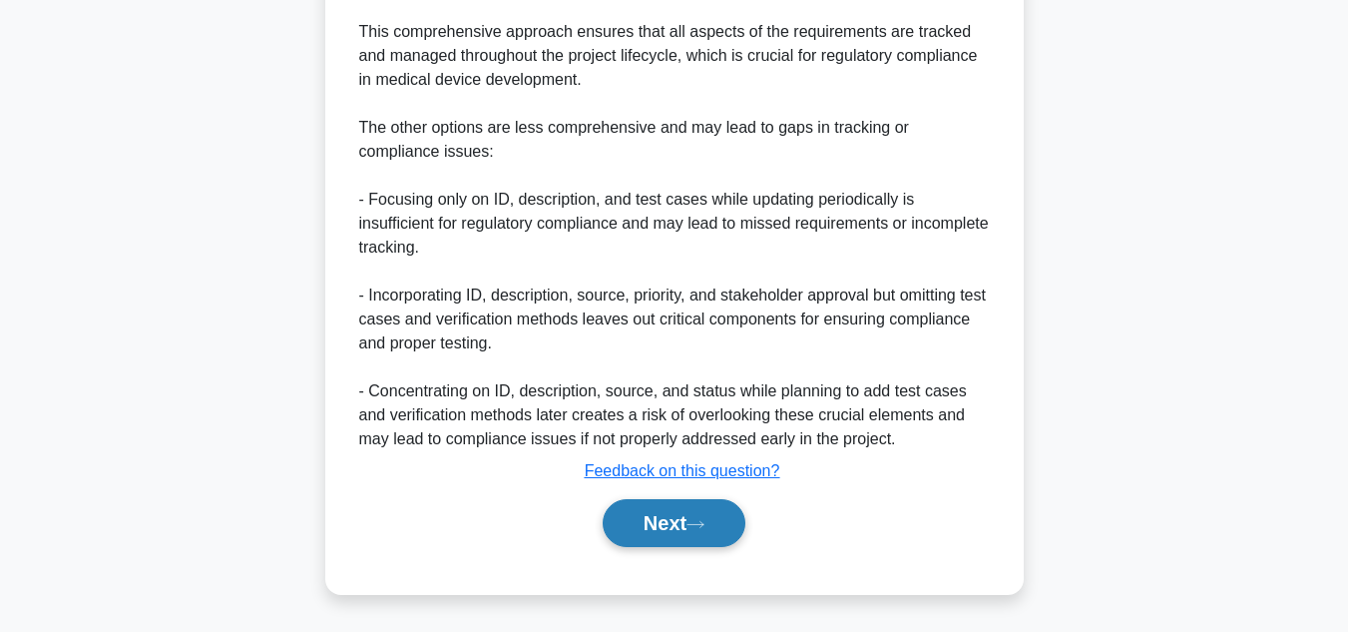
click at [655, 507] on button "Next" at bounding box center [674, 523] width 143 height 48
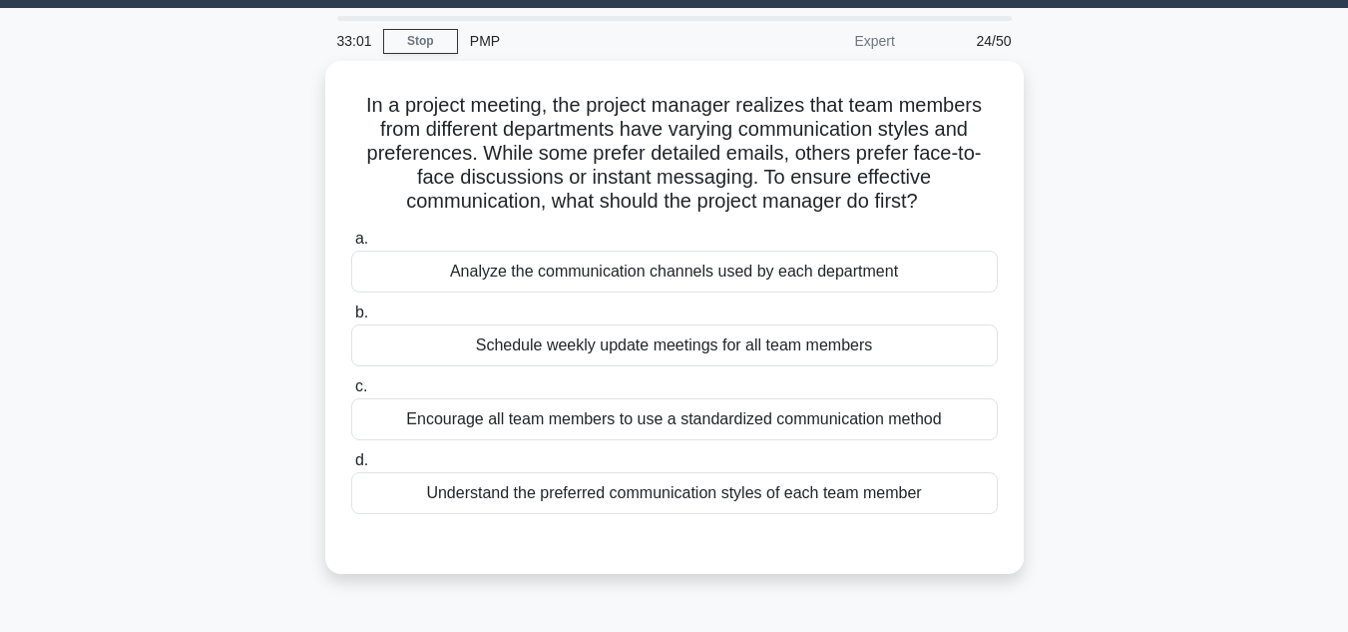
scroll to position [58, 0]
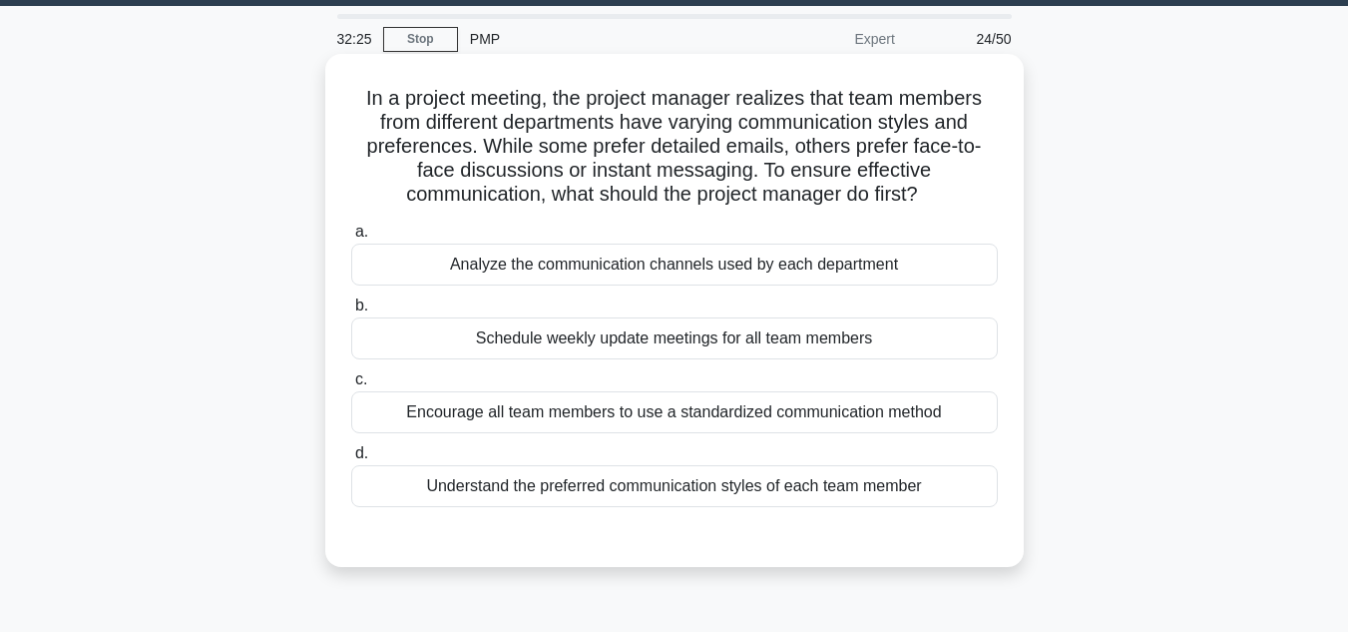
click at [808, 410] on div "Encourage all team members to use a standardized communication method" at bounding box center [674, 412] width 647 height 42
click at [351, 386] on input "c. Encourage all team members to use a standardized communication method" at bounding box center [351, 379] width 0 height 13
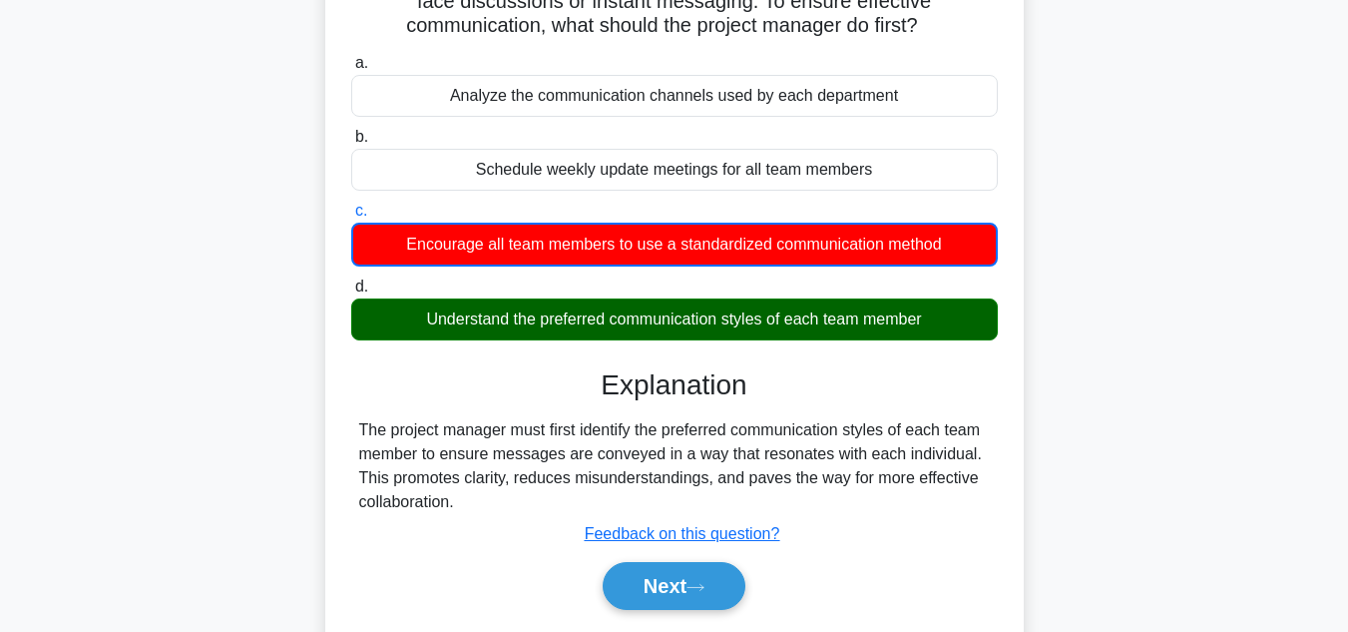
scroll to position [233, 0]
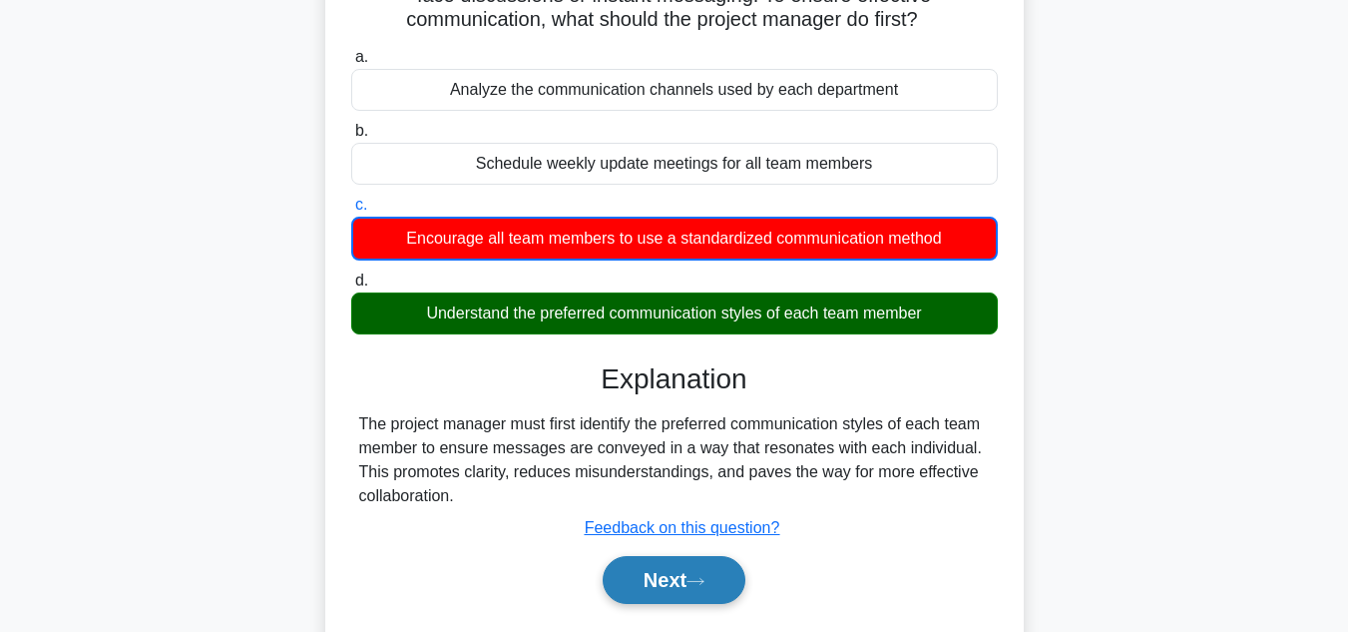
click at [643, 585] on button "Next" at bounding box center [674, 580] width 143 height 48
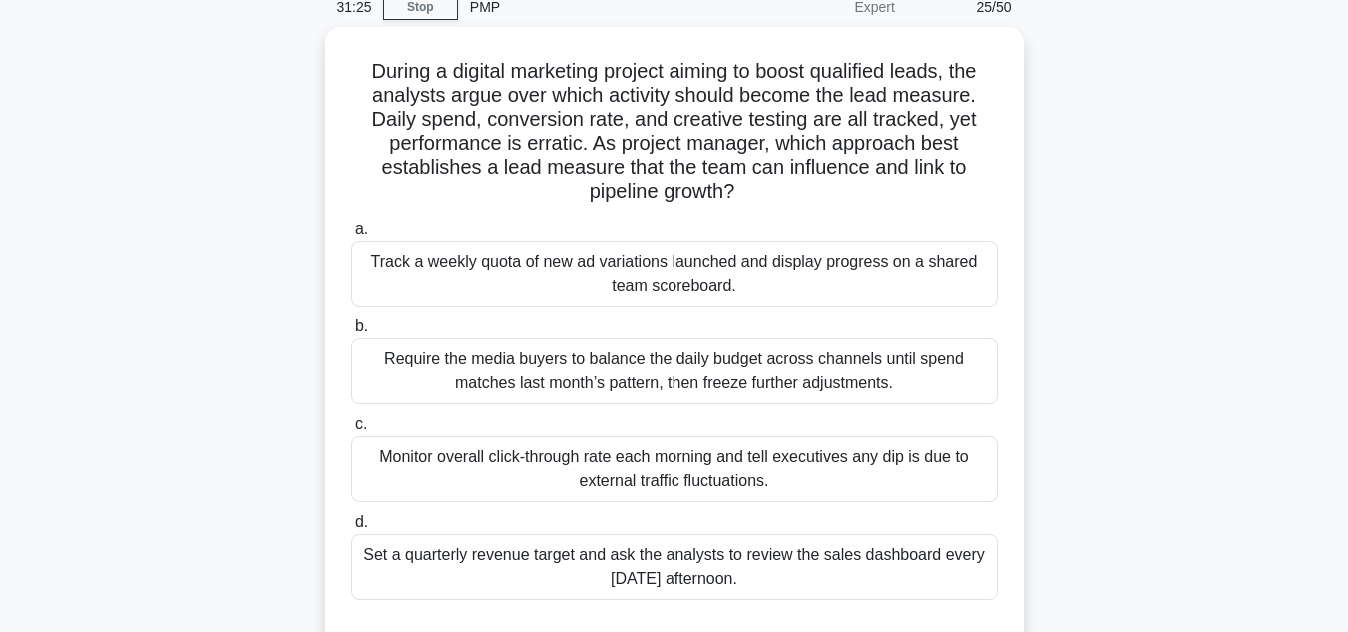
scroll to position [109, 0]
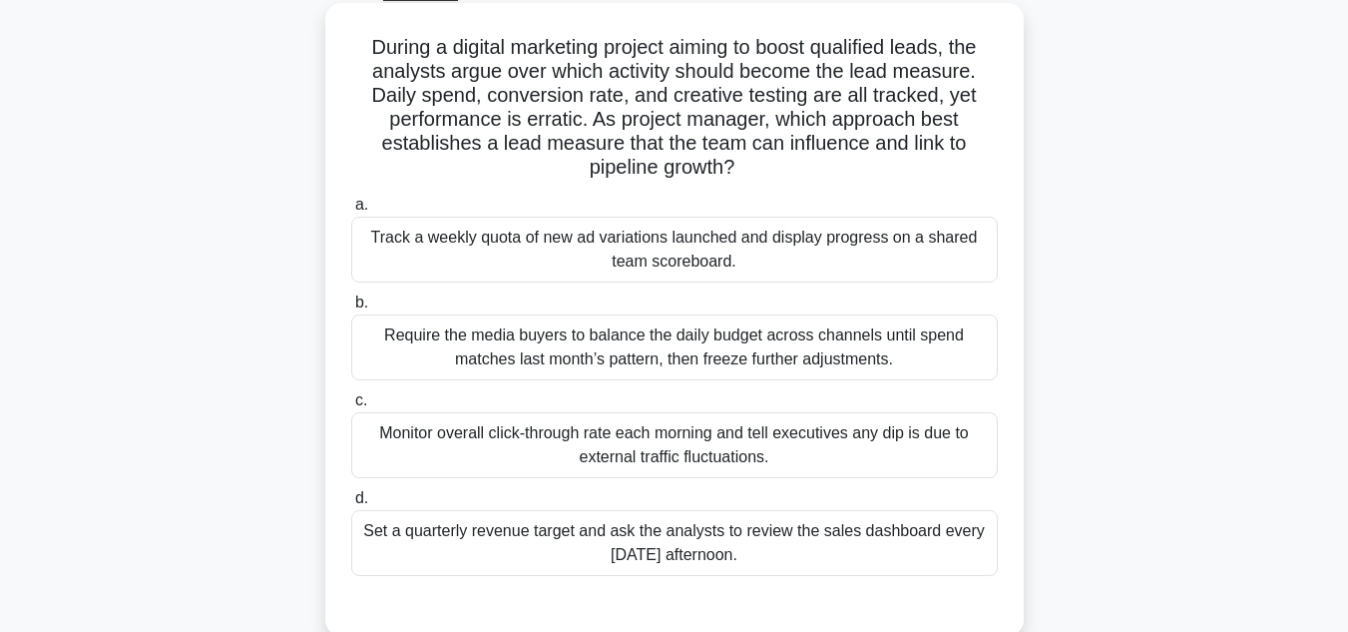
click at [779, 433] on div "Monitor overall click-through rate each morning and tell executives any dip is …" at bounding box center [674, 445] width 647 height 66
click at [351, 407] on input "c. Monitor overall click-through rate each morning and tell executives any dip …" at bounding box center [351, 400] width 0 height 13
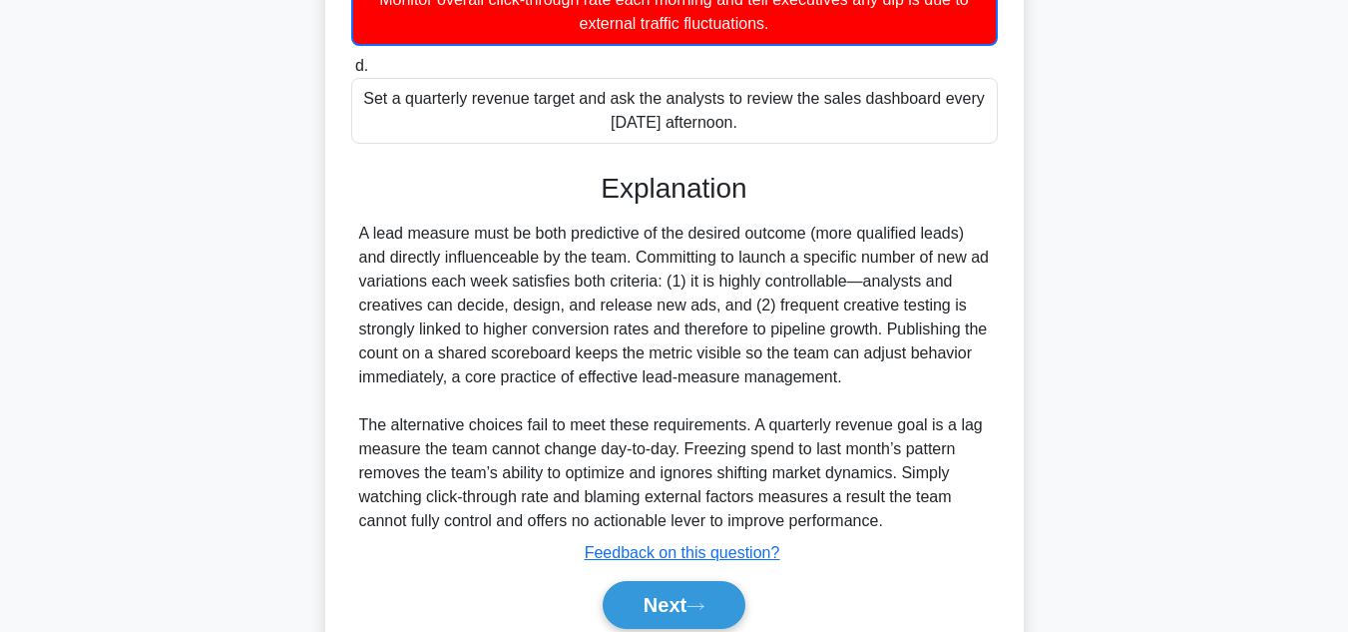
scroll to position [626, 0]
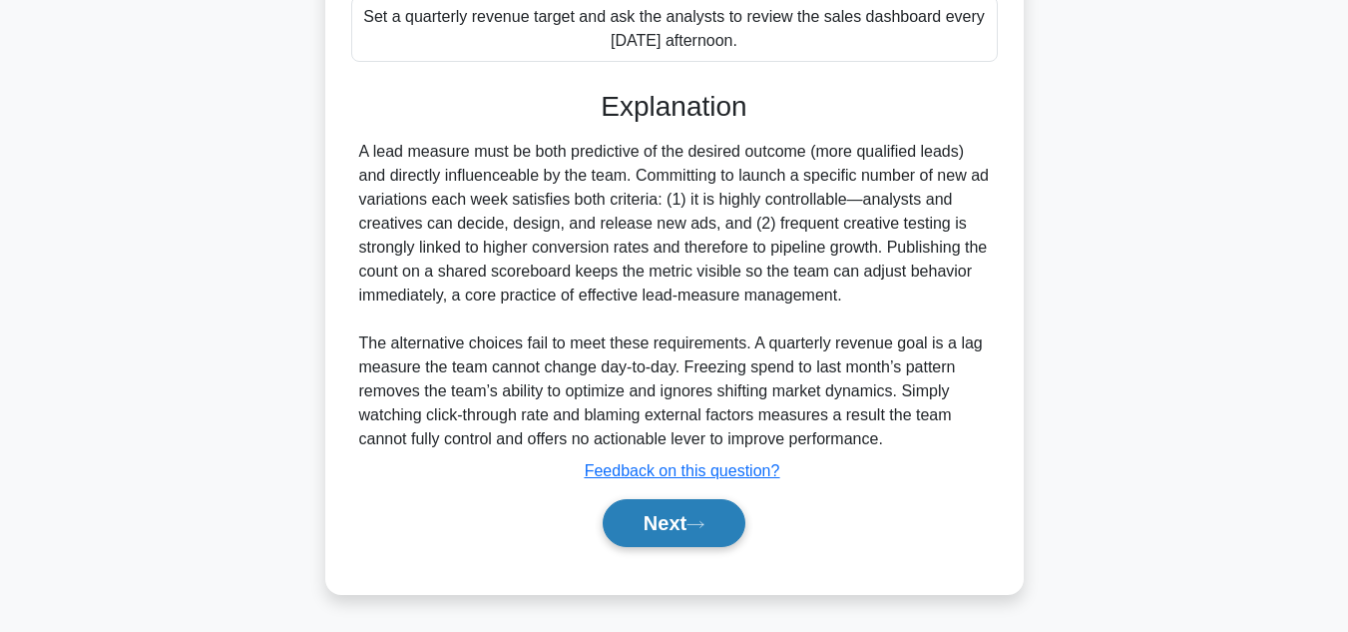
click at [674, 529] on button "Next" at bounding box center [674, 523] width 143 height 48
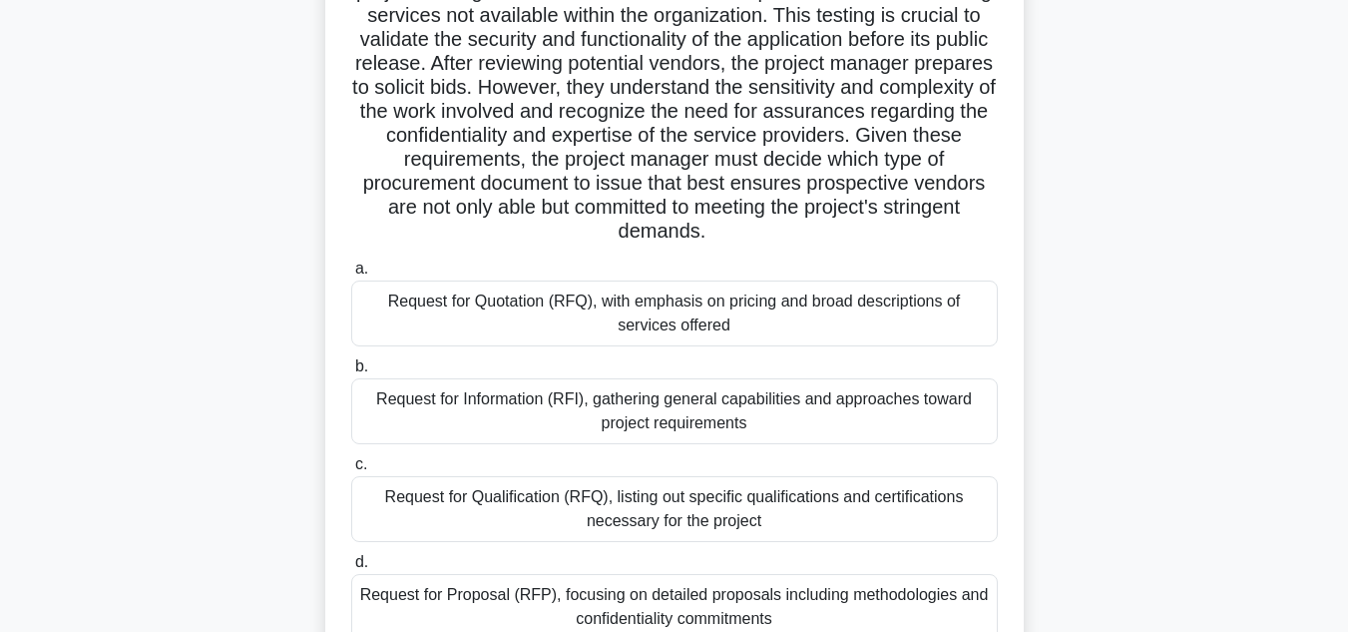
scroll to position [197, 0]
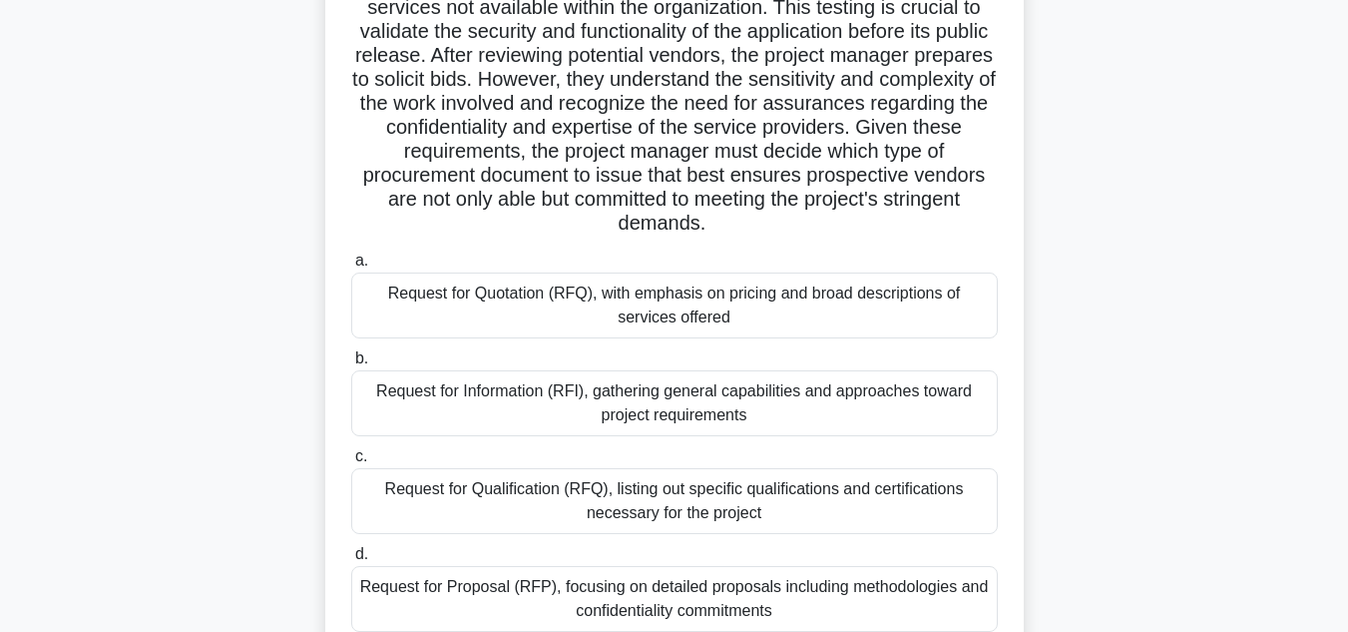
click at [678, 603] on div "Request for Proposal (RFP), focusing on detailed proposals including methodolog…" at bounding box center [674, 599] width 647 height 66
click at [351, 561] on input "d. Request for Proposal (RFP), focusing on detailed proposals including methodo…" at bounding box center [351, 554] width 0 height 13
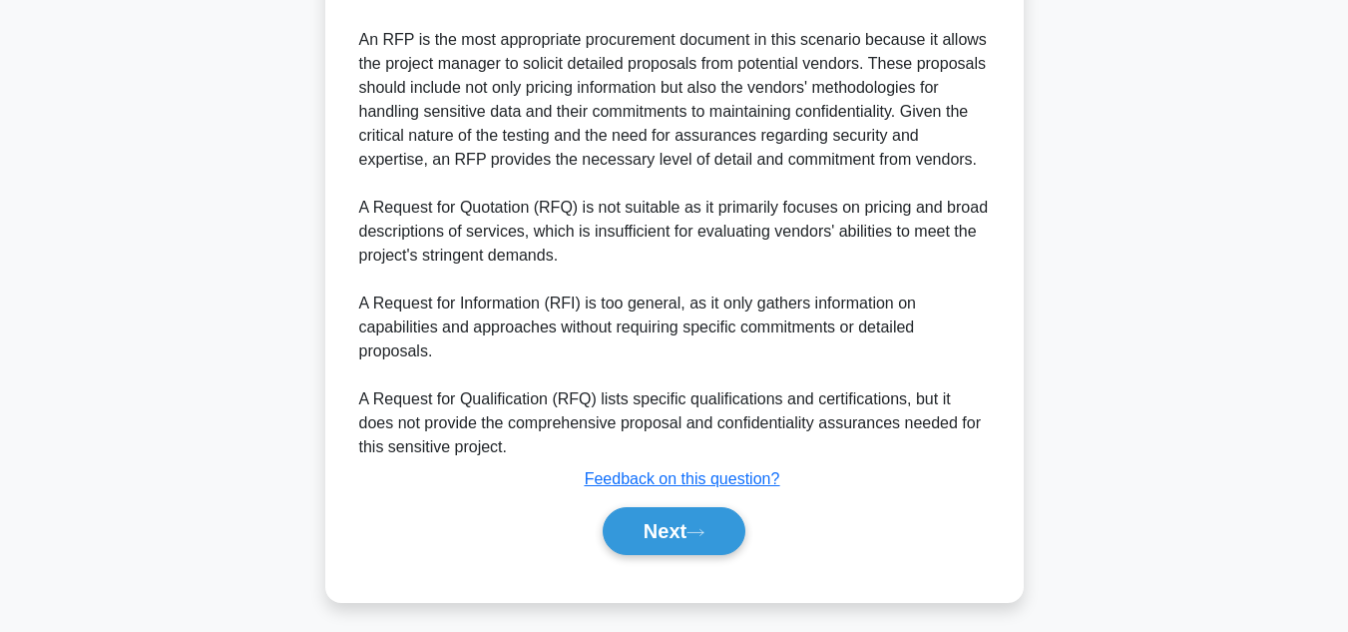
scroll to position [959, 0]
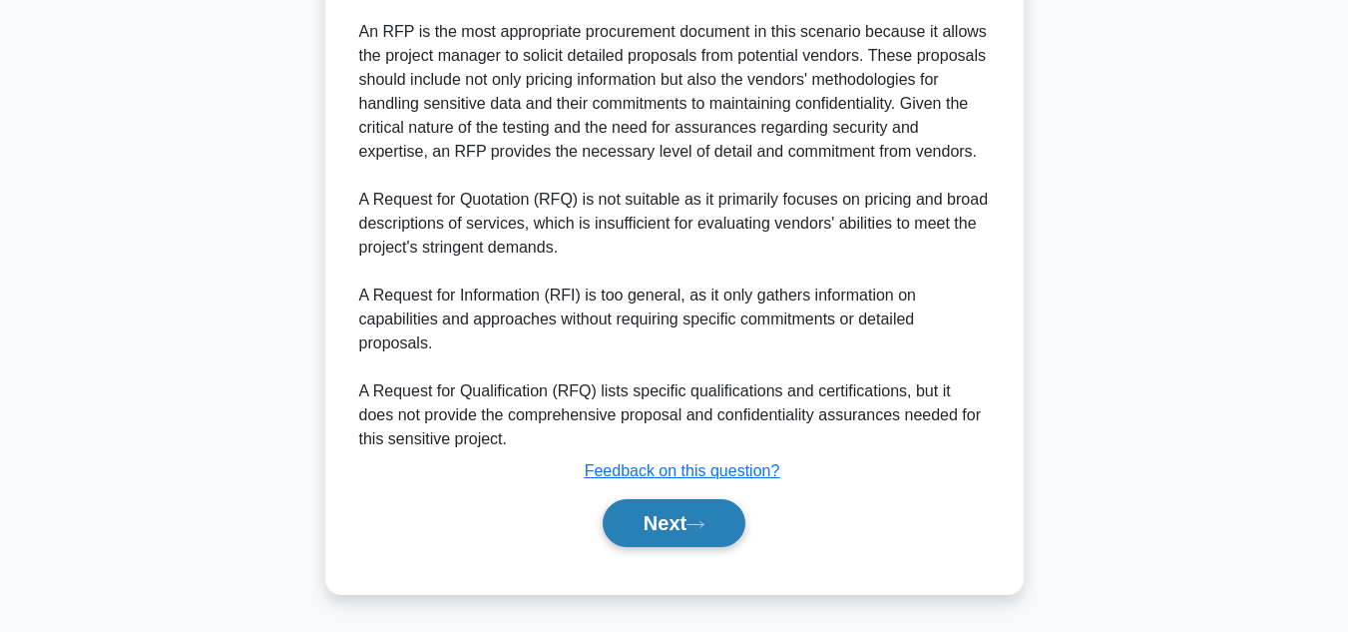
click at [712, 532] on button "Next" at bounding box center [674, 523] width 143 height 48
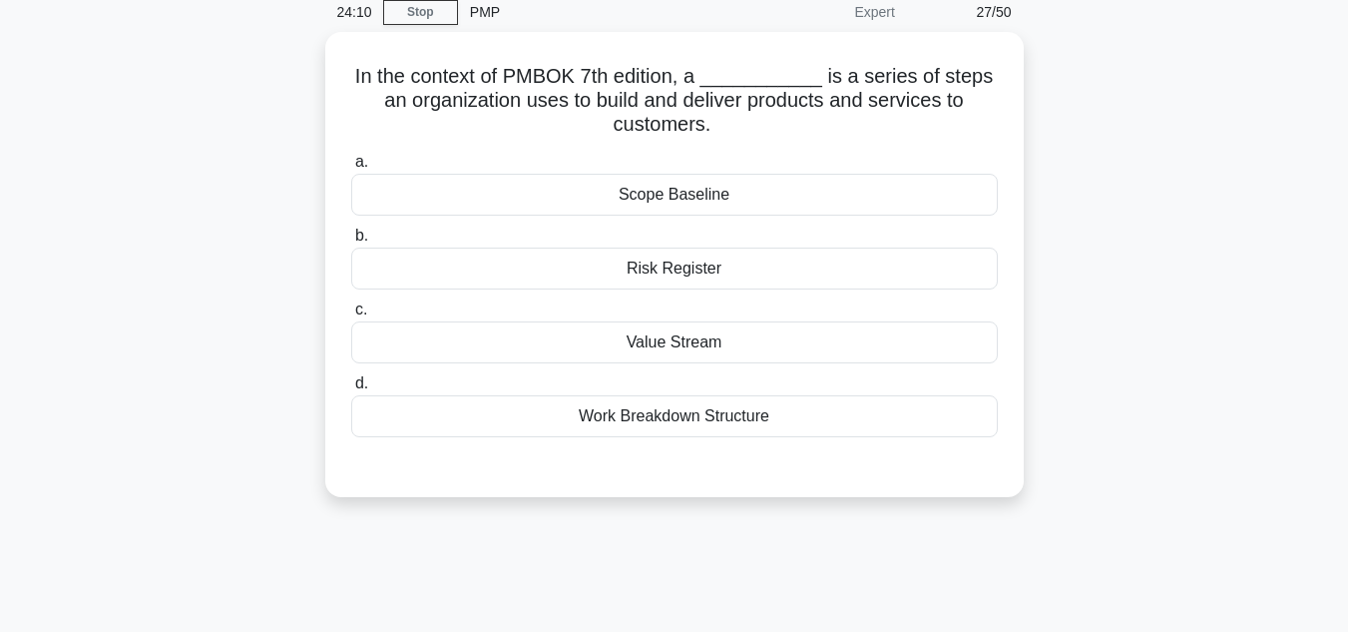
scroll to position [89, 0]
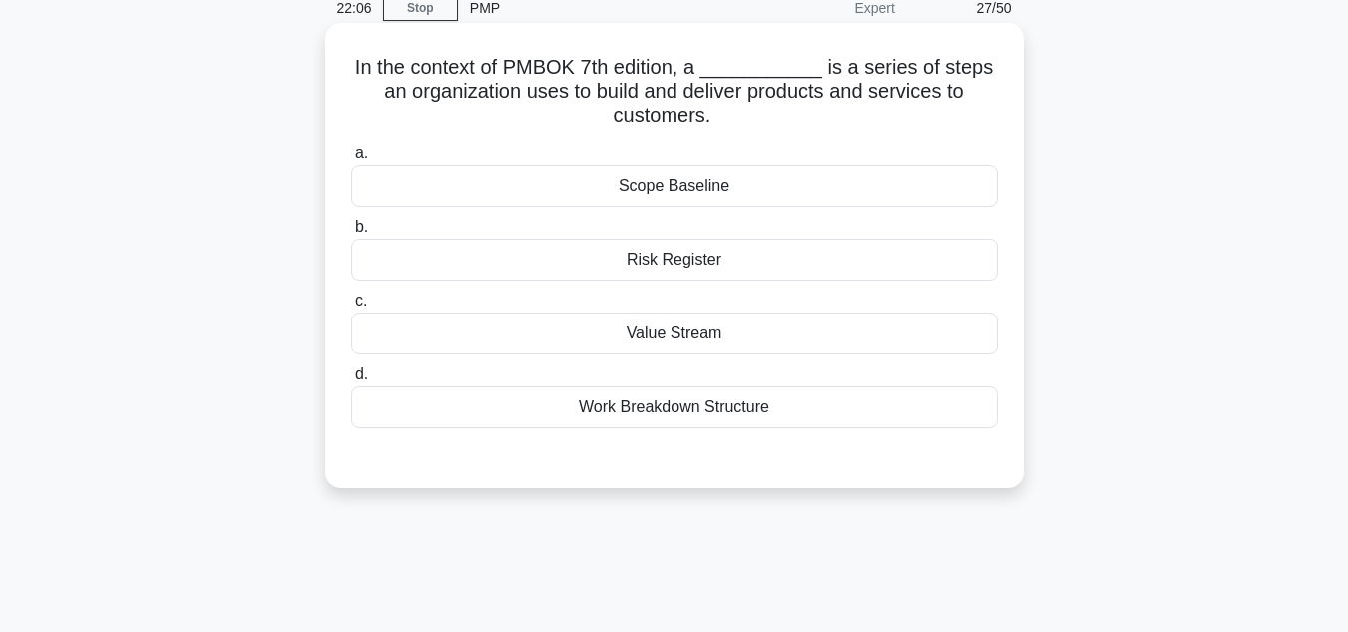
click at [660, 335] on div "Value Stream" at bounding box center [674, 333] width 647 height 42
click at [351, 307] on input "c. Value Stream" at bounding box center [351, 300] width 0 height 13
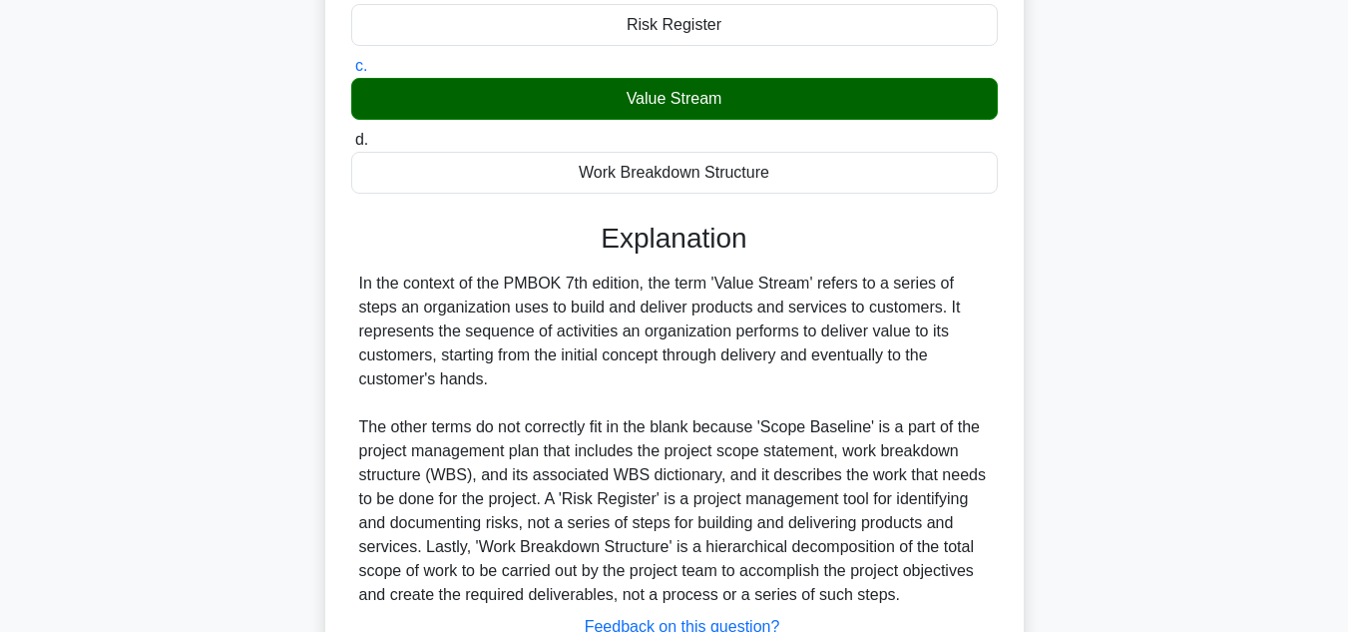
scroll to position [480, 0]
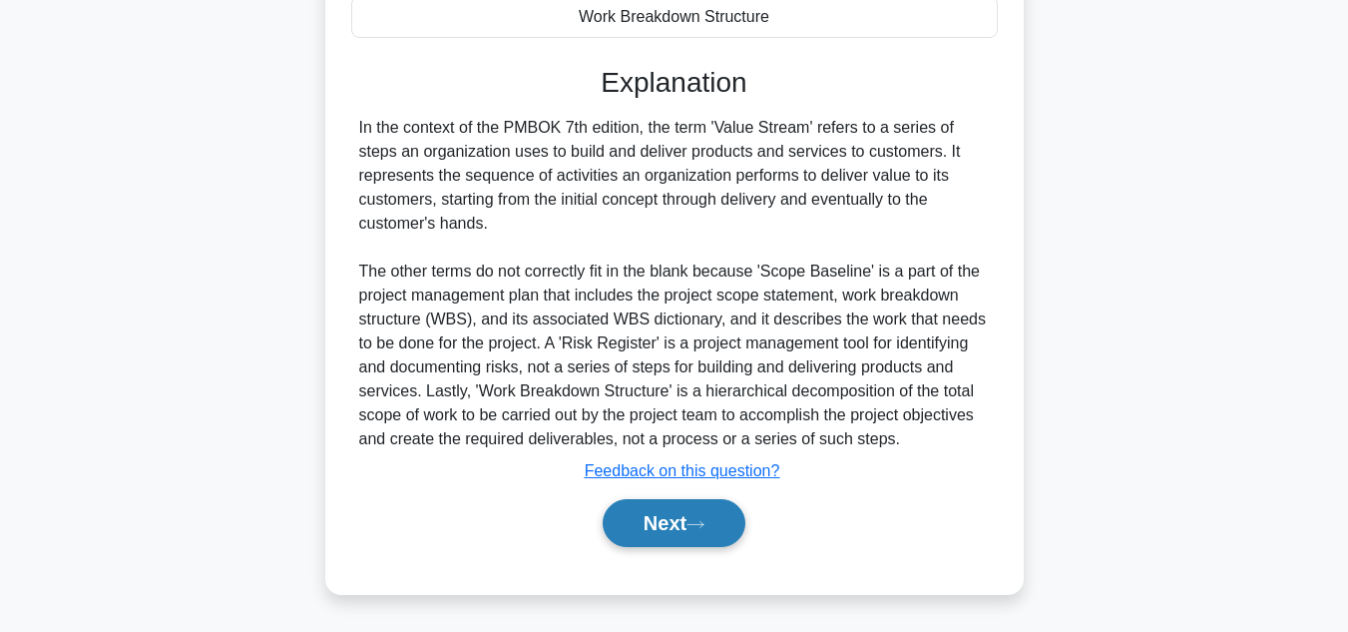
click at [670, 518] on button "Next" at bounding box center [674, 523] width 143 height 48
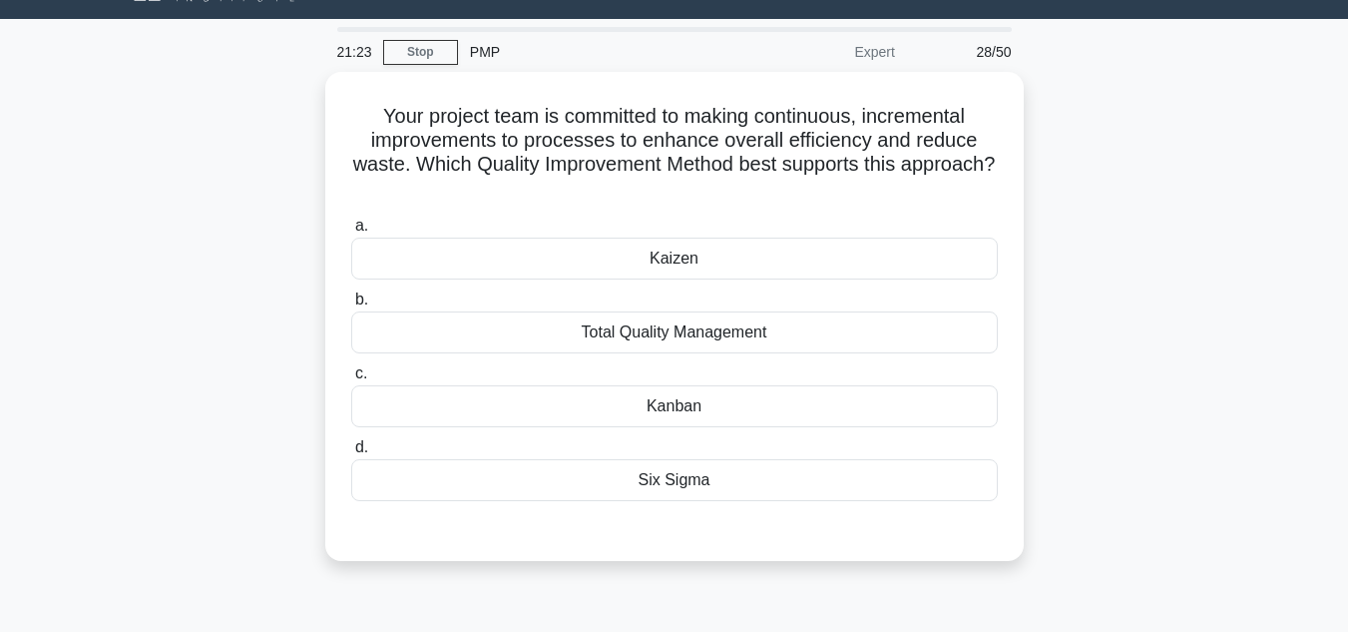
scroll to position [49, 0]
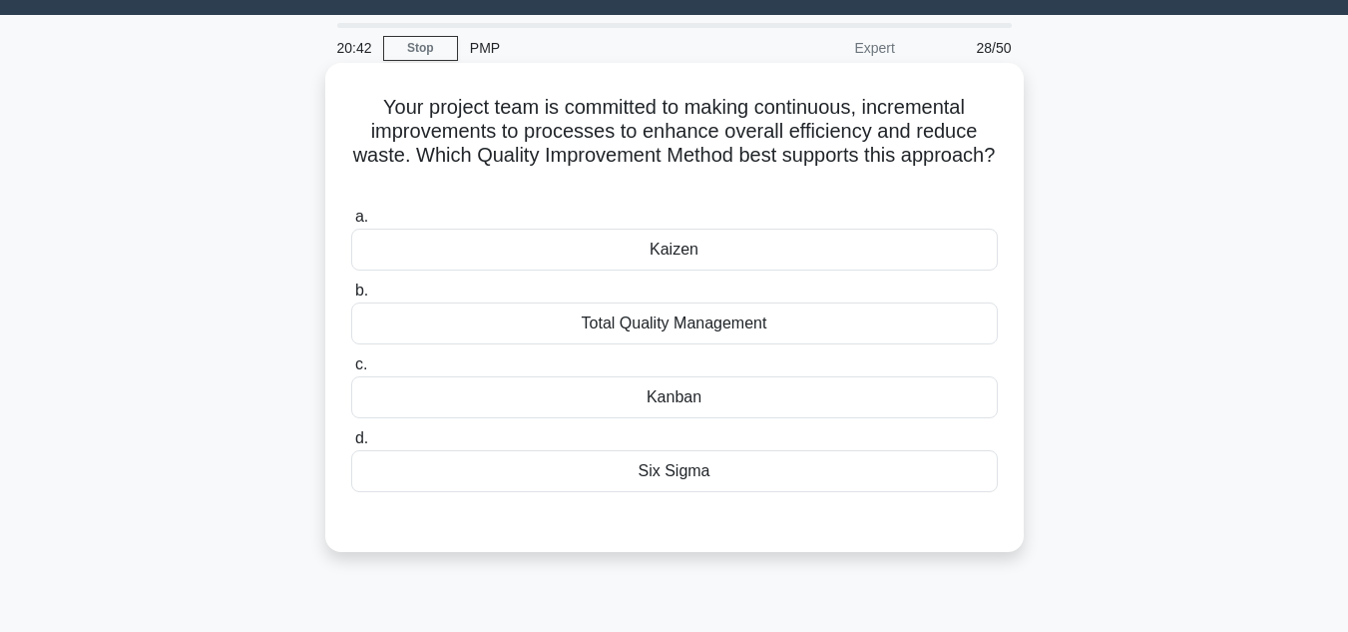
click at [696, 255] on div "Kaizen" at bounding box center [674, 250] width 647 height 42
click at [351, 224] on input "a. Kaizen" at bounding box center [351, 217] width 0 height 13
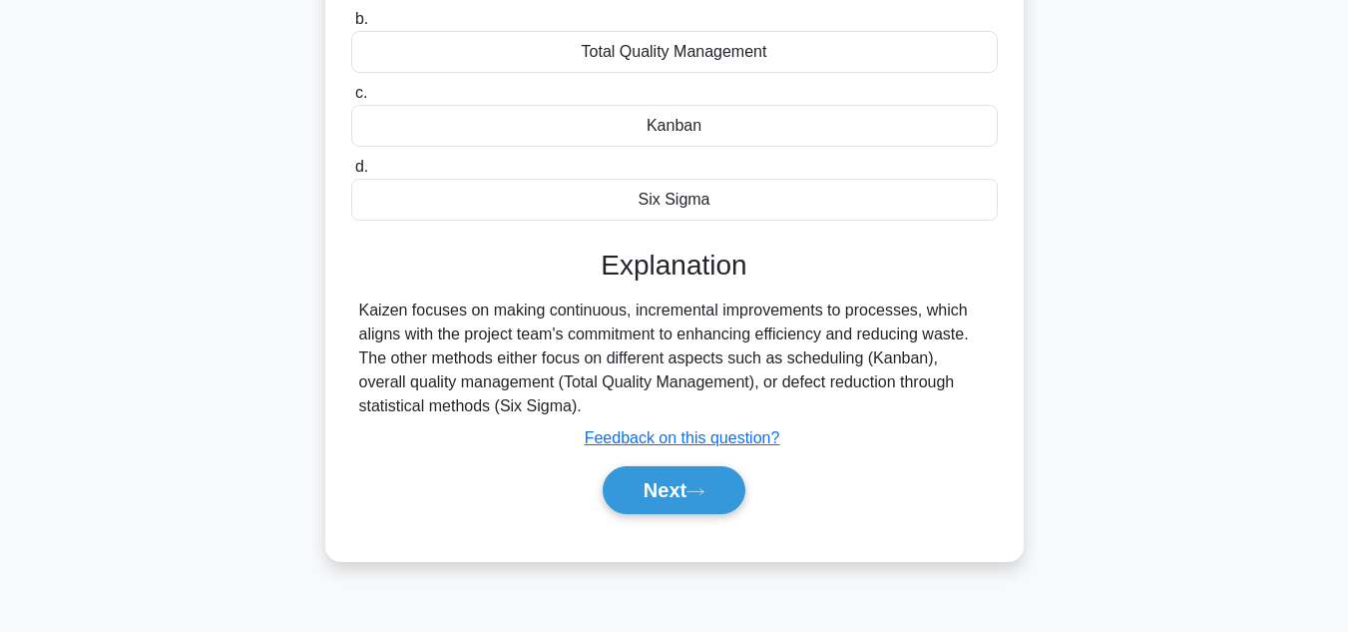
scroll to position [328, 0]
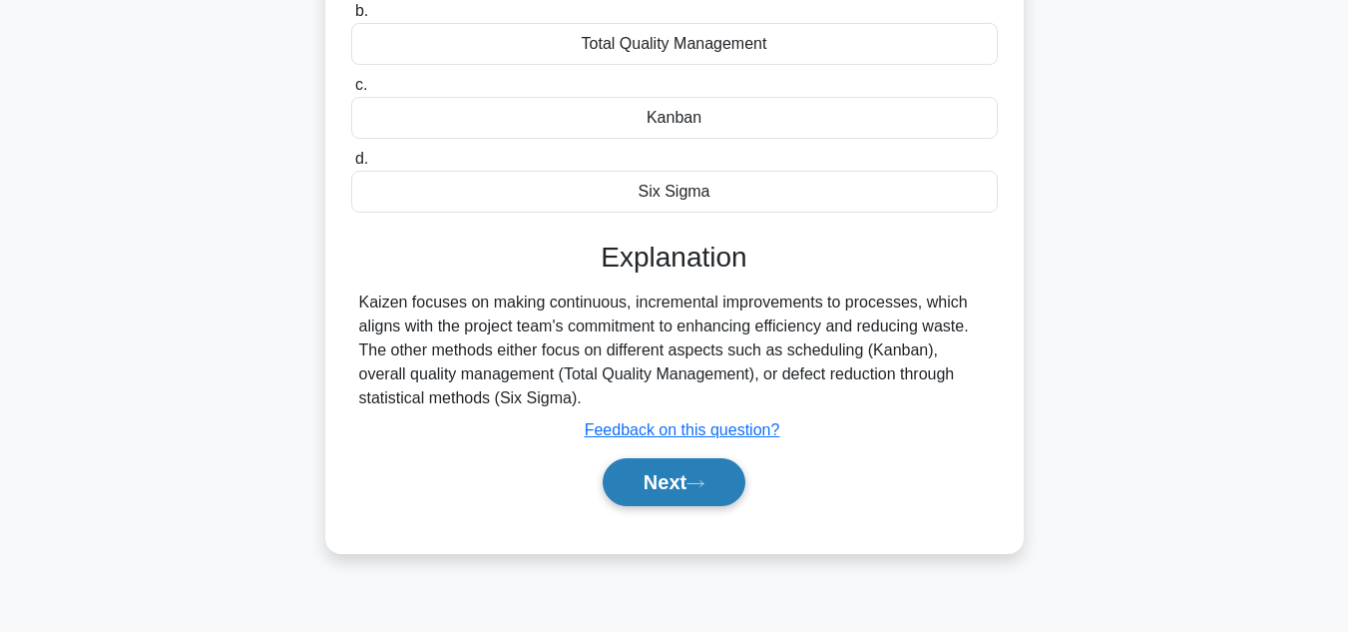
click at [654, 477] on button "Next" at bounding box center [674, 482] width 143 height 48
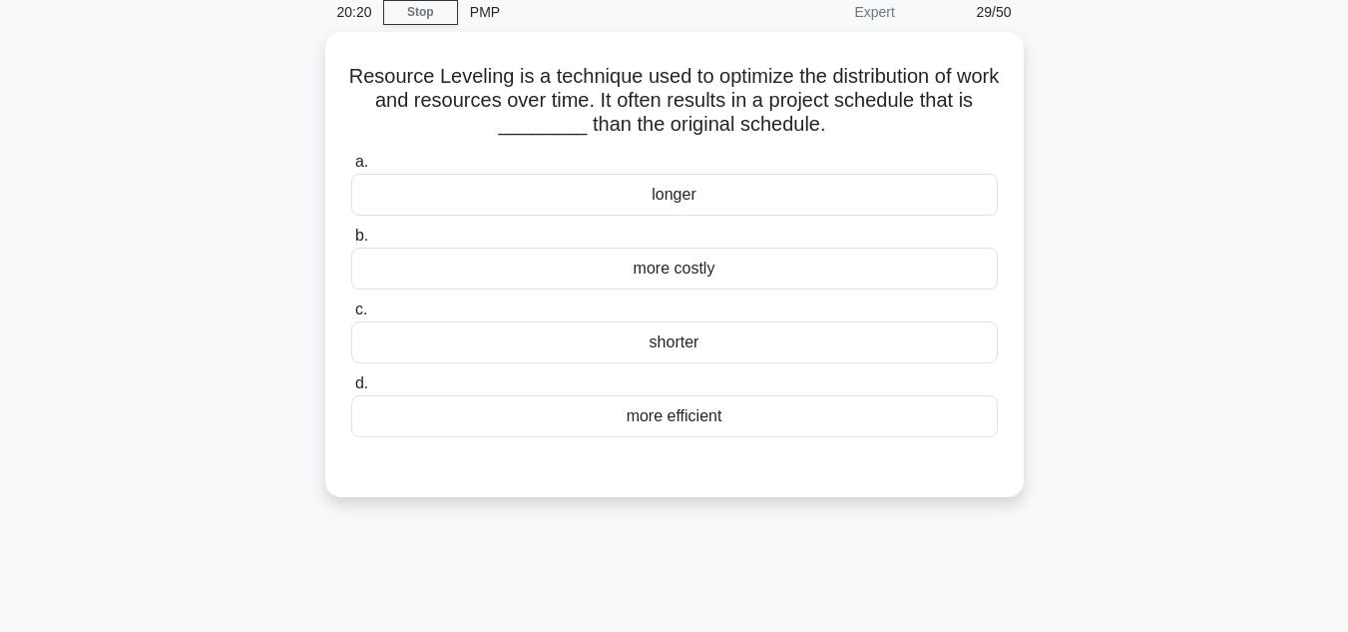
scroll to position [83, 0]
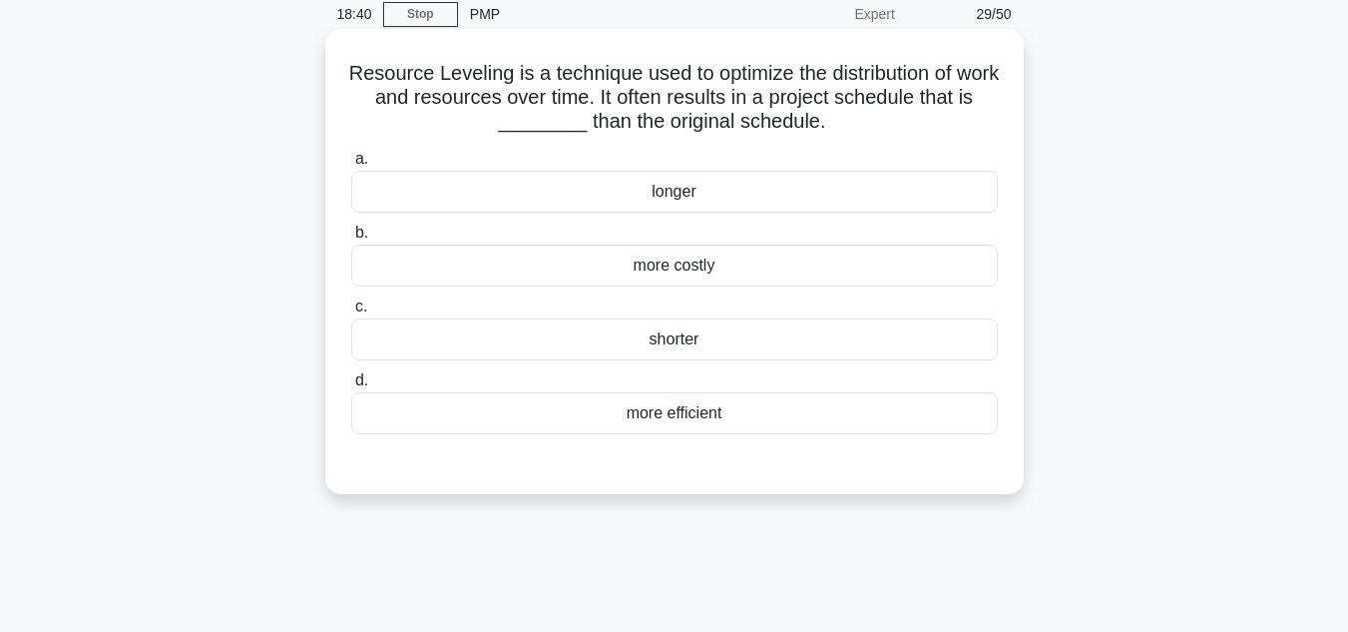
click at [601, 185] on div "longer" at bounding box center [674, 192] width 647 height 42
click at [351, 166] on input "a. longer" at bounding box center [351, 159] width 0 height 13
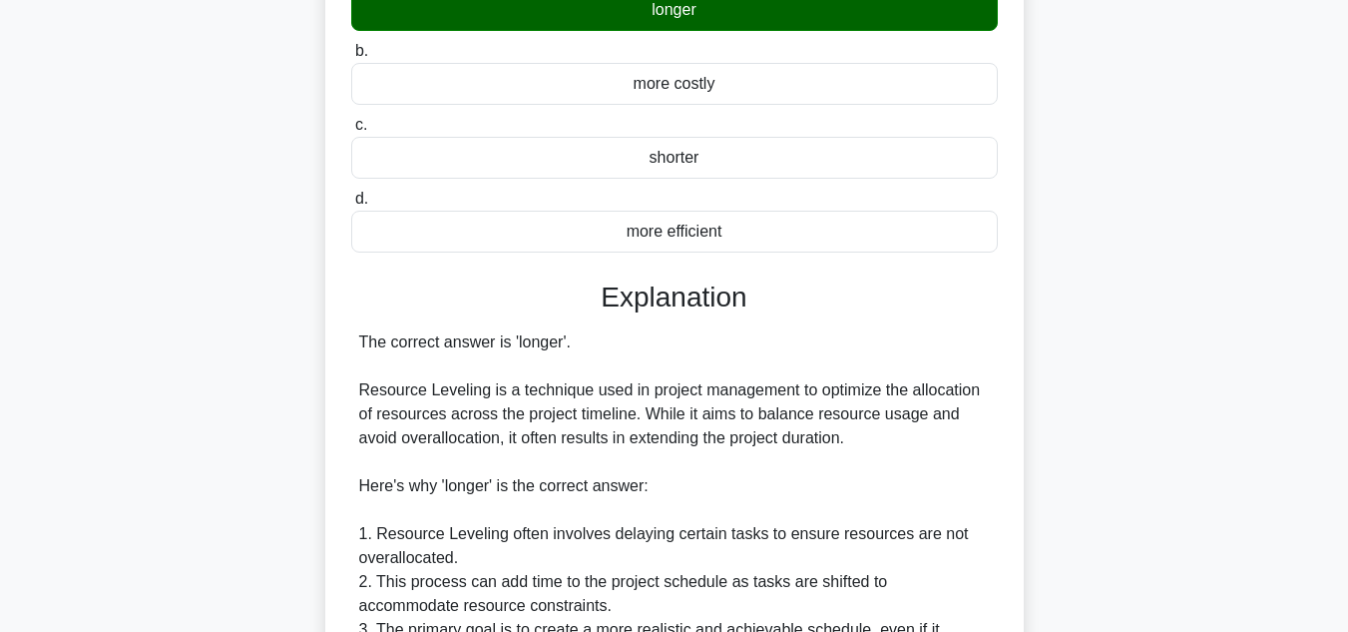
scroll to position [416, 0]
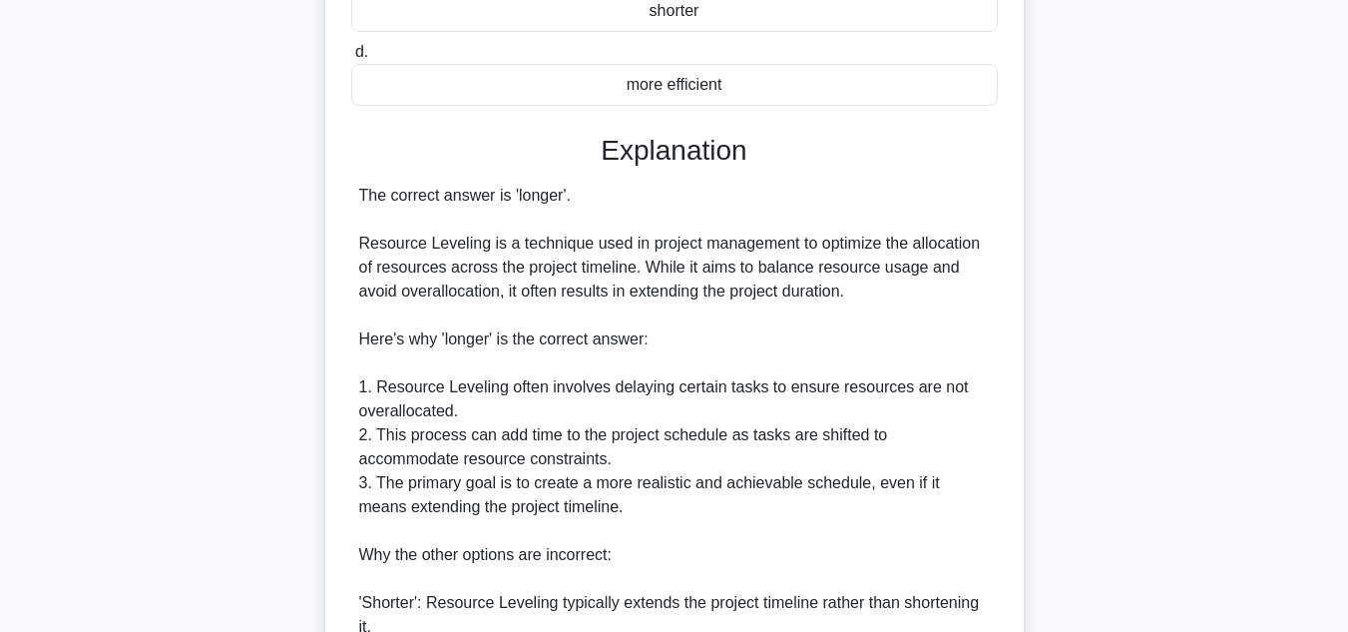
click at [1204, 381] on div "Resource Leveling is a technique used to optimize the distribution of work and …" at bounding box center [675, 337] width 1138 height 1272
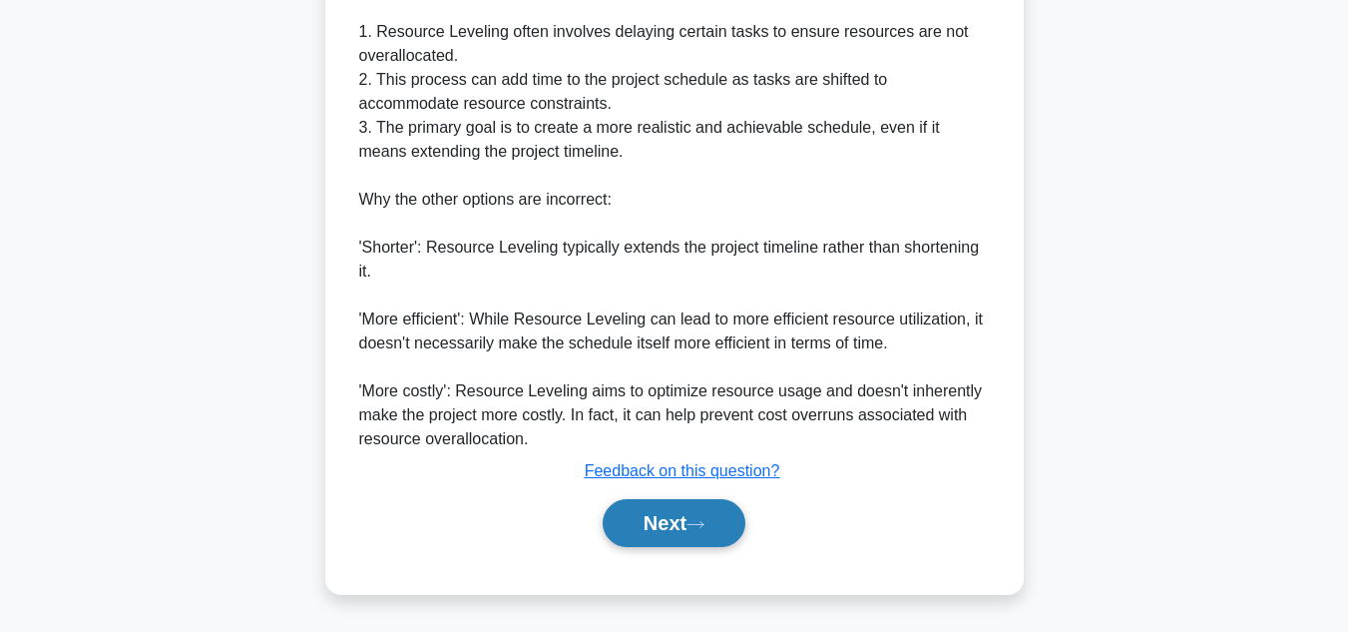
click at [657, 525] on button "Next" at bounding box center [674, 523] width 143 height 48
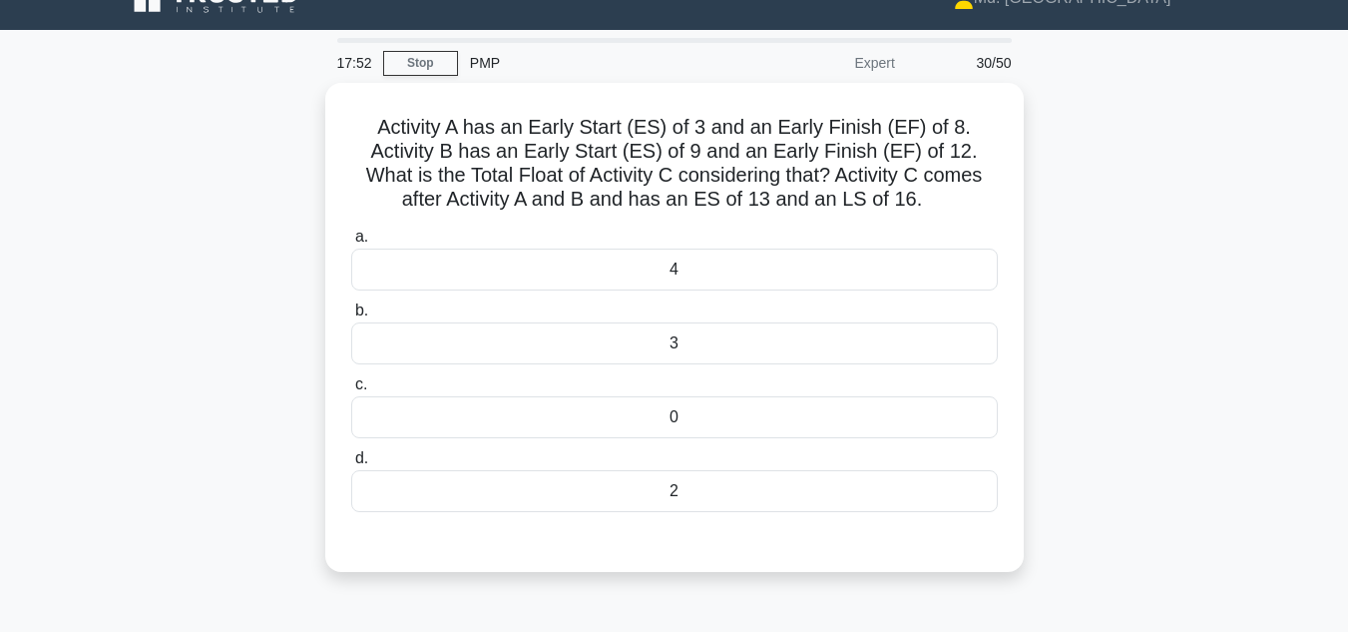
scroll to position [27, 0]
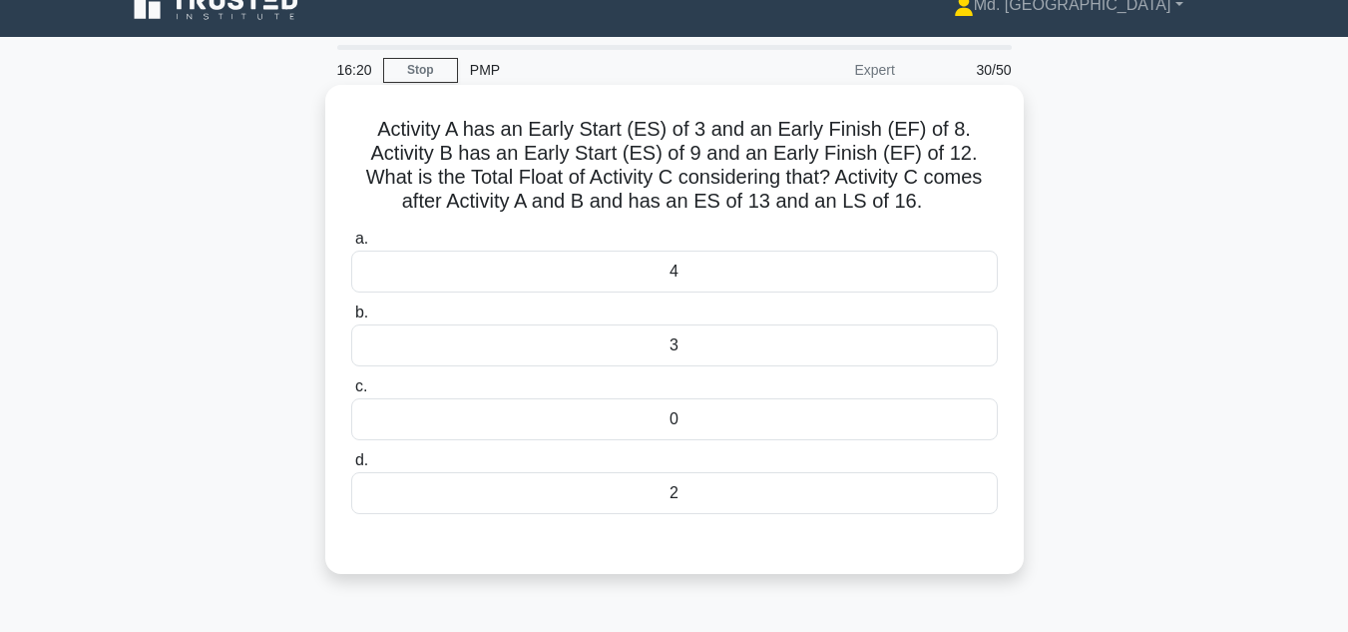
click at [680, 358] on div "3" at bounding box center [674, 345] width 647 height 42
click at [351, 319] on input "b. 3" at bounding box center [351, 312] width 0 height 13
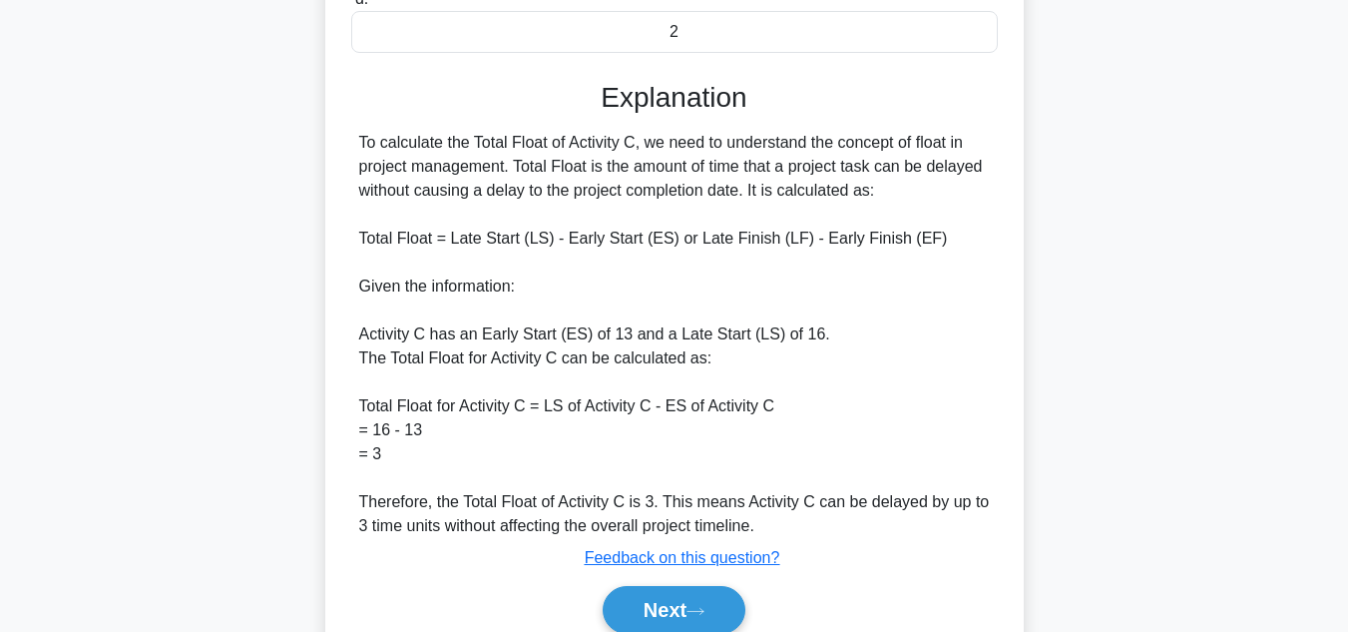
scroll to position [533, 0]
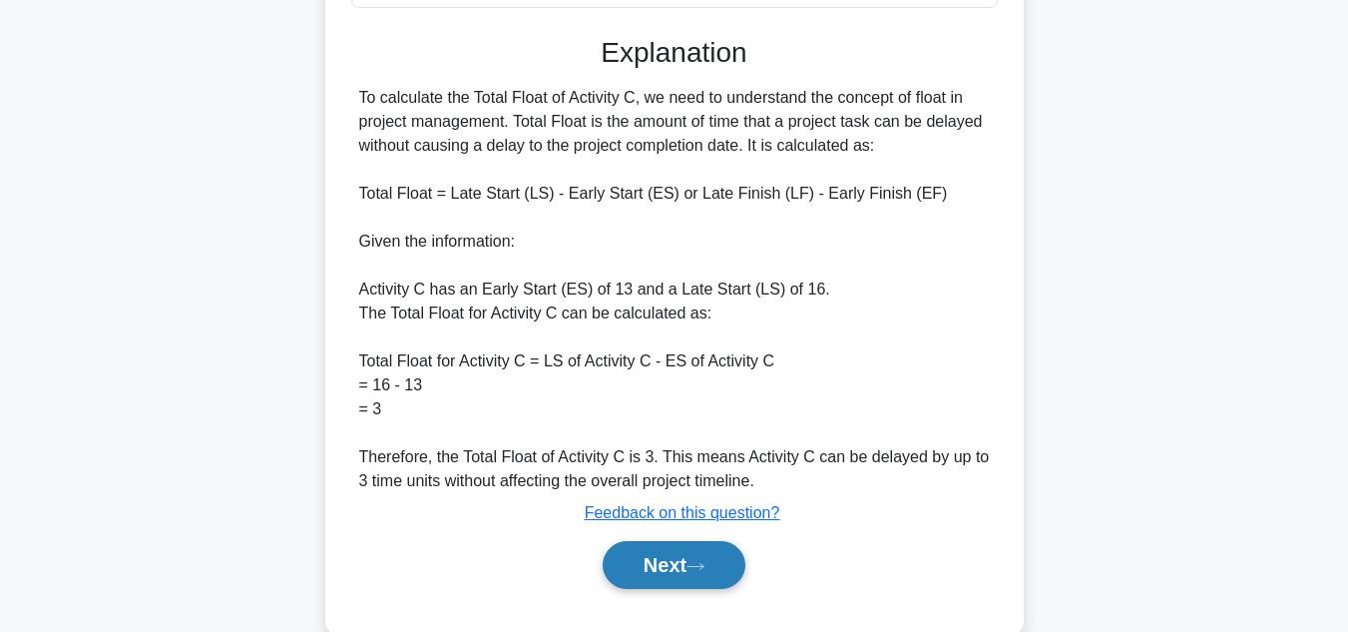
click at [637, 574] on button "Next" at bounding box center [674, 565] width 143 height 48
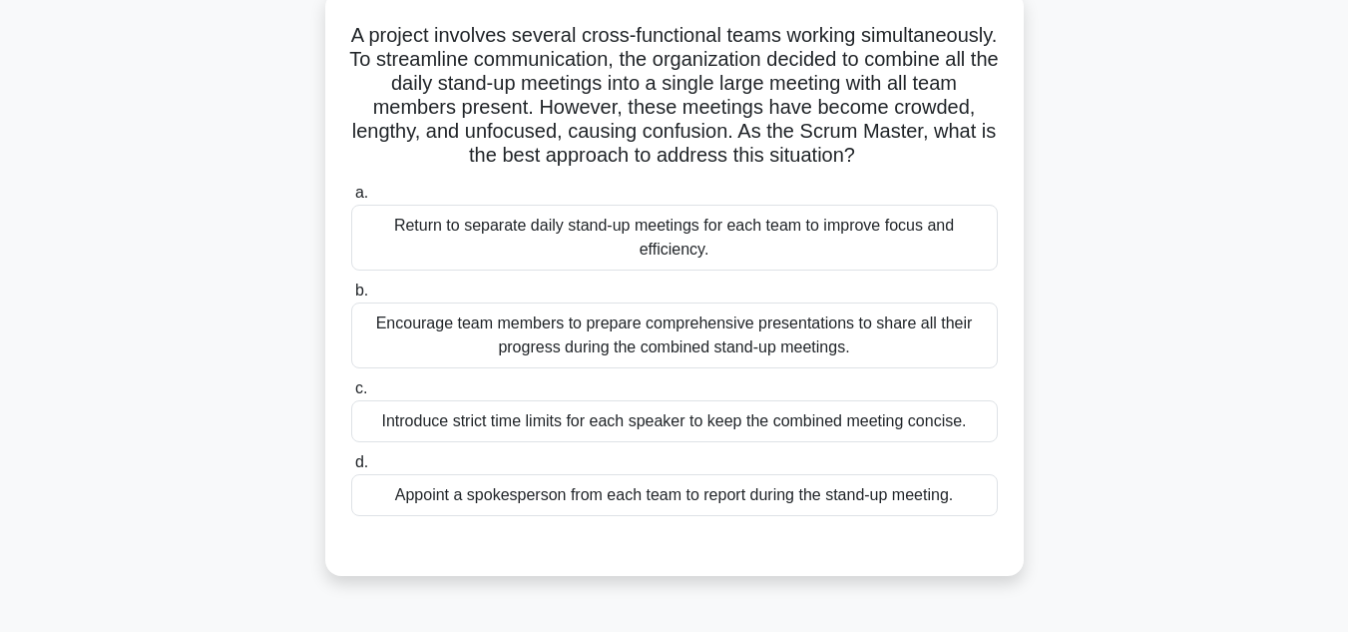
scroll to position [117, 0]
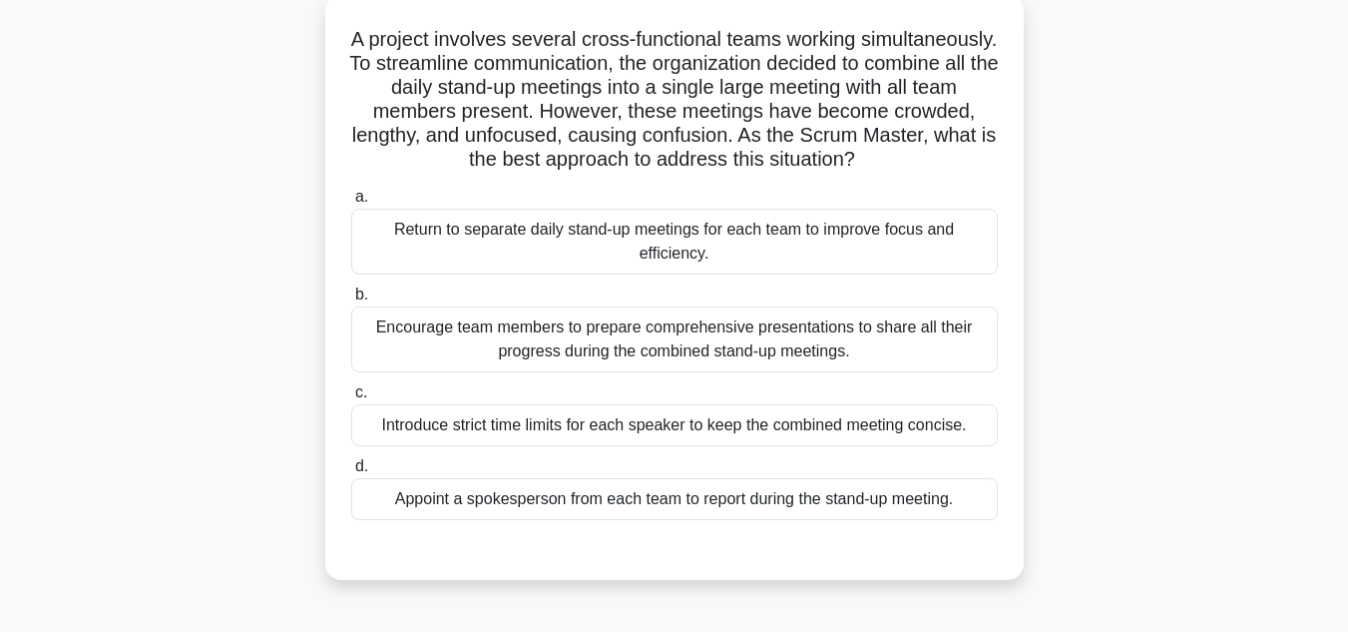
click at [522, 503] on div "Appoint a spokesperson from each team to report during the stand-up meeting." at bounding box center [674, 499] width 647 height 42
click at [351, 473] on input "d. Appoint a spokesperson from each team to report during the stand-up meeting." at bounding box center [351, 466] width 0 height 13
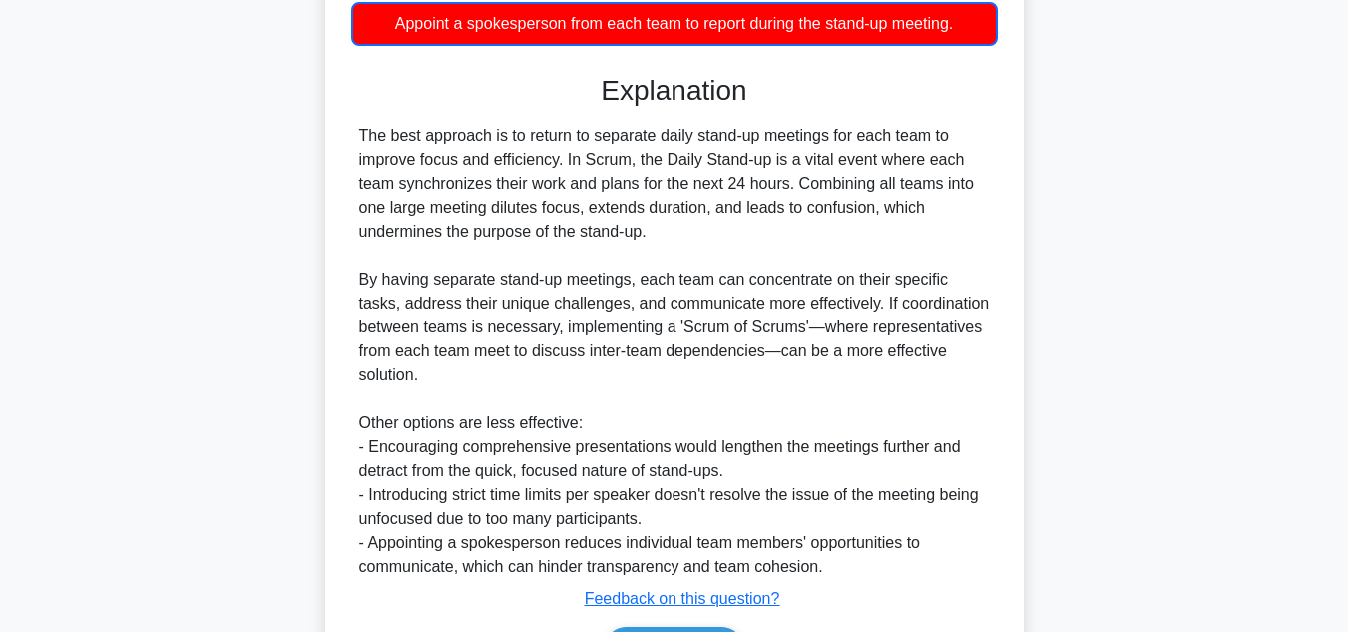
scroll to position [722, 0]
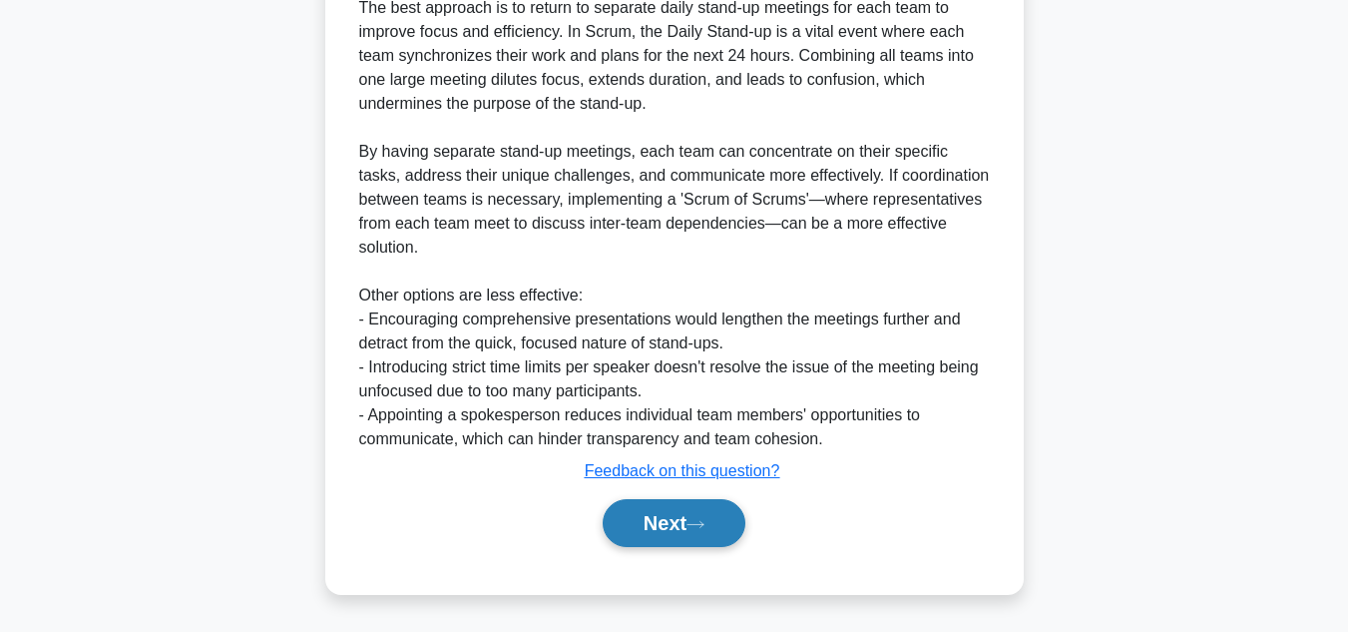
click at [644, 530] on button "Next" at bounding box center [674, 523] width 143 height 48
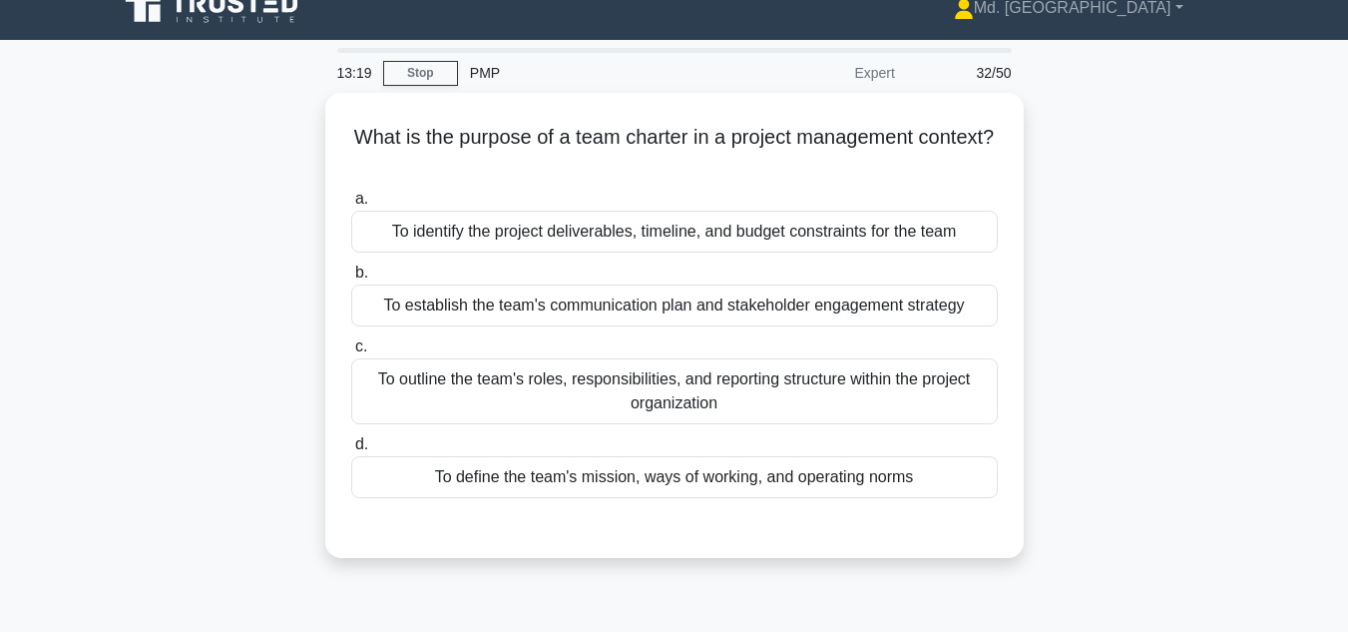
scroll to position [16, 0]
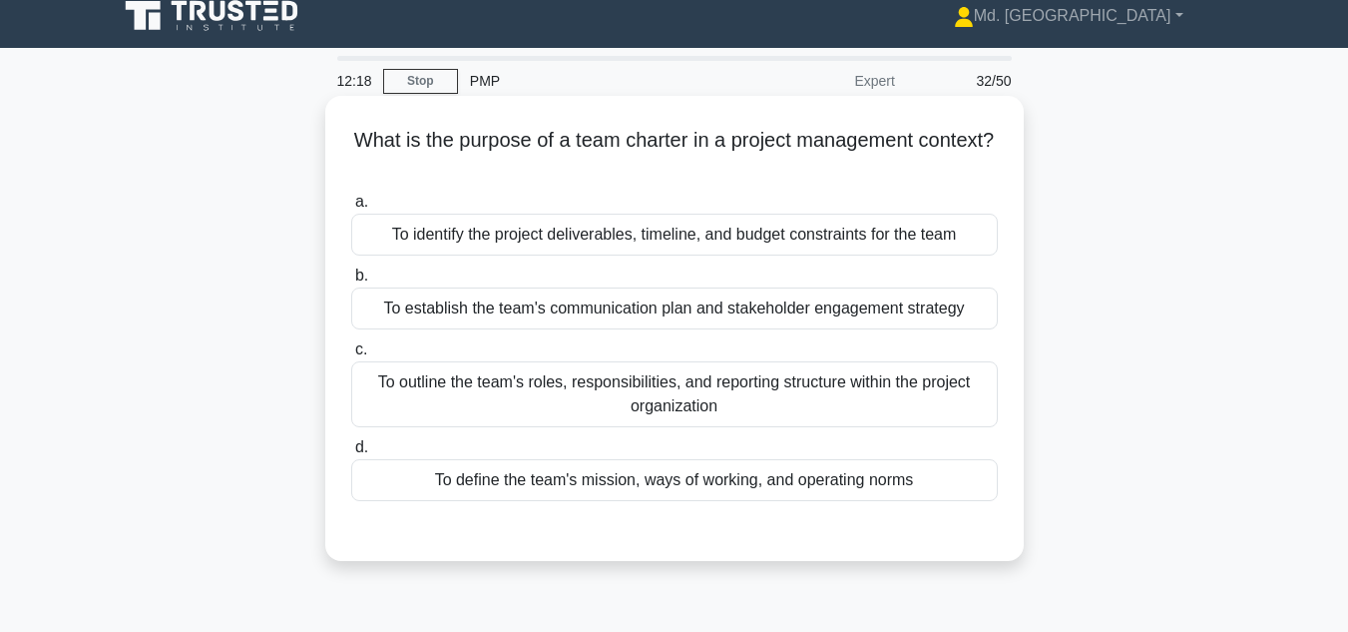
click at [520, 390] on div "To outline the team's roles, responsibilities, and reporting structure within t…" at bounding box center [674, 394] width 647 height 66
click at [351, 356] on input "c. To outline the team's roles, responsibilities, and reporting structure withi…" at bounding box center [351, 349] width 0 height 13
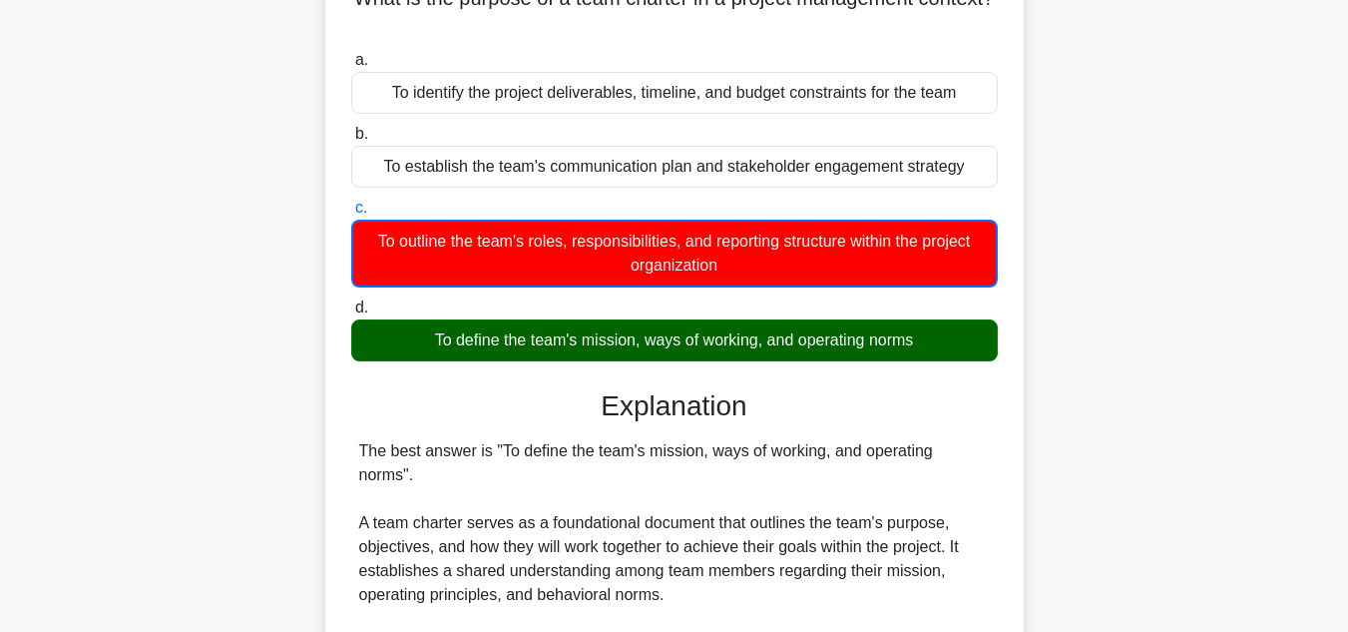
scroll to position [602, 0]
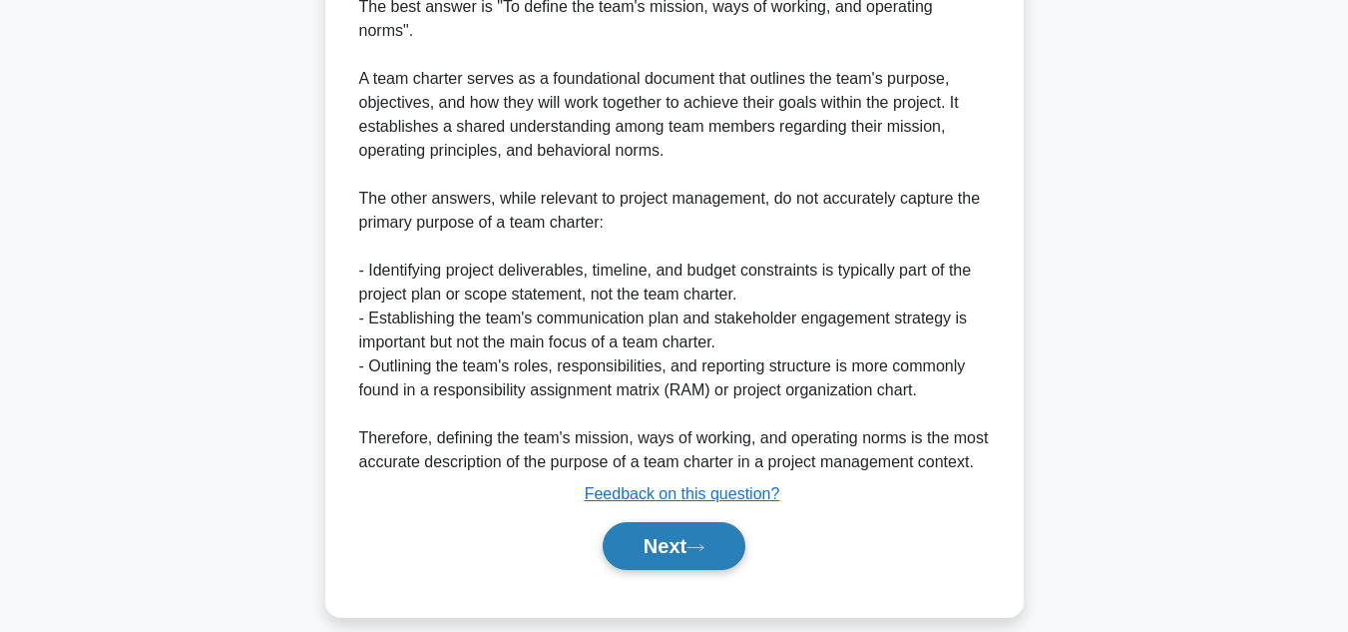
click at [654, 522] on button "Next" at bounding box center [674, 546] width 143 height 48
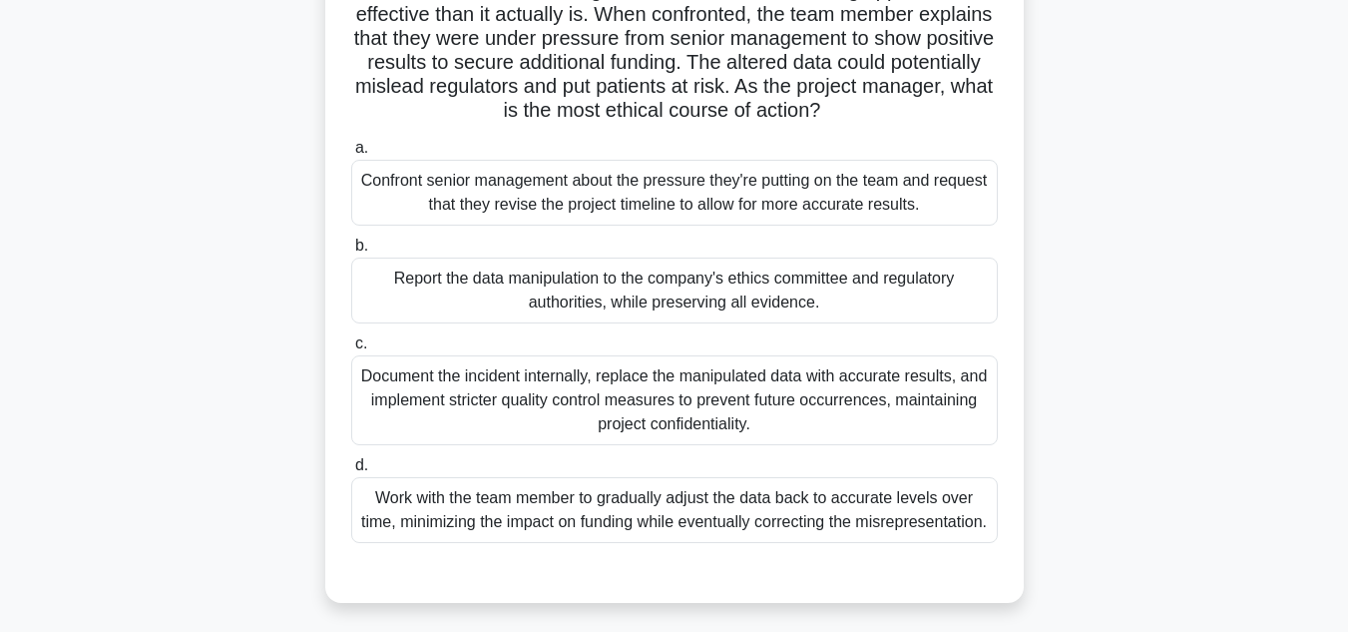
scroll to position [226, 0]
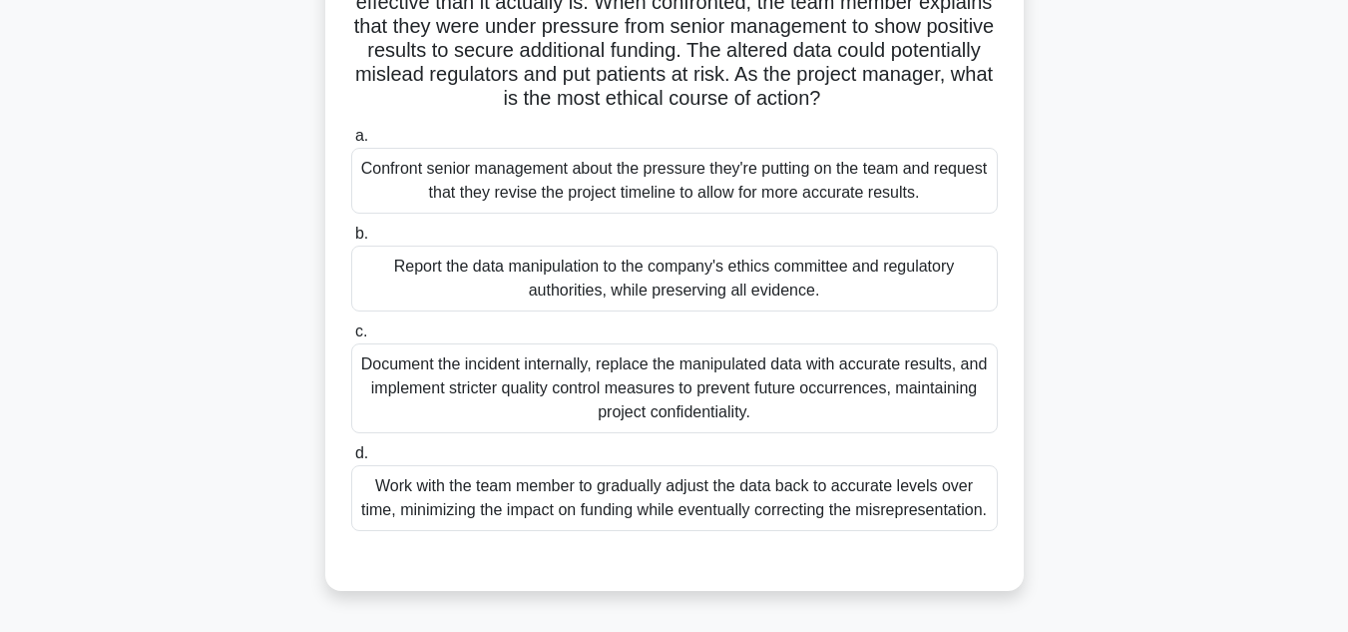
click at [870, 515] on div "Work with the team member to gradually adjust the data back to accurate levels …" at bounding box center [674, 498] width 647 height 66
click at [351, 460] on input "d. Work with the team member to gradually adjust the data back to accurate leve…" at bounding box center [351, 453] width 0 height 13
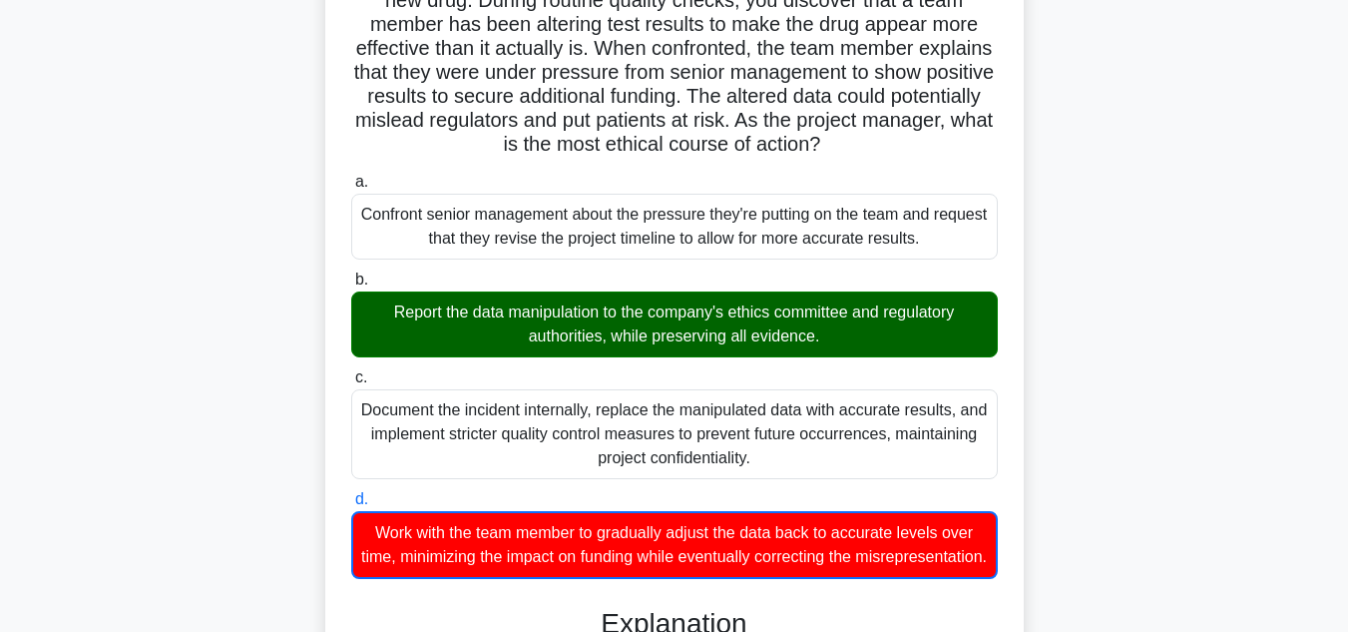
scroll to position [244, 0]
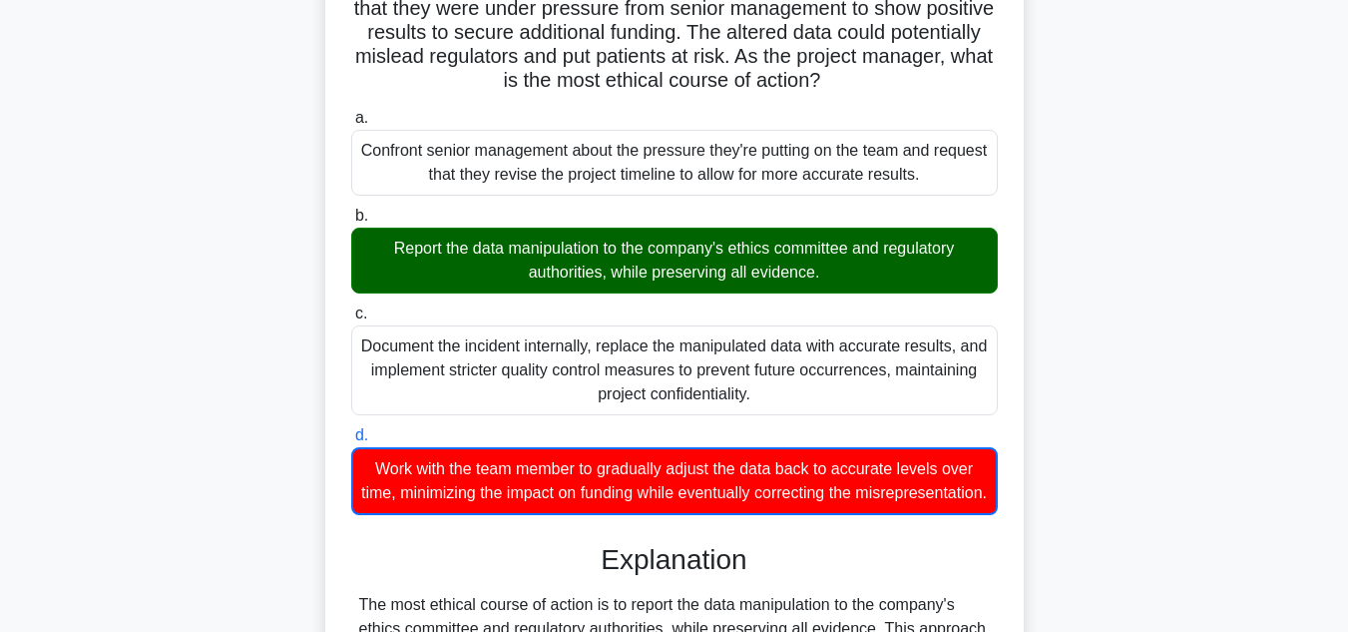
drag, startPoint x: 745, startPoint y: 519, endPoint x: 363, endPoint y: 468, distance: 384.6
click at [363, 468] on div "Work with the team member to gradually adjust the data back to accurate levels …" at bounding box center [674, 481] width 647 height 68
click at [960, 500] on div "Work with the team member to gradually adjust the data back to accurate levels …" at bounding box center [674, 481] width 647 height 68
click at [351, 442] on input "d. Work with the team member to gradually adjust the data back to accurate leve…" at bounding box center [351, 435] width 0 height 13
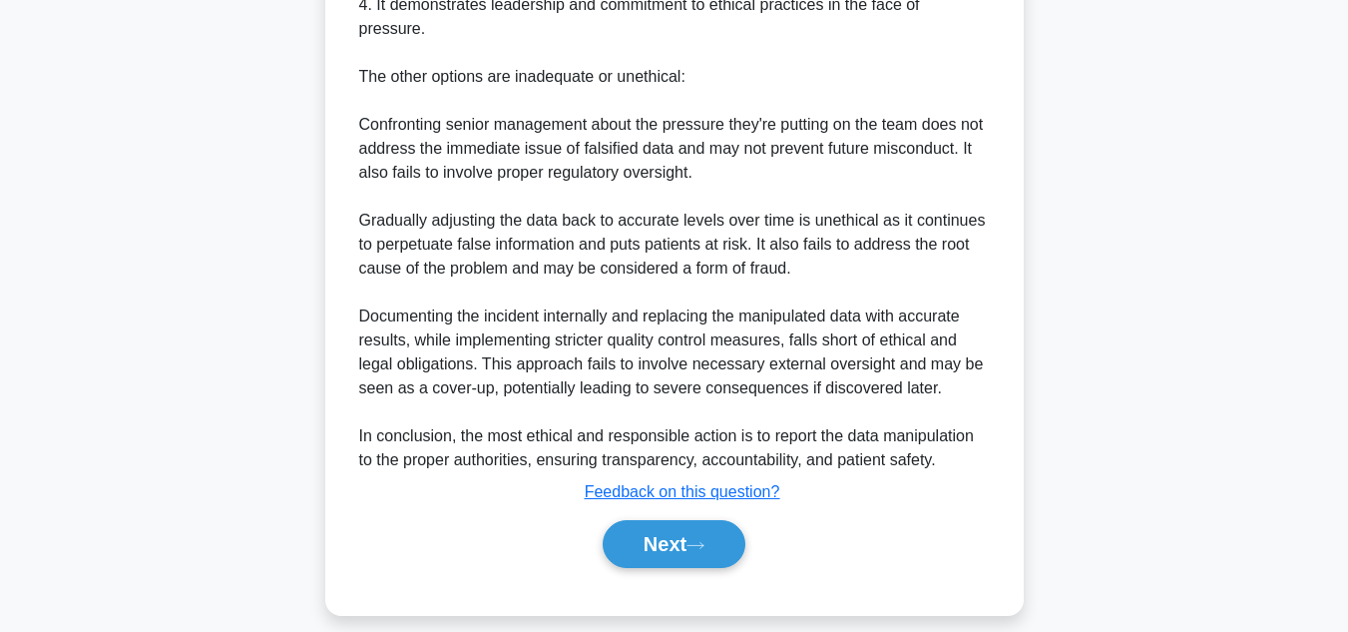
scroll to position [1129, 0]
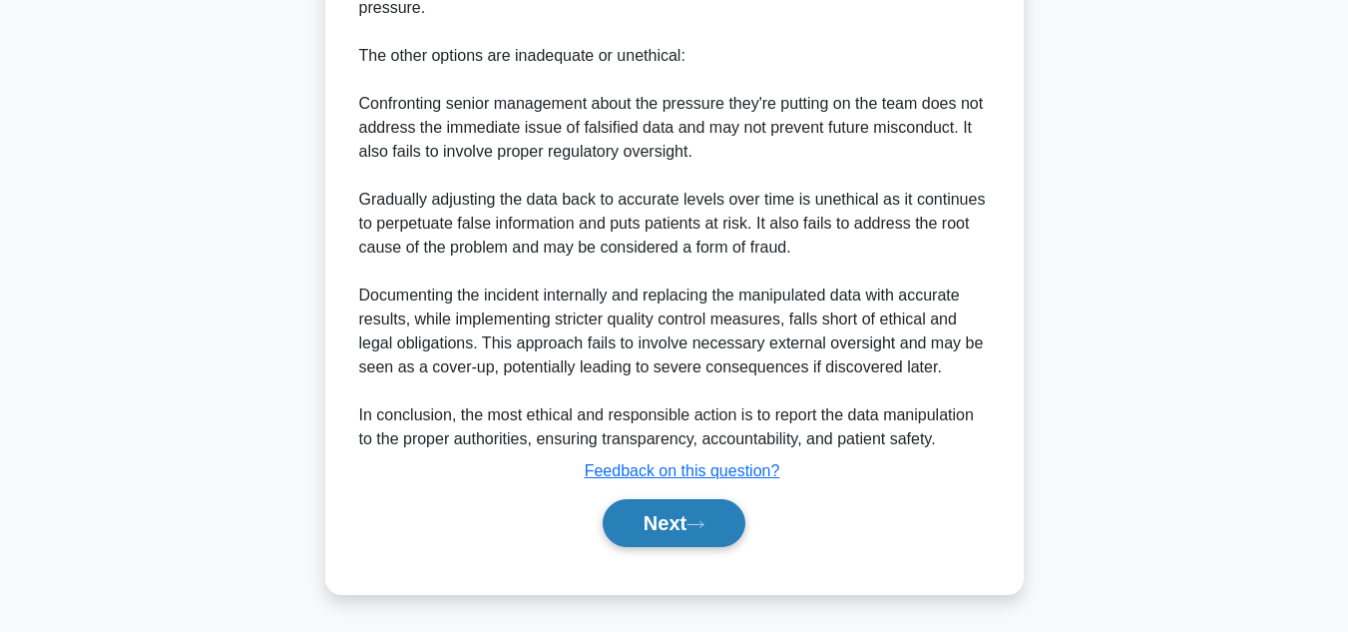
click at [649, 523] on button "Next" at bounding box center [674, 523] width 143 height 48
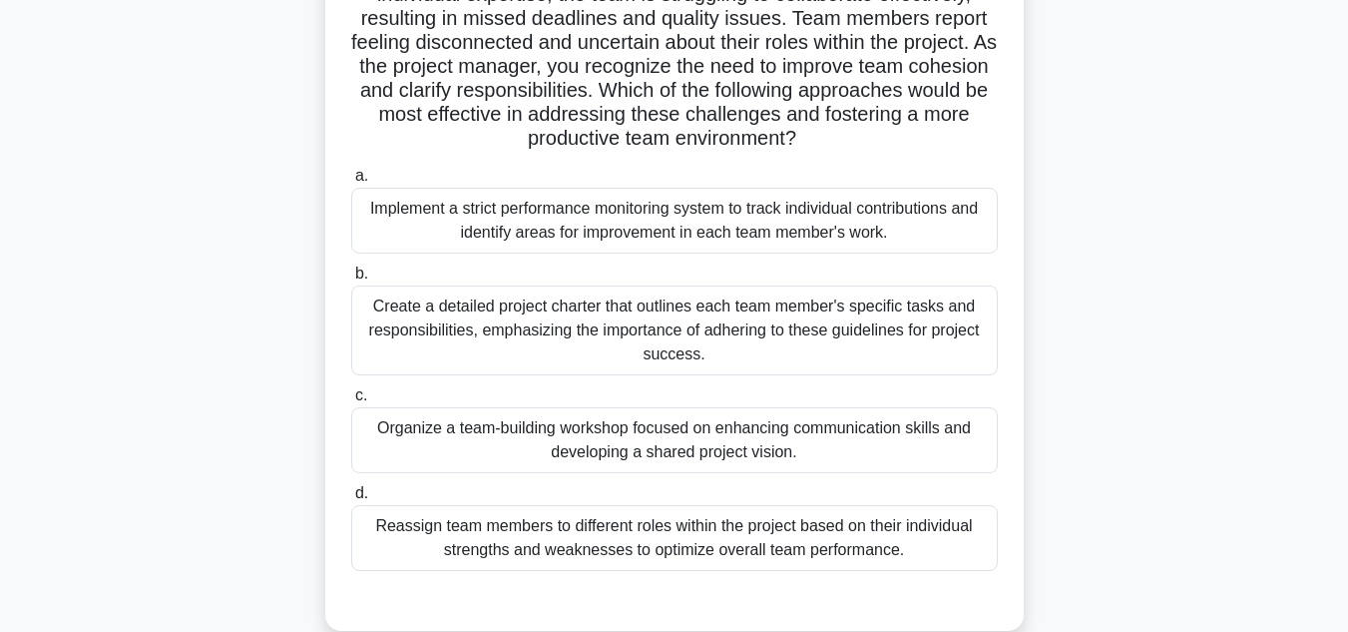
scroll to position [217, 0]
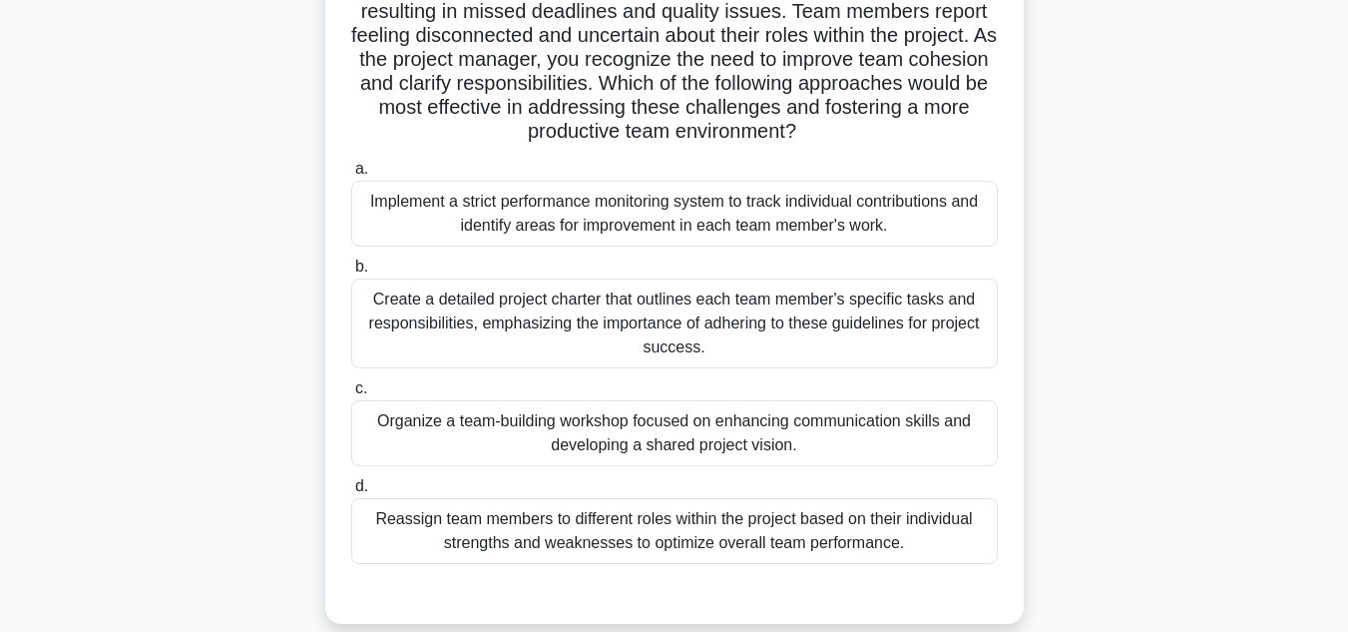
drag, startPoint x: 469, startPoint y: 480, endPoint x: 995, endPoint y: 326, distance: 547.9
click at [995, 326] on div "a. Implement a strict performance monitoring system to track individual contrib…" at bounding box center [674, 360] width 671 height 415
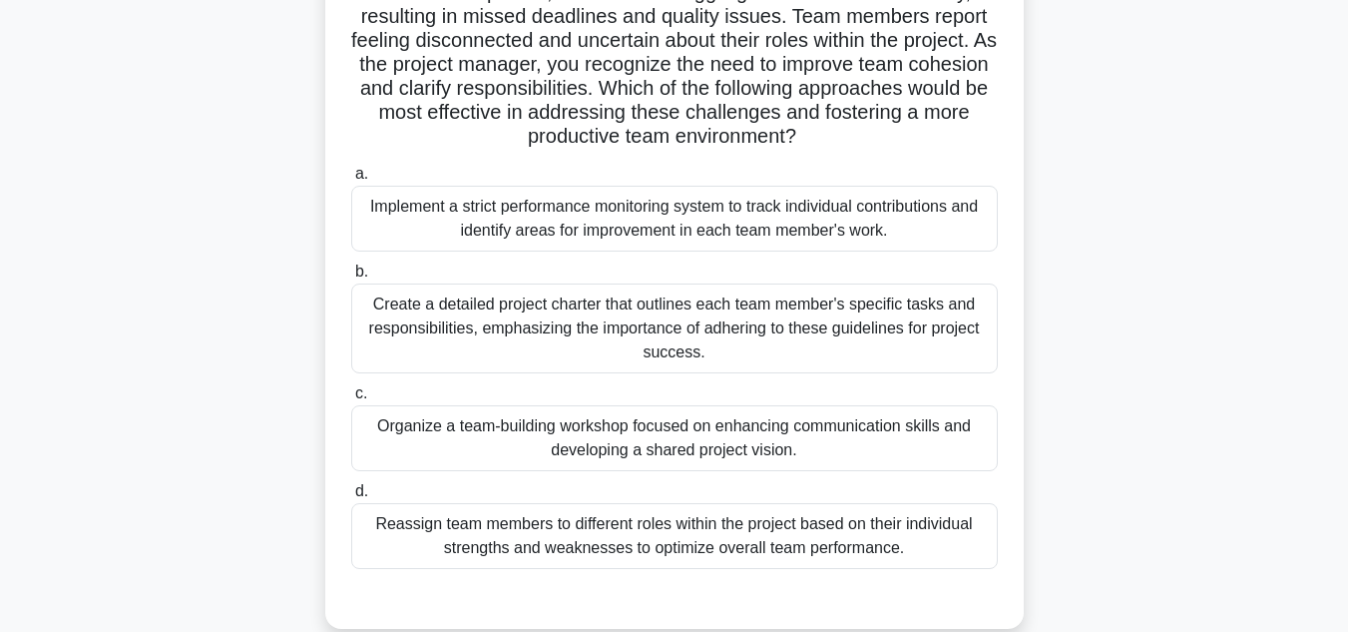
click at [1177, 349] on div "You are managing a project where team members from different departments are wo…" at bounding box center [675, 276] width 1138 height 753
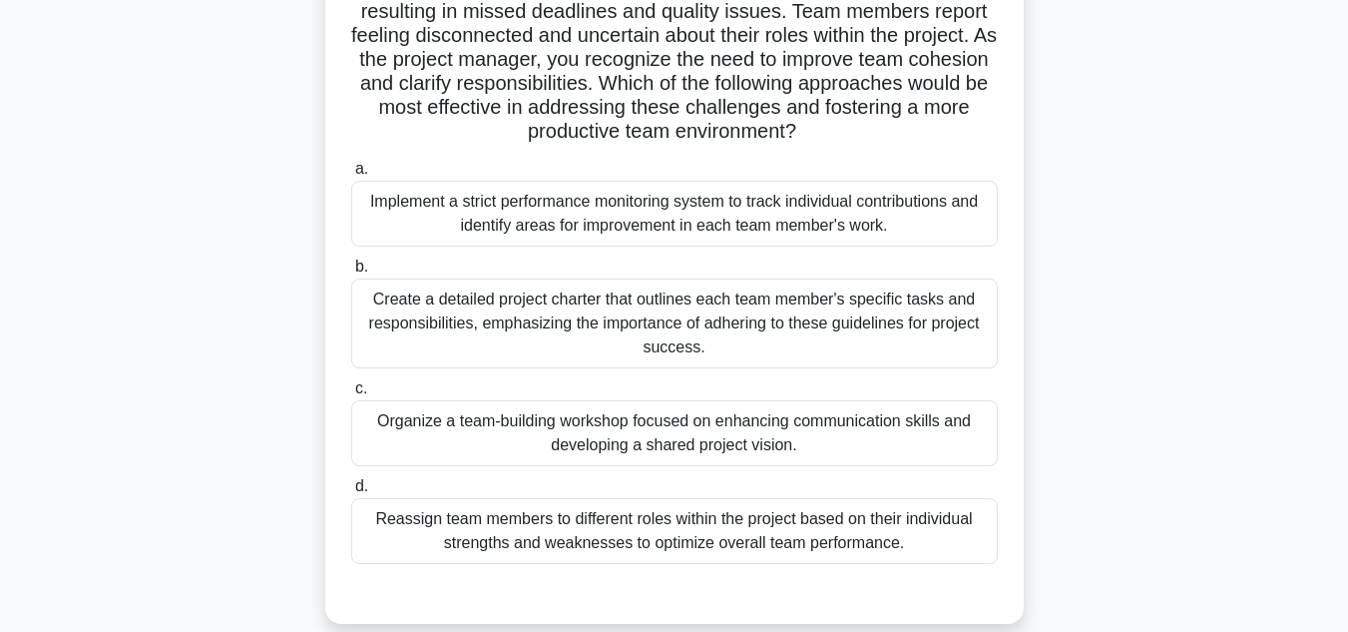
click at [689, 525] on div "Reassign team members to different roles within the project based on their indi…" at bounding box center [674, 531] width 647 height 66
click at [351, 493] on input "d. Reassign team members to different roles within the project based on their i…" at bounding box center [351, 486] width 0 height 13
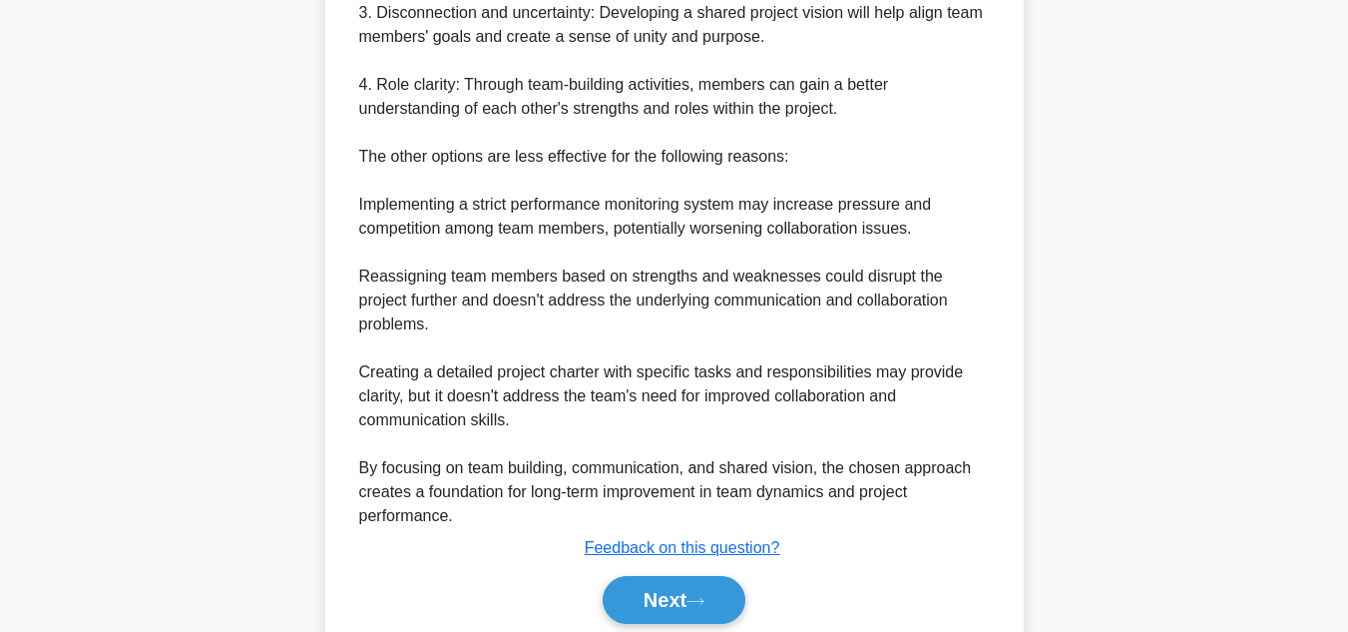
scroll to position [1249, 0]
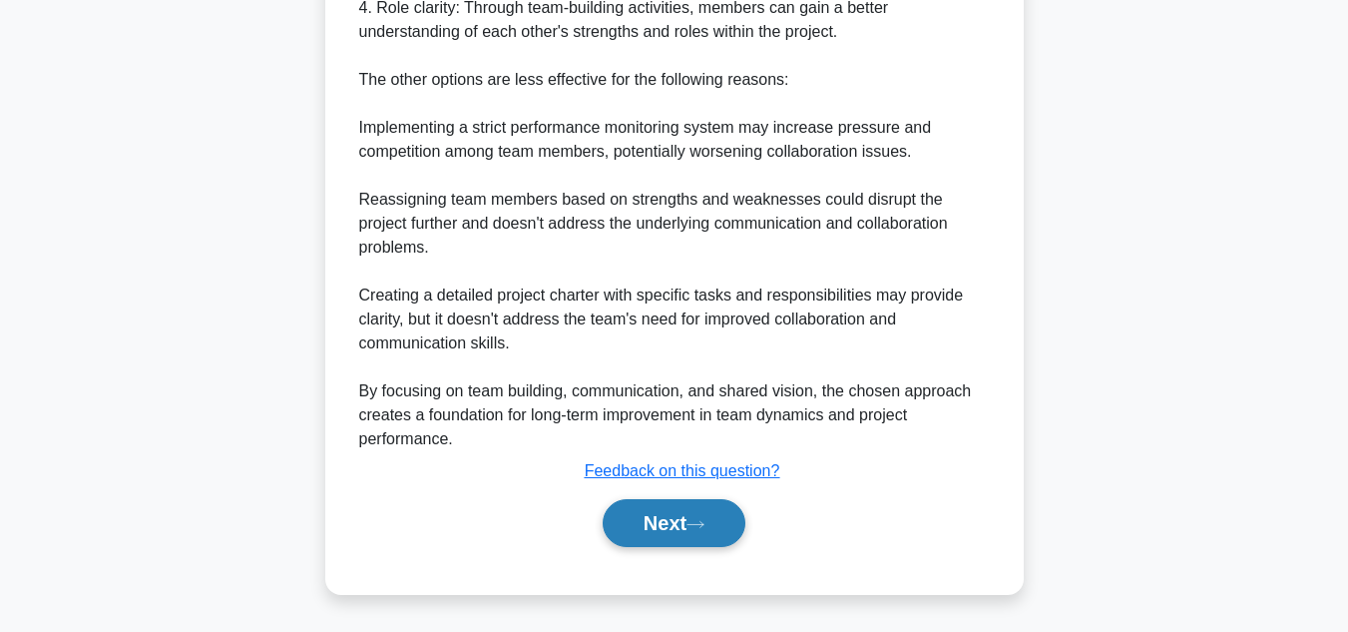
click at [628, 532] on button "Next" at bounding box center [674, 523] width 143 height 48
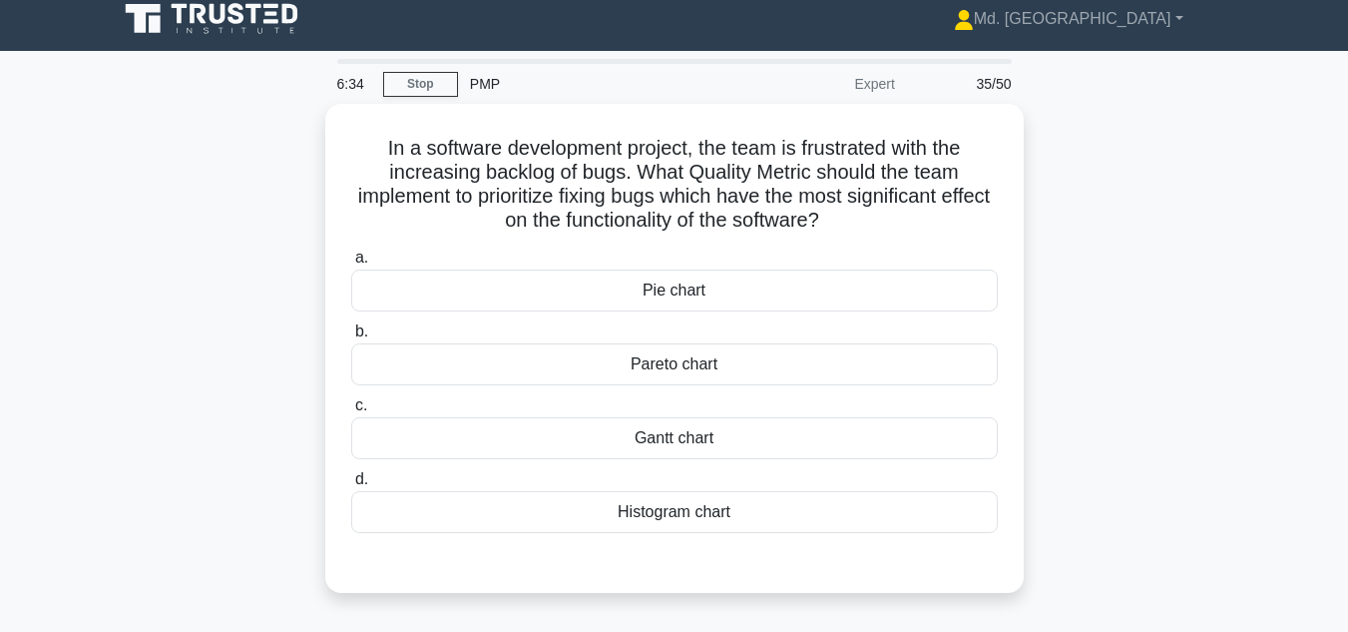
scroll to position [11, 0]
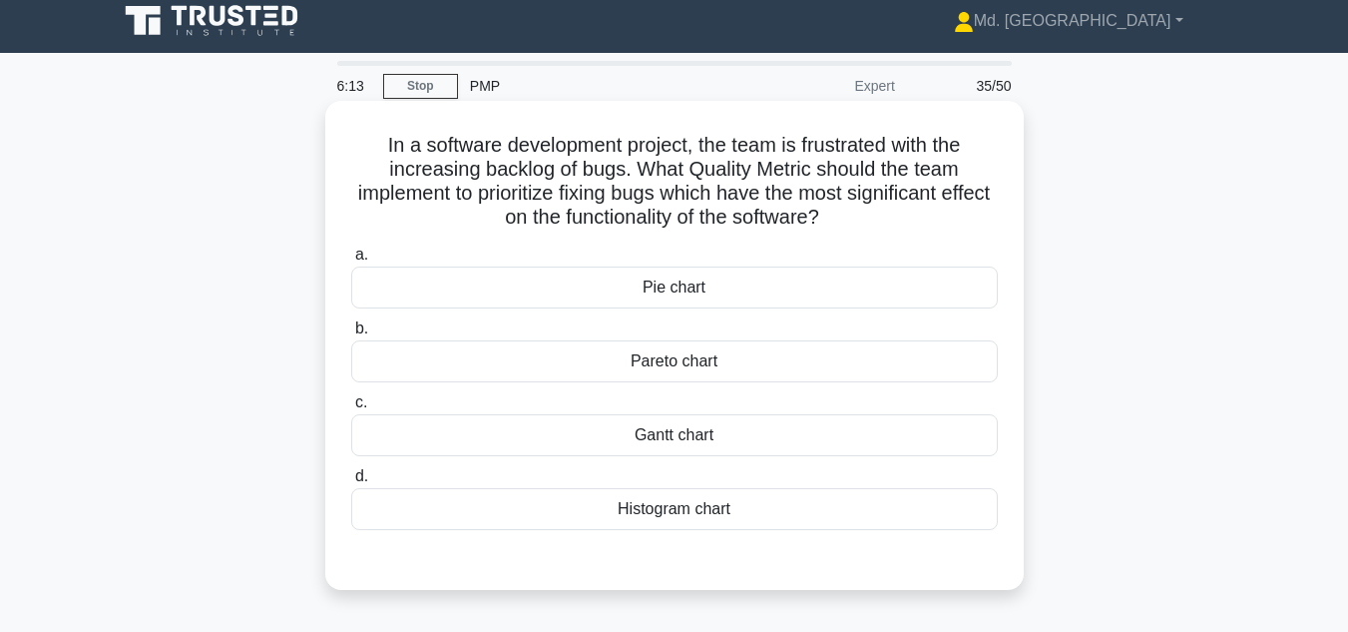
click at [635, 512] on div "Histogram chart" at bounding box center [674, 509] width 647 height 42
click at [351, 483] on input "d. Histogram chart" at bounding box center [351, 476] width 0 height 13
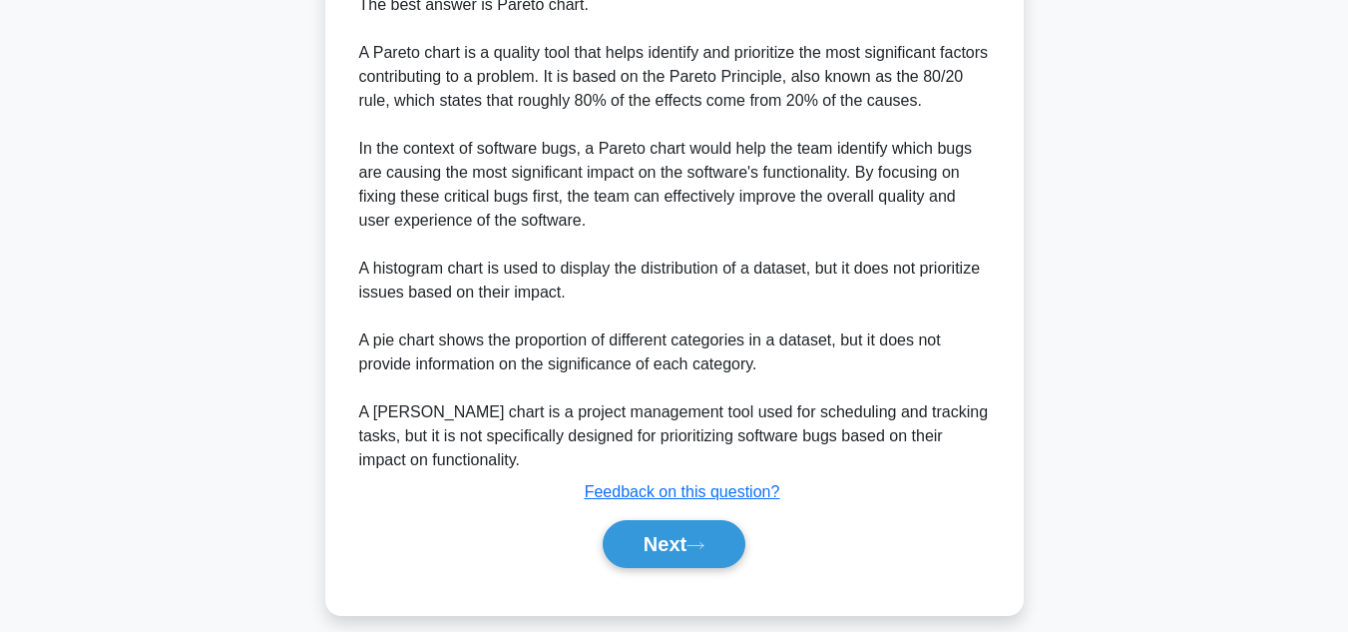
scroll to position [635, 0]
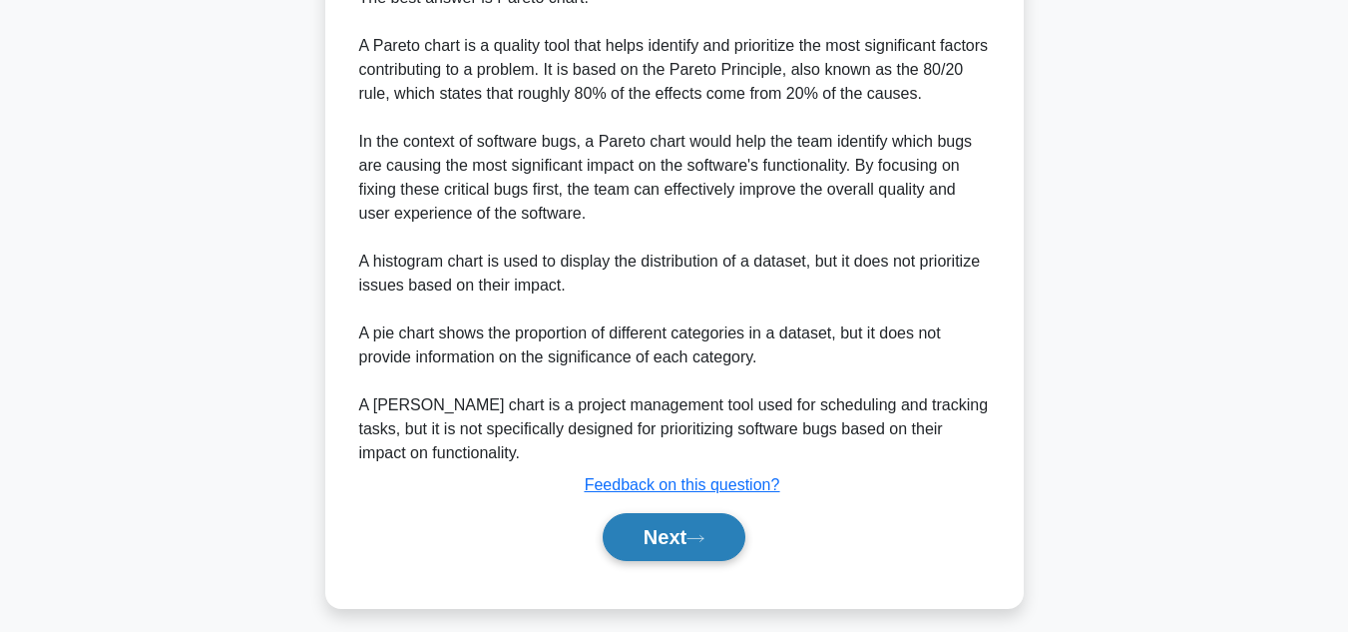
click at [673, 537] on button "Next" at bounding box center [674, 537] width 143 height 48
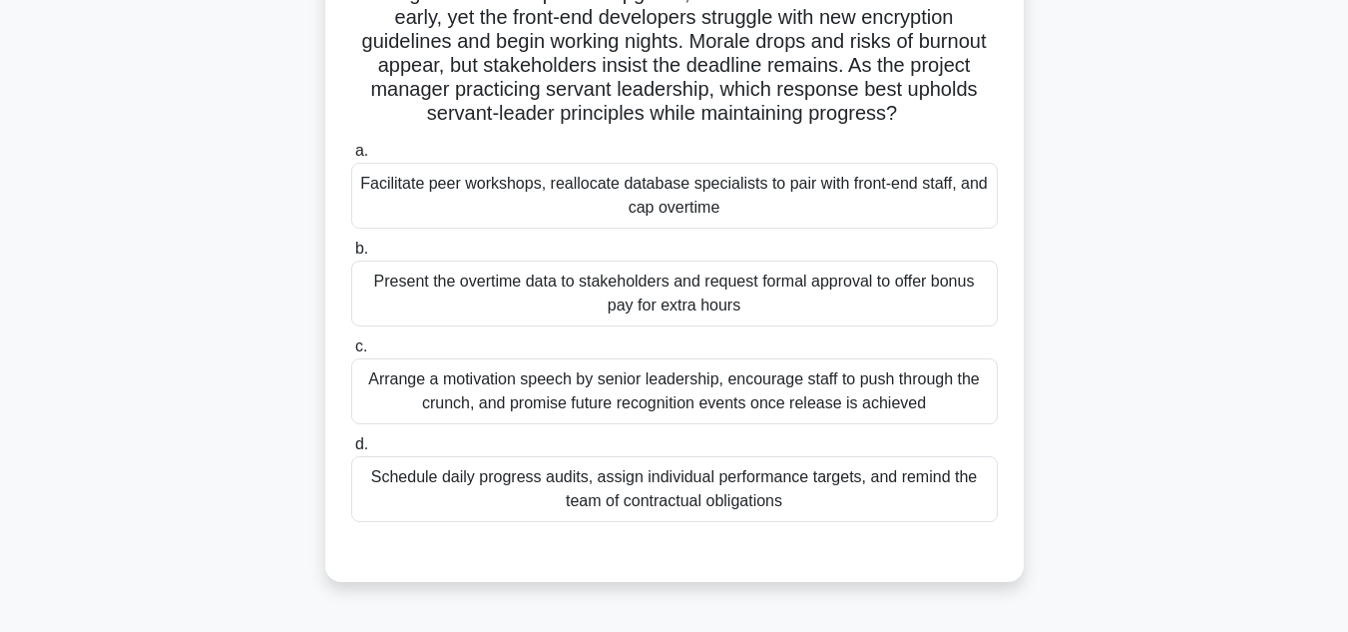
scroll to position [183, 0]
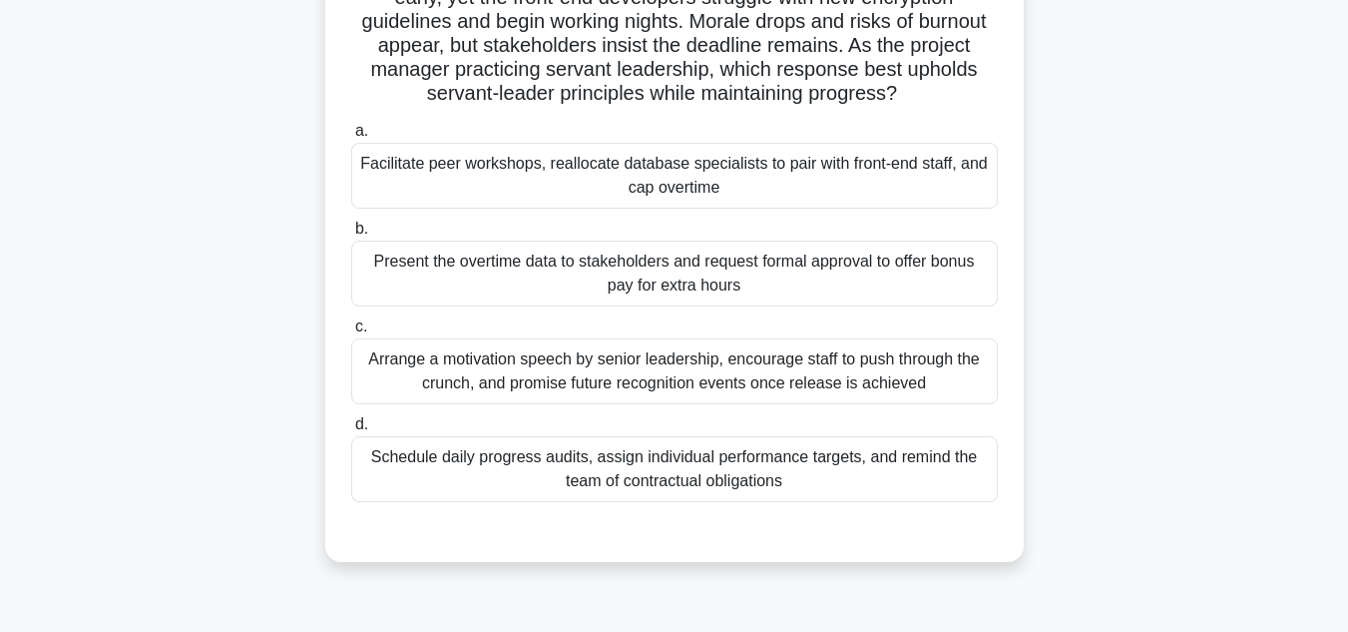
click at [445, 179] on div "Facilitate peer workshops, reallocate database specialists to pair with front-e…" at bounding box center [674, 176] width 647 height 66
click at [351, 138] on input "a. Facilitate peer workshops, reallocate database specialists to pair with fron…" at bounding box center [351, 131] width 0 height 13
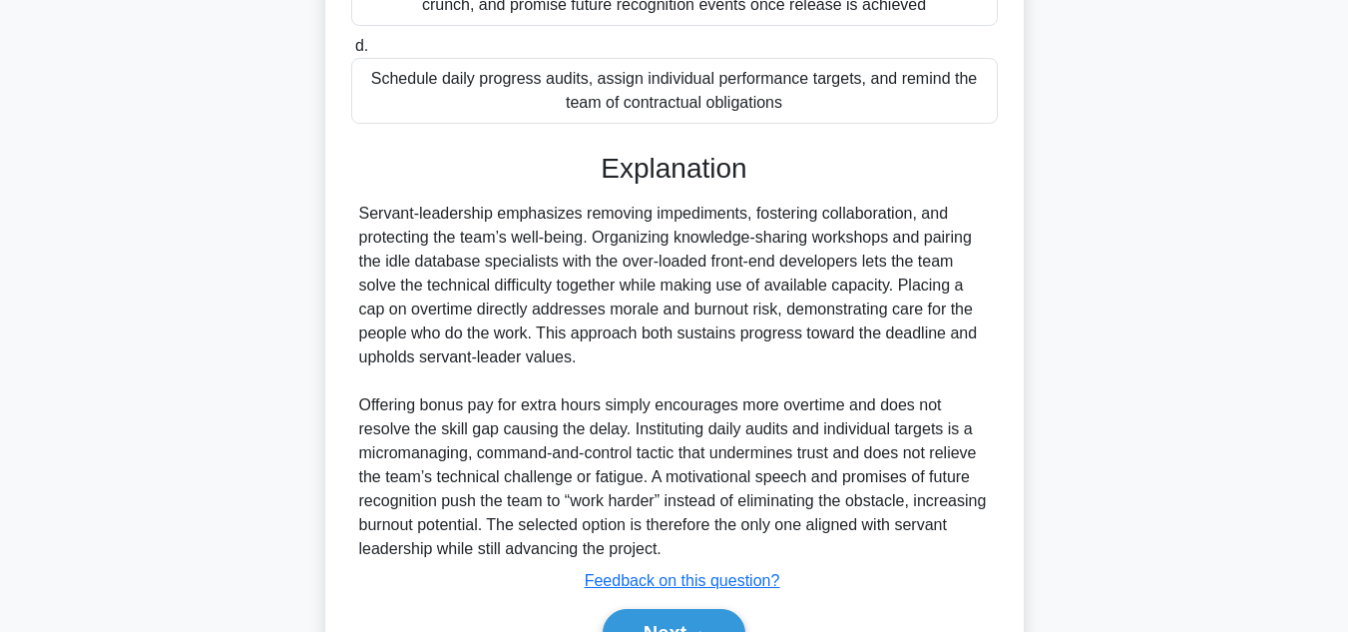
scroll to position [672, 0]
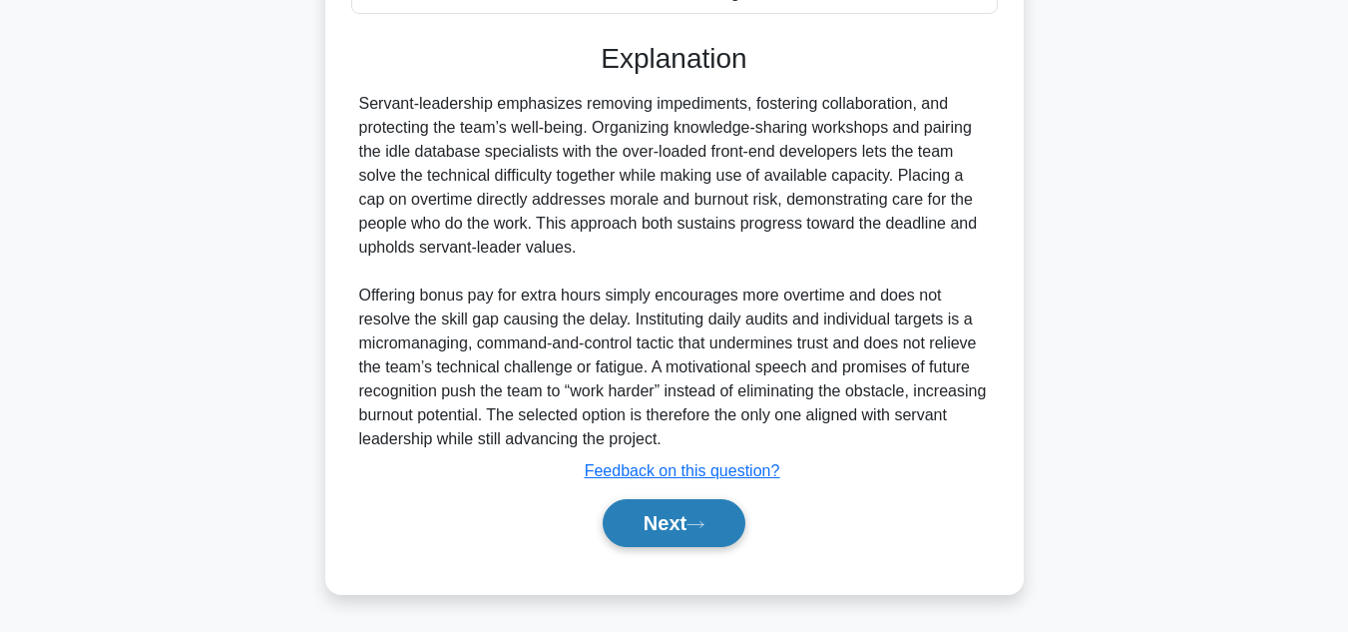
click at [660, 513] on button "Next" at bounding box center [674, 523] width 143 height 48
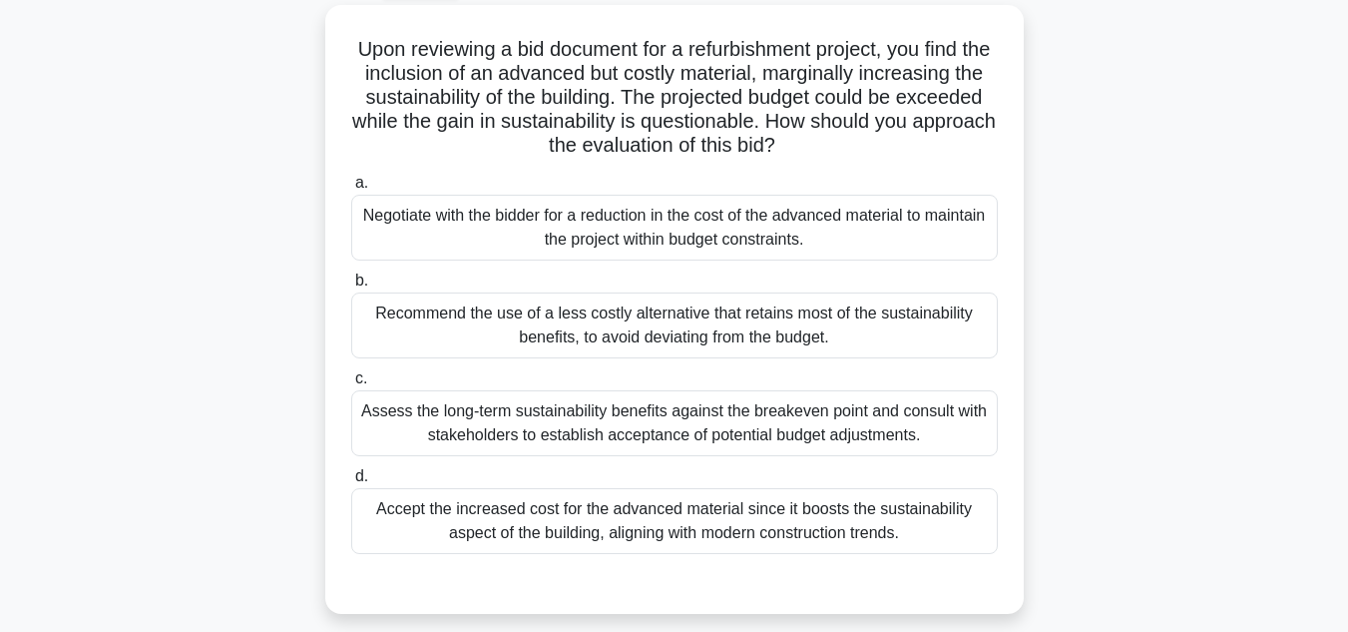
scroll to position [114, 0]
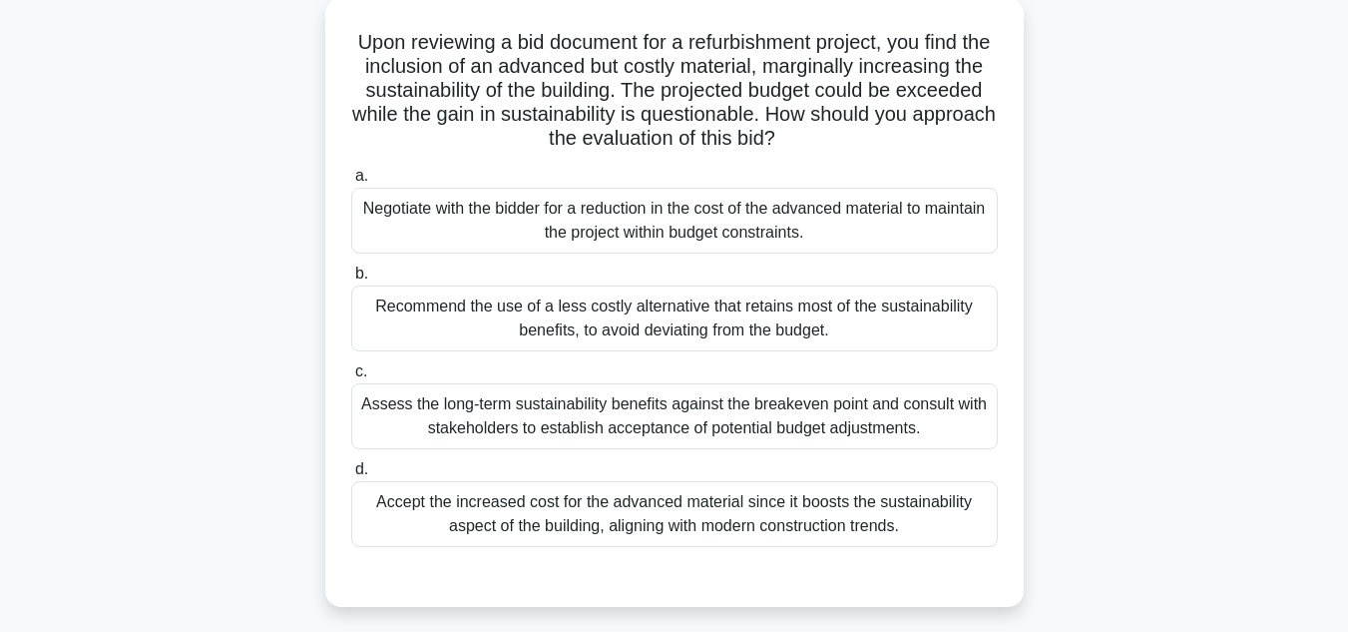
click at [812, 329] on div "Recommend the use of a less costly alternative that retains most of the sustain…" at bounding box center [674, 318] width 647 height 66
click at [351, 280] on input "b. Recommend the use of a less costly alternative that retains most of the sust…" at bounding box center [351, 273] width 0 height 13
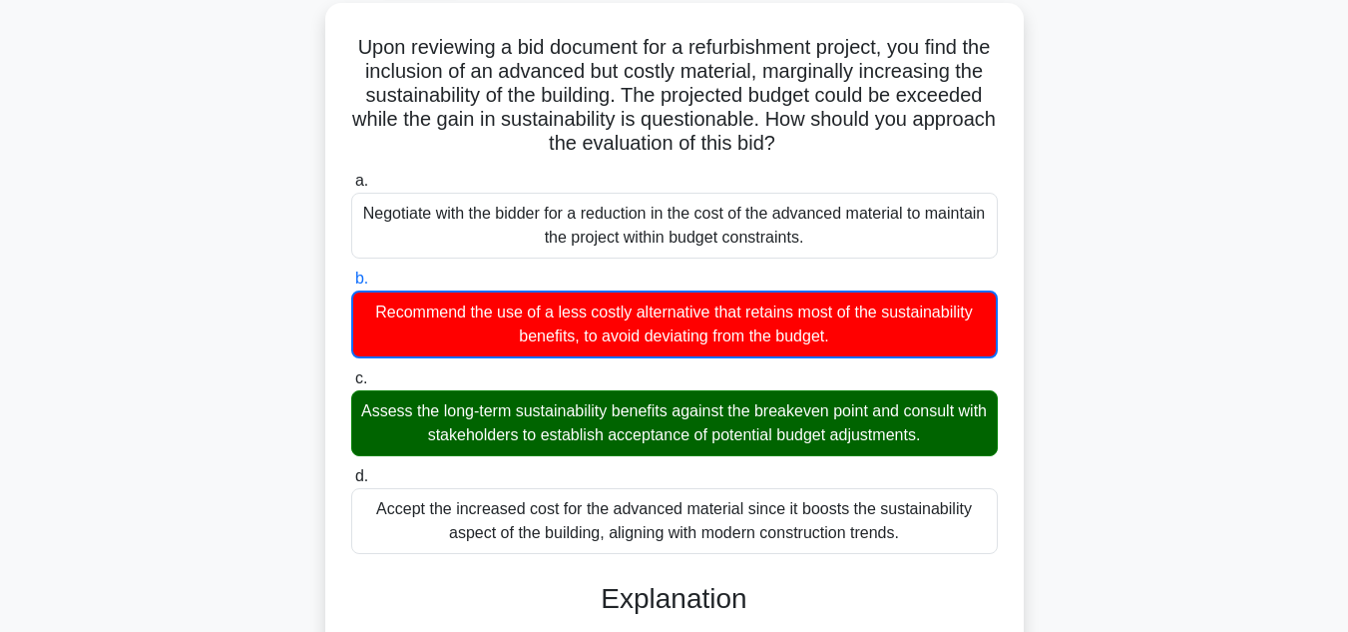
scroll to position [666, 0]
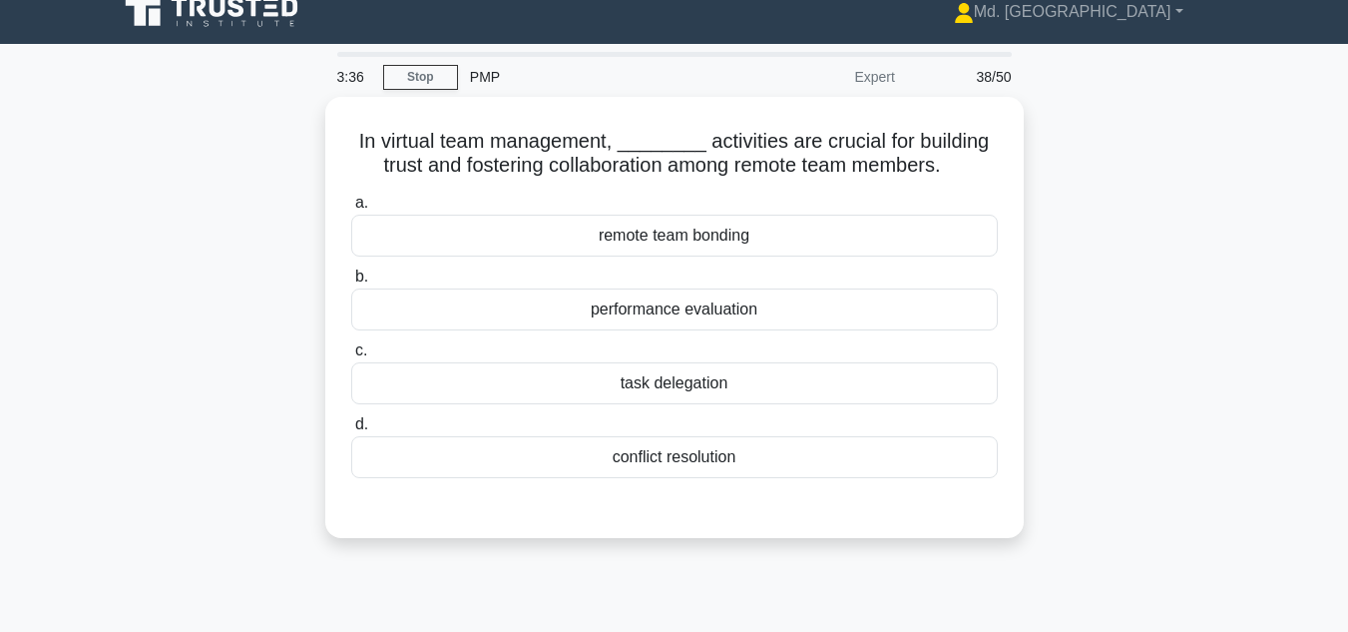
scroll to position [0, 0]
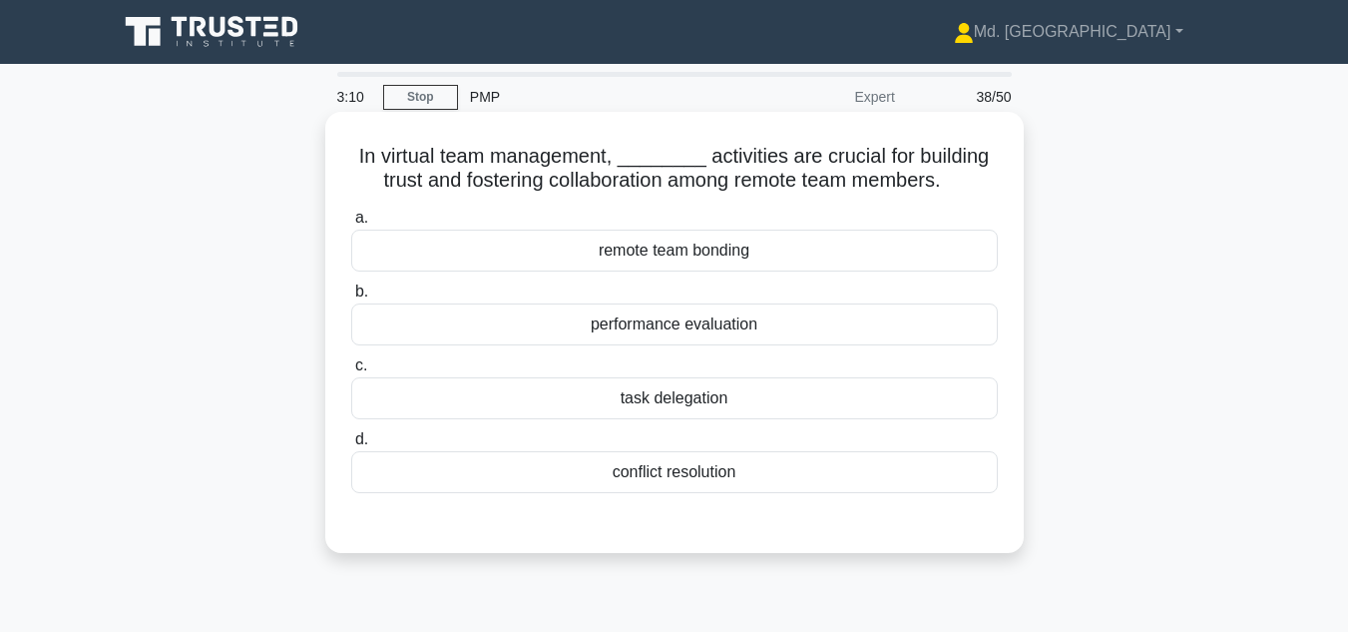
click at [665, 474] on div "conflict resolution" at bounding box center [674, 472] width 647 height 42
click at [351, 446] on input "d. conflict resolution" at bounding box center [351, 439] width 0 height 13
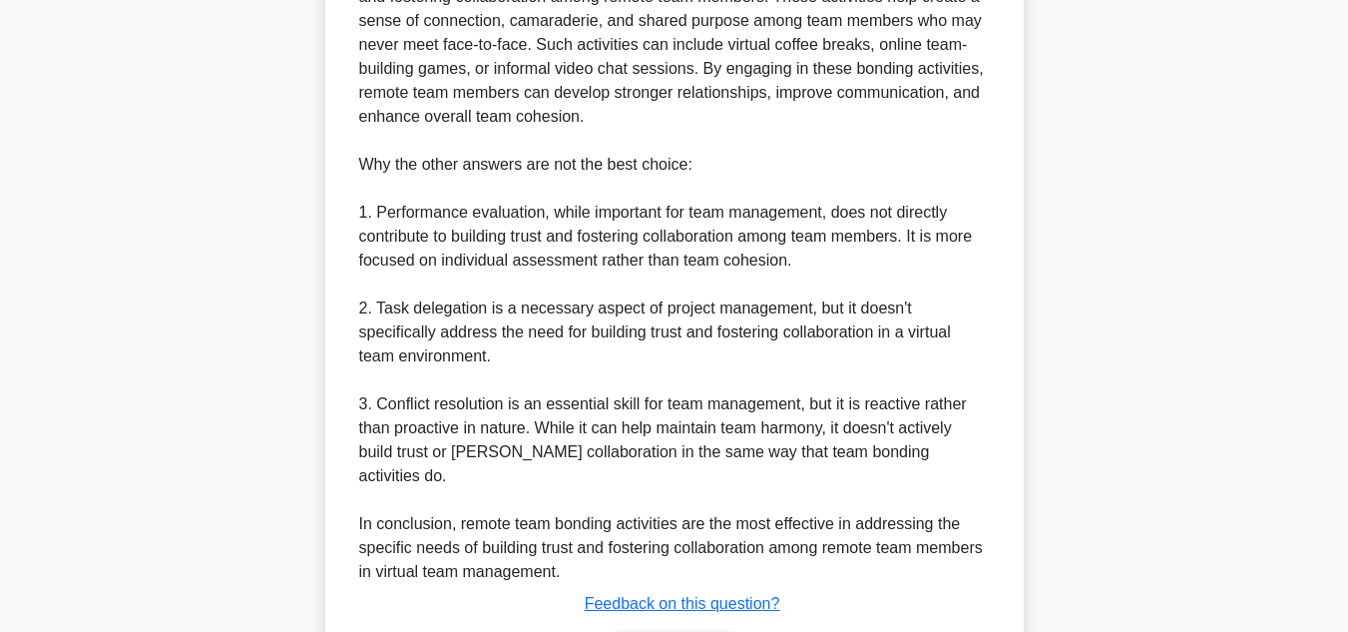
scroll to position [755, 0]
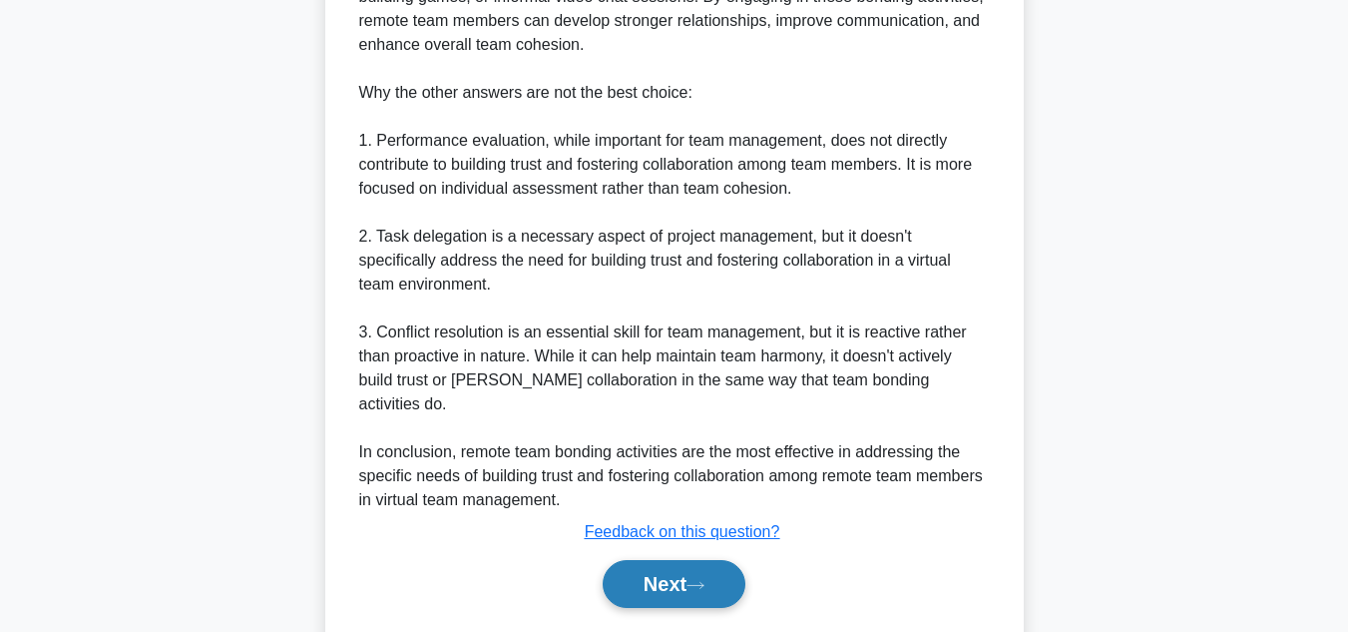
click at [666, 560] on button "Next" at bounding box center [674, 584] width 143 height 48
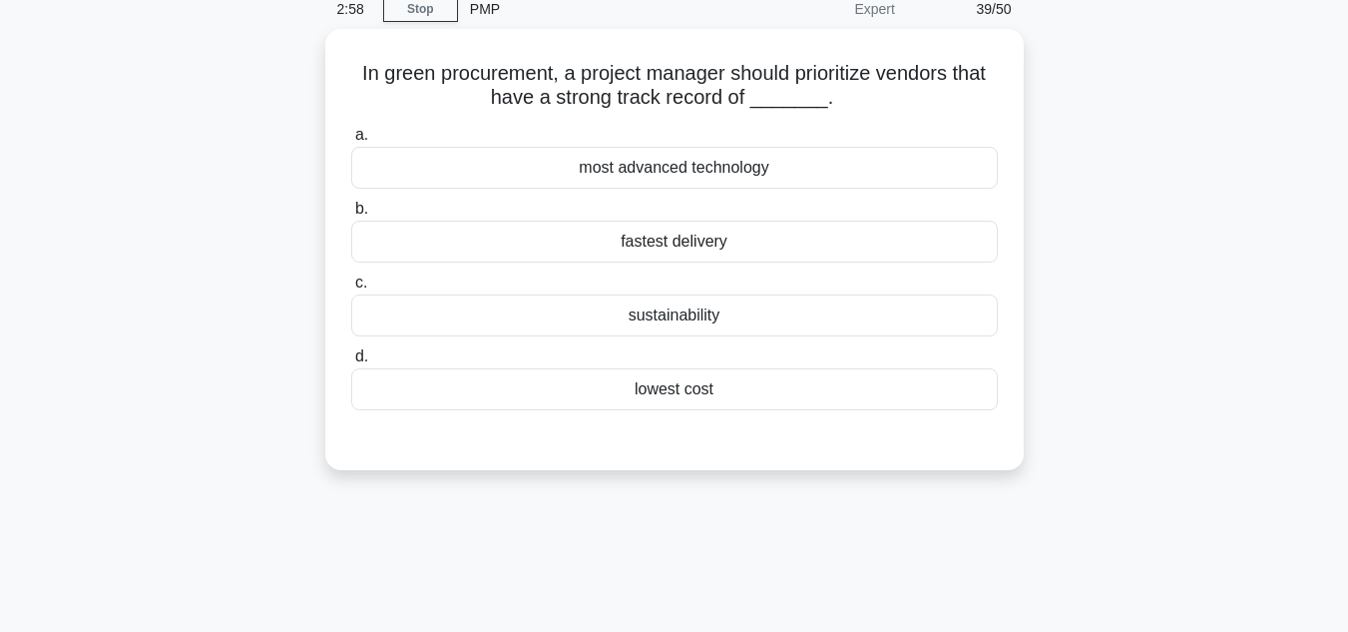
scroll to position [12, 0]
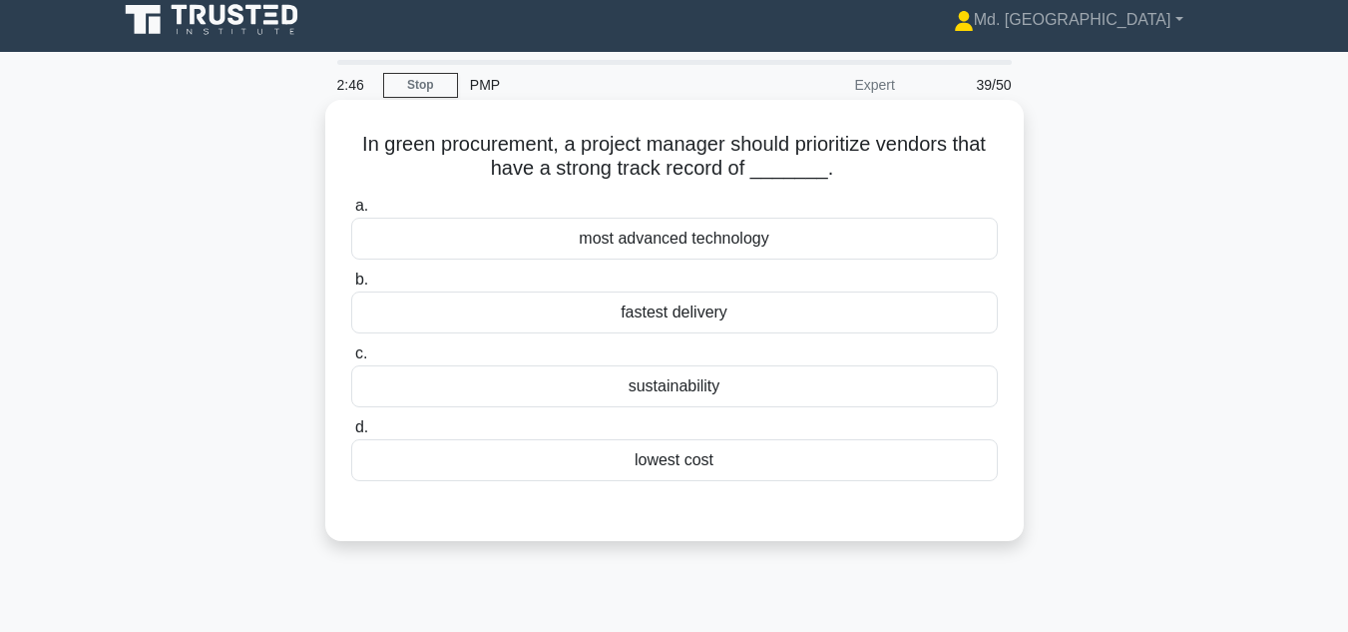
click at [703, 382] on div "sustainability" at bounding box center [674, 386] width 647 height 42
click at [351, 360] on input "c. sustainability" at bounding box center [351, 353] width 0 height 13
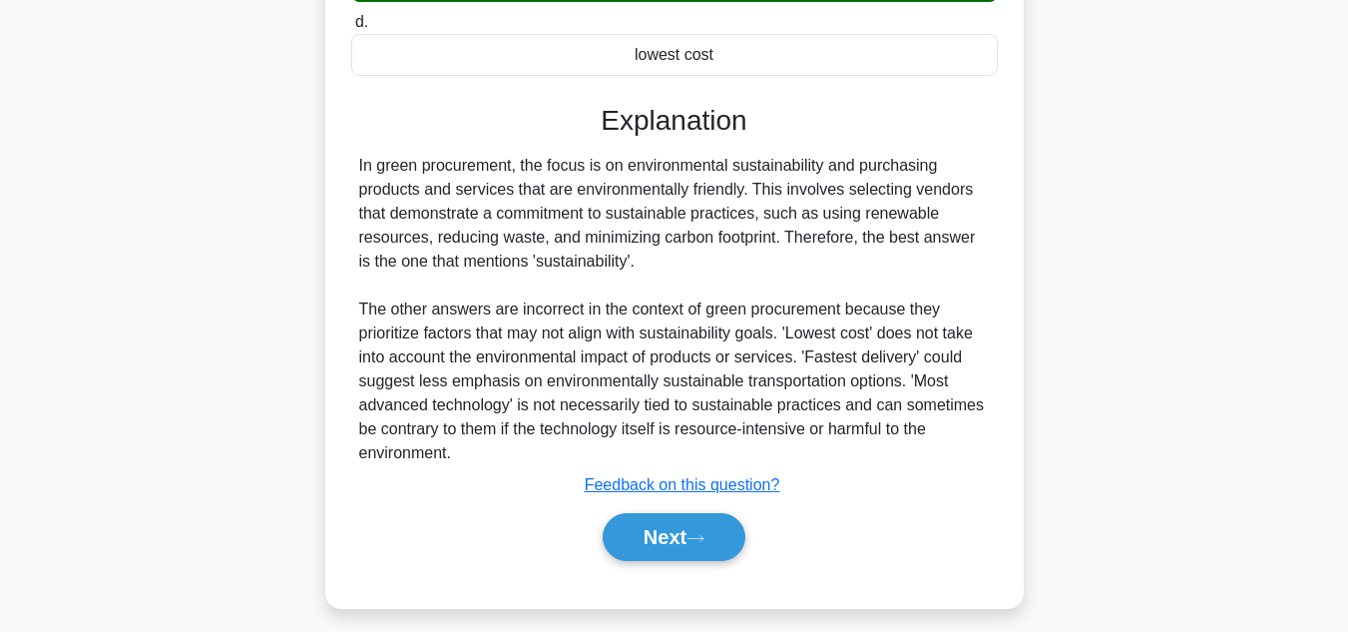
scroll to position [446, 0]
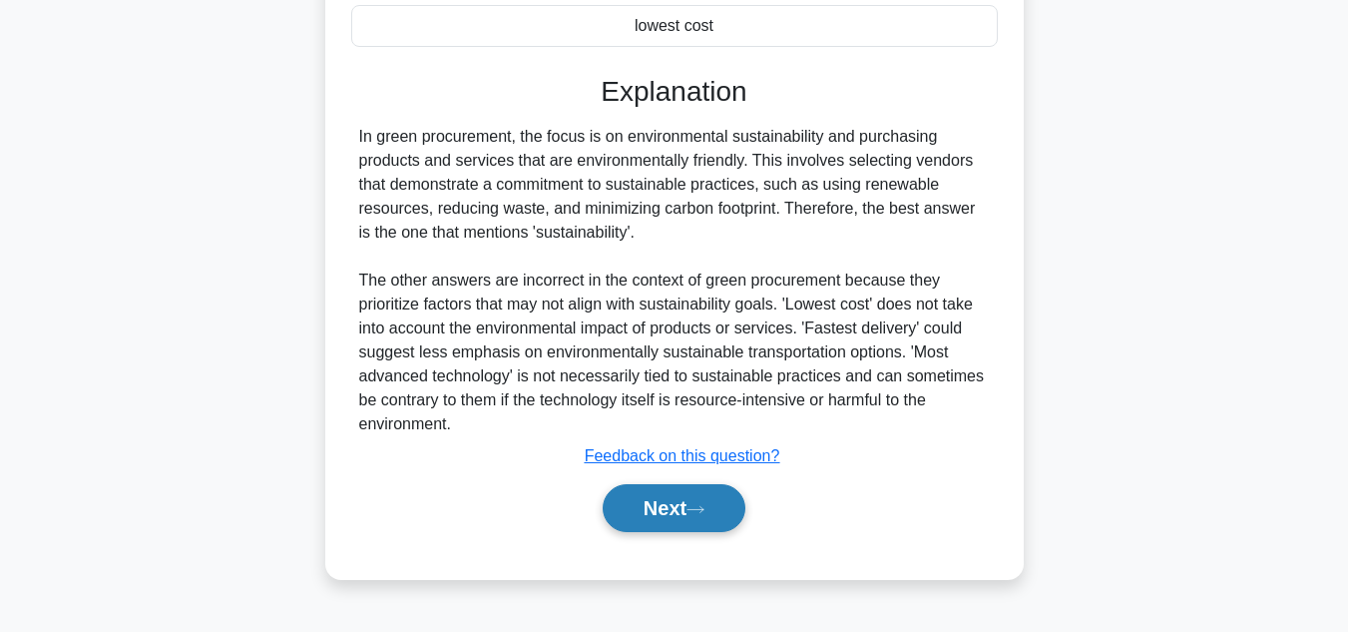
click at [688, 489] on button "Next" at bounding box center [674, 508] width 143 height 48
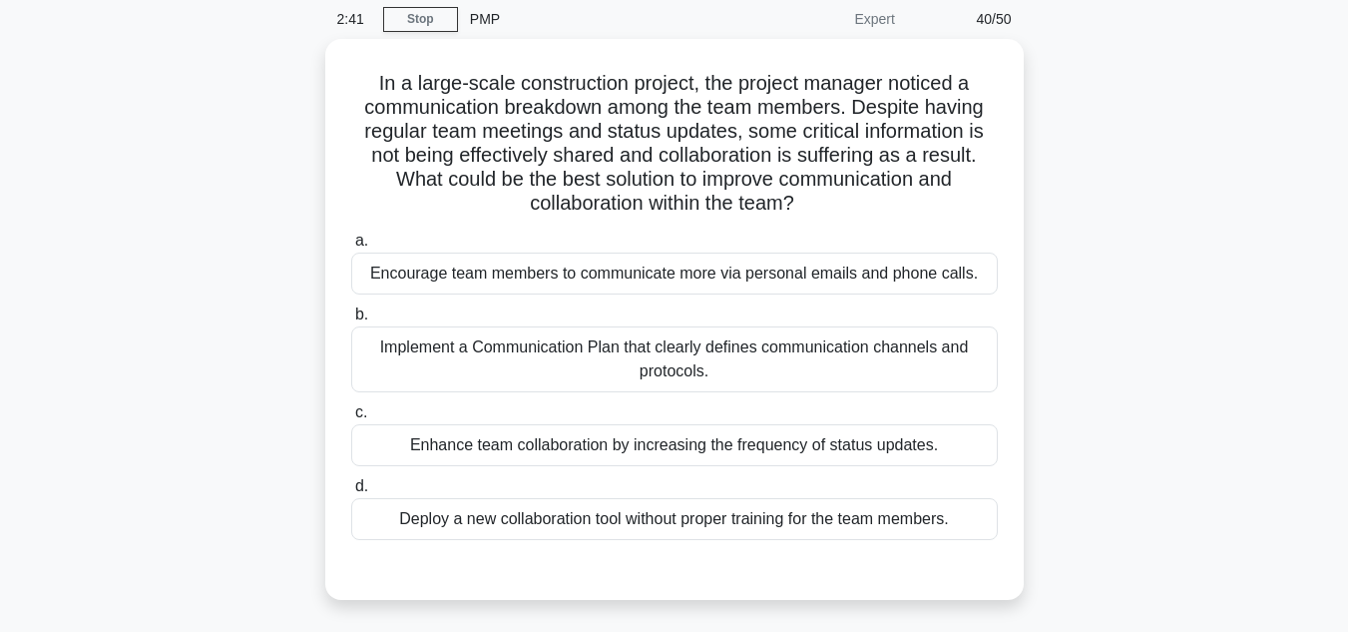
scroll to position [74, 0]
click at [772, 349] on div "Implement a Communication Plan that clearly defines communication channels and …" at bounding box center [674, 358] width 647 height 66
click at [351, 320] on input "b. Implement a Communication Plan that clearly defines communication channels a…" at bounding box center [351, 313] width 0 height 13
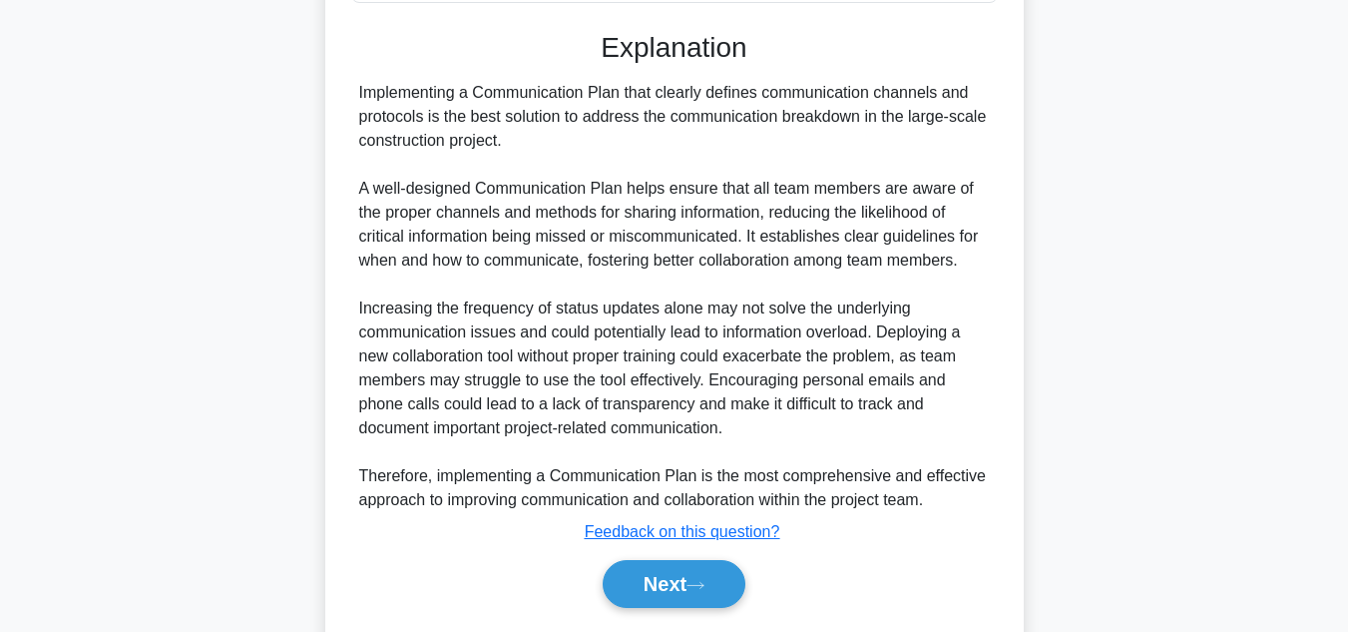
scroll to position [672, 0]
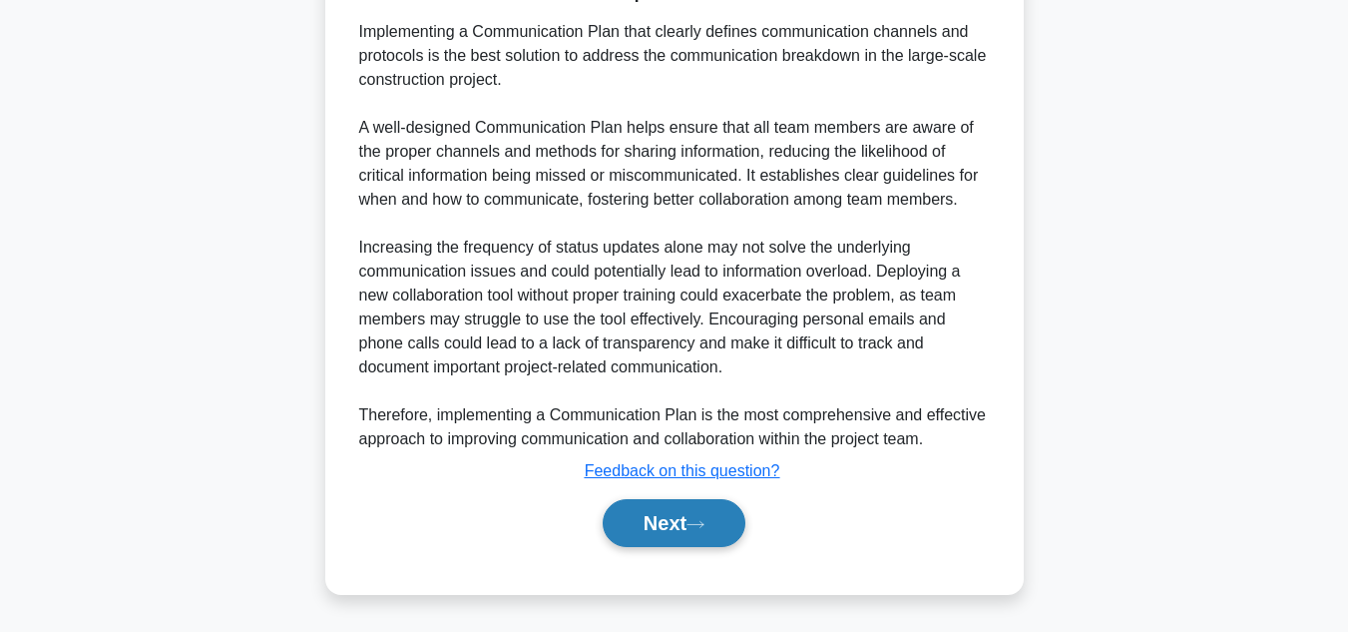
click at [682, 503] on button "Next" at bounding box center [674, 523] width 143 height 48
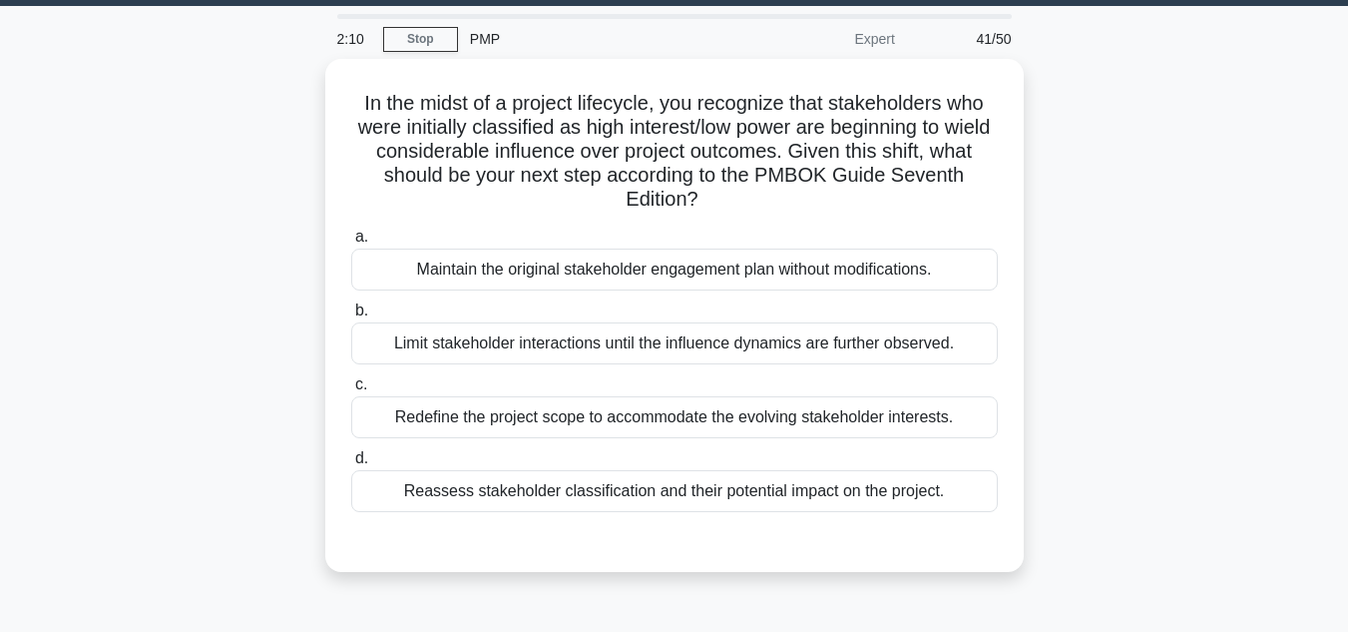
scroll to position [54, 0]
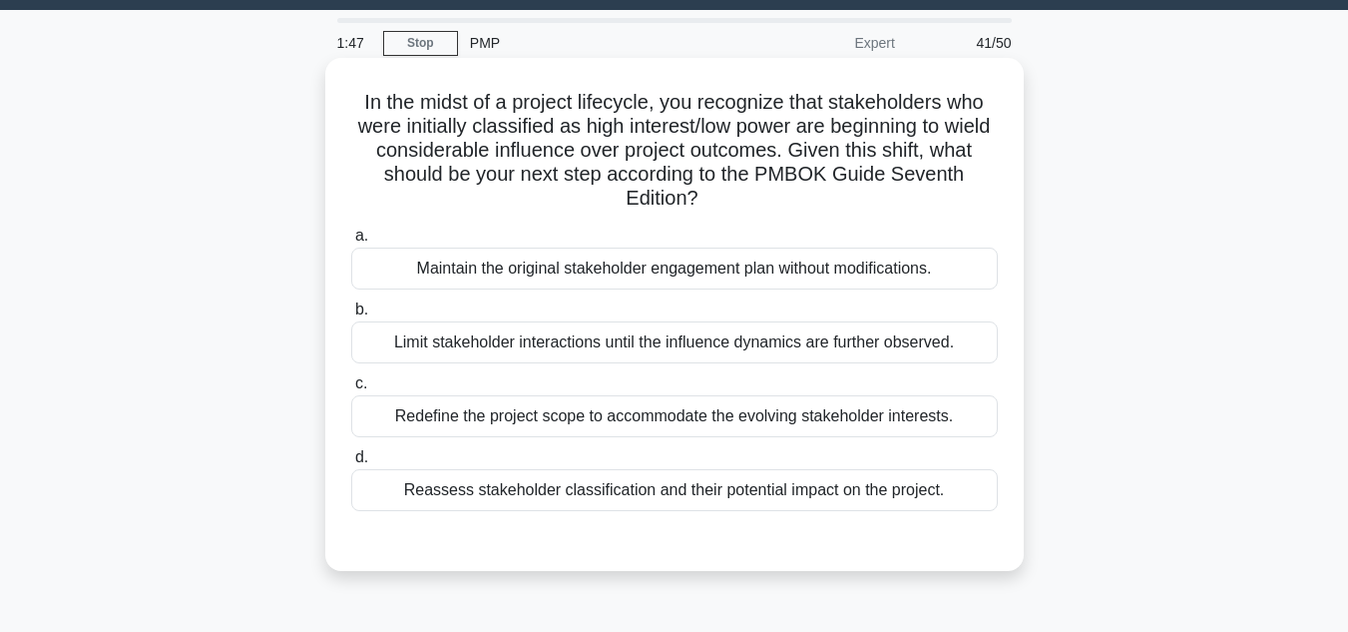
click at [736, 490] on div "Reassess stakeholder classification and their potential impact on the project." at bounding box center [674, 490] width 647 height 42
click at [351, 464] on input "d. Reassess stakeholder classification and their potential impact on the projec…" at bounding box center [351, 457] width 0 height 13
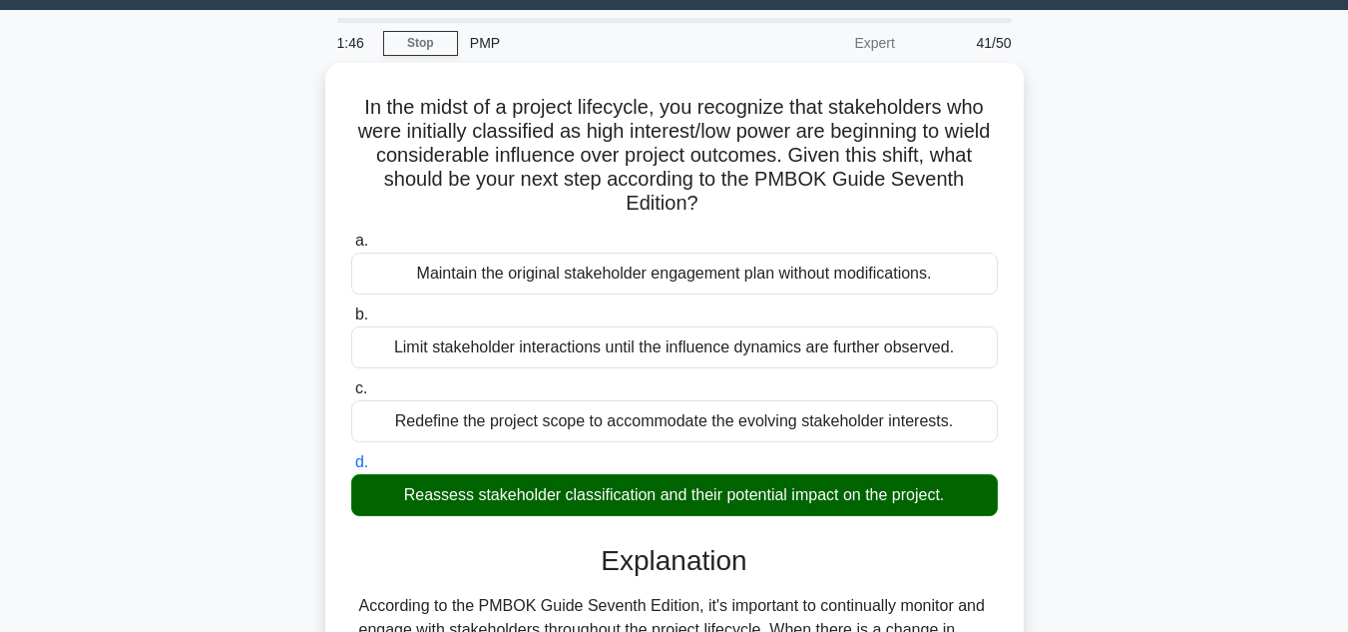
scroll to position [600, 0]
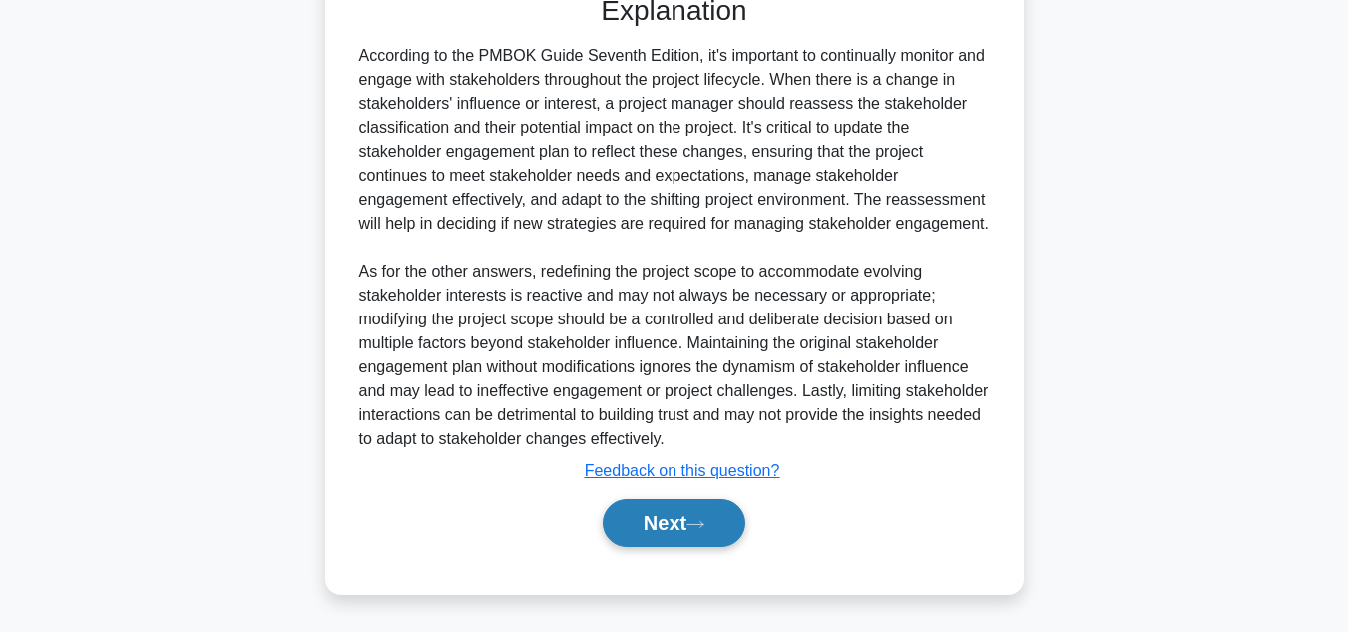
click at [641, 529] on button "Next" at bounding box center [674, 523] width 143 height 48
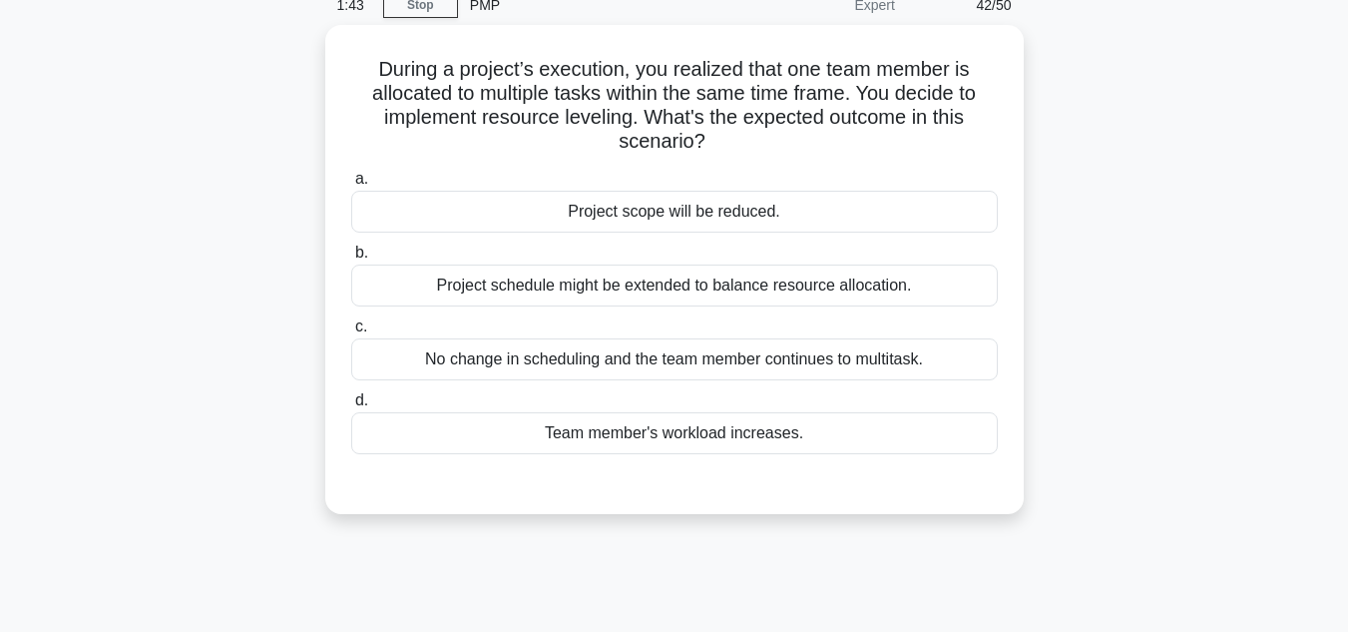
scroll to position [0, 0]
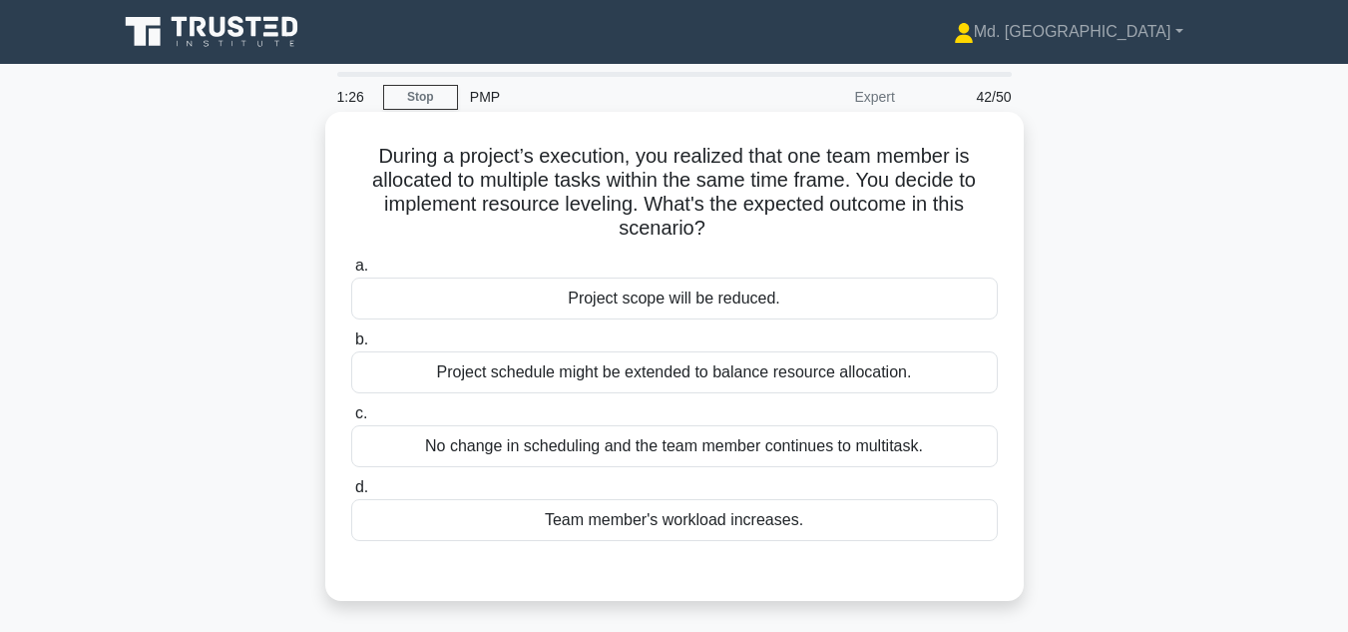
click at [831, 379] on div "Project schedule might be extended to balance resource allocation." at bounding box center [674, 372] width 647 height 42
click at [351, 346] on input "b. Project schedule might be extended to balance resource allocation." at bounding box center [351, 339] width 0 height 13
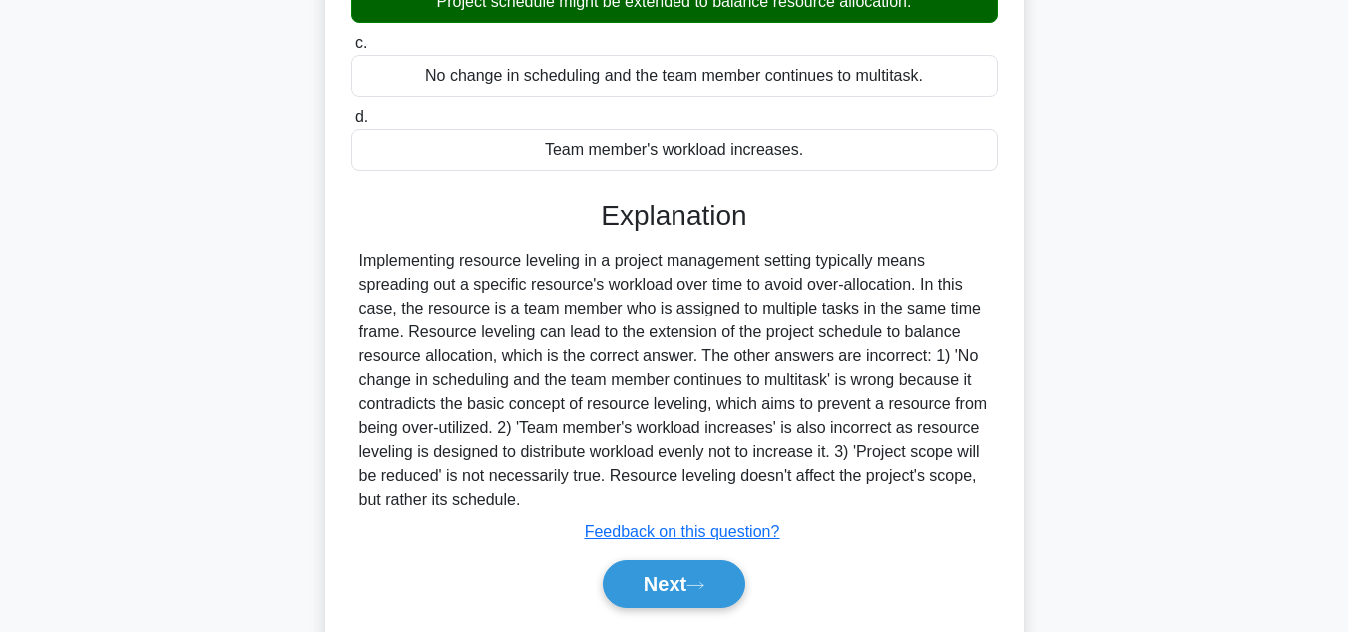
scroll to position [381, 0]
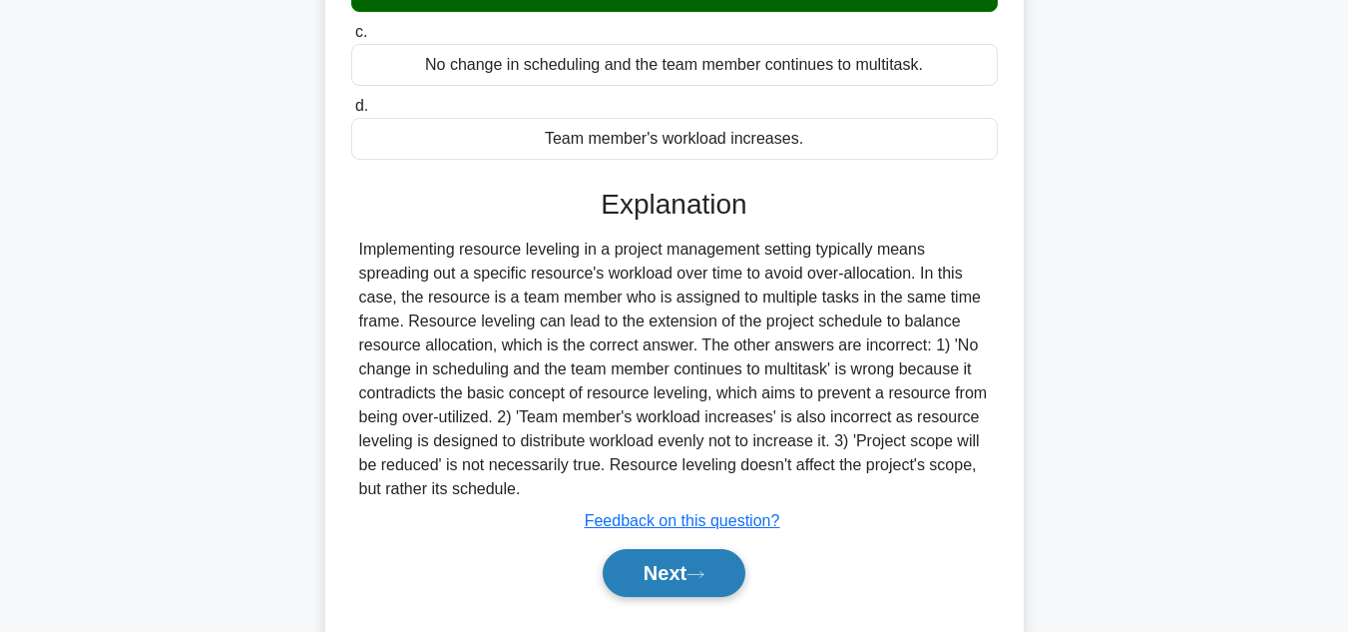
click at [645, 579] on button "Next" at bounding box center [674, 573] width 143 height 48
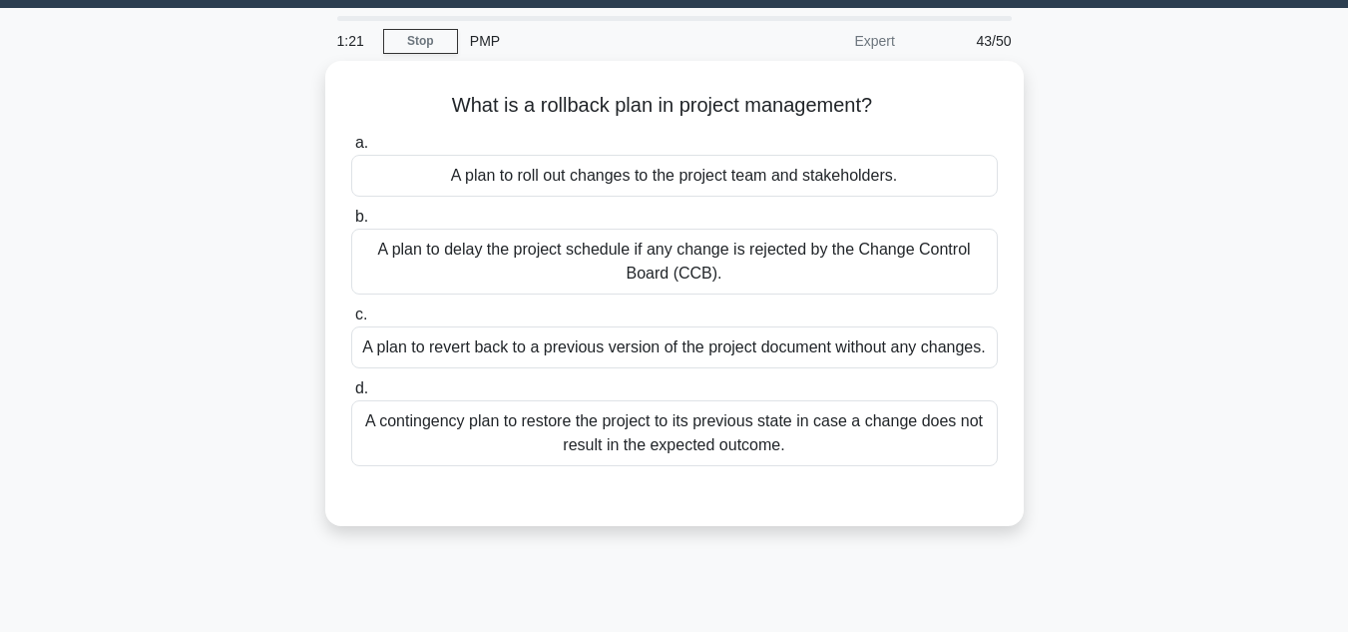
scroll to position [31, 0]
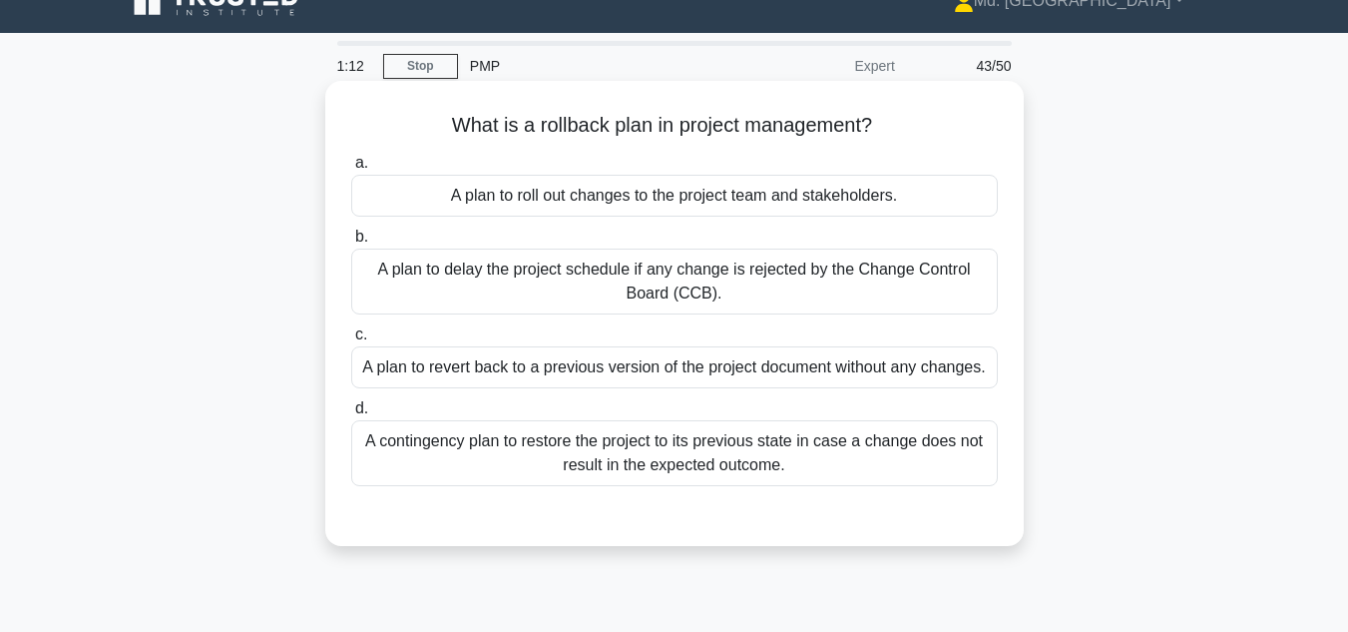
click at [560, 379] on div "A plan to revert back to a previous version of the project document without any…" at bounding box center [674, 367] width 647 height 42
click at [351, 341] on input "c. A plan to revert back to a previous version of the project document without …" at bounding box center [351, 334] width 0 height 13
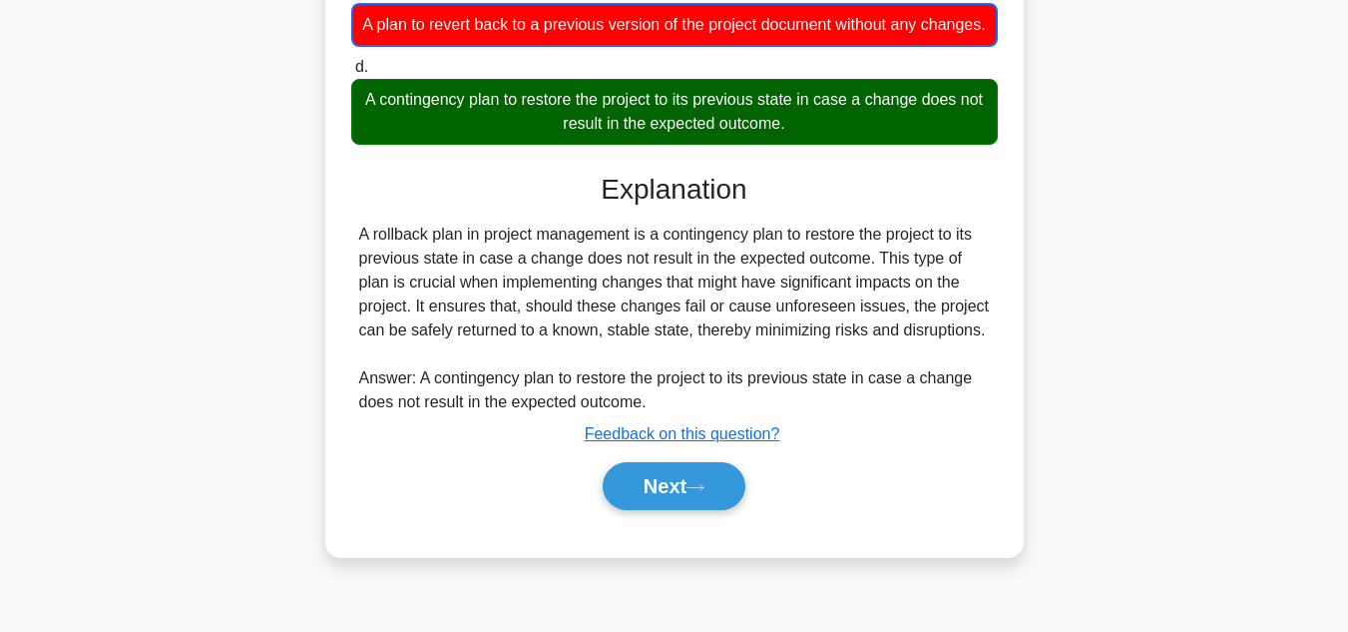
scroll to position [413, 0]
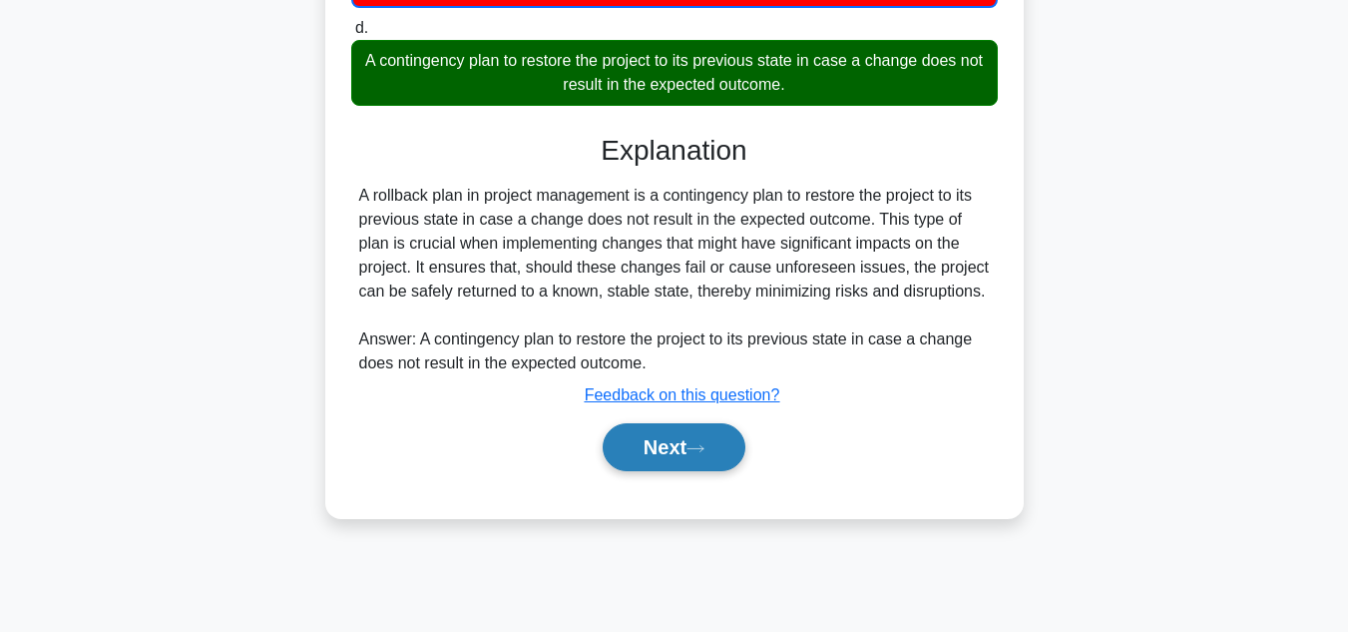
click at [650, 471] on button "Next" at bounding box center [674, 447] width 143 height 48
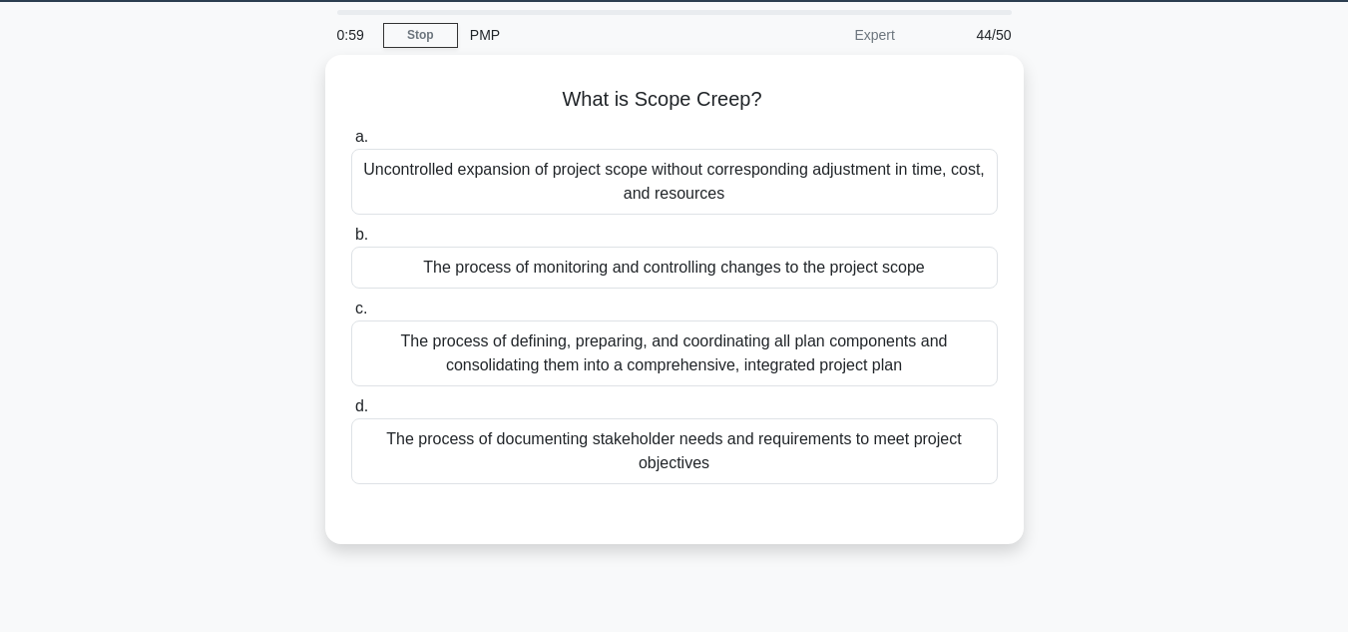
scroll to position [14, 0]
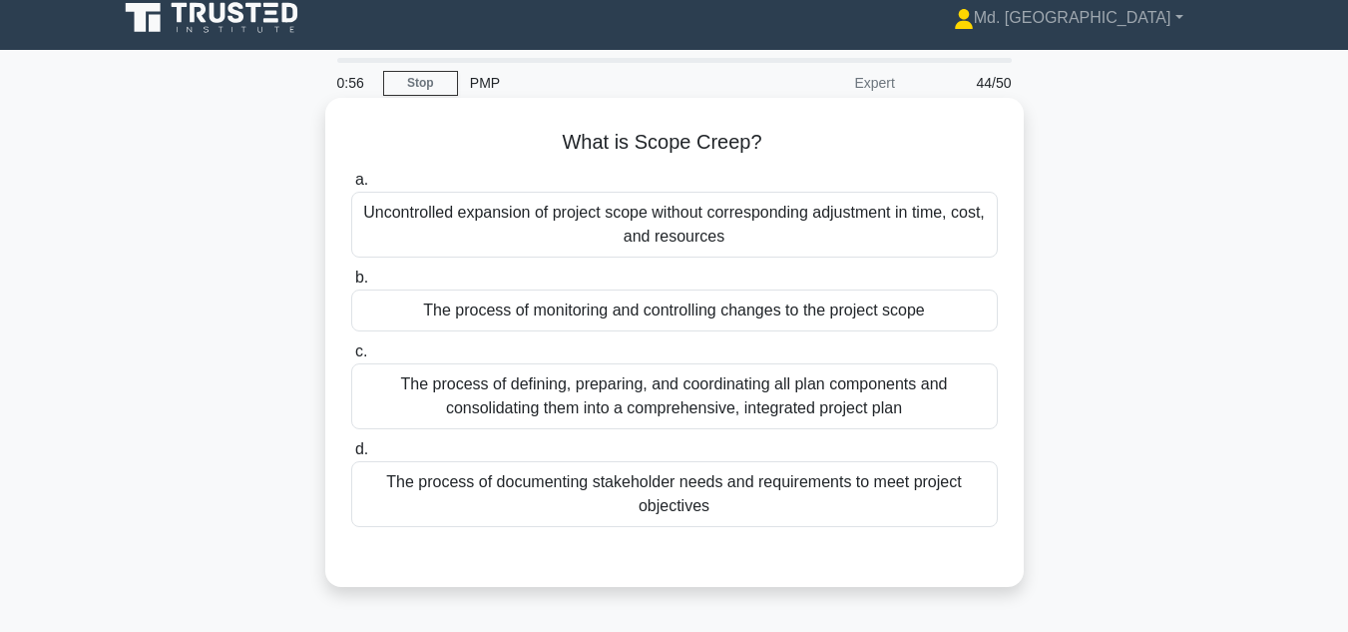
click at [506, 219] on div "Uncontrolled expansion of project scope without corresponding adjustment in tim…" at bounding box center [674, 225] width 647 height 66
click at [351, 187] on input "a. Uncontrolled expansion of project scope without corresponding adjustment in …" at bounding box center [351, 180] width 0 height 13
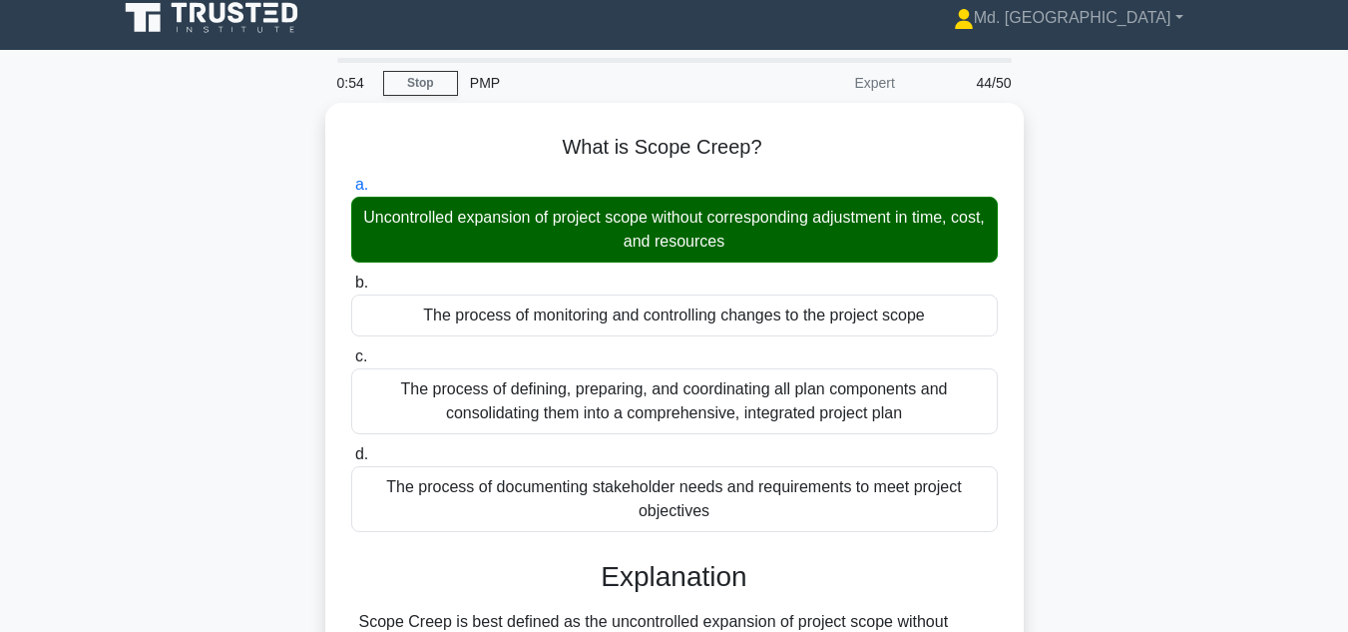
scroll to position [446, 0]
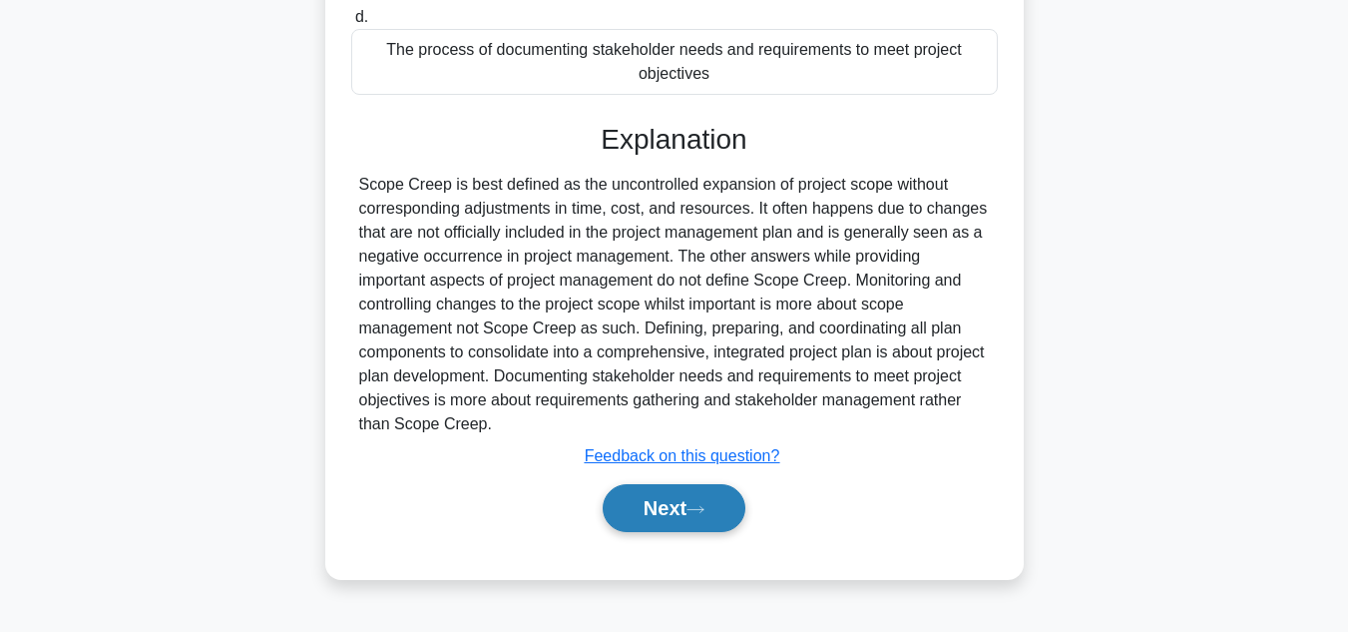
click at [638, 523] on button "Next" at bounding box center [674, 508] width 143 height 48
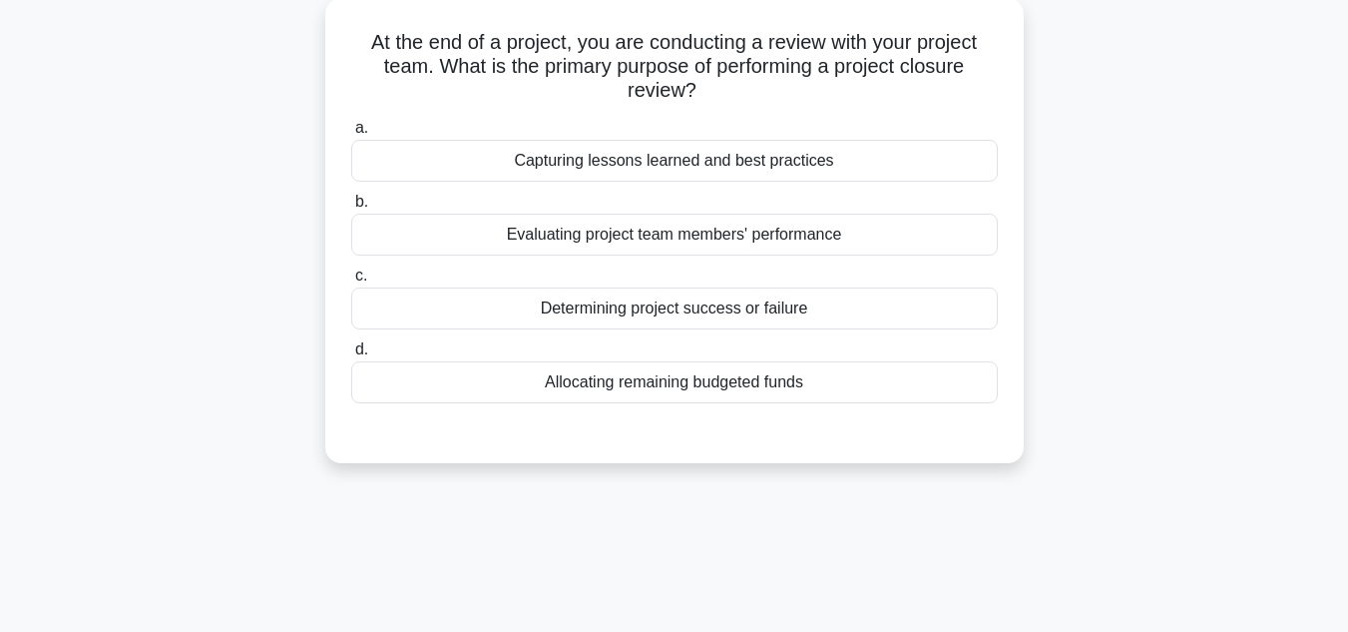
scroll to position [45, 0]
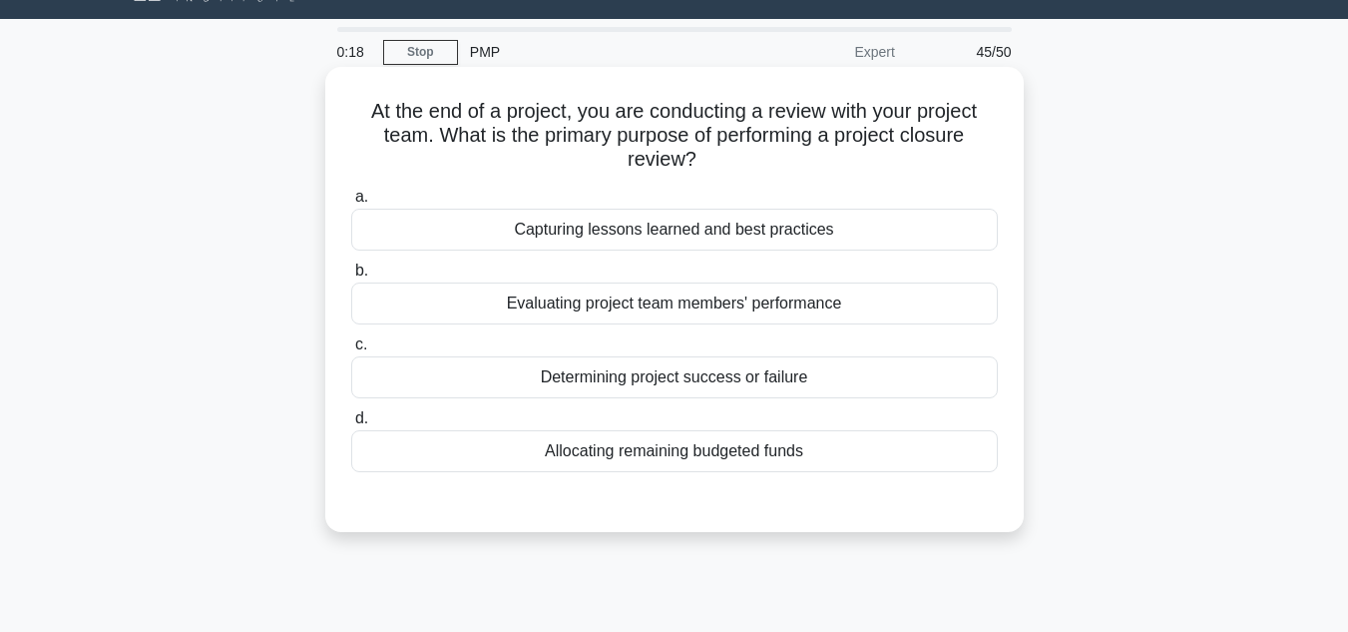
click at [668, 380] on div "Determining project success or failure" at bounding box center [674, 377] width 647 height 42
click at [351, 351] on input "c. Determining project success or failure" at bounding box center [351, 344] width 0 height 13
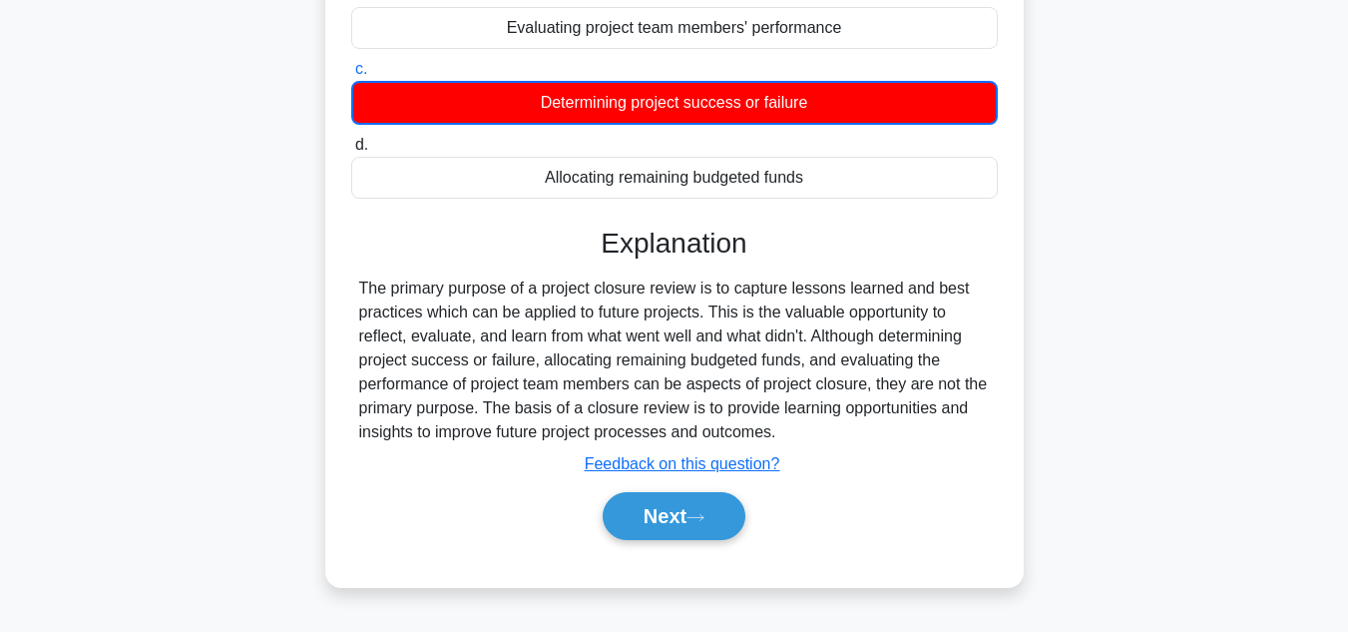
scroll to position [386, 0]
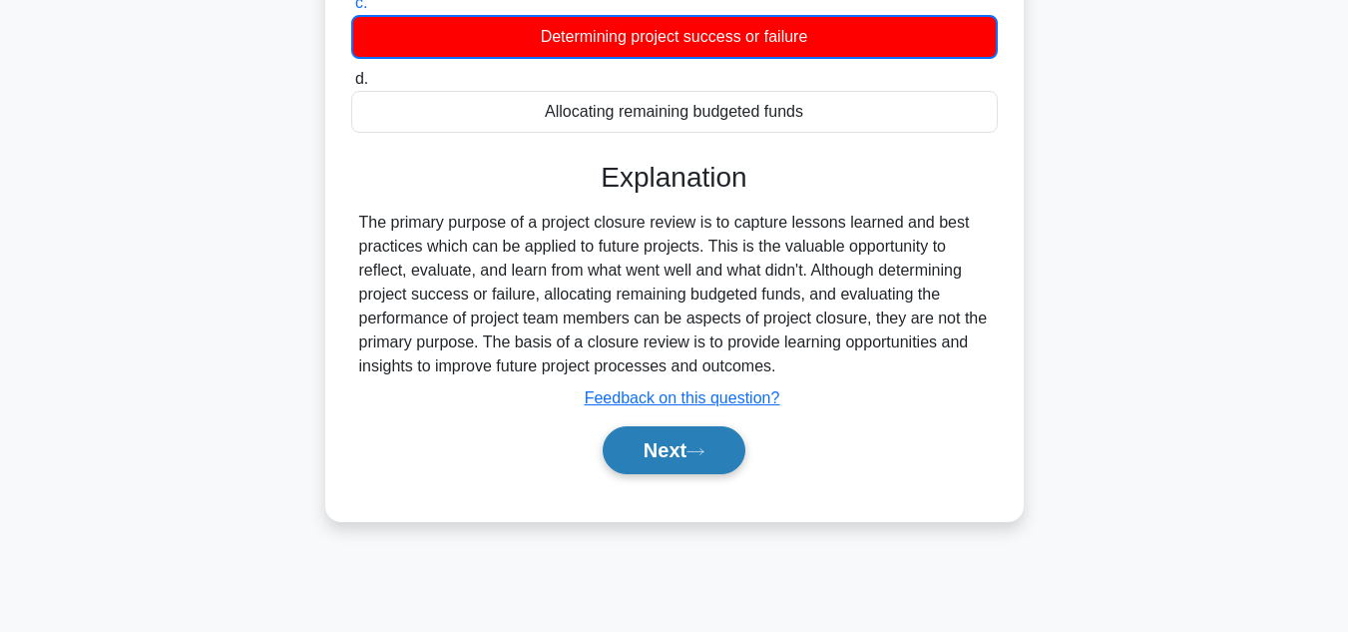
click at [669, 453] on button "Next" at bounding box center [674, 450] width 143 height 48
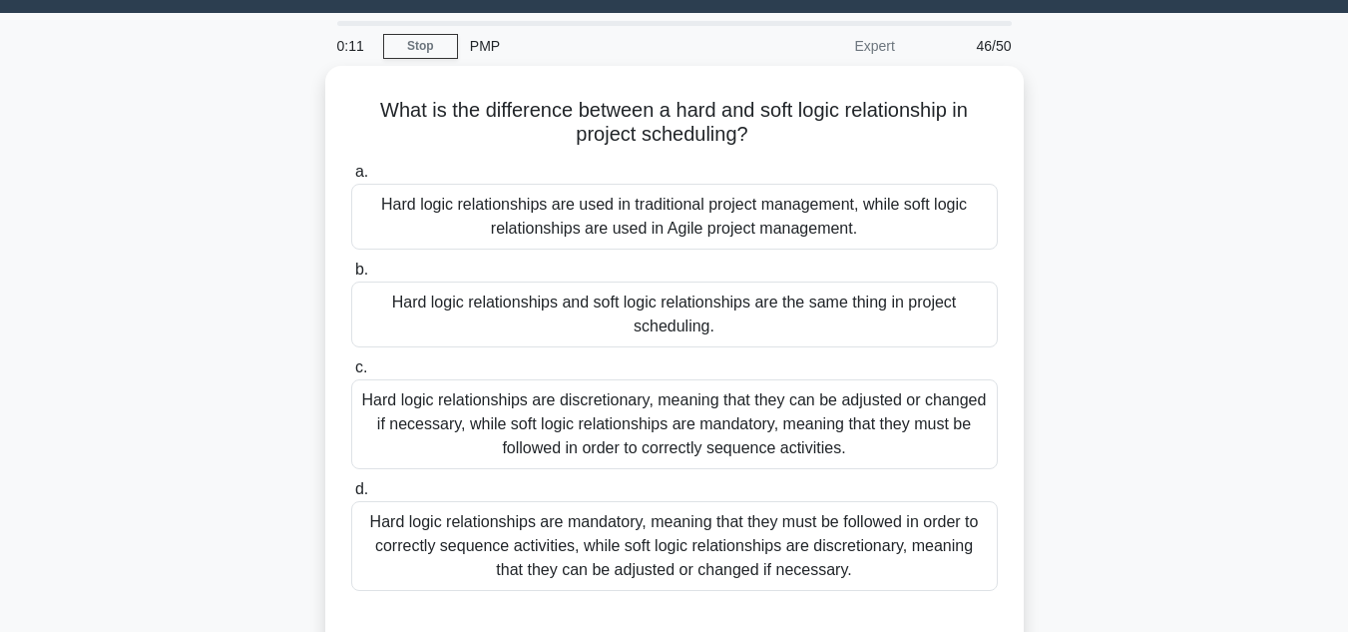
scroll to position [54, 0]
